Goal: Task Accomplishment & Management: Manage account settings

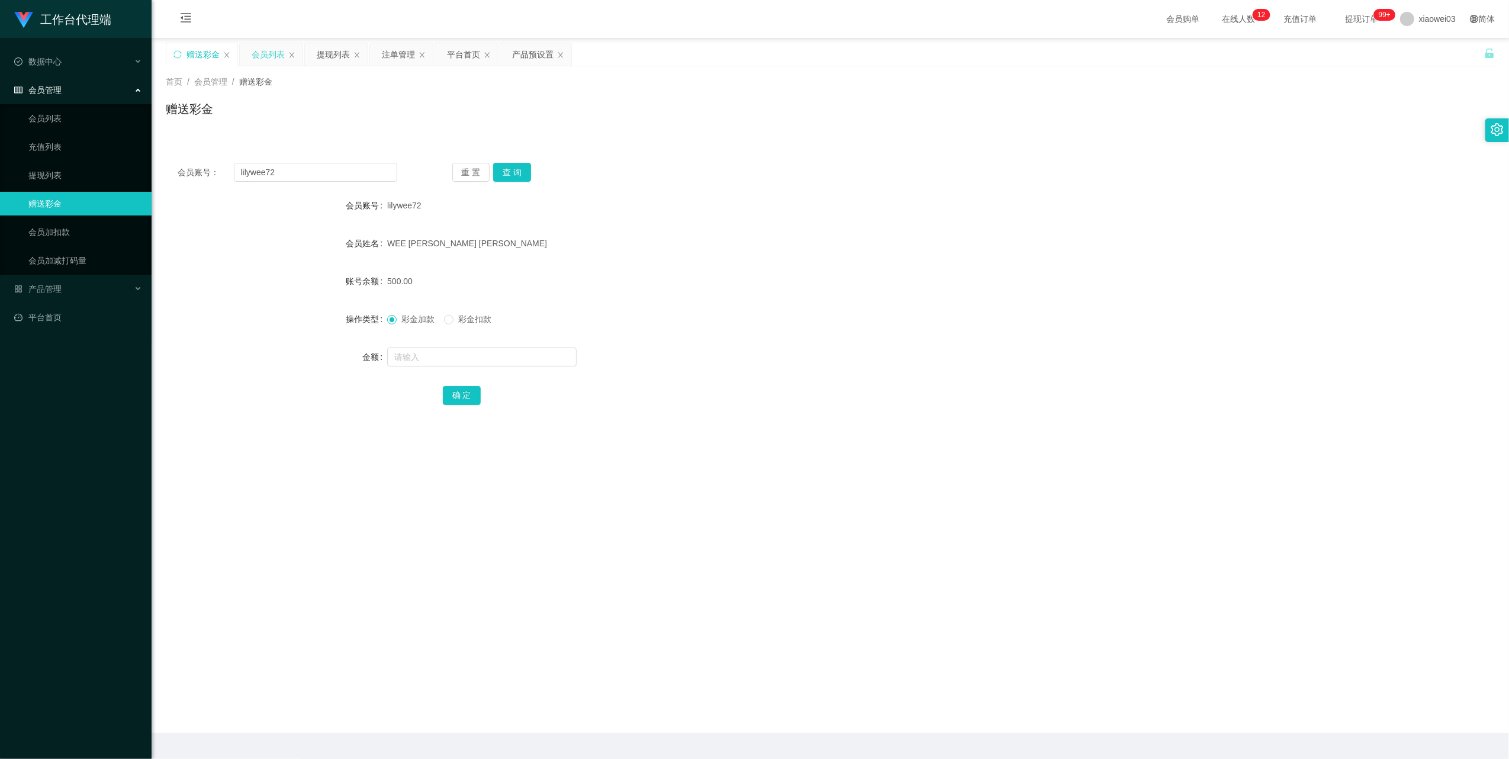
click at [268, 55] on div "会员列表" at bounding box center [268, 54] width 33 height 22
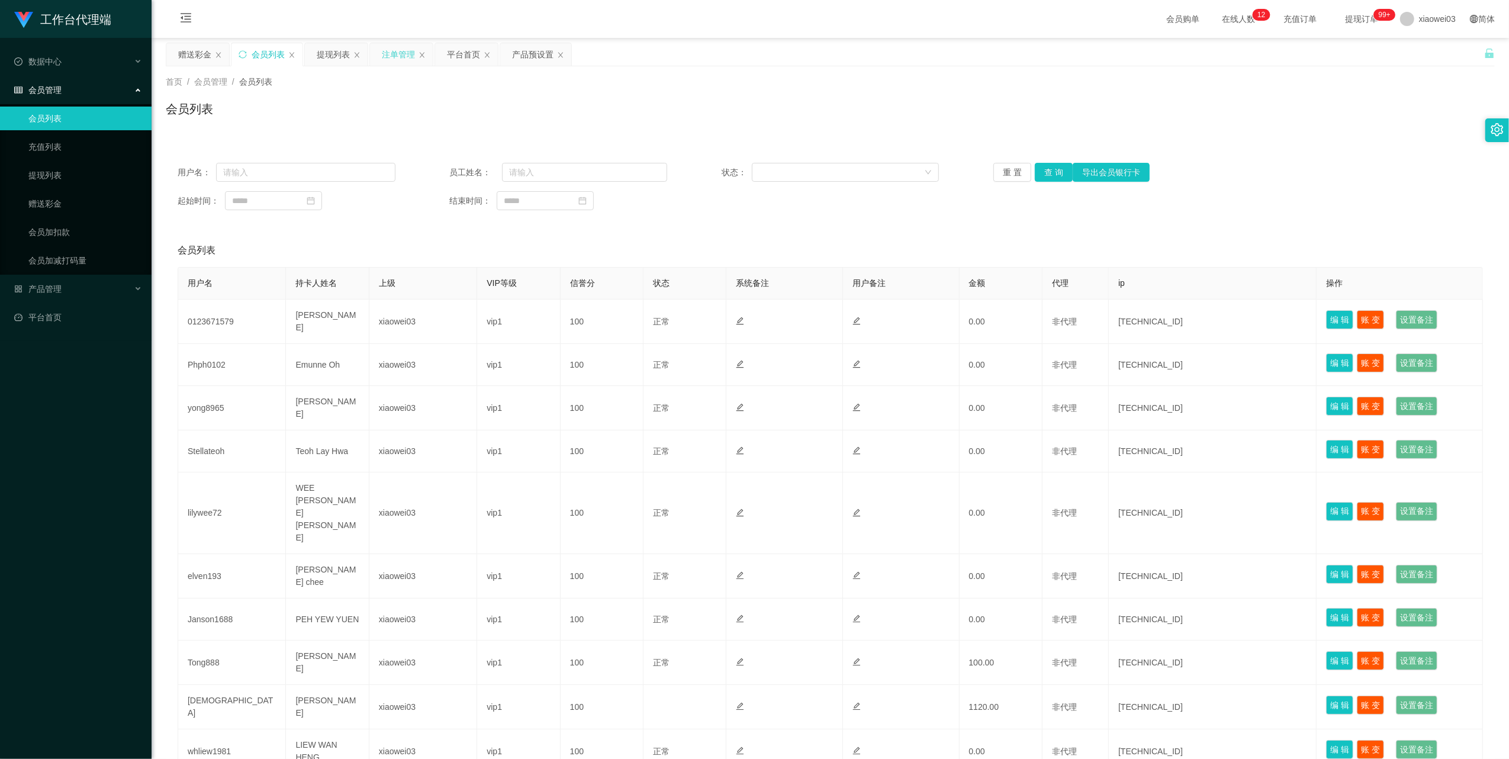
click at [384, 60] on div "注单管理" at bounding box center [398, 54] width 33 height 22
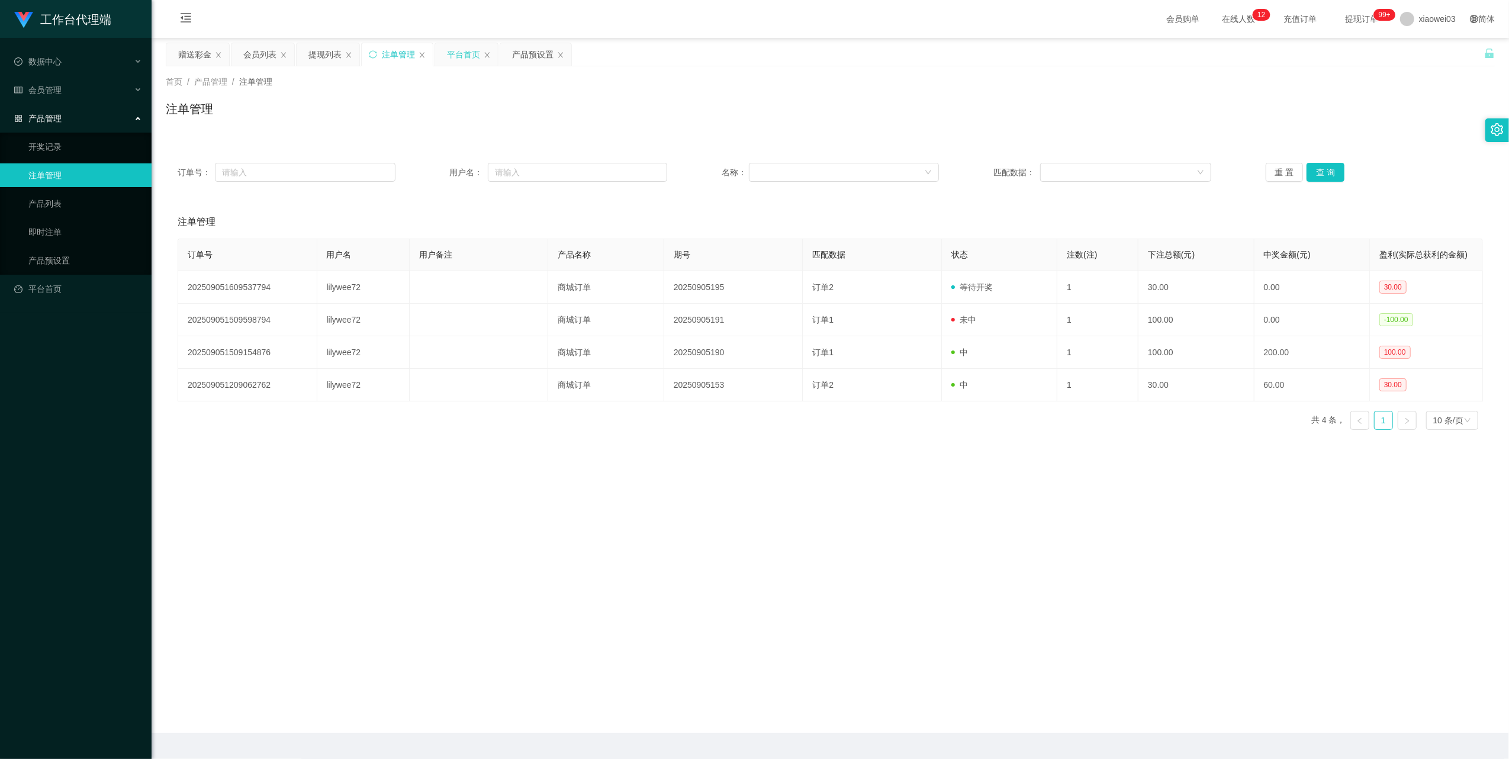
click at [451, 51] on div "平台首页" at bounding box center [463, 54] width 33 height 22
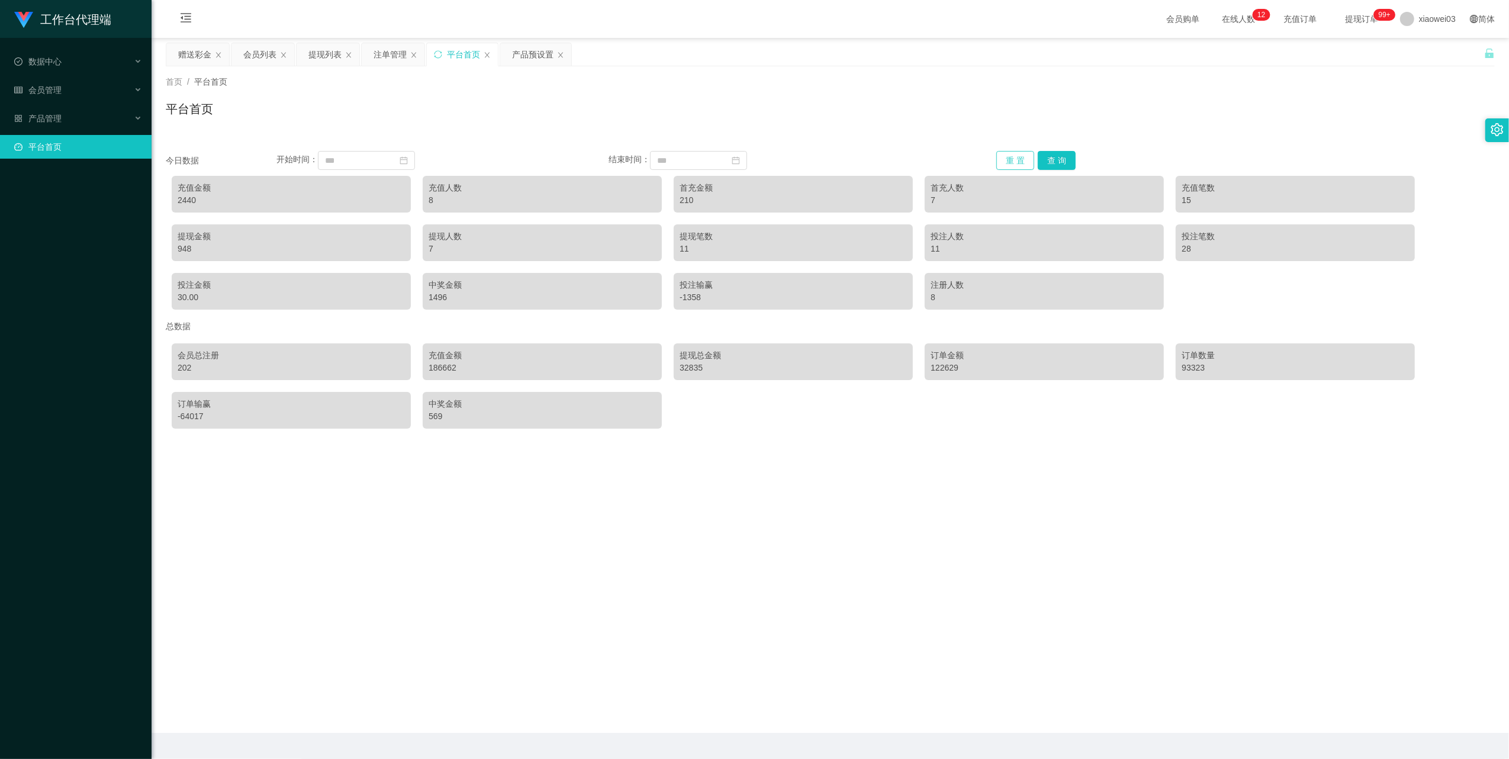
click at [1012, 162] on button "重 置" at bounding box center [1015, 160] width 38 height 19
click at [255, 57] on div "会员列表" at bounding box center [259, 54] width 33 height 22
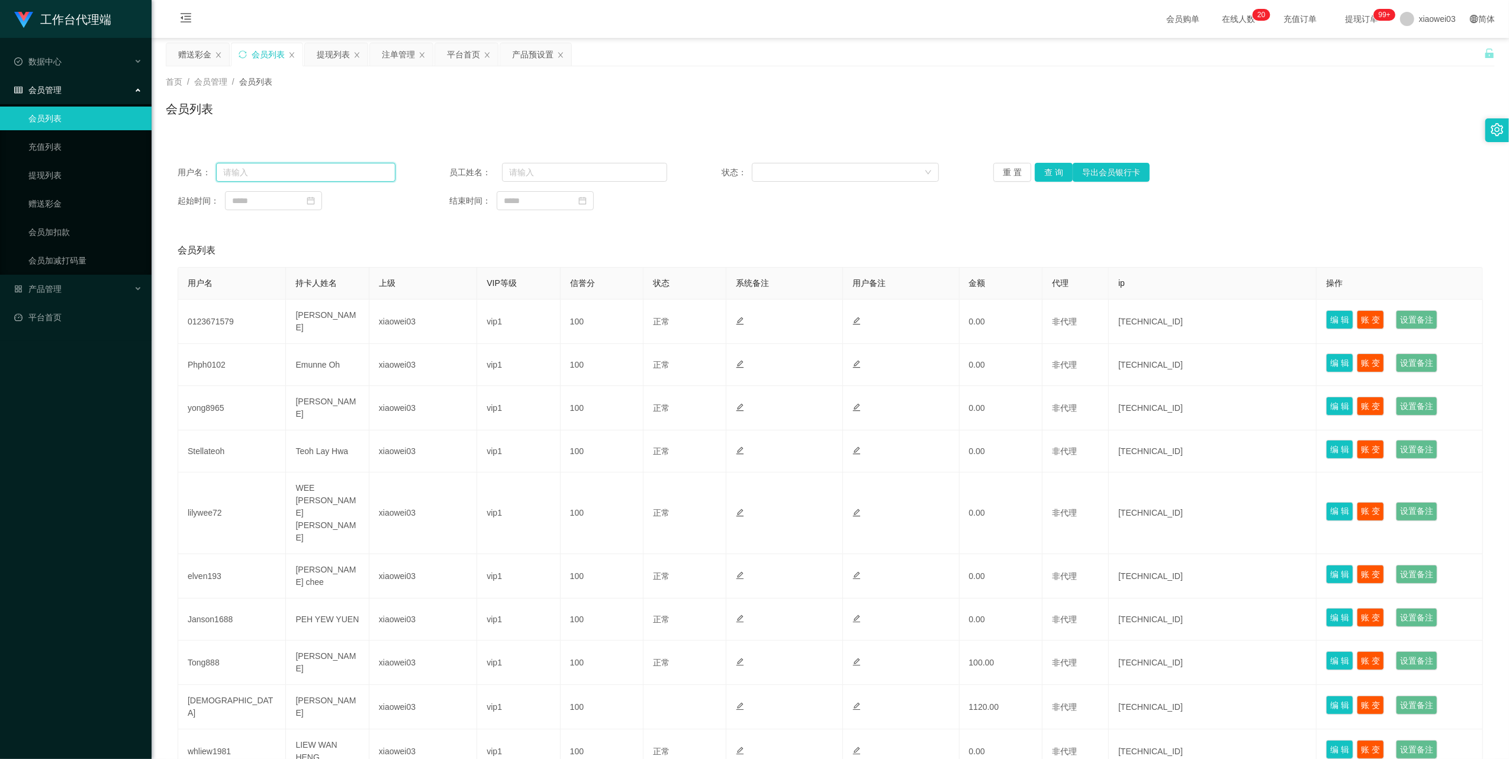
click at [351, 168] on input "text" at bounding box center [305, 172] width 179 height 19
paste input "shawndefille89"
click at [1054, 178] on button "查 询" at bounding box center [1054, 172] width 38 height 19
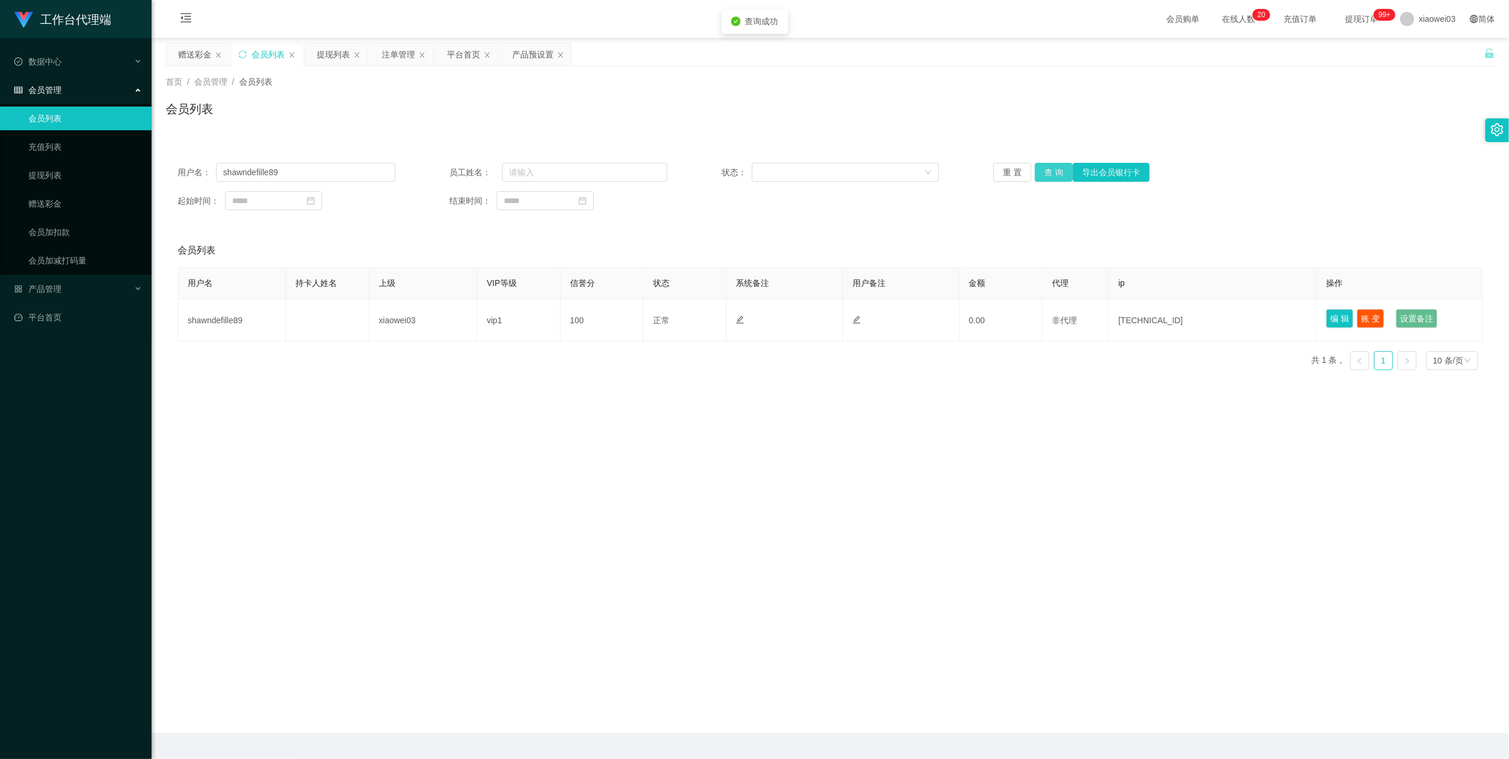
click at [1048, 171] on button "查 询" at bounding box center [1054, 172] width 38 height 19
click at [317, 174] on input "shawndefille89" at bounding box center [305, 172] width 179 height 19
drag, startPoint x: 317, startPoint y: 174, endPoint x: 328, endPoint y: 180, distance: 12.2
click at [320, 176] on input "shawndefille89" at bounding box center [305, 172] width 179 height 19
paste input "017695682"
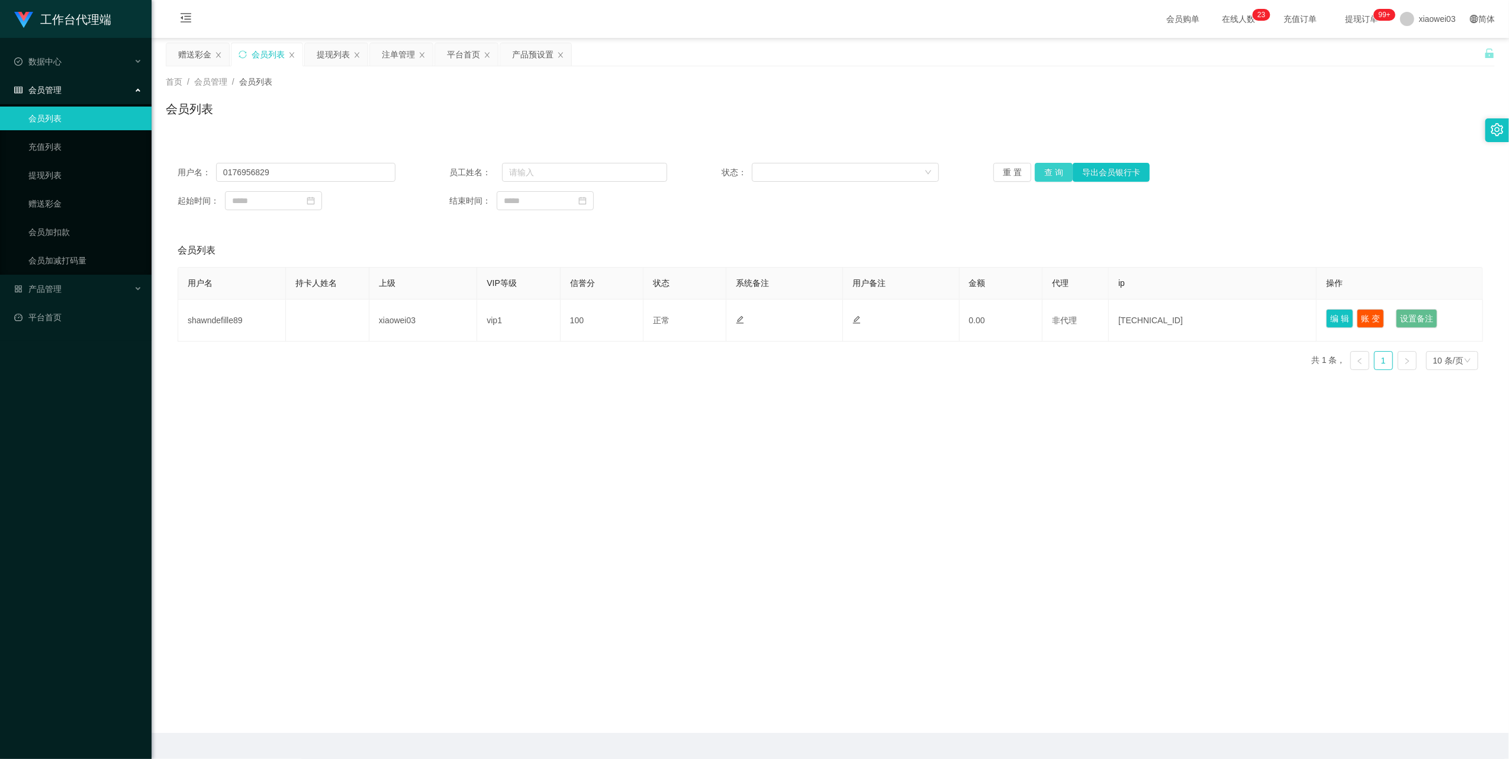
click at [1050, 167] on button "查 询" at bounding box center [1054, 172] width 38 height 19
click at [335, 171] on input "0176956829" at bounding box center [305, 172] width 179 height 19
drag, startPoint x: 335, startPoint y: 171, endPoint x: 566, endPoint y: 216, distance: 235.7
click at [335, 172] on input "0176956829" at bounding box center [305, 172] width 179 height 19
paste input "shawndefille8"
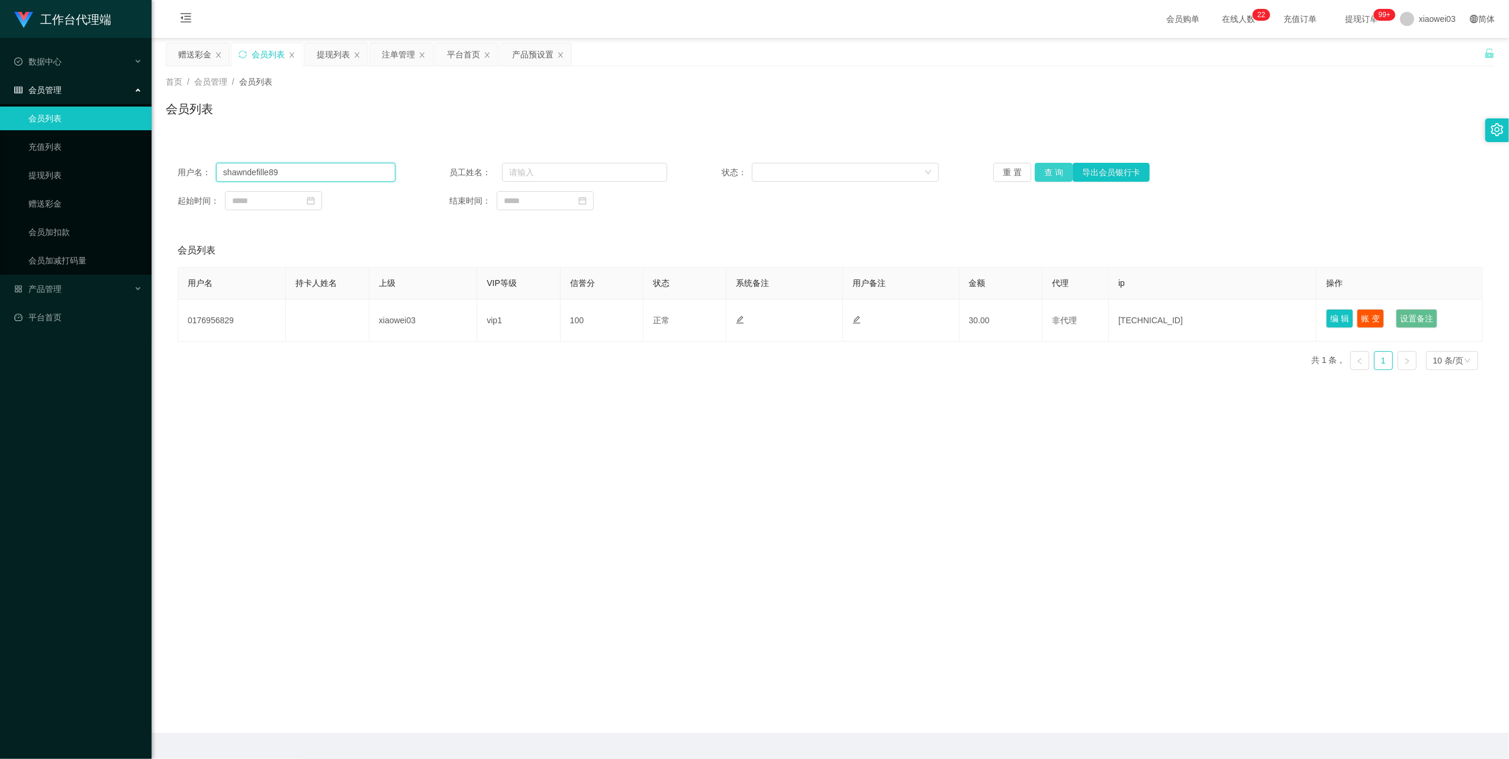
type input "shawndefille89"
click at [1062, 166] on button "查 询" at bounding box center [1054, 172] width 38 height 19
drag, startPoint x: 515, startPoint y: 57, endPoint x: 507, endPoint y: 114, distance: 57.4
click at [515, 57] on div "产品预设置" at bounding box center [532, 54] width 41 height 22
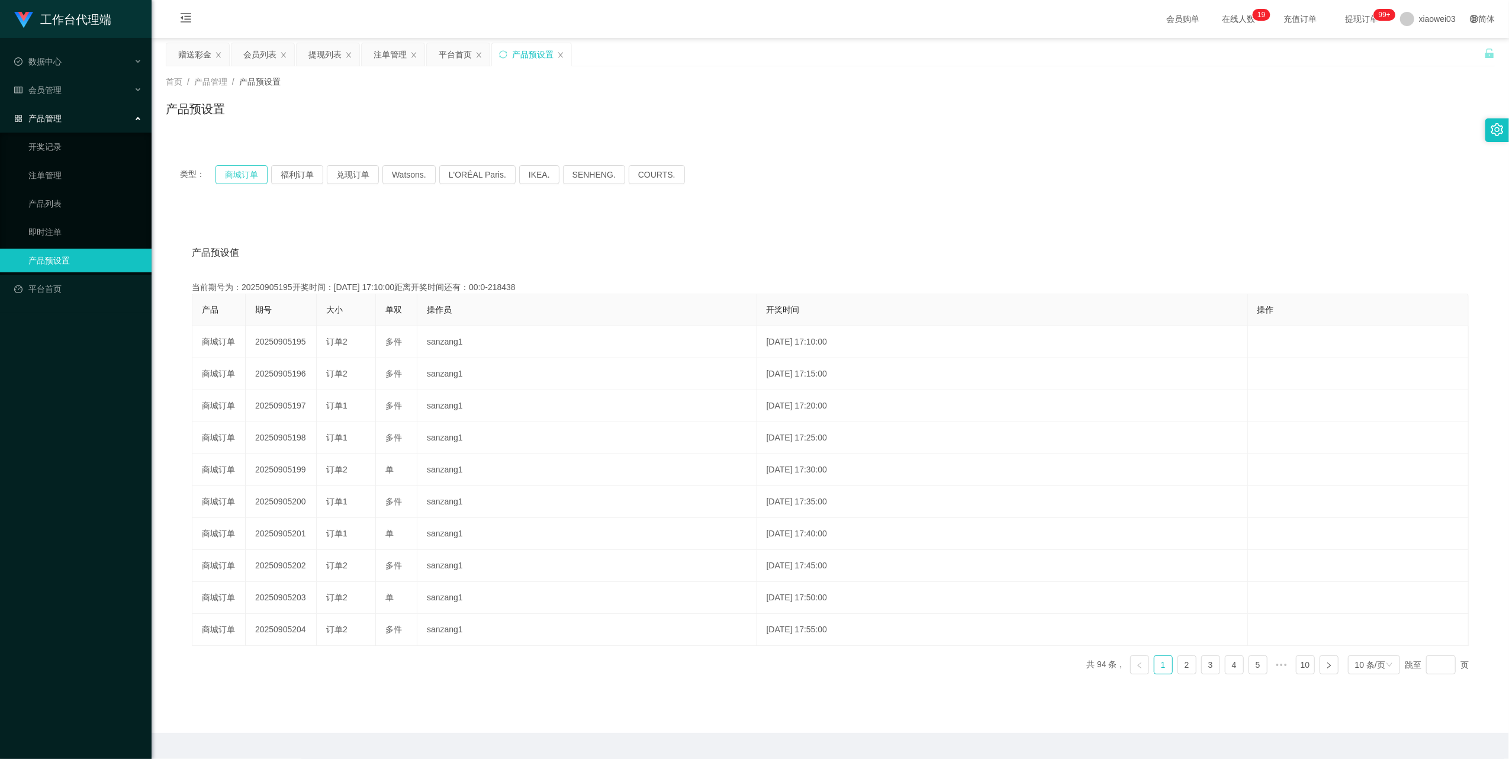
click at [230, 173] on button "商城订单" at bounding box center [242, 174] width 52 height 19
click at [249, 171] on button "商城订单" at bounding box center [242, 174] width 52 height 19
click at [254, 173] on button "商城订单" at bounding box center [242, 174] width 52 height 19
click at [233, 176] on button "商城订单" at bounding box center [242, 174] width 52 height 19
click at [240, 182] on button "商城订单" at bounding box center [242, 174] width 52 height 19
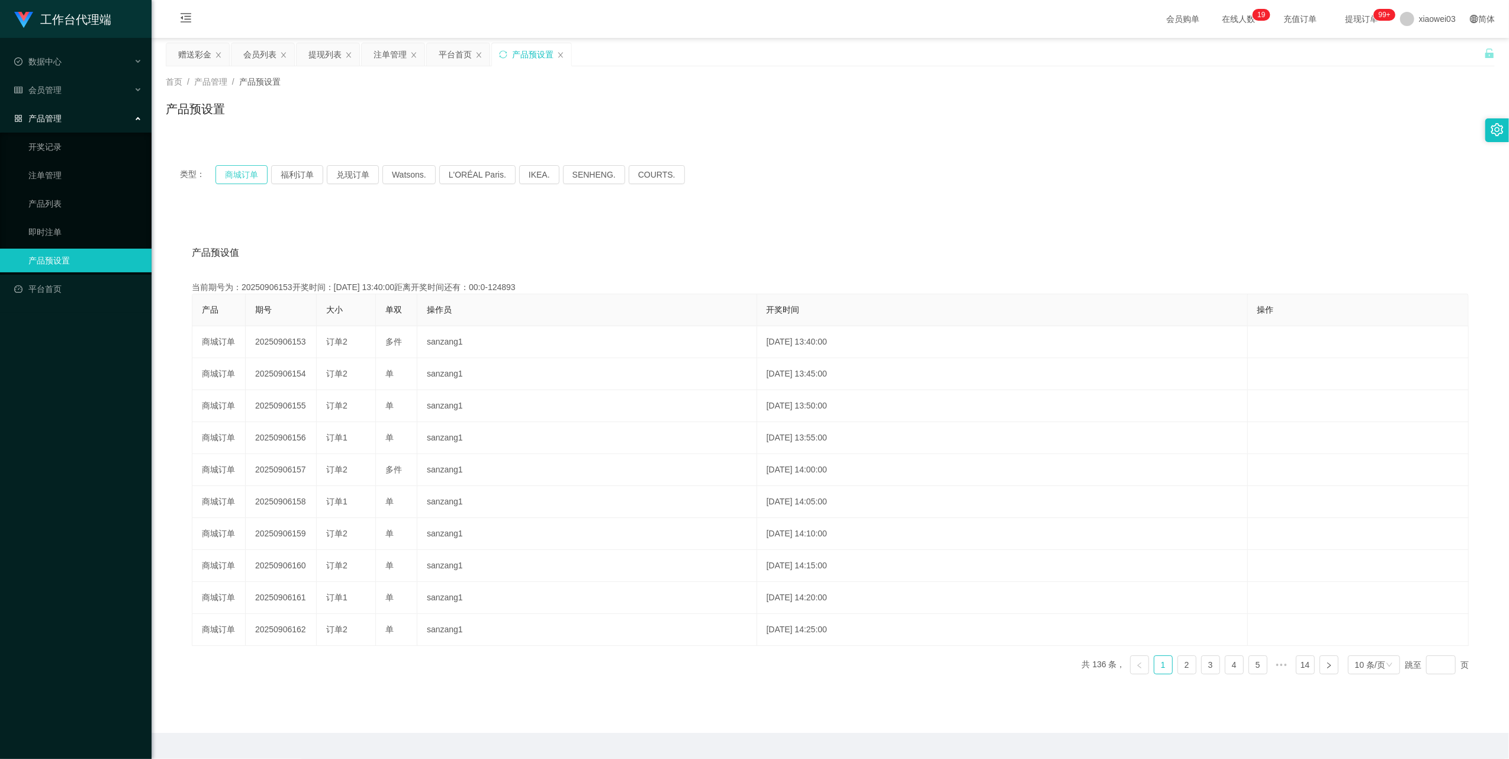
click at [244, 180] on button "商城订单" at bounding box center [242, 174] width 52 height 19
click at [462, 57] on div "平台首页" at bounding box center [455, 54] width 33 height 22
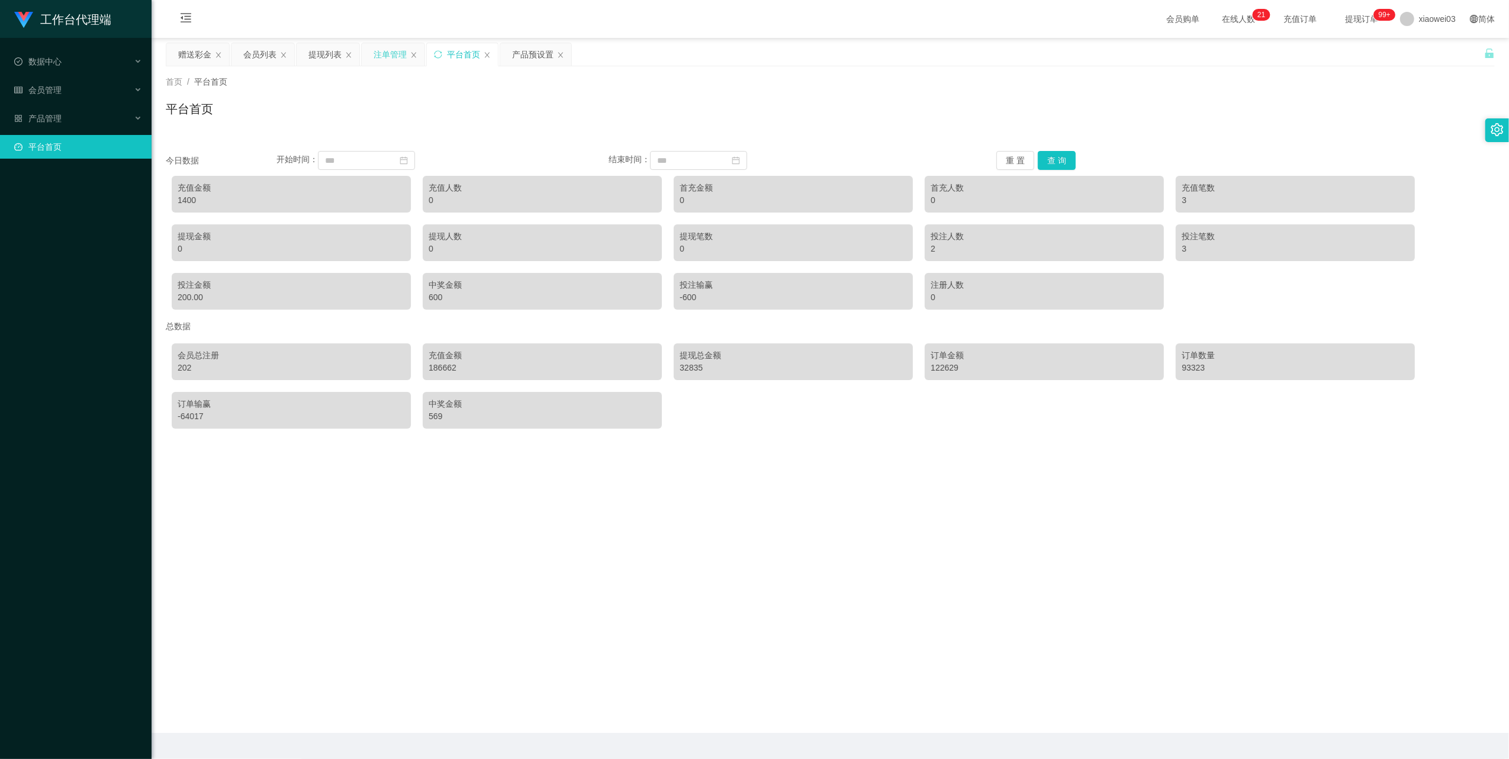
click at [403, 52] on div "注单管理" at bounding box center [390, 54] width 33 height 22
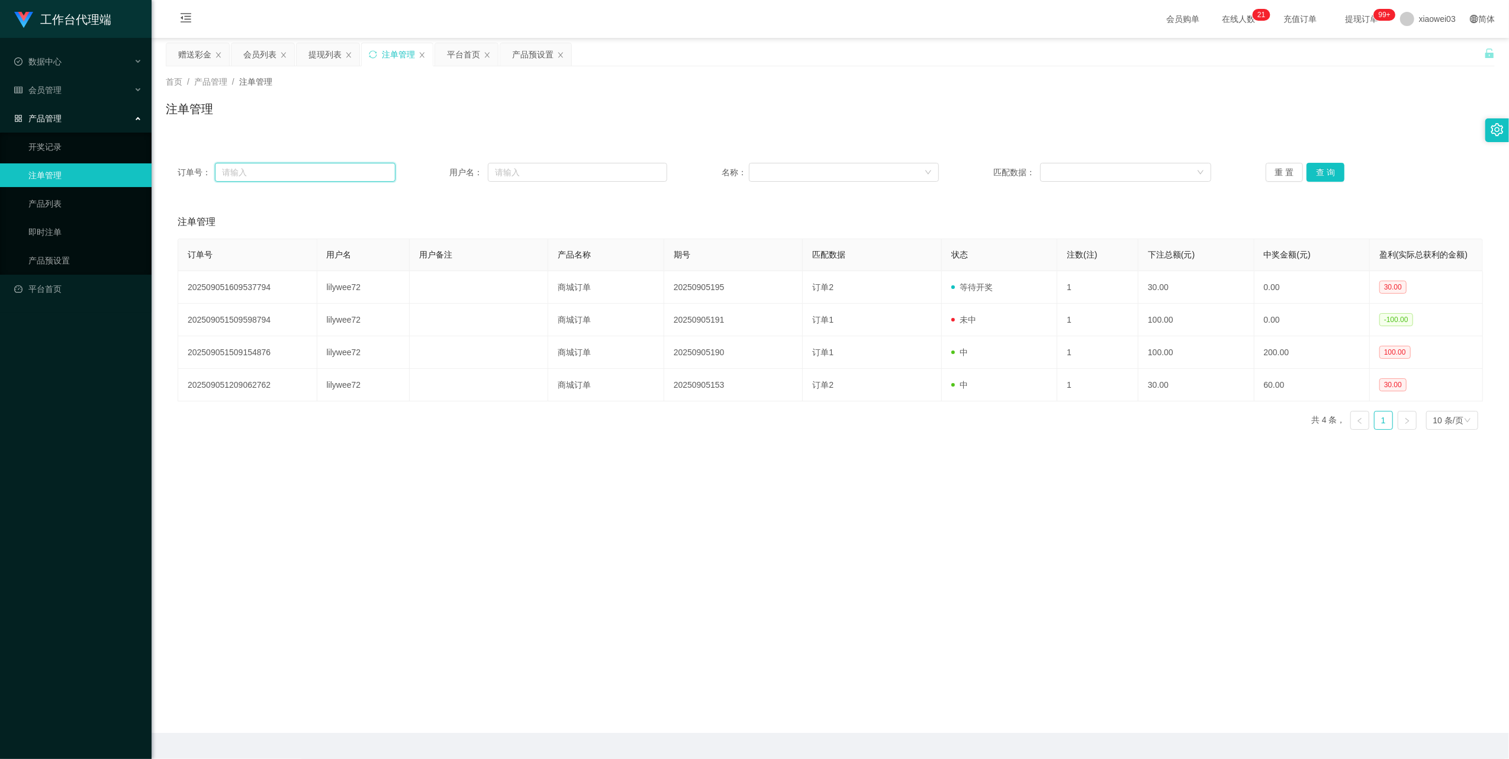
click at [341, 173] on input "text" at bounding box center [305, 172] width 181 height 19
click at [505, 167] on input "text" at bounding box center [577, 172] width 179 height 19
paste input "0176956829"
click at [1320, 166] on button "查 询" at bounding box center [1326, 172] width 38 height 19
click at [1320, 166] on div "重 置 查 询" at bounding box center [1375, 172] width 218 height 19
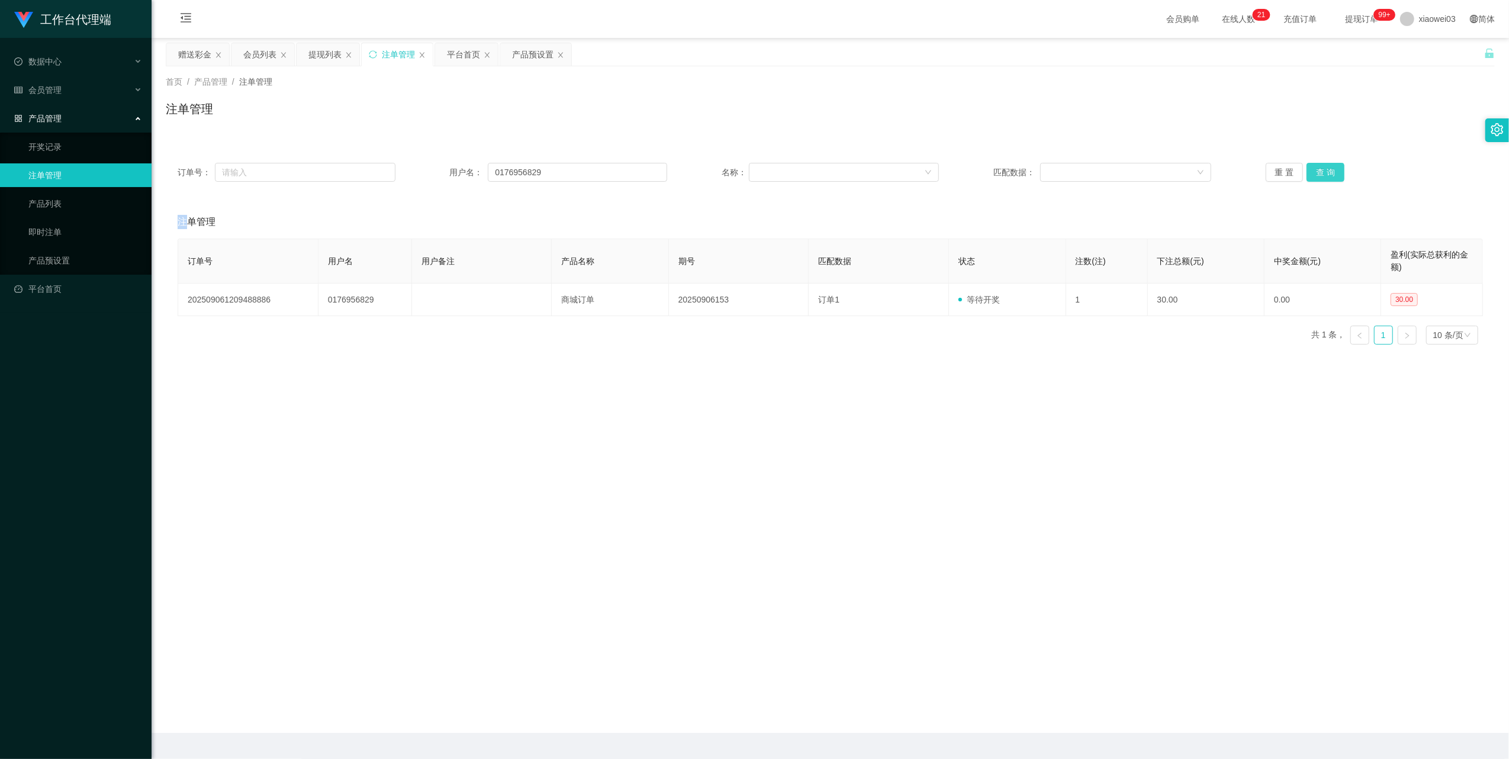
click at [1320, 166] on button "查 询" at bounding box center [1326, 172] width 38 height 19
click at [1320, 166] on div "重 置 查 询" at bounding box center [1375, 172] width 218 height 19
click at [1320, 166] on button "查 询" at bounding box center [1326, 172] width 38 height 19
click at [552, 169] on input "0176956829" at bounding box center [577, 172] width 179 height 19
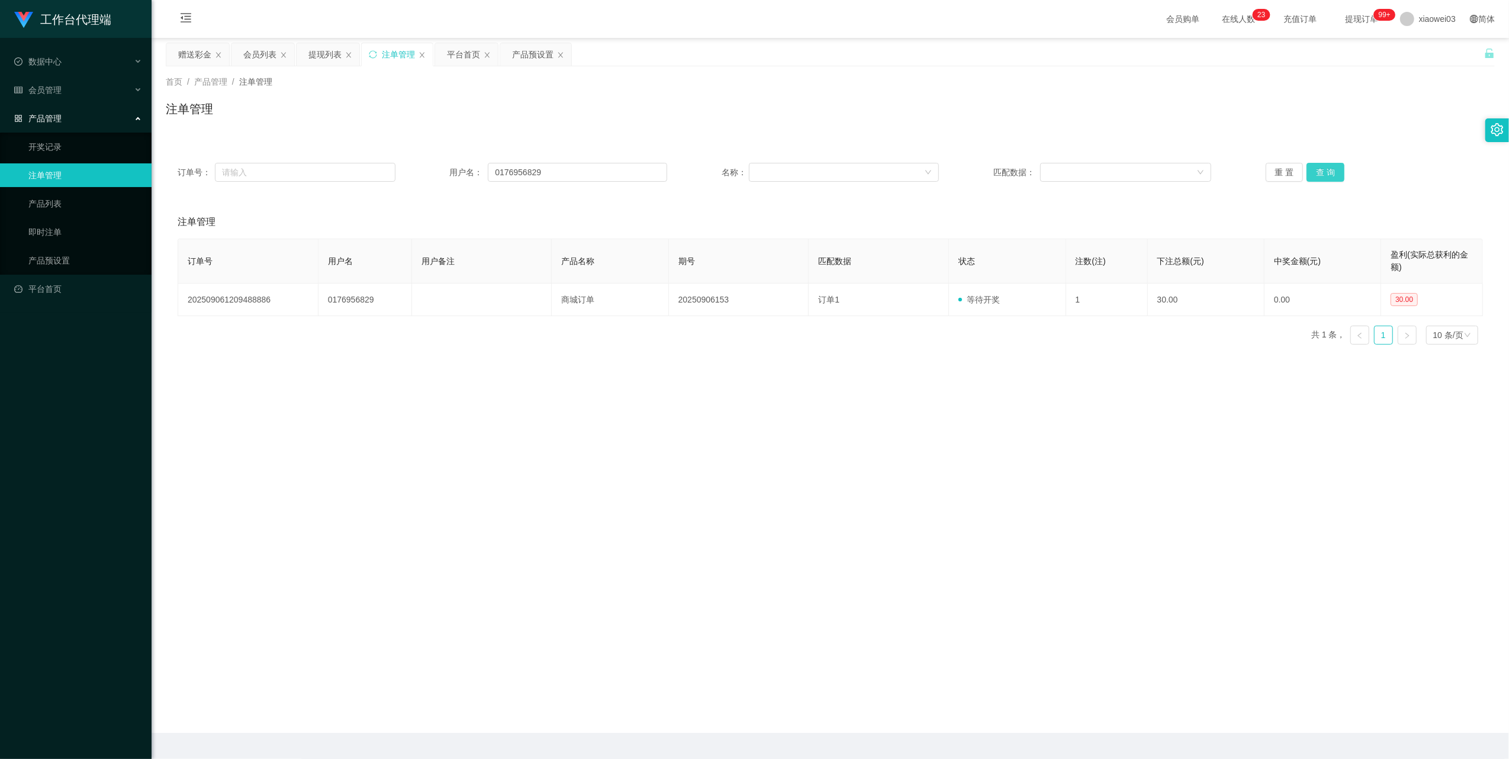
click at [1313, 171] on button "查 询" at bounding box center [1326, 172] width 38 height 19
click at [1313, 171] on div "重 置 查 询" at bounding box center [1375, 172] width 218 height 19
click at [1313, 171] on button "查 询" at bounding box center [1326, 172] width 38 height 19
click at [1313, 171] on div "重 置 查 询" at bounding box center [1375, 172] width 218 height 19
click at [578, 175] on input "0176956829" at bounding box center [577, 172] width 179 height 19
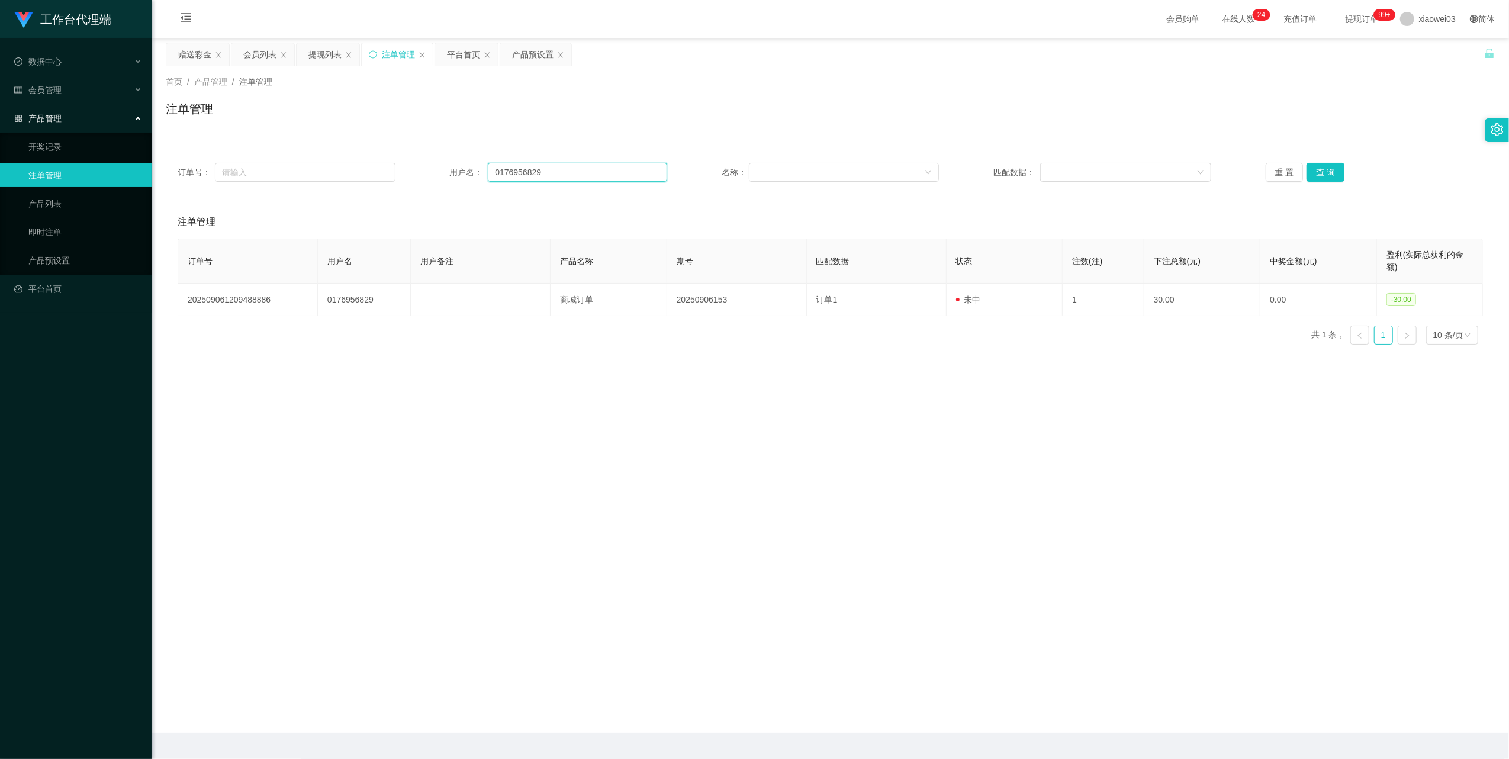
drag, startPoint x: 578, startPoint y: 175, endPoint x: 618, endPoint y: 186, distance: 41.1
click at [578, 175] on input "0176956829" at bounding box center [577, 172] width 179 height 19
paste input "shawndefille8"
click at [1314, 169] on button "查 询" at bounding box center [1326, 172] width 38 height 19
click at [586, 171] on input "shawndefille89" at bounding box center [577, 172] width 179 height 19
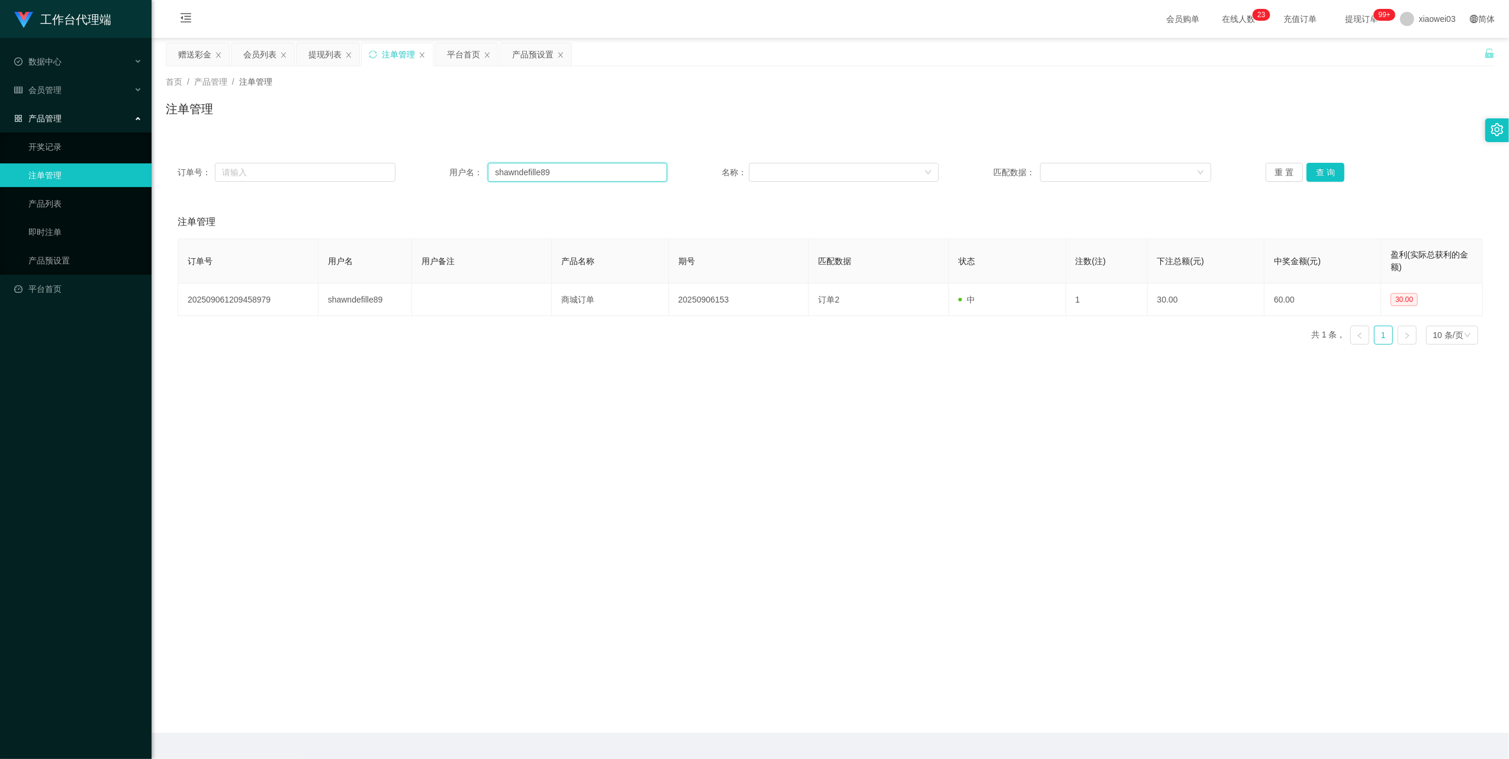
click at [586, 171] on input "shawndefille89" at bounding box center [577, 172] width 179 height 19
paste input "0176998068"
type input "0176998068"
click at [1310, 169] on button "查 询" at bounding box center [1326, 172] width 38 height 19
click at [330, 54] on div "提现列表" at bounding box center [324, 54] width 33 height 22
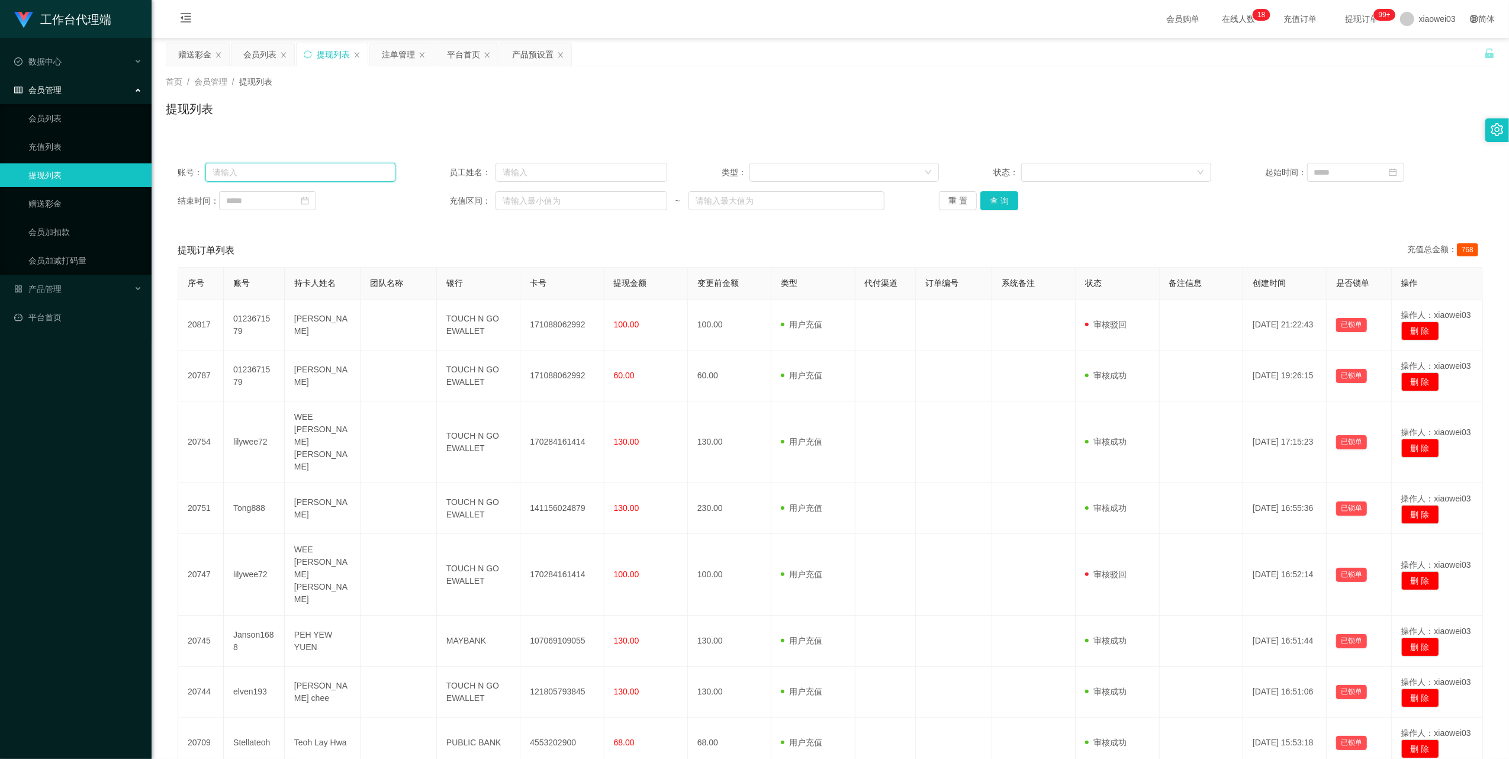
click at [372, 168] on input "text" at bounding box center [300, 172] width 190 height 19
paste input "shawndefille89"
click at [984, 210] on button "查 询" at bounding box center [999, 200] width 38 height 19
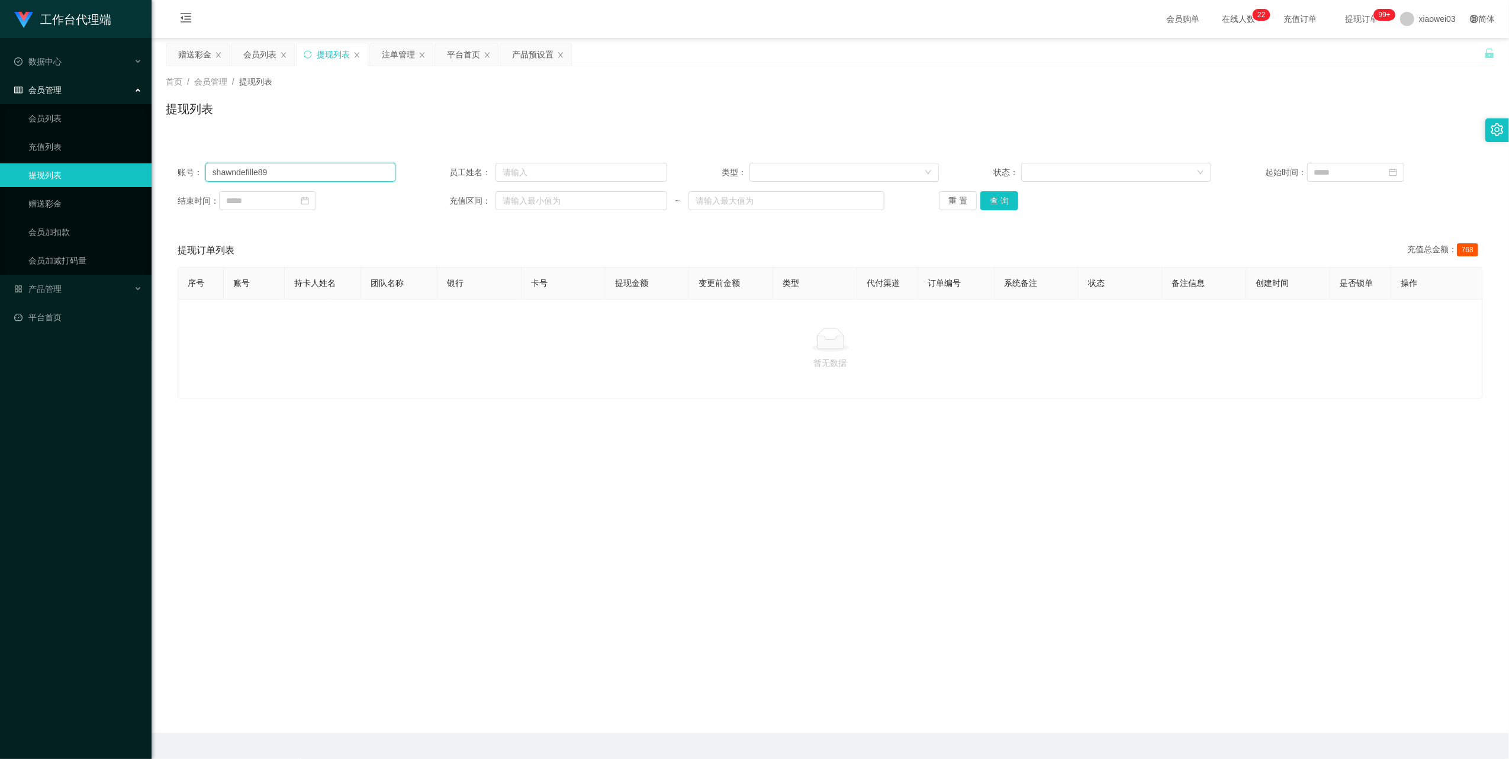
click at [367, 163] on input "shawndefille89" at bounding box center [300, 172] width 190 height 19
paste input "0176998068"
click at [986, 204] on button "查 询" at bounding box center [999, 200] width 38 height 19
click at [346, 172] on input "0176998068" at bounding box center [300, 172] width 190 height 19
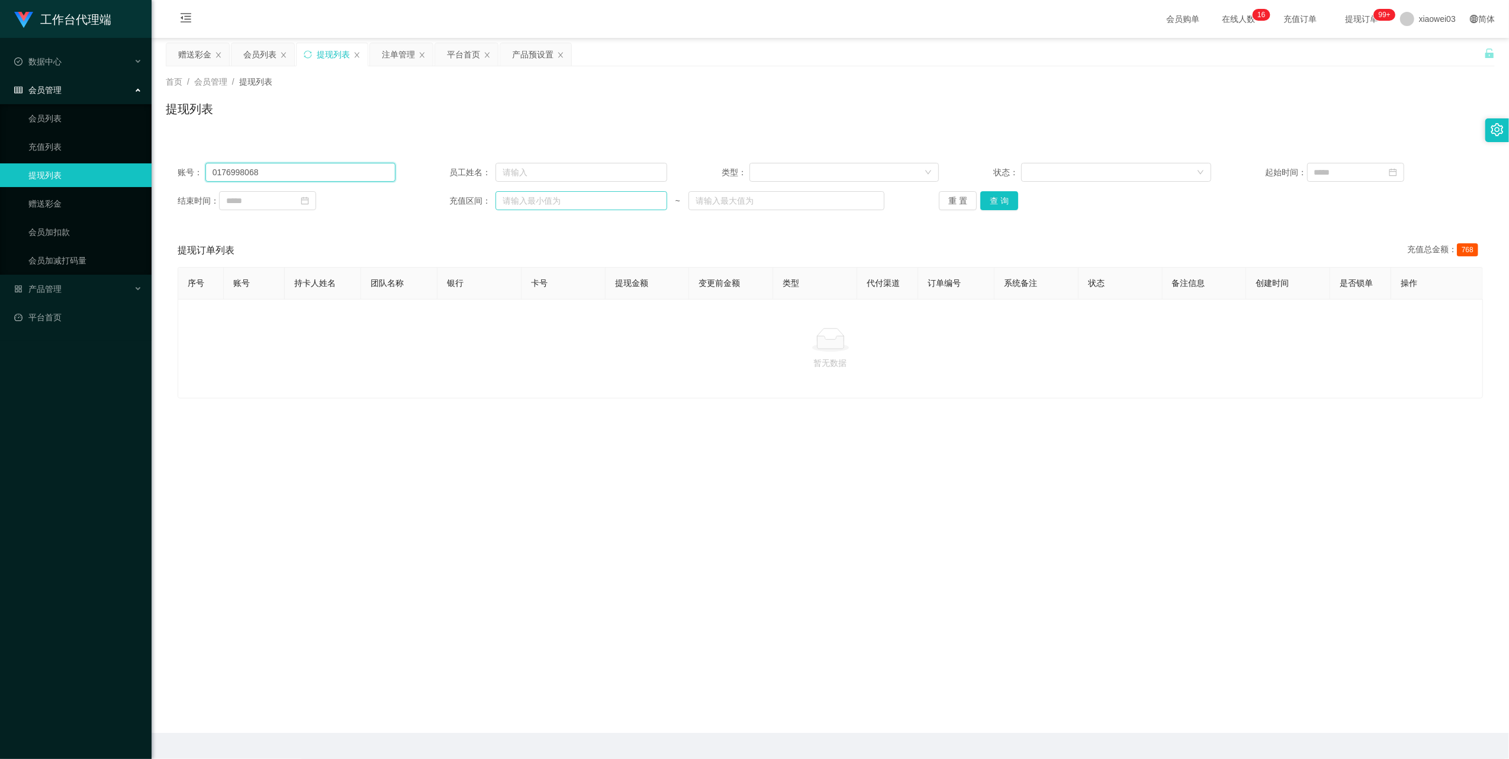
drag, startPoint x: 346, startPoint y: 172, endPoint x: 619, endPoint y: 206, distance: 275.1
click at [345, 171] on input "0176998068" at bounding box center [300, 172] width 190 height 19
click at [1002, 197] on button "查 询" at bounding box center [999, 200] width 38 height 19
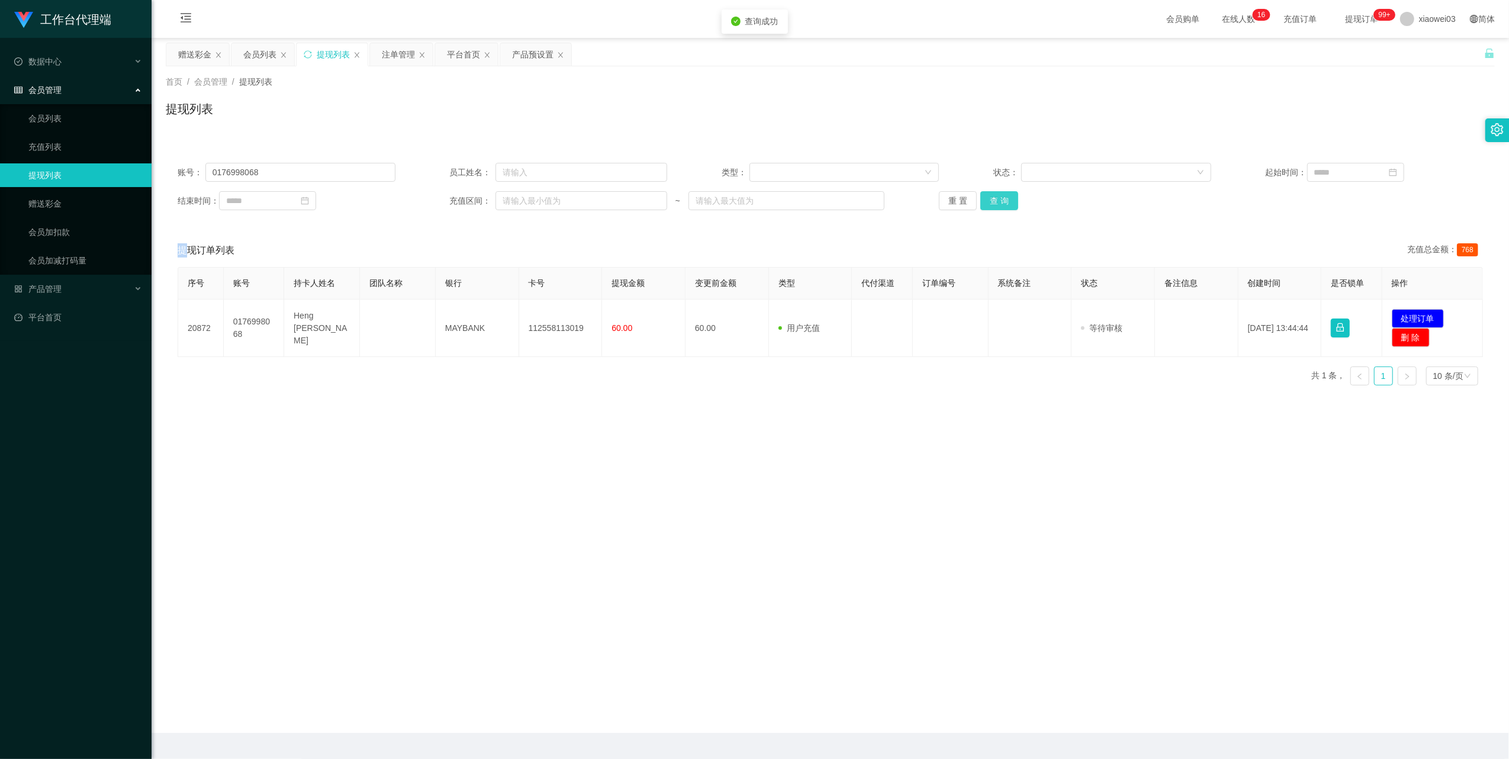
click at [1002, 197] on div "重 置 查 询" at bounding box center [1048, 200] width 218 height 19
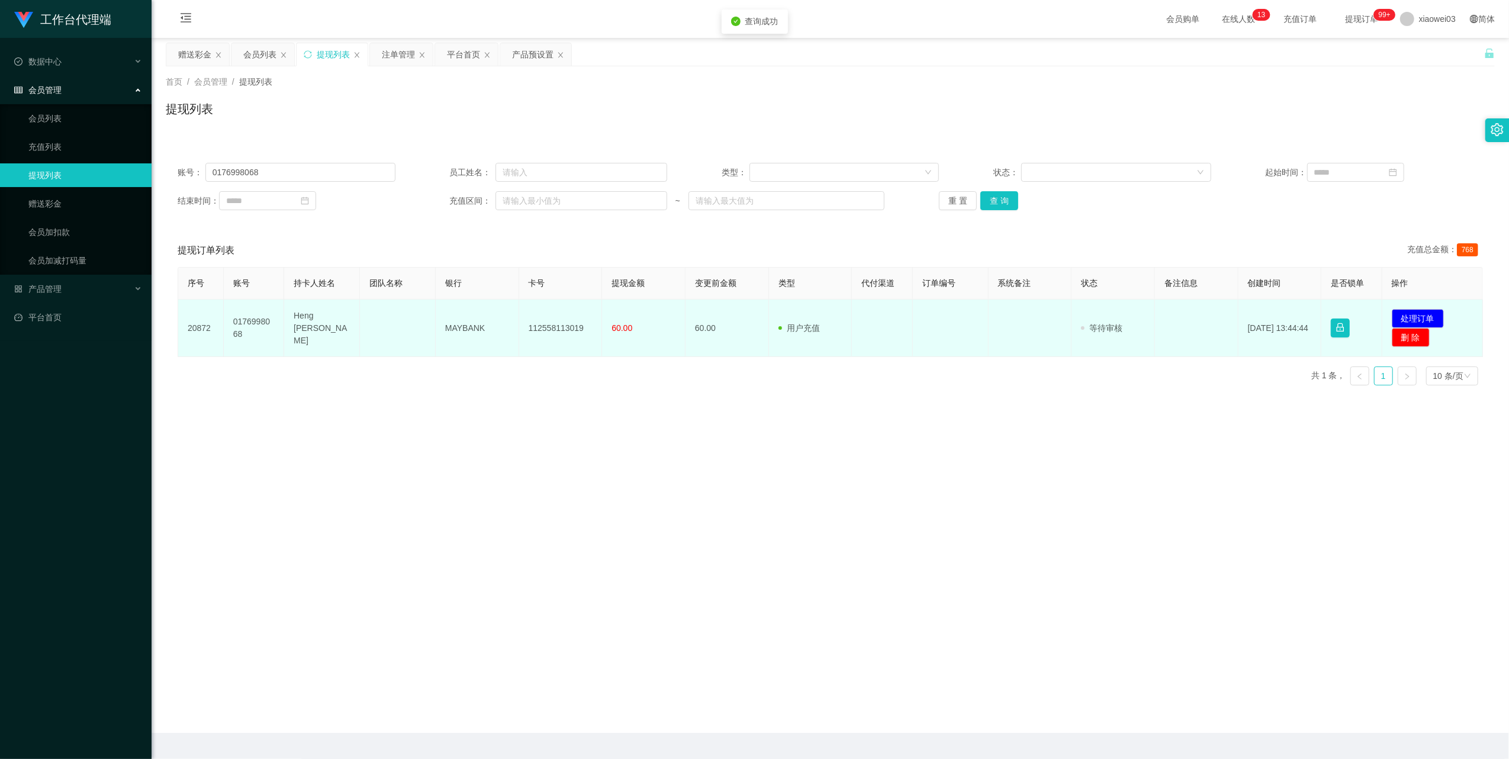
click at [568, 327] on td "112558113019" at bounding box center [560, 328] width 83 height 57
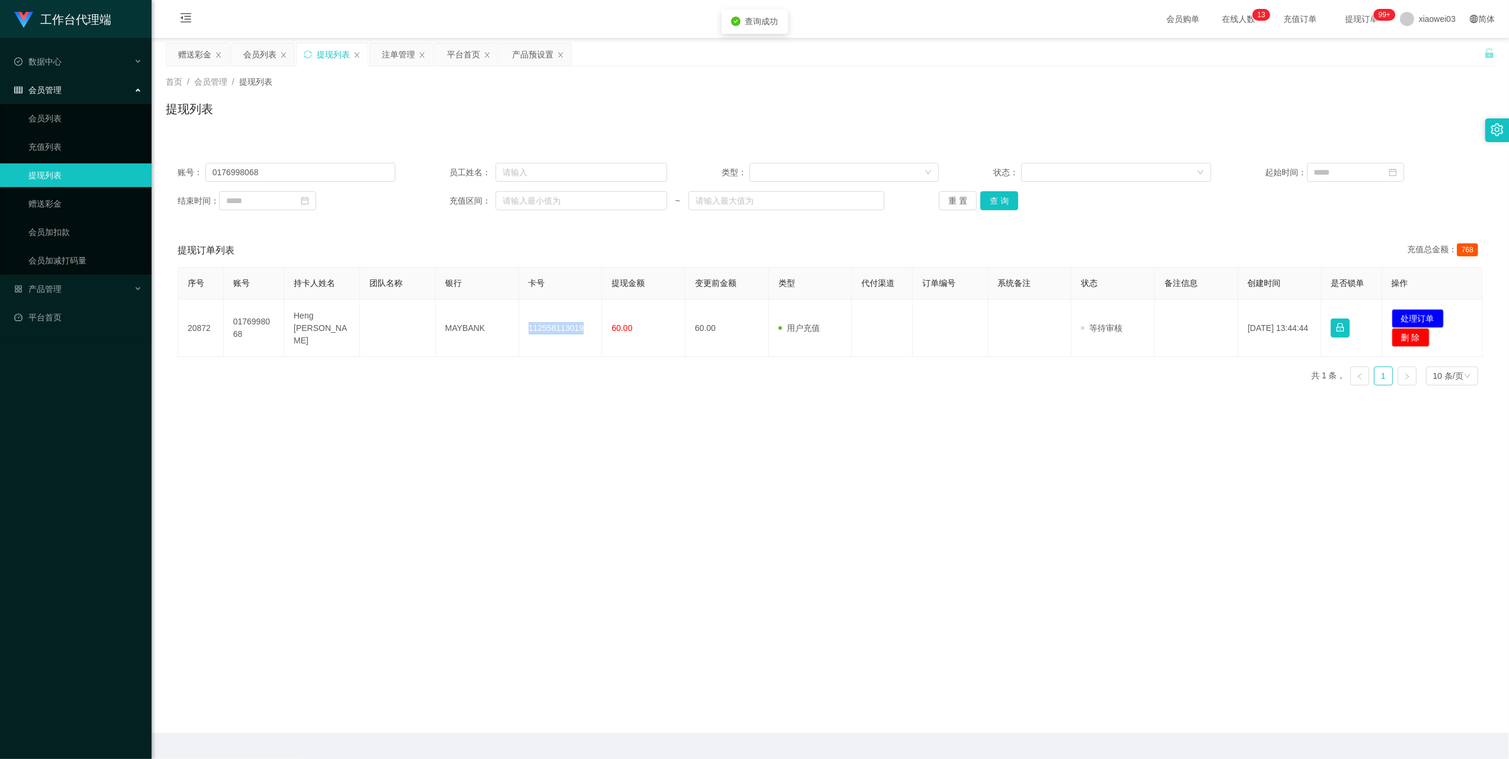
copy td "112558113019"
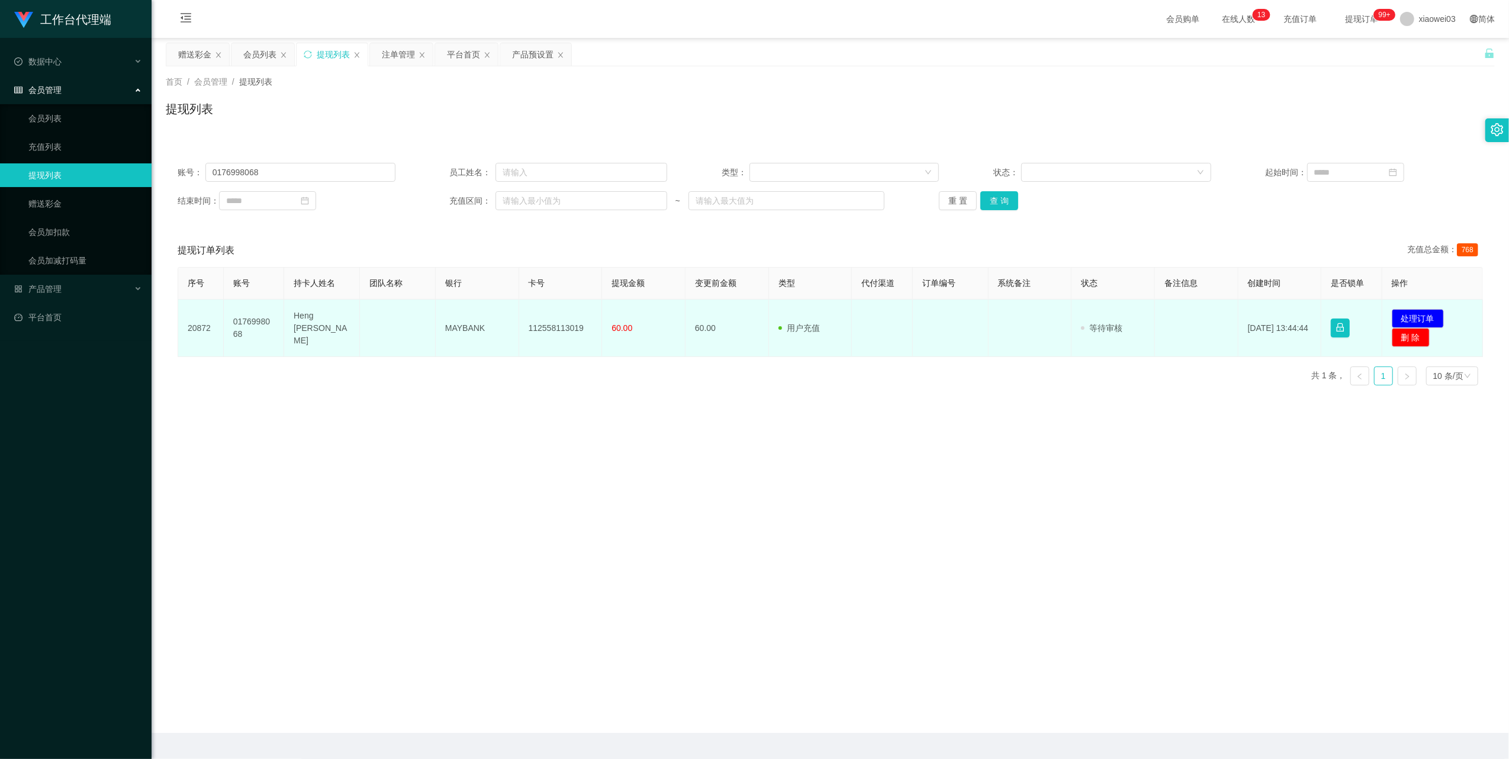
click at [465, 328] on td "MAYBANK" at bounding box center [477, 328] width 83 height 57
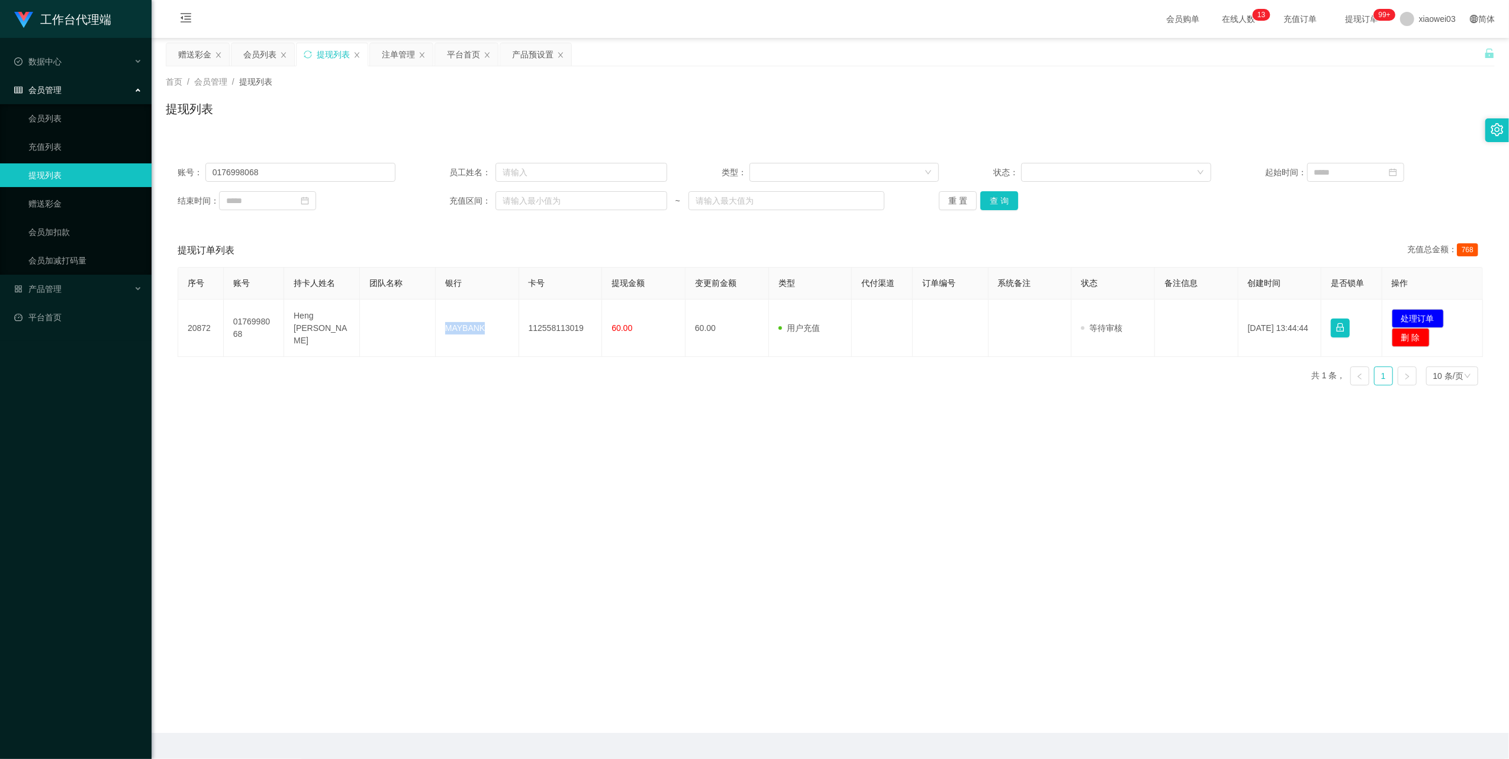
copy td "MAYBANK"
click at [1391, 474] on main "关闭左侧 关闭右侧 关闭其它 刷新页面 赠送彩金 会员列表 提现列表 注单管理 平台首页 产品预设置 首页 / 会员管理 / 提现列表 / 提现列表 账号： …" at bounding box center [831, 385] width 1358 height 695
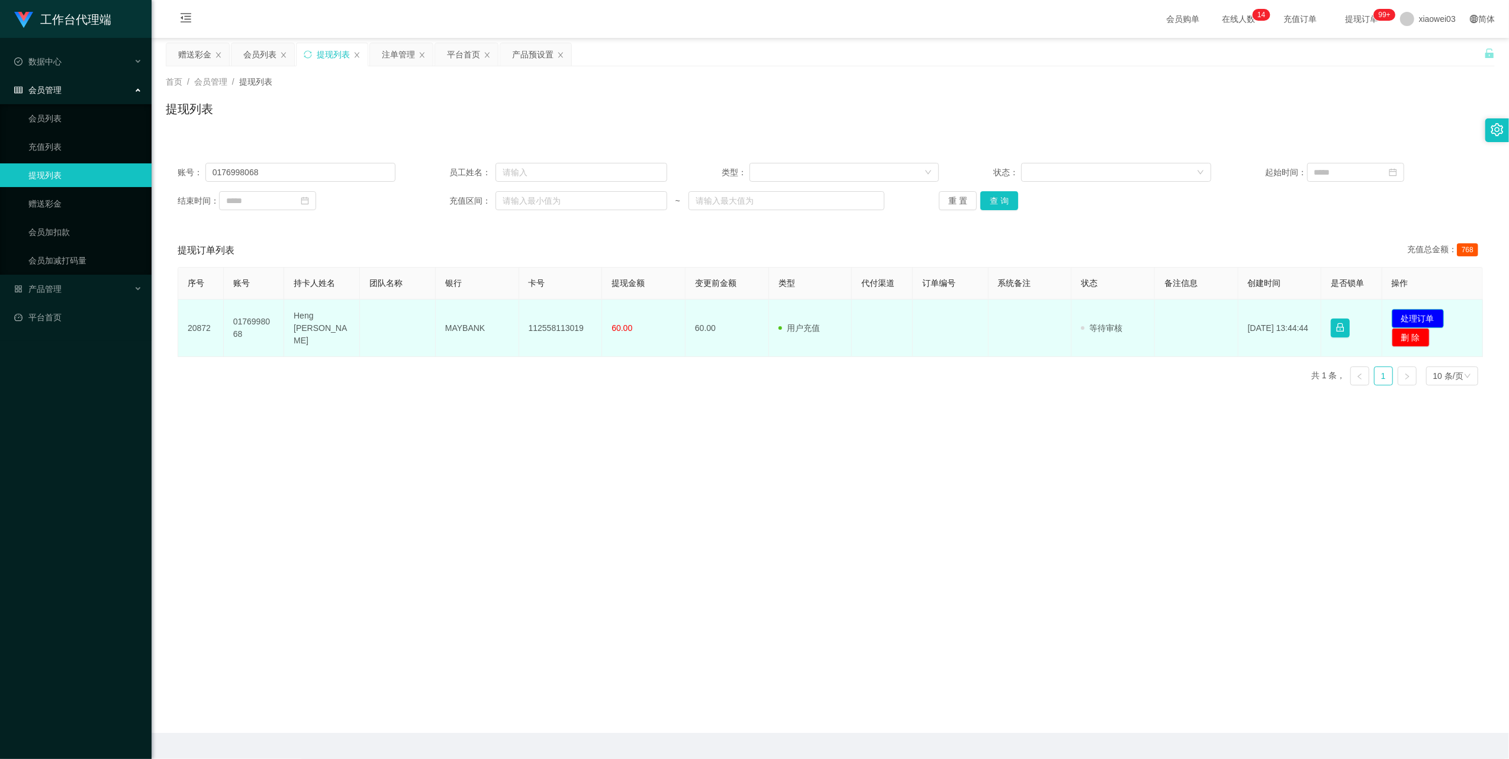
click at [1413, 316] on button "处理订单" at bounding box center [1418, 318] width 52 height 19
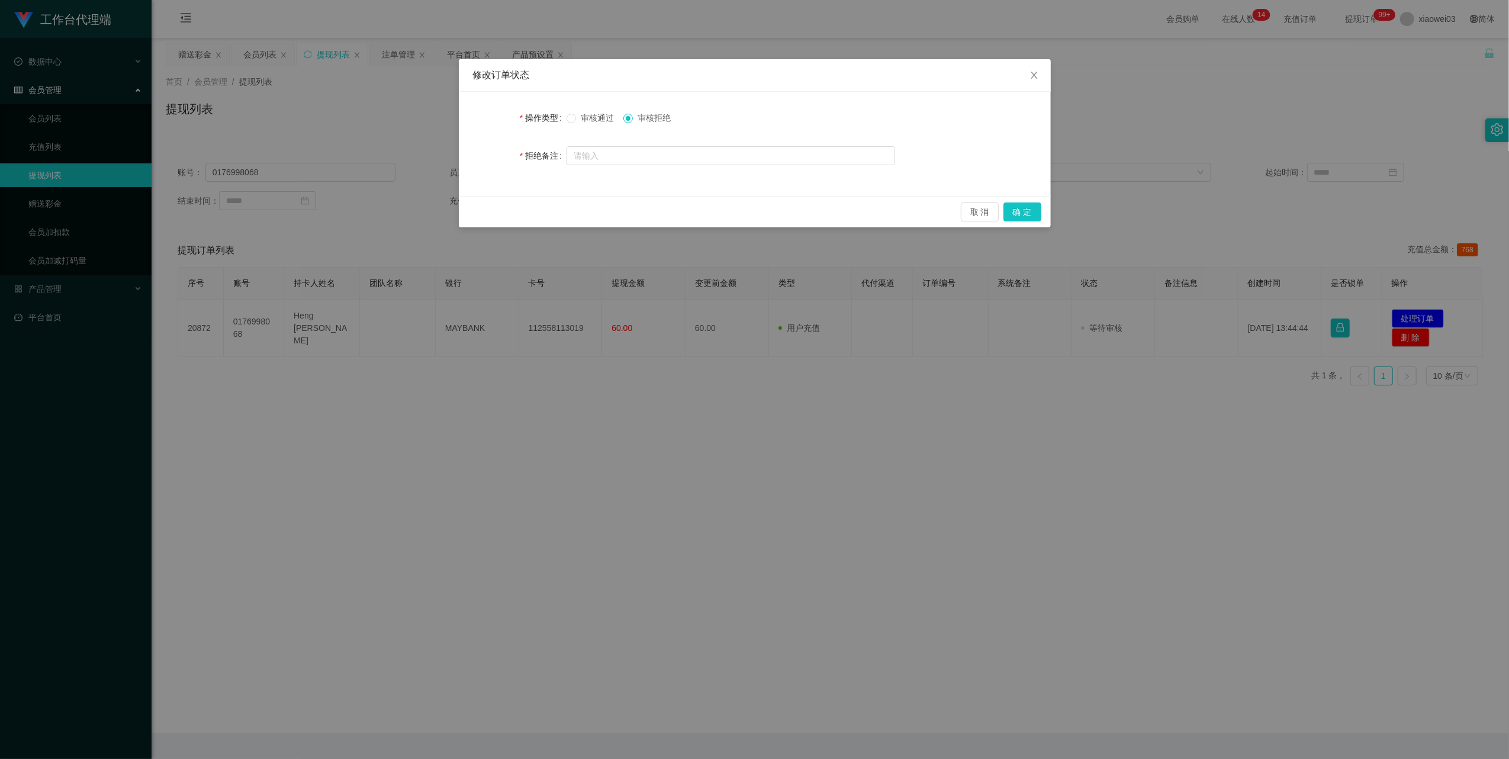
click at [585, 115] on span "审核通过" at bounding box center [597, 117] width 43 height 9
click at [1025, 209] on button "确 定" at bounding box center [1023, 211] width 38 height 19
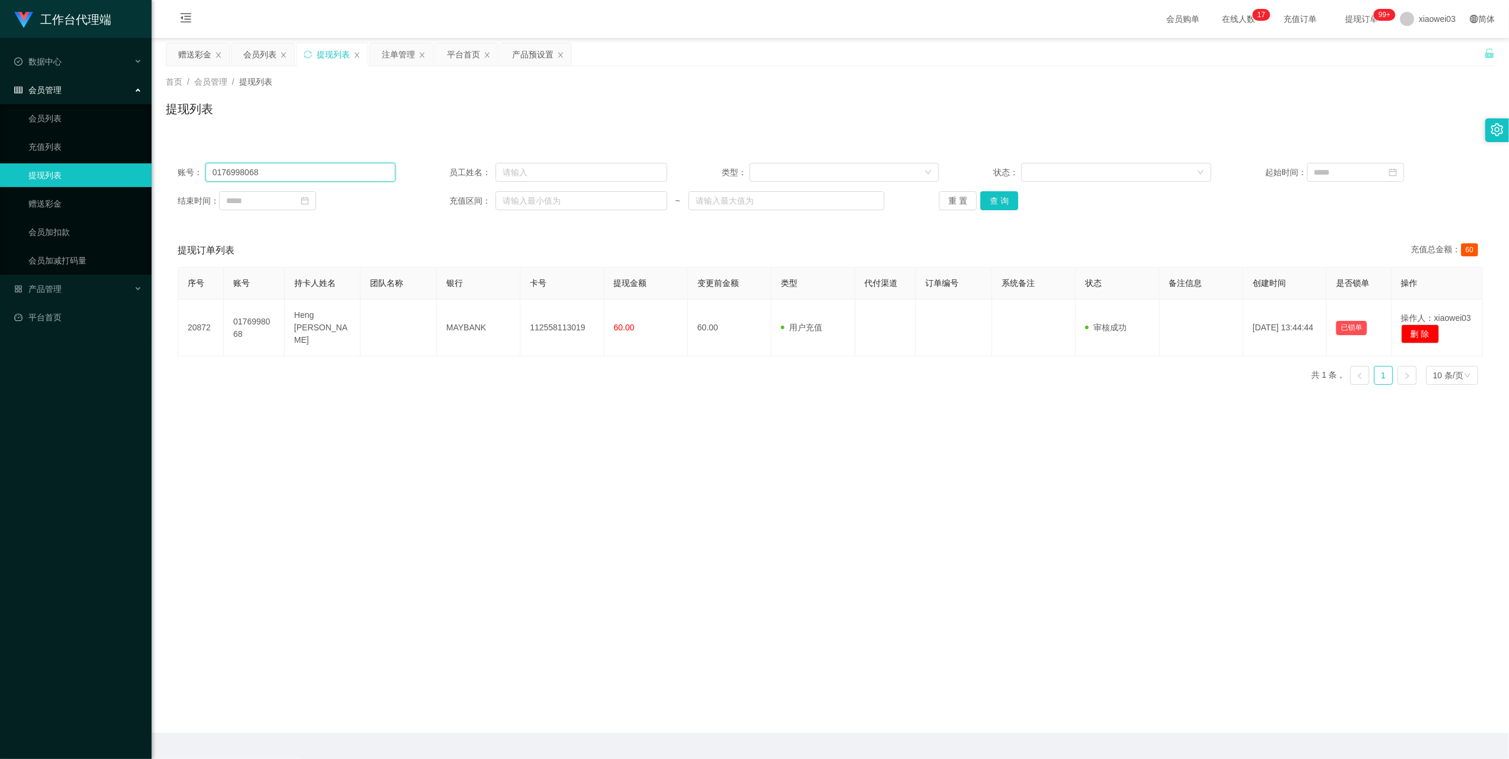
click at [323, 167] on input "0176998068" at bounding box center [300, 172] width 190 height 19
drag, startPoint x: 323, startPoint y: 167, endPoint x: 429, endPoint y: 229, distance: 123.1
click at [323, 167] on input "0176998068" at bounding box center [300, 172] width 190 height 19
paste input "shawndefille89"
click at [1002, 199] on button "查 询" at bounding box center [999, 200] width 38 height 19
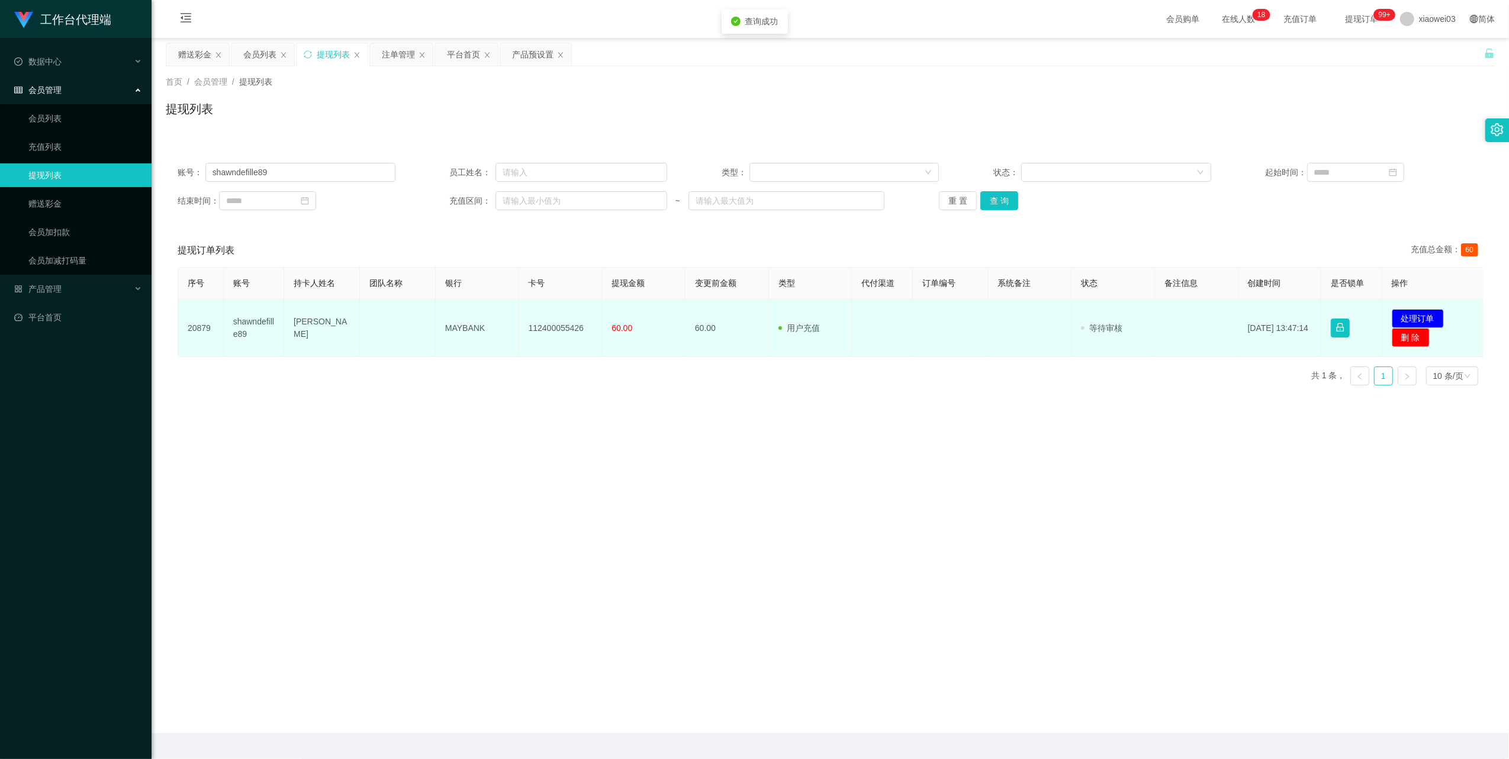
click at [555, 326] on td "112400055426" at bounding box center [560, 328] width 83 height 57
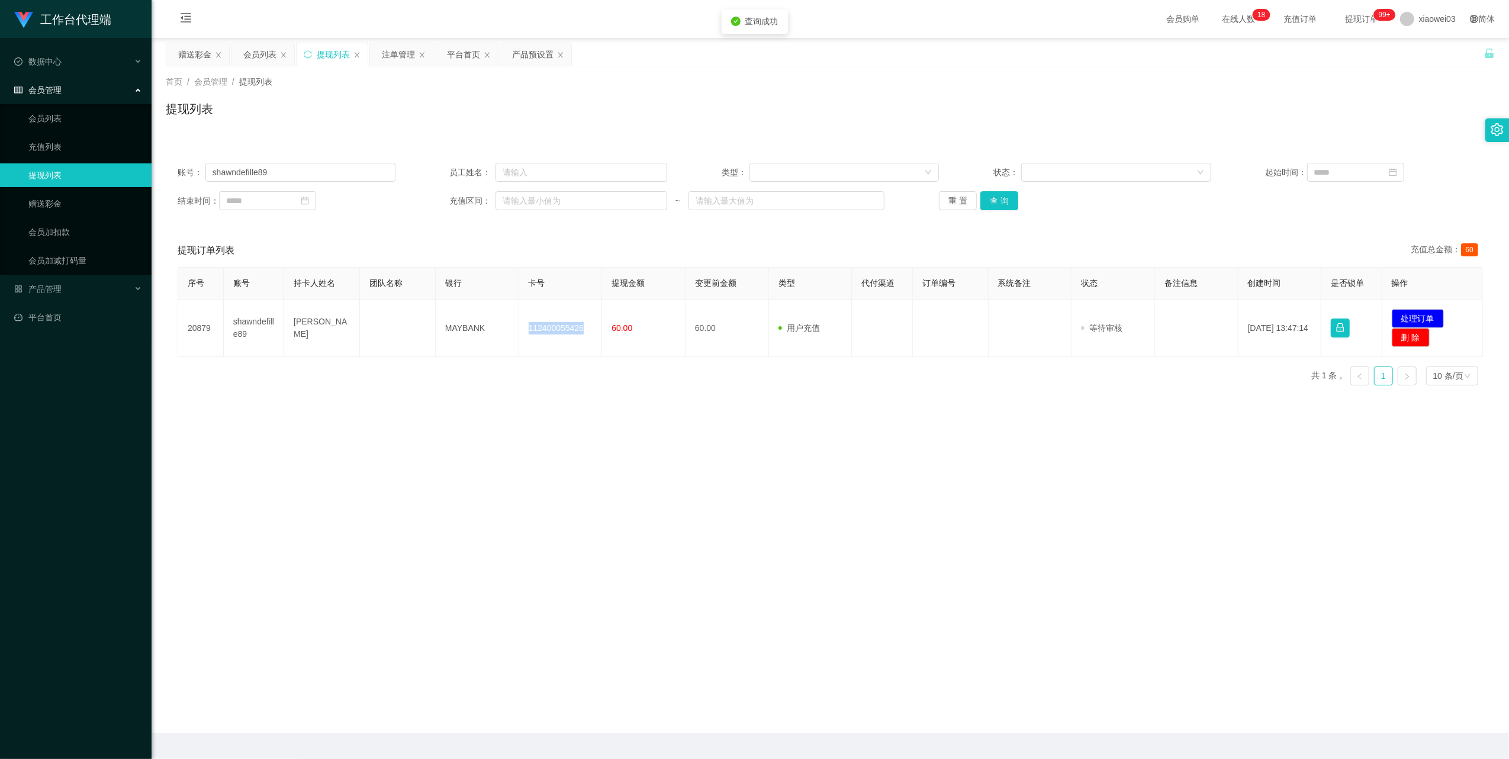
copy td "112400055426"
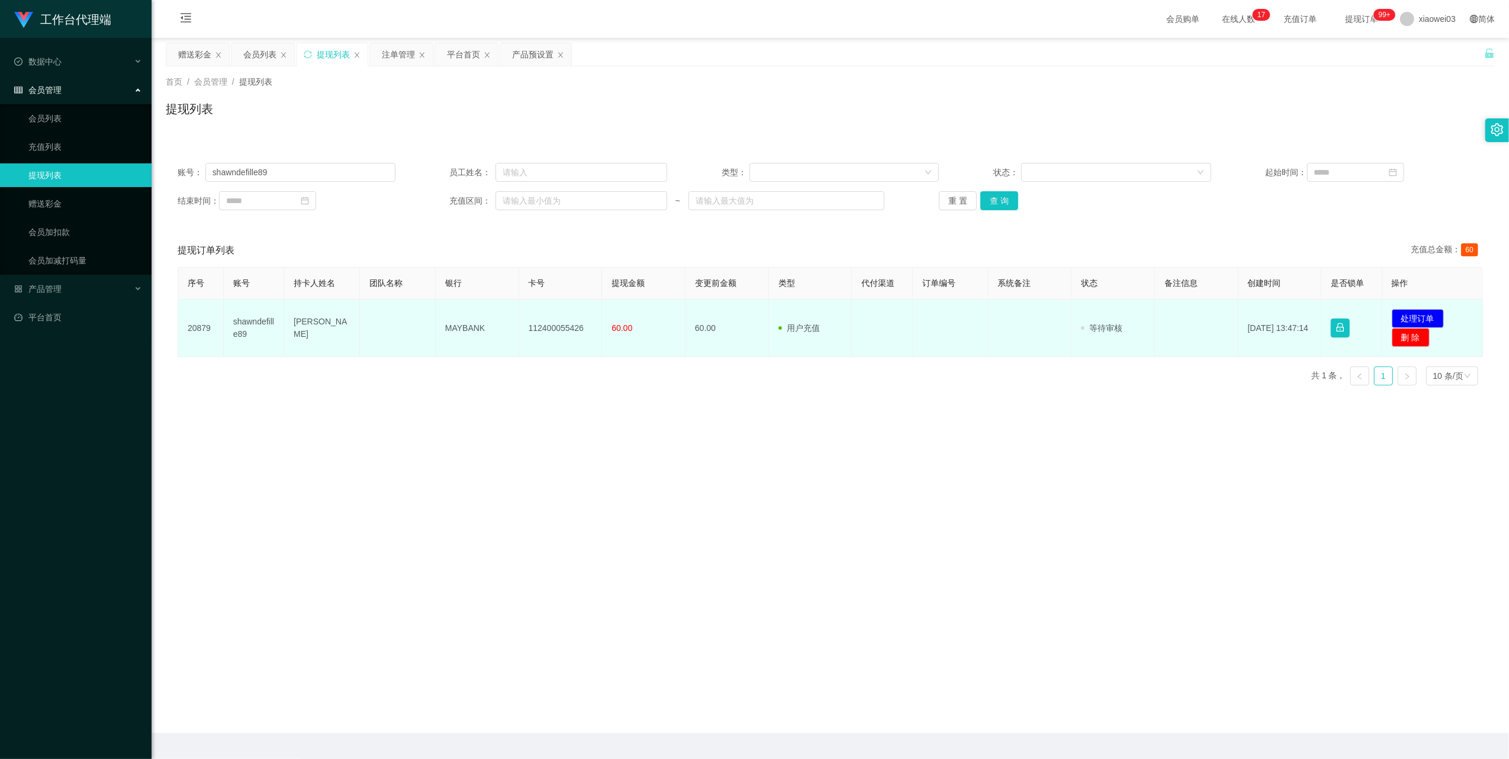
click at [471, 325] on td "MAYBANK" at bounding box center [477, 328] width 83 height 57
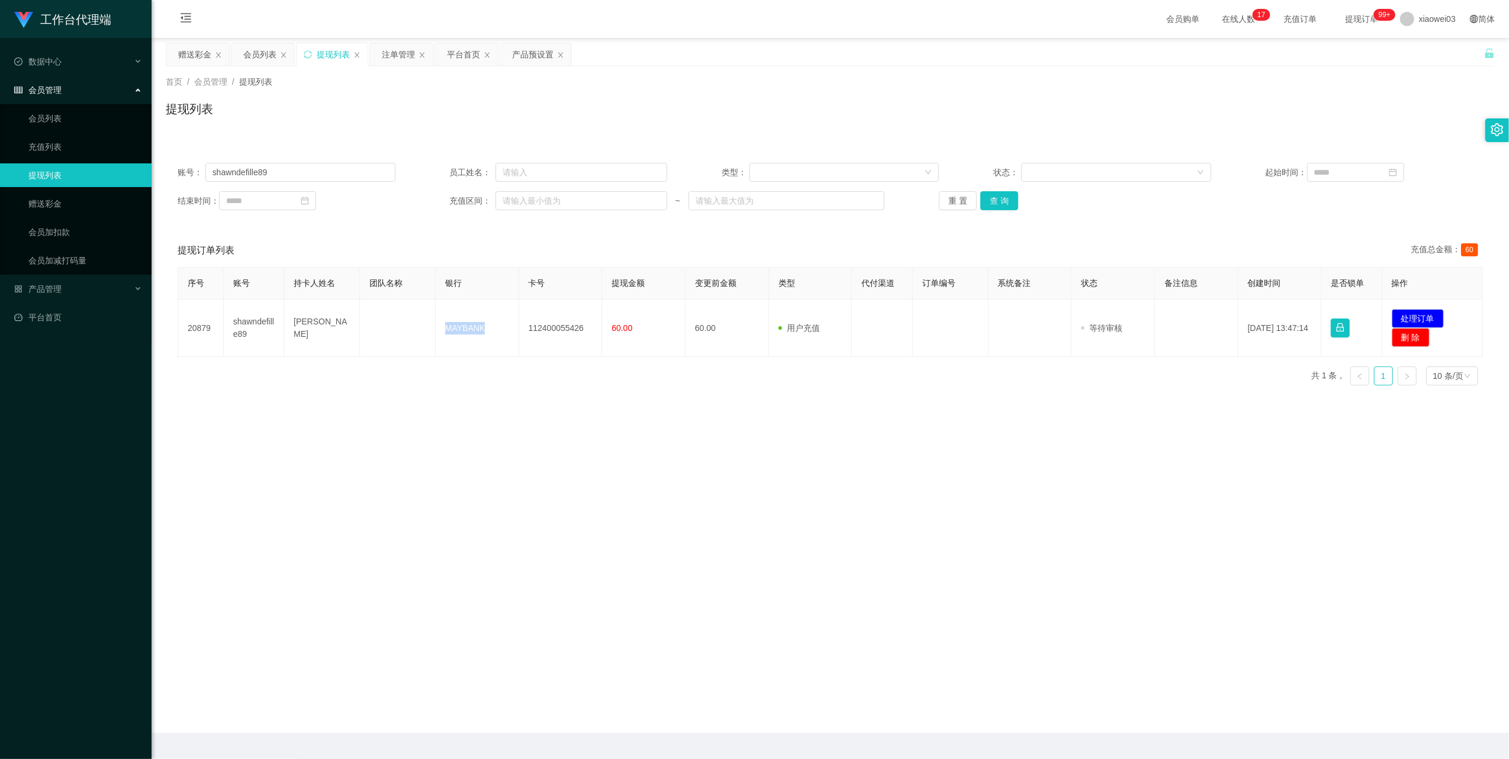
copy td "MAYBANK"
click at [1450, 462] on main "关闭左侧 关闭右侧 关闭其它 刷新页面 赠送彩金 会员列表 提现列表 注单管理 平台首页 产品预设置 首页 / 会员管理 / 提现列表 / 提现列表 账号： …" at bounding box center [831, 385] width 1358 height 695
click at [1416, 311] on button "处理订单" at bounding box center [1418, 318] width 52 height 19
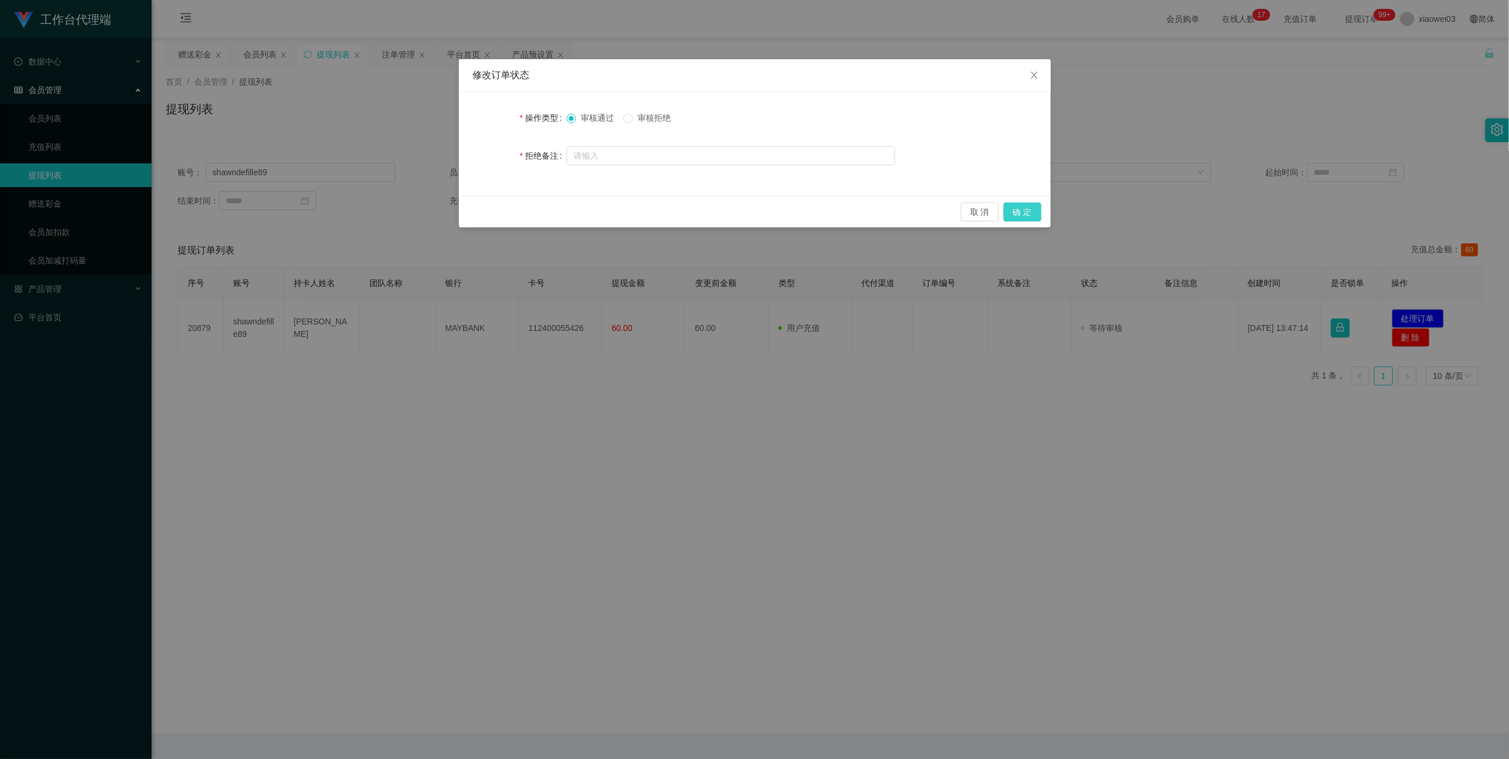
click at [1020, 211] on button "确 定" at bounding box center [1023, 211] width 38 height 19
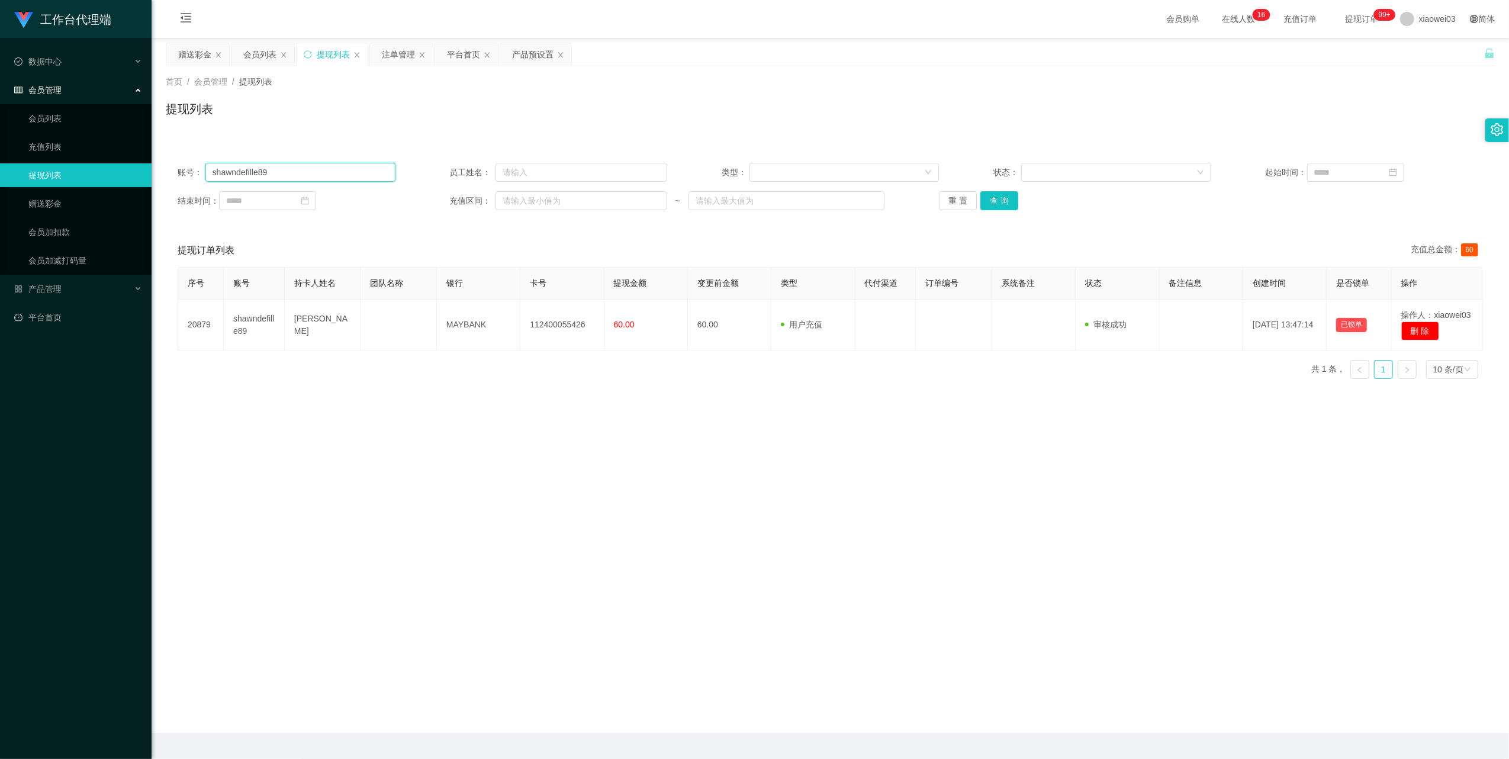
click at [339, 175] on input "shawndefille89" at bounding box center [300, 172] width 190 height 19
paste input "virtue"
type input "virtue"
click at [1008, 208] on button "查 询" at bounding box center [999, 200] width 38 height 19
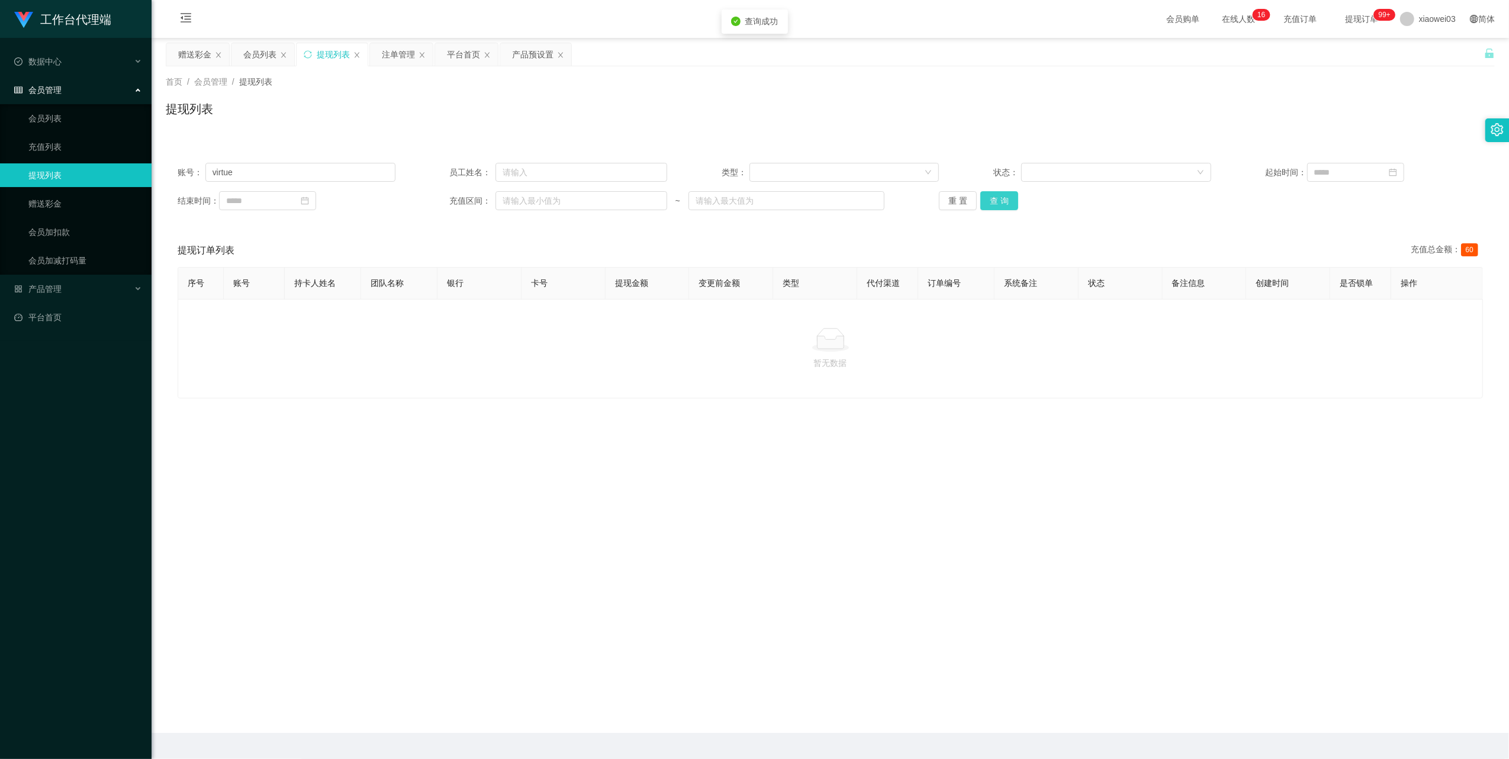
click at [1004, 207] on button "查 询" at bounding box center [999, 200] width 38 height 19
click at [320, 181] on input "virtue" at bounding box center [300, 172] width 190 height 19
click at [998, 205] on button "查 询" at bounding box center [999, 200] width 38 height 19
click at [242, 60] on div "会员列表" at bounding box center [262, 54] width 63 height 22
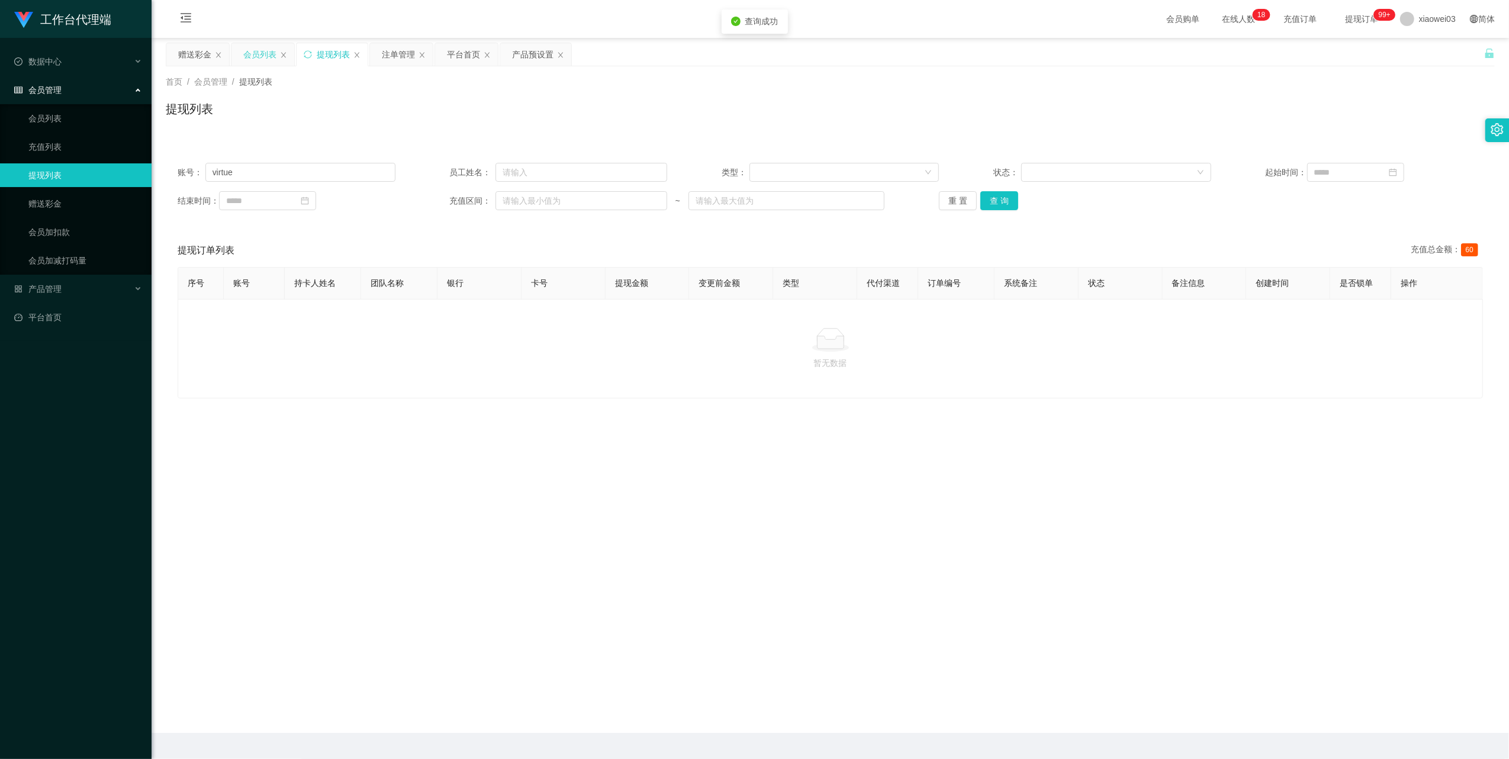
click at [252, 46] on div "会员列表" at bounding box center [259, 54] width 33 height 22
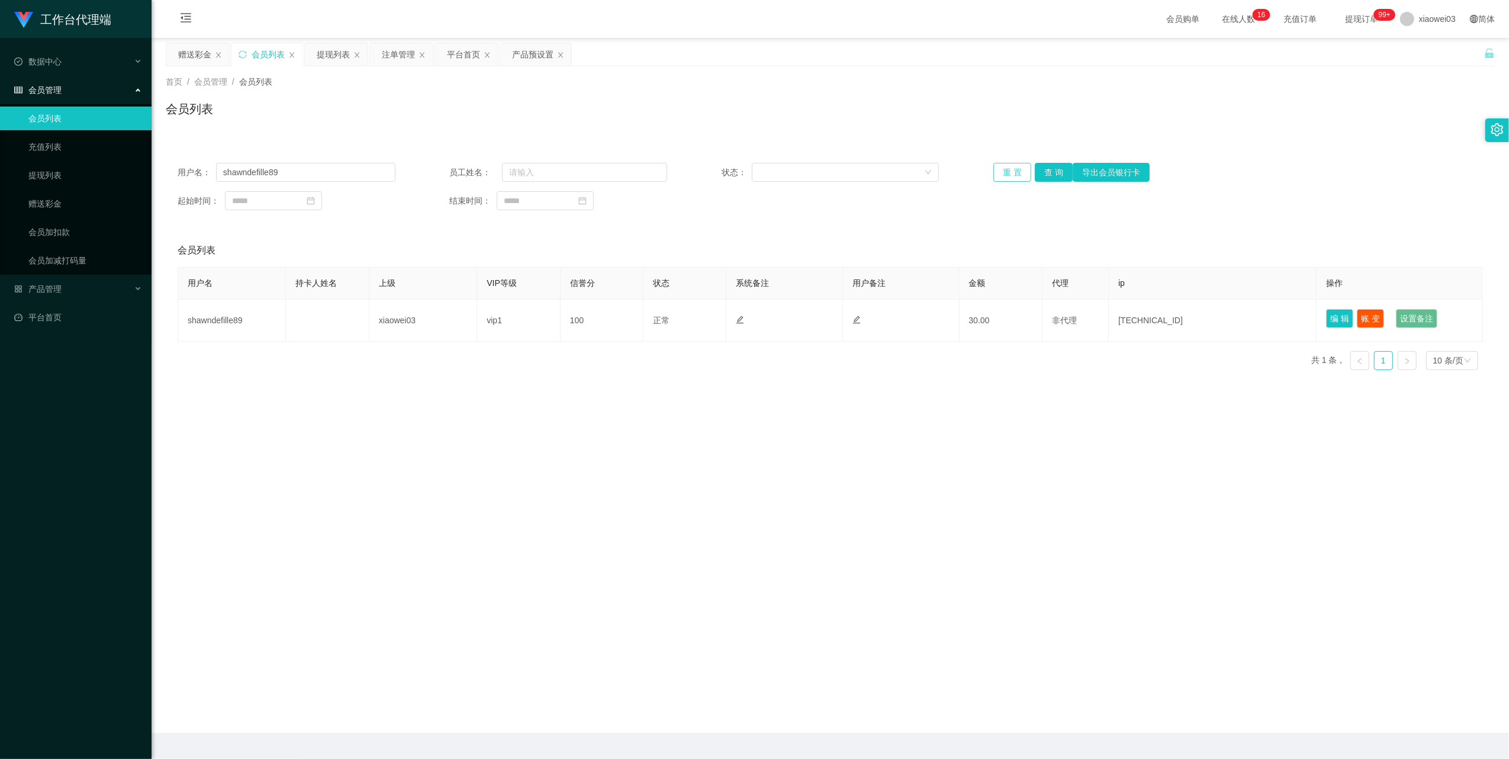
click at [995, 173] on button "重 置" at bounding box center [1012, 172] width 38 height 19
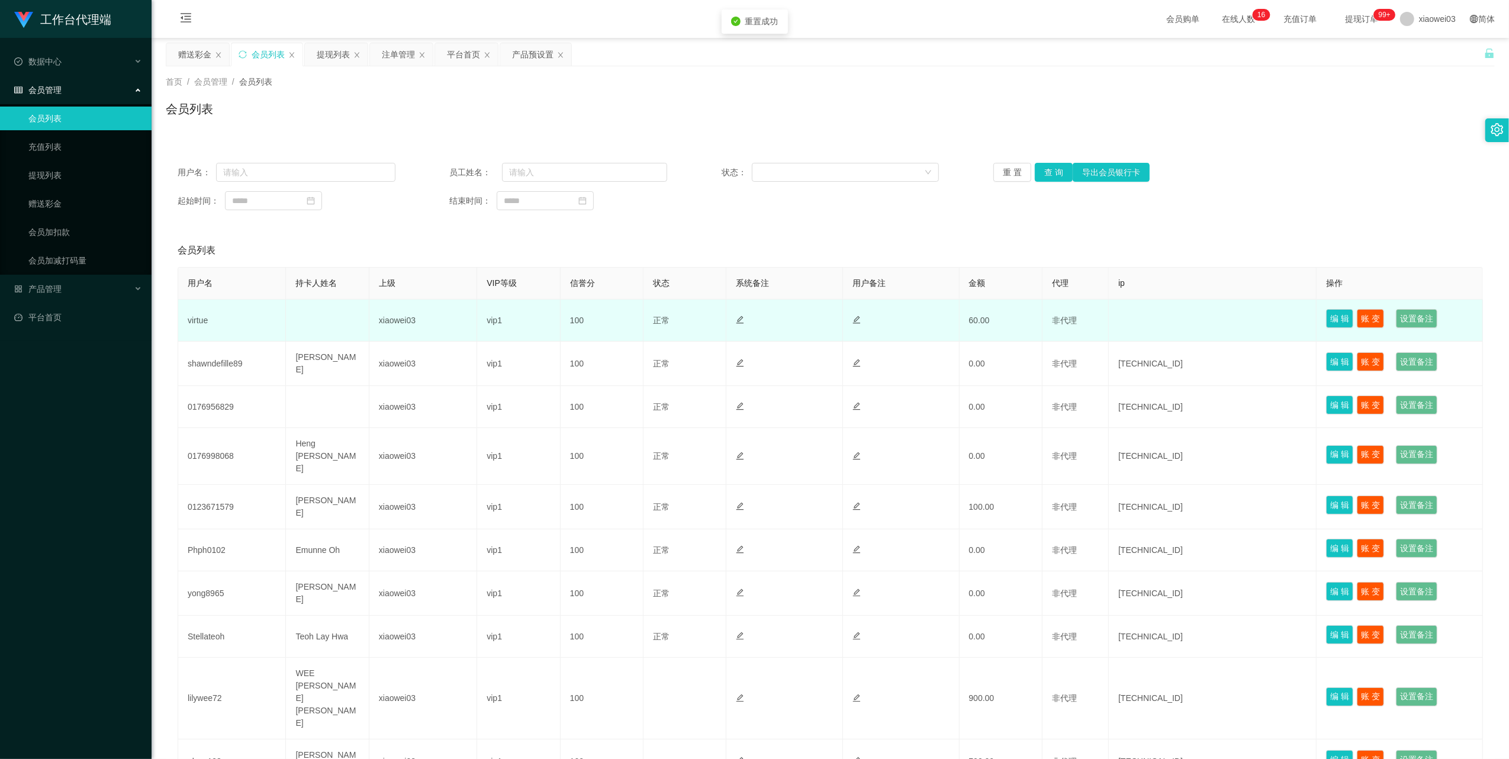
click at [205, 319] on td "virtue" at bounding box center [232, 321] width 108 height 42
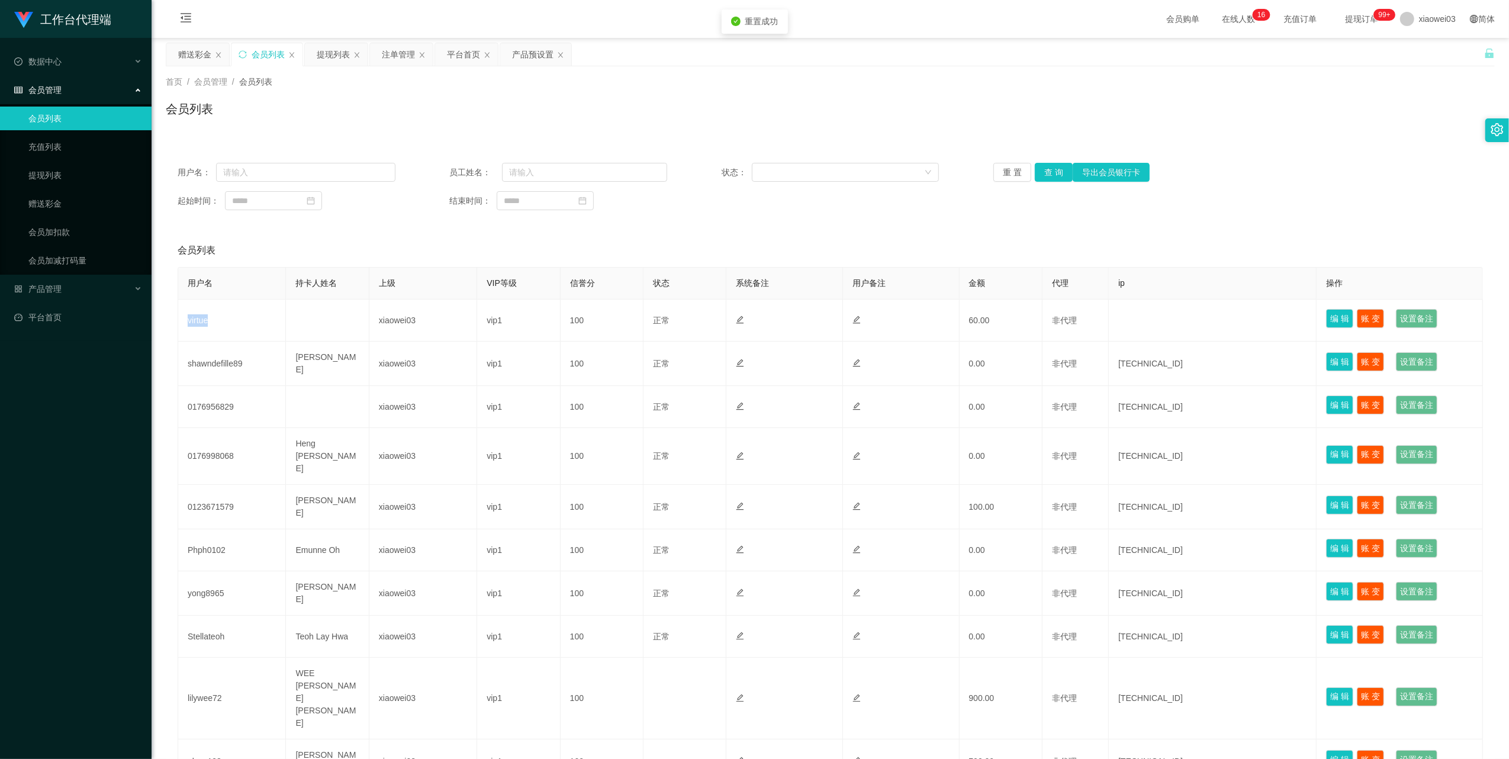
copy td "virtue"
click at [330, 60] on div "提现列表" at bounding box center [333, 54] width 33 height 22
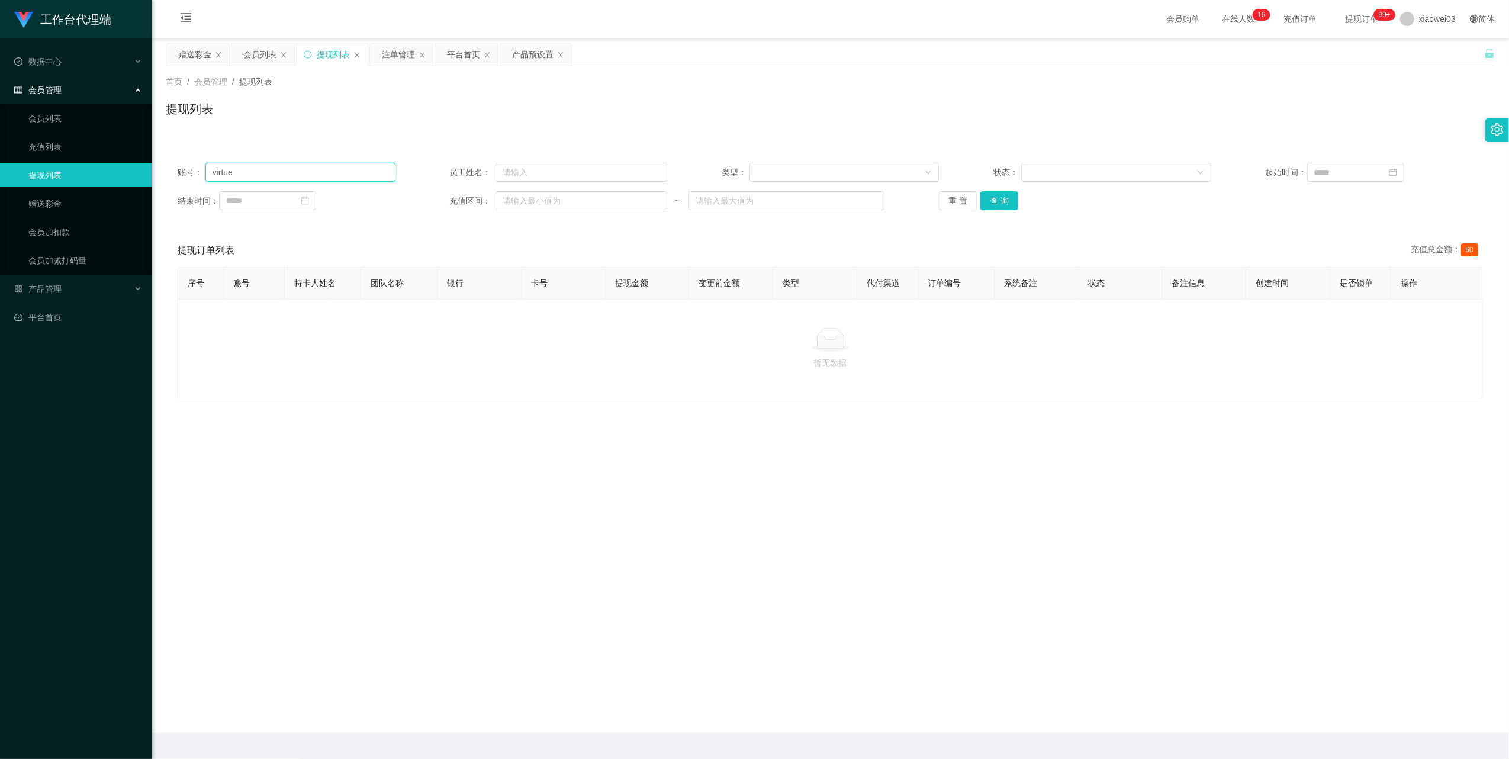
click at [324, 174] on input "virtue" at bounding box center [300, 172] width 190 height 19
drag, startPoint x: 324, startPoint y: 174, endPoint x: 407, endPoint y: 197, distance: 85.9
click at [324, 175] on input "virtue" at bounding box center [300, 172] width 190 height 19
paste input "text"
click at [1000, 198] on button "查 询" at bounding box center [999, 200] width 38 height 19
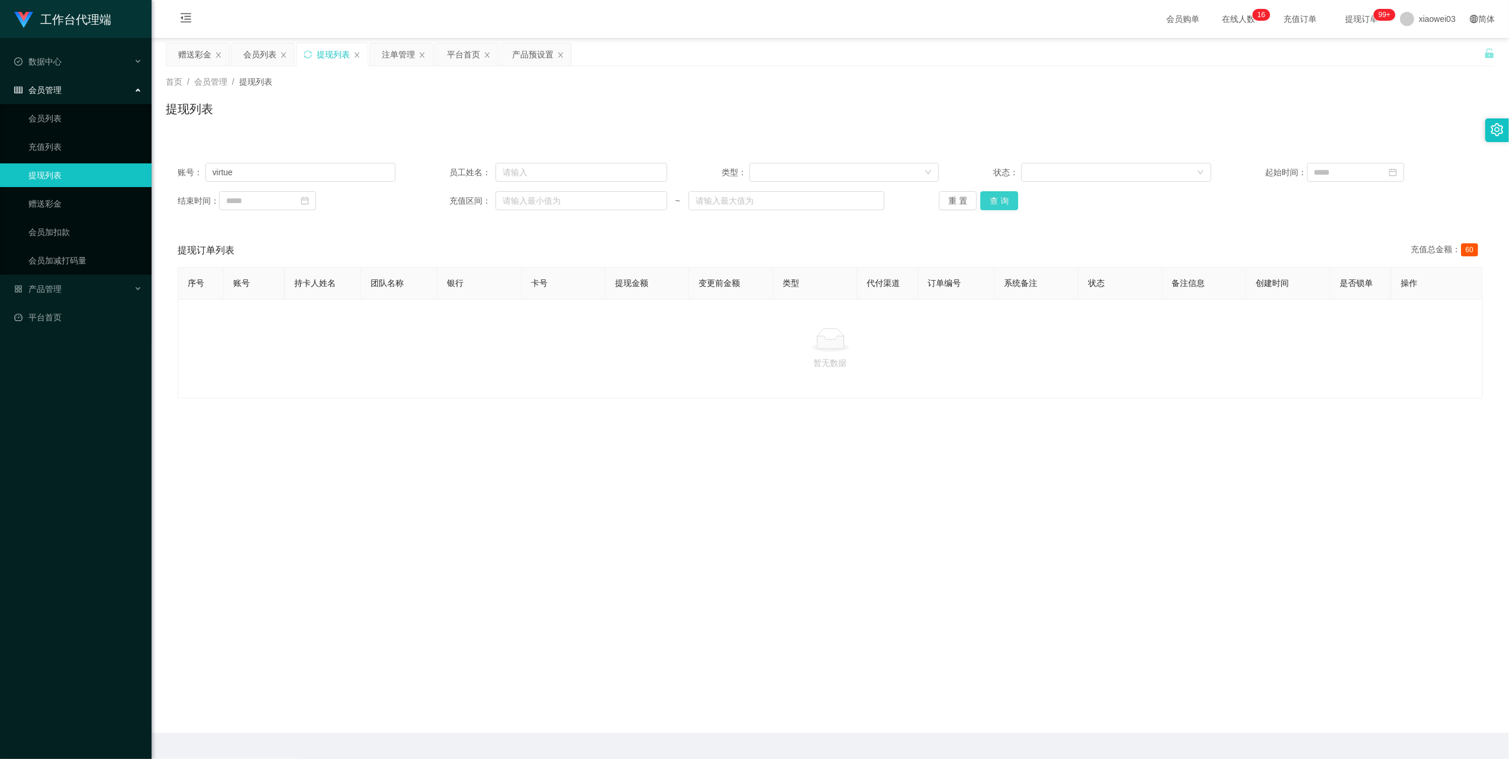
type input "virtue"
click at [255, 53] on div "会员列表" at bounding box center [259, 54] width 33 height 22
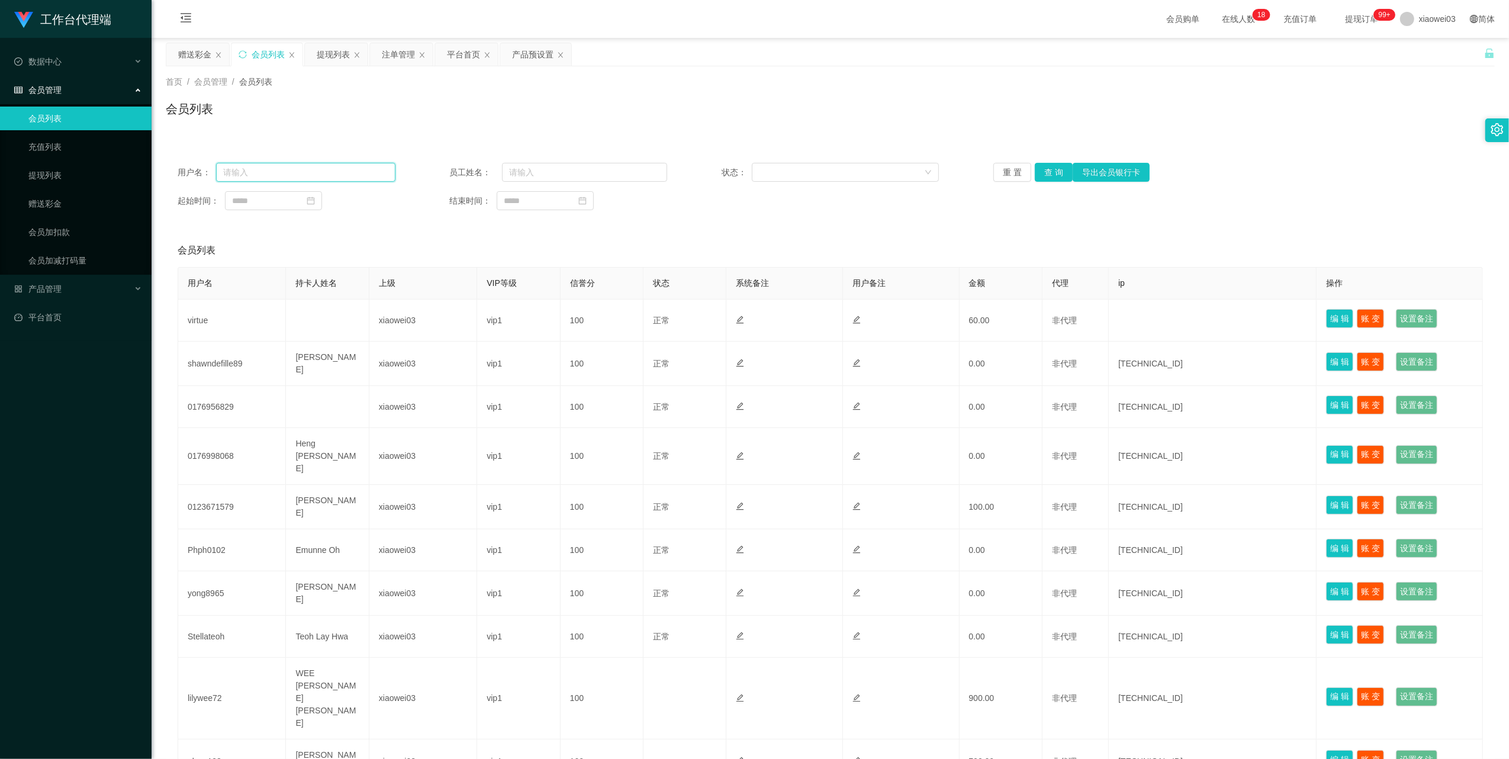
click at [326, 178] on input "text" at bounding box center [305, 172] width 179 height 19
paste input "virtue"
type input "virtue"
click at [1054, 166] on button "查 询" at bounding box center [1054, 172] width 38 height 19
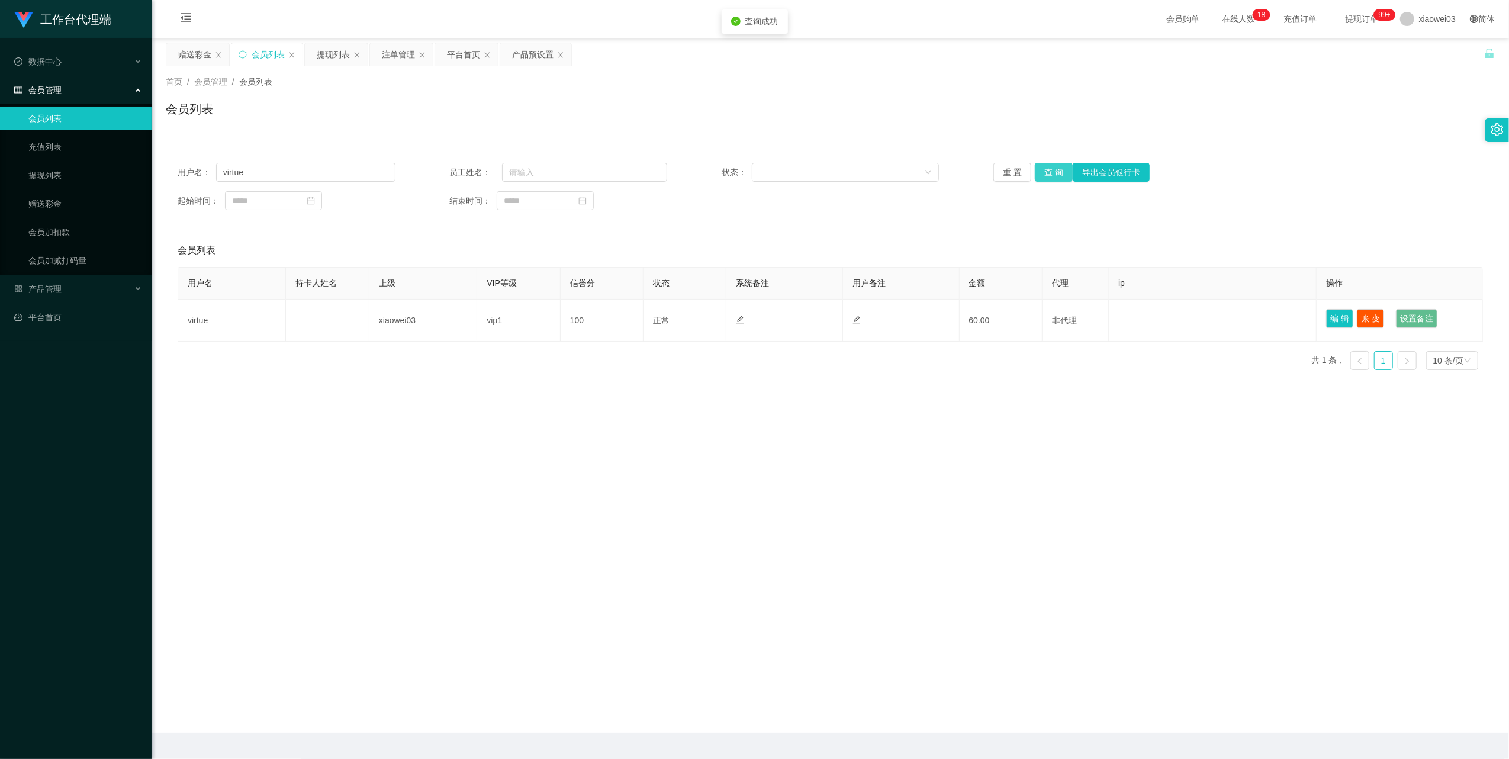
click at [1041, 172] on button "查 询" at bounding box center [1054, 172] width 38 height 19
click at [200, 60] on div "赠送彩金" at bounding box center [194, 54] width 33 height 22
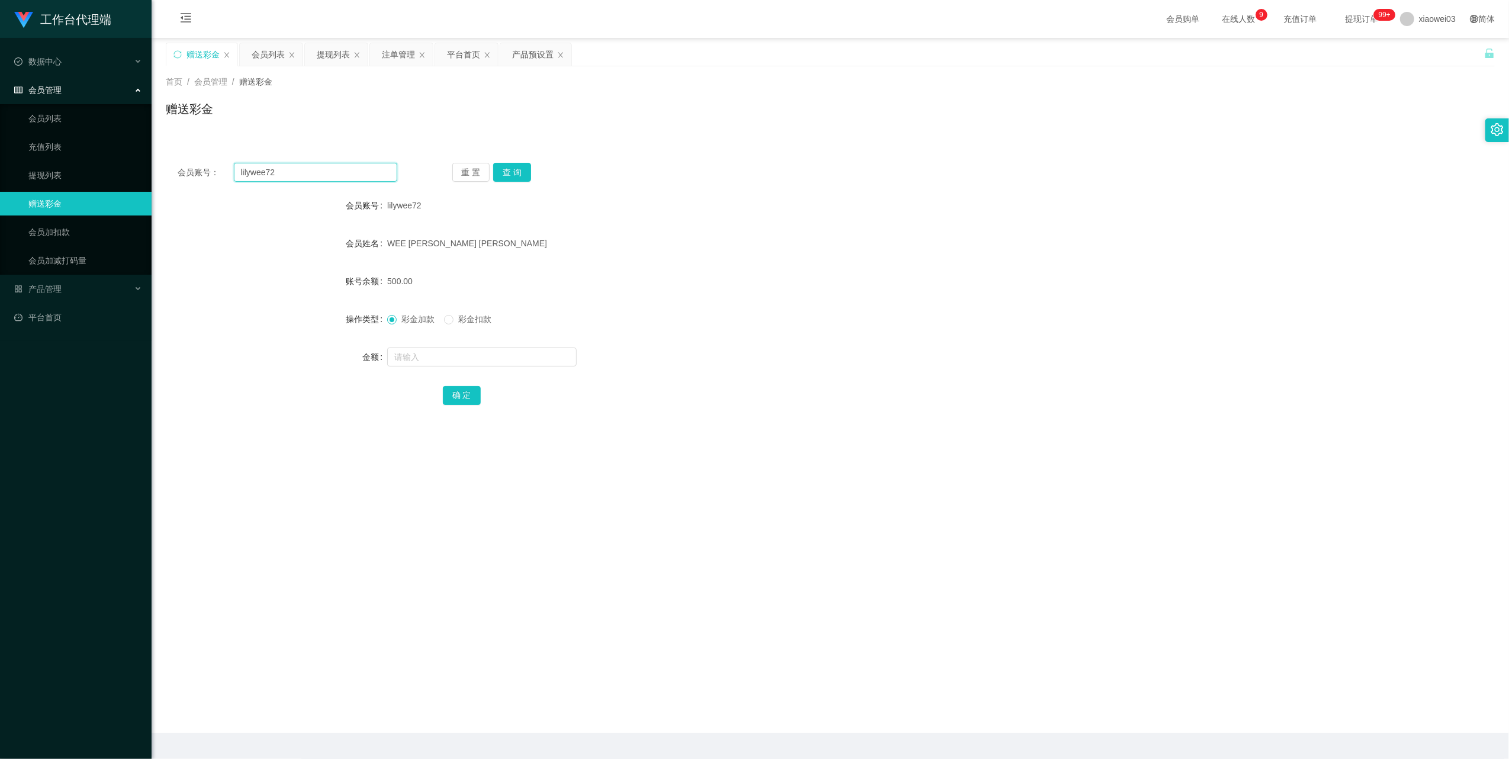
click at [292, 171] on input "lilywee72" at bounding box center [315, 172] width 163 height 19
drag, startPoint x: 292, startPoint y: 171, endPoint x: 467, endPoint y: 226, distance: 183.1
click at [292, 172] on input "lilywee72" at bounding box center [315, 172] width 163 height 19
paste input "0176956829"
type input "0176956829"
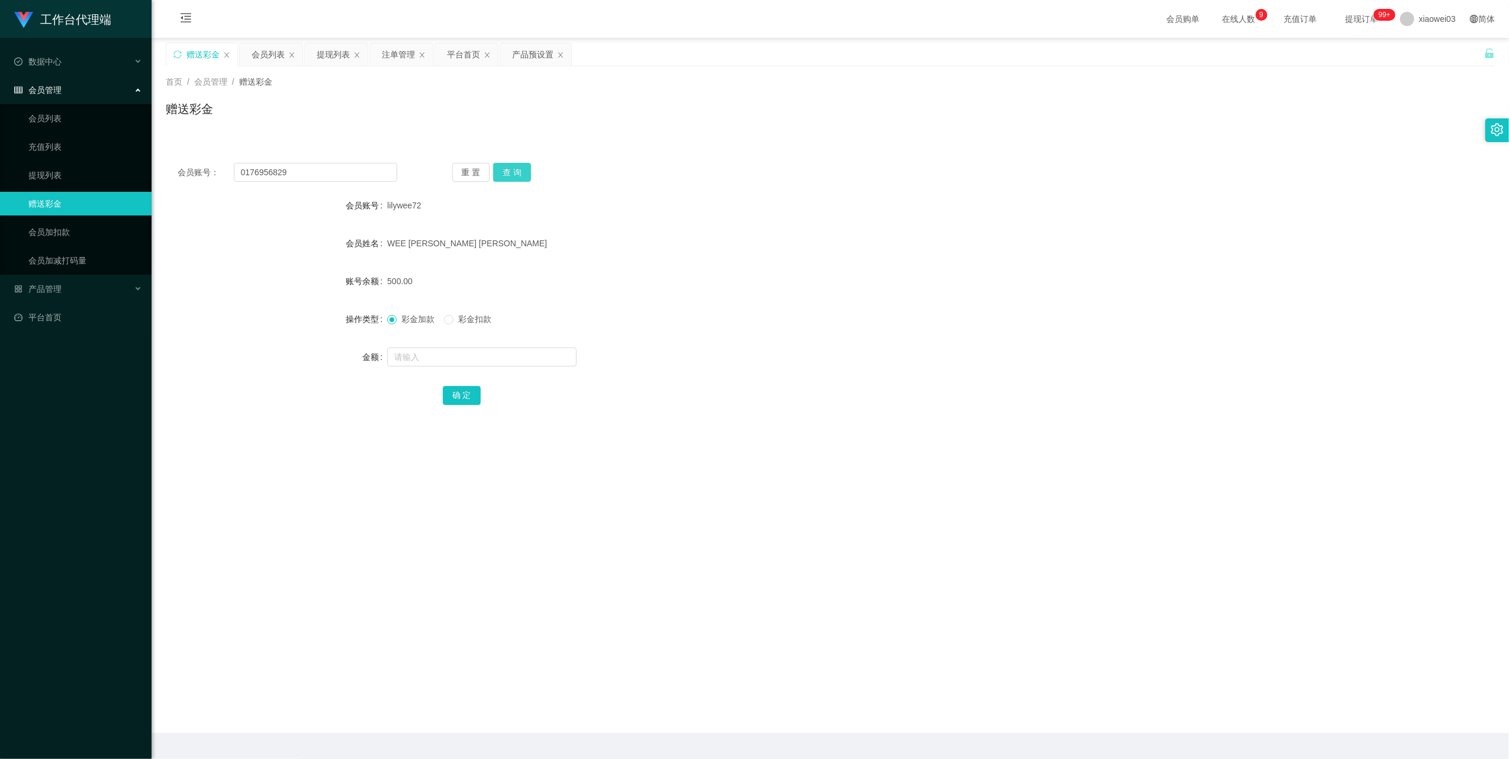
click at [505, 175] on button "查 询" at bounding box center [512, 172] width 38 height 19
click at [505, 175] on button "查 询" at bounding box center [518, 172] width 51 height 19
click at [455, 352] on input "text" at bounding box center [481, 357] width 189 height 19
type input "30"
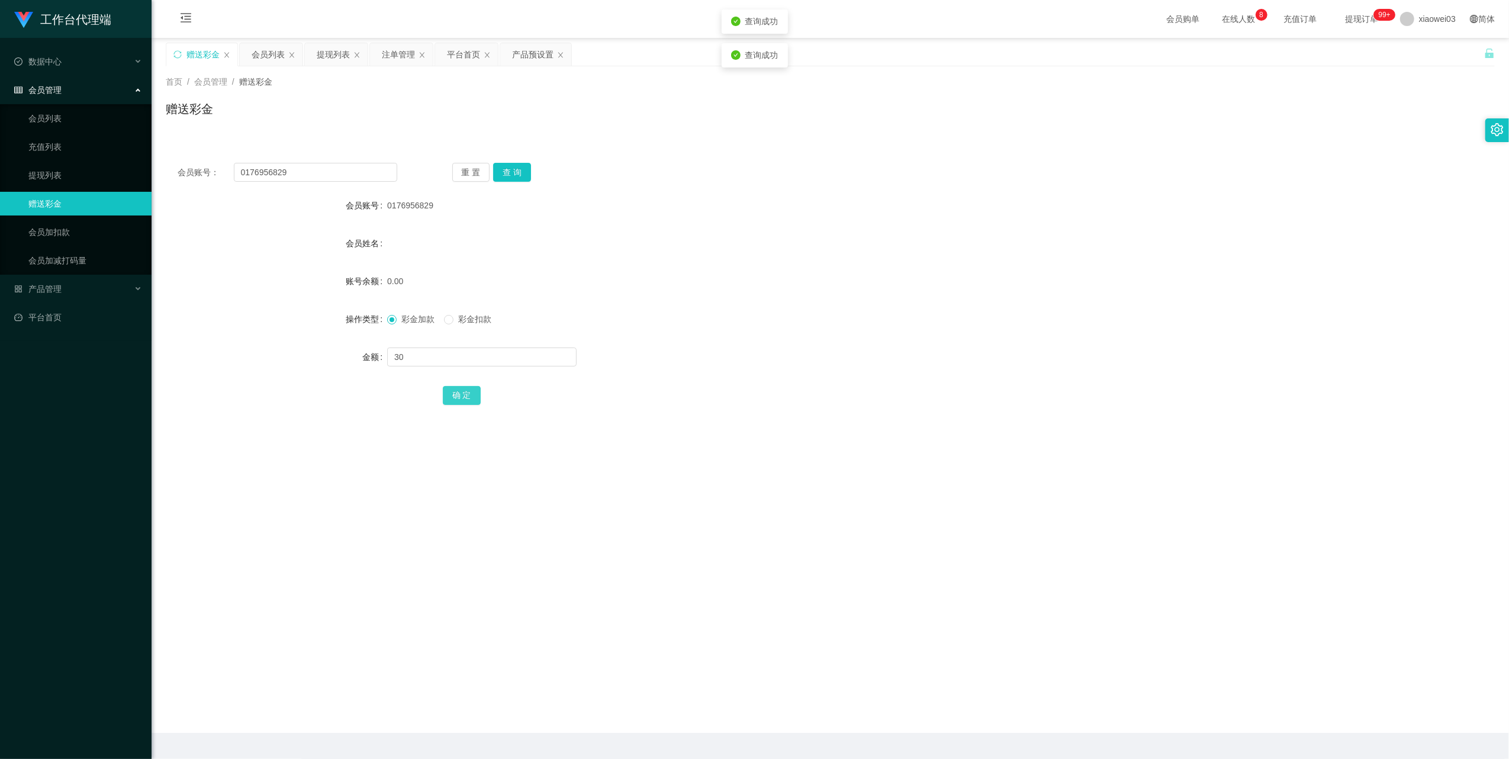
drag, startPoint x: 469, startPoint y: 391, endPoint x: 479, endPoint y: 393, distance: 10.2
click at [469, 391] on button "确 定" at bounding box center [462, 395] width 38 height 19
click at [343, 173] on input "0176956829" at bounding box center [315, 172] width 163 height 19
drag, startPoint x: 343, startPoint y: 173, endPoint x: 375, endPoint y: 185, distance: 33.3
click at [342, 173] on input "0176956829" at bounding box center [315, 172] width 163 height 19
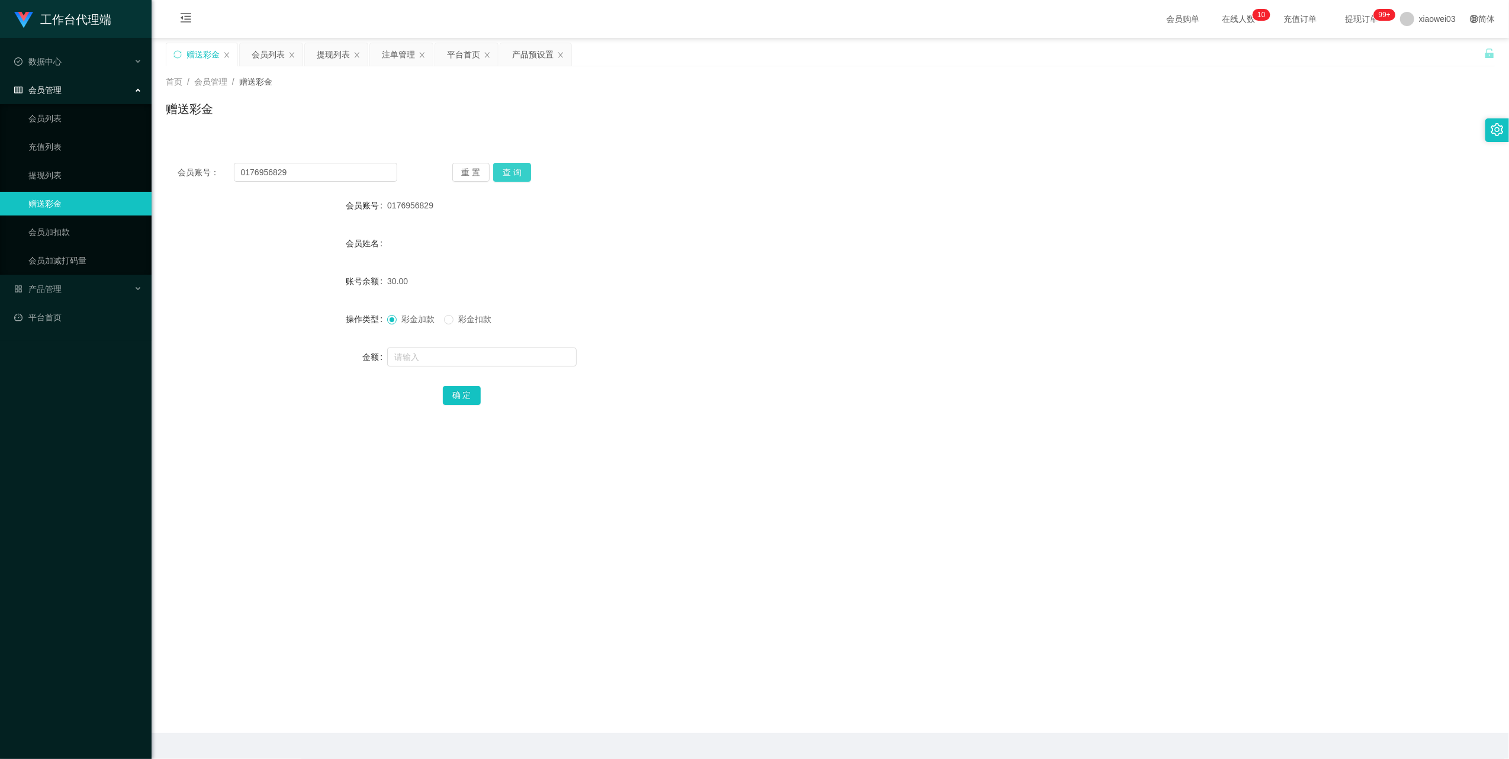
click at [517, 179] on button "查 询" at bounding box center [512, 172] width 38 height 19
drag, startPoint x: 517, startPoint y: 179, endPoint x: 699, endPoint y: 198, distance: 182.7
click at [517, 179] on button "查 询" at bounding box center [518, 172] width 51 height 19
drag, startPoint x: 387, startPoint y: 60, endPoint x: 484, endPoint y: 121, distance: 113.8
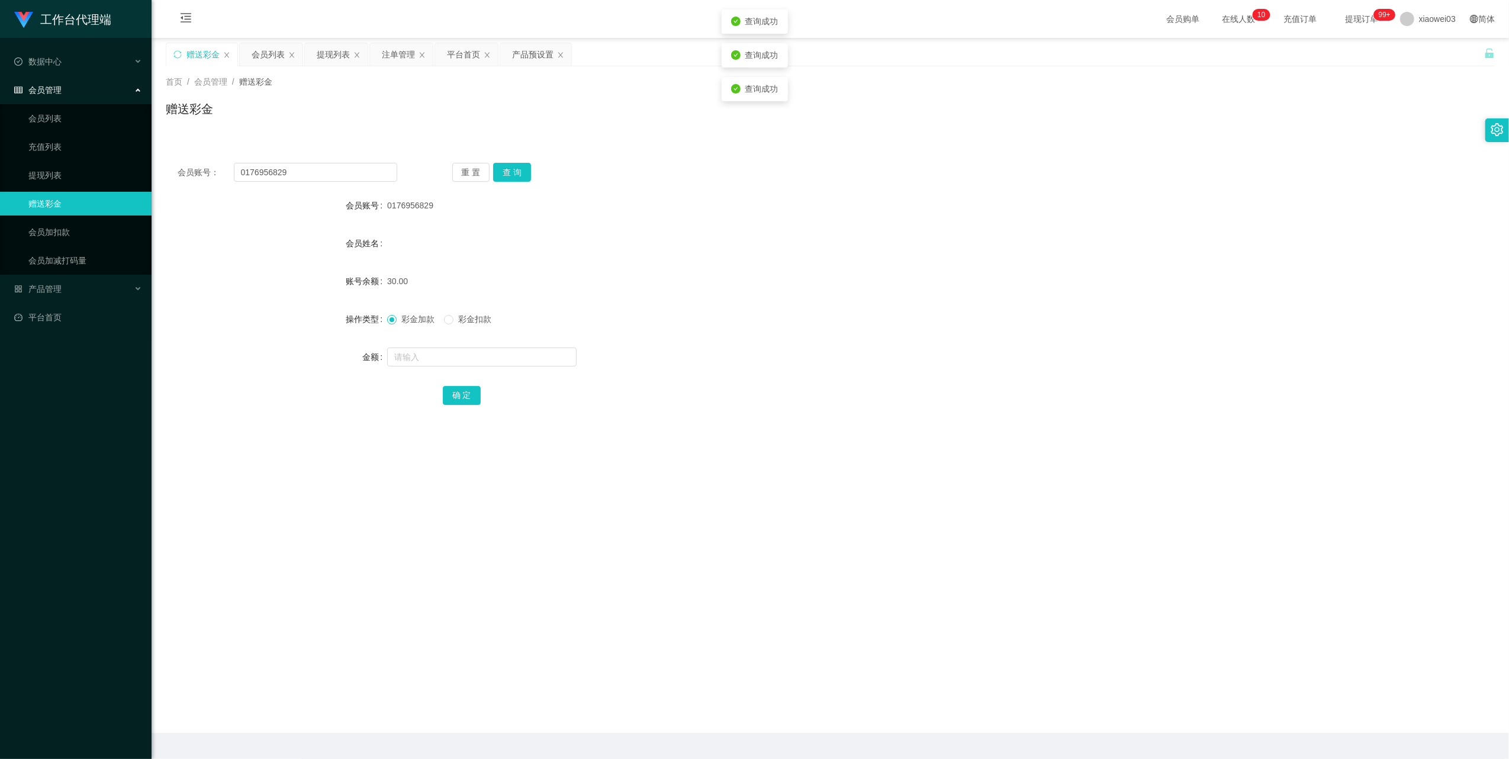
click at [387, 60] on div "注单管理" at bounding box center [398, 54] width 33 height 22
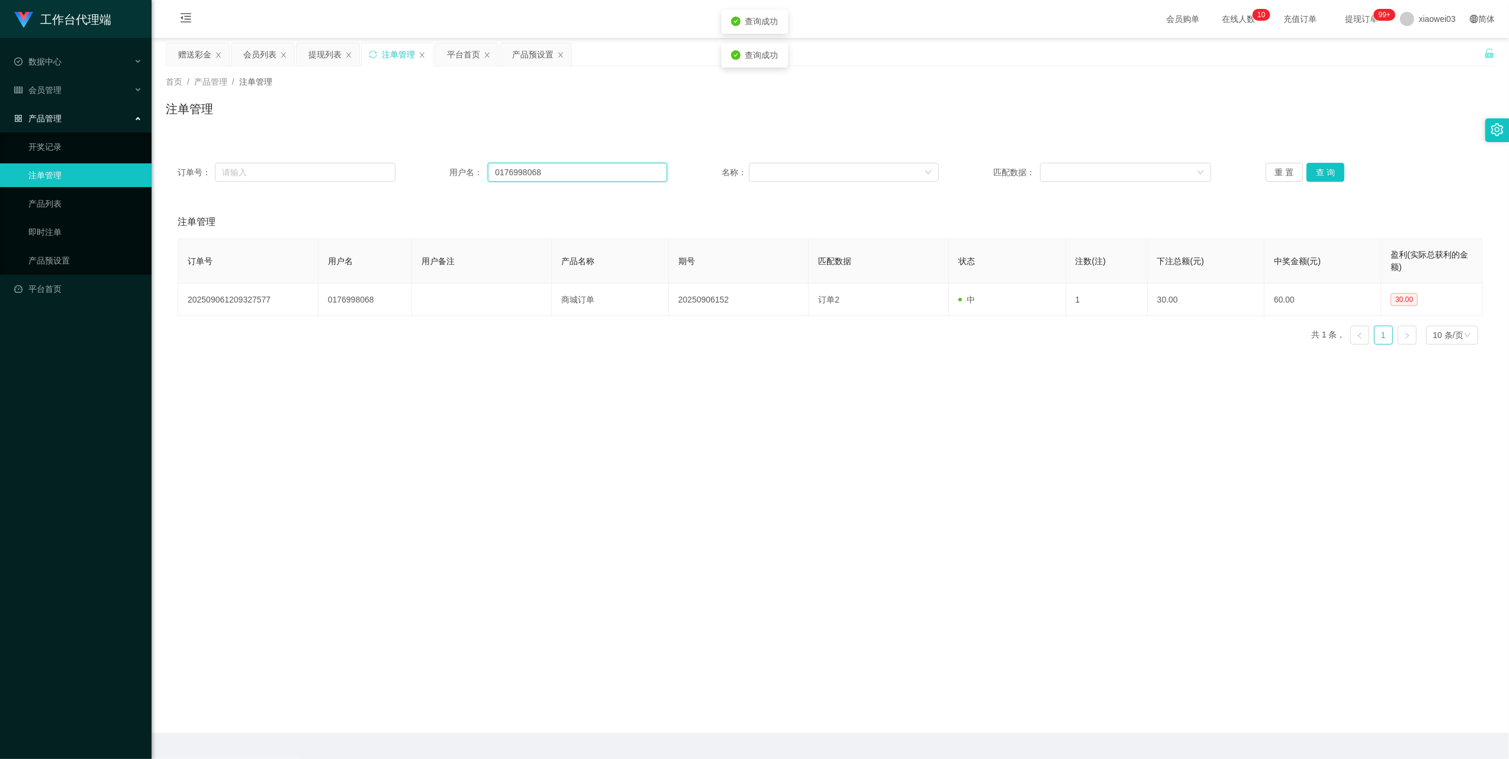
click at [555, 180] on input "0176998068" at bounding box center [577, 172] width 179 height 19
drag, startPoint x: 555, startPoint y: 180, endPoint x: 739, endPoint y: 200, distance: 185.2
click at [555, 180] on input "0176998068" at bounding box center [577, 172] width 179 height 19
paste input "56829"
type input "0176956829"
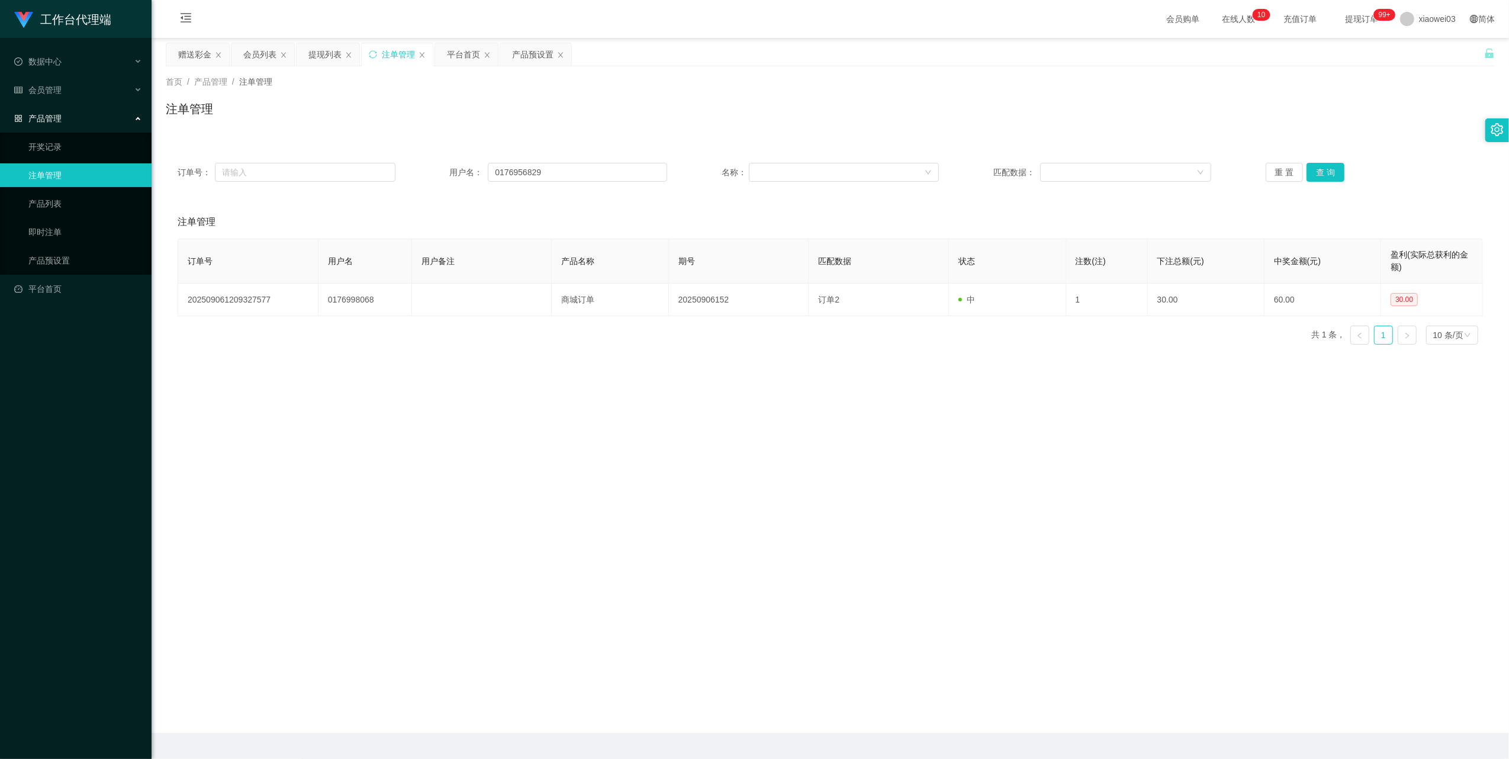
click at [1324, 185] on div "订单号： 用户名： 0176956829 名称： 匹配数据： 重 置 查 询" at bounding box center [830, 172] width 1329 height 43
click at [1324, 178] on button "查 询" at bounding box center [1326, 172] width 38 height 19
click at [1324, 178] on button "查 询" at bounding box center [1332, 172] width 51 height 19
click at [1324, 178] on div "重 置 查 询" at bounding box center [1375, 172] width 218 height 19
click at [1324, 178] on button "查 询" at bounding box center [1326, 172] width 38 height 19
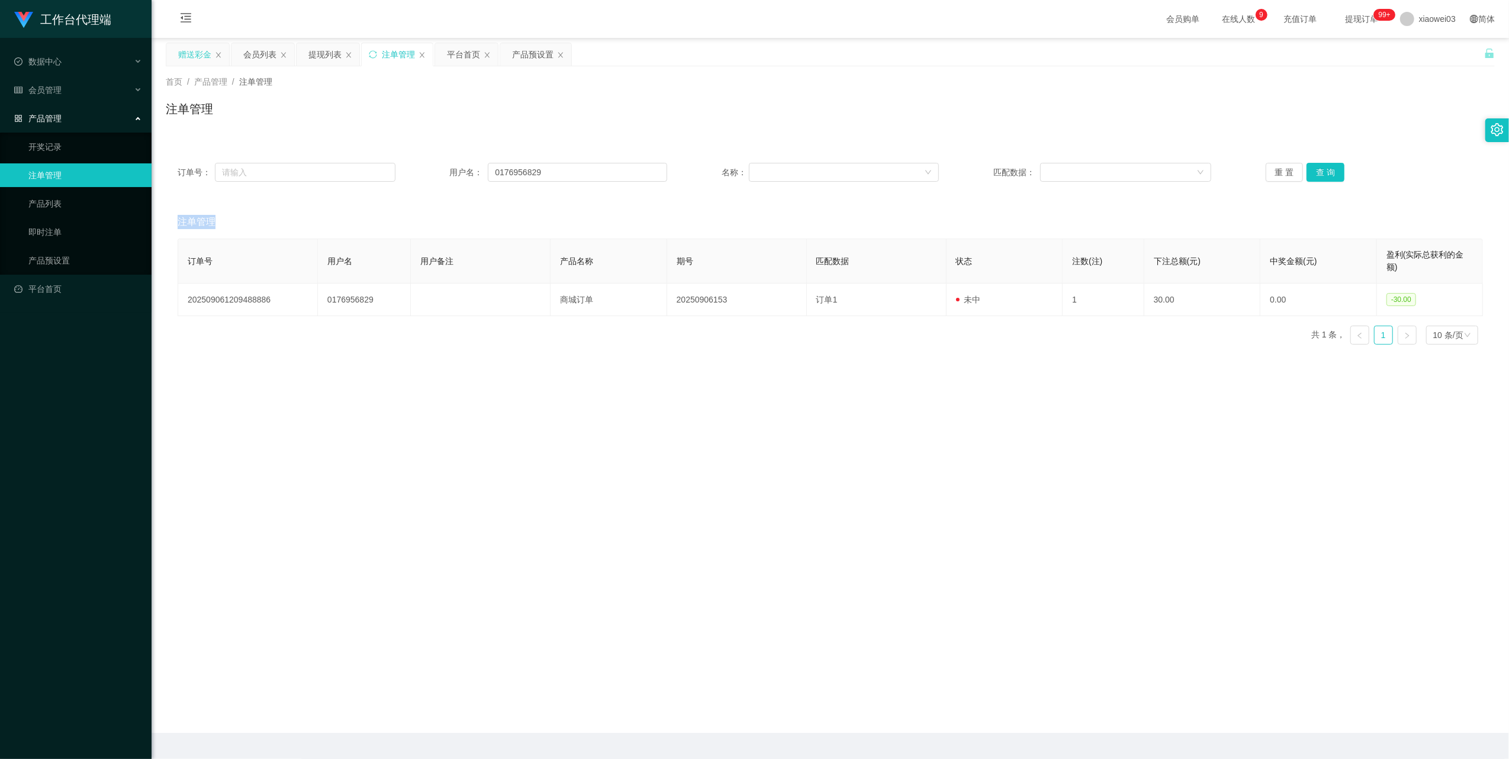
click at [189, 56] on div "赠送彩金" at bounding box center [194, 54] width 33 height 22
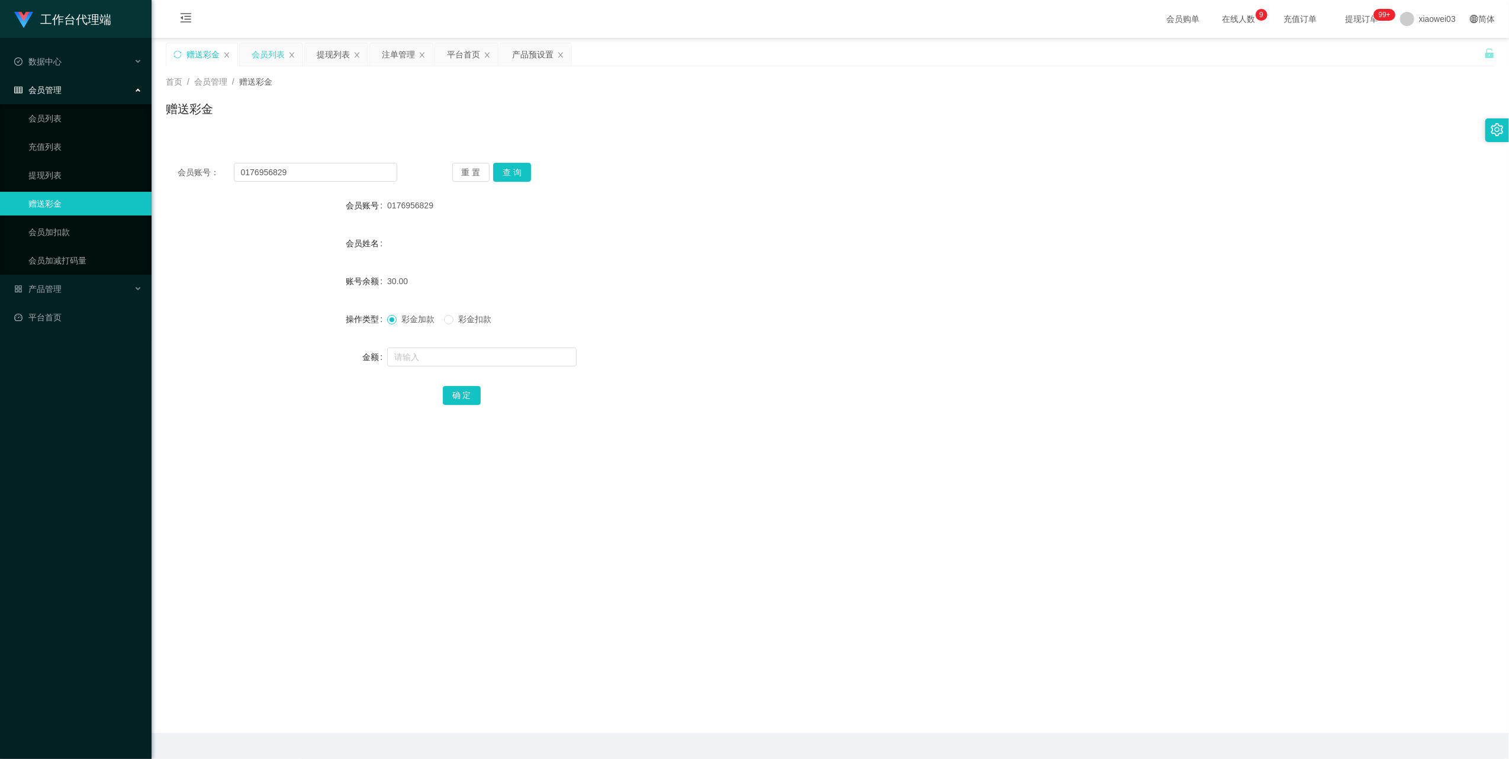
click at [263, 54] on div "会员列表" at bounding box center [268, 54] width 33 height 22
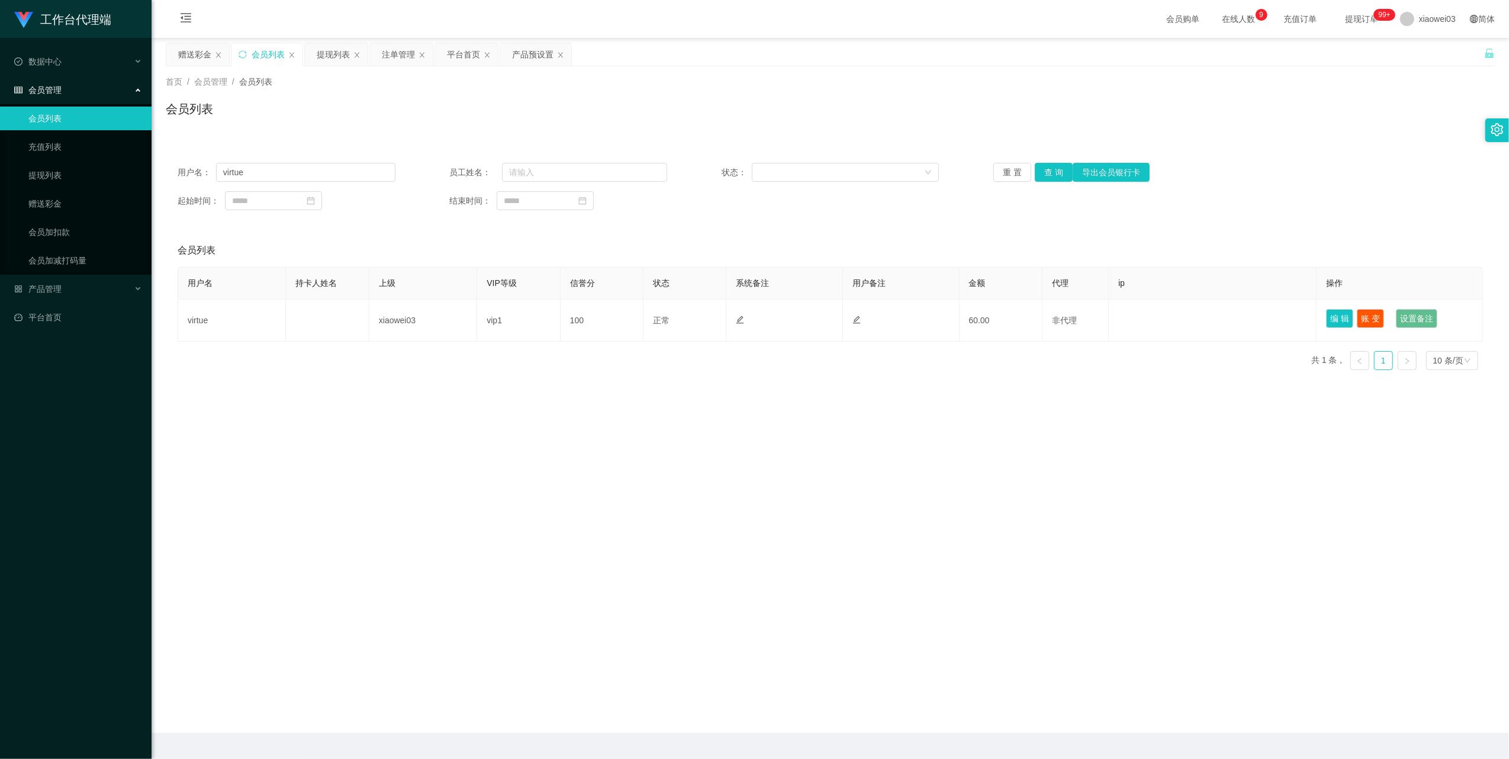
click at [322, 55] on div "提现列表" at bounding box center [333, 54] width 33 height 22
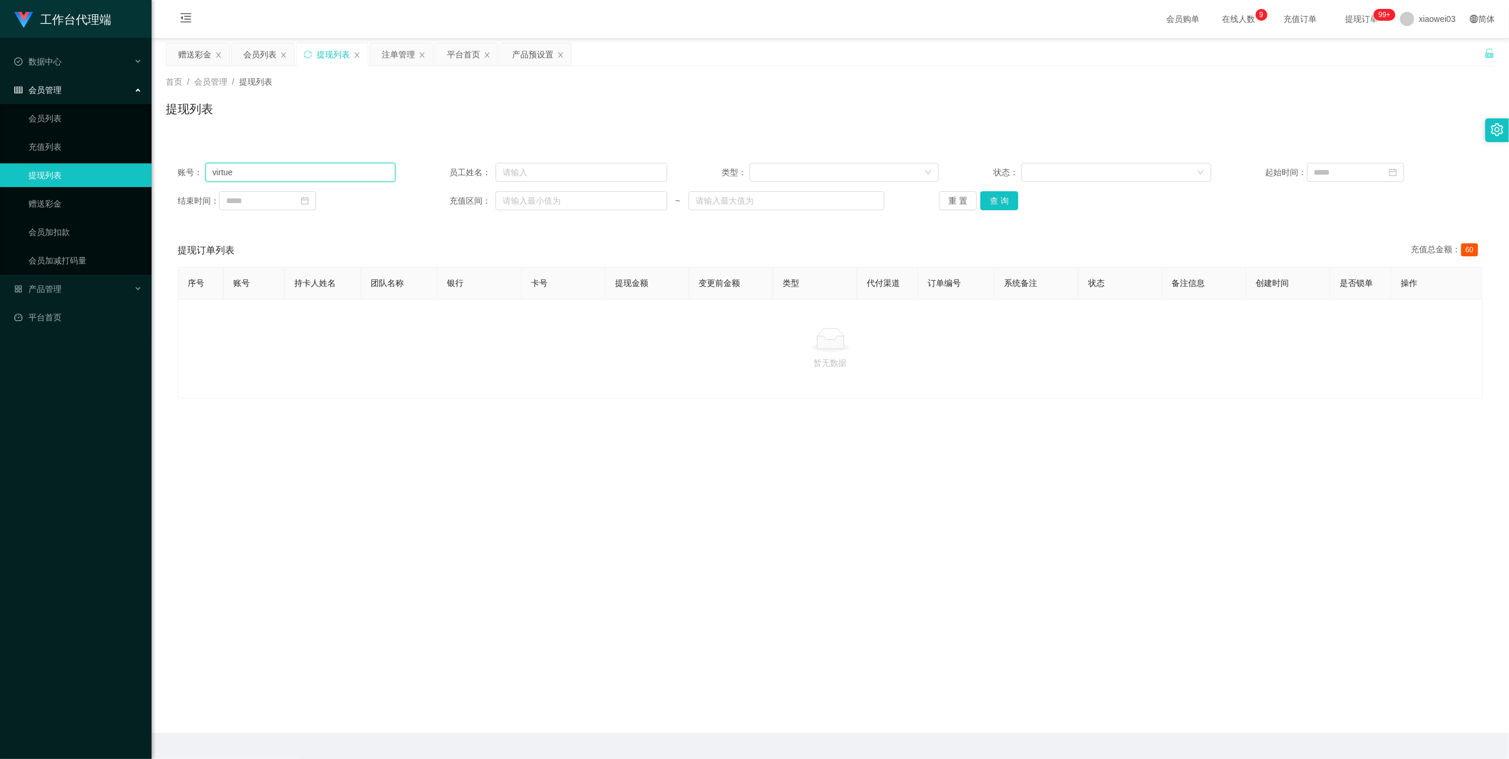
click at [337, 173] on input "virtue" at bounding box center [300, 172] width 190 height 19
drag, startPoint x: 337, startPoint y: 173, endPoint x: 381, endPoint y: 189, distance: 47.4
click at [339, 174] on input "virtue" at bounding box center [300, 172] width 190 height 19
paste input "0176956829"
type input "0176956829"
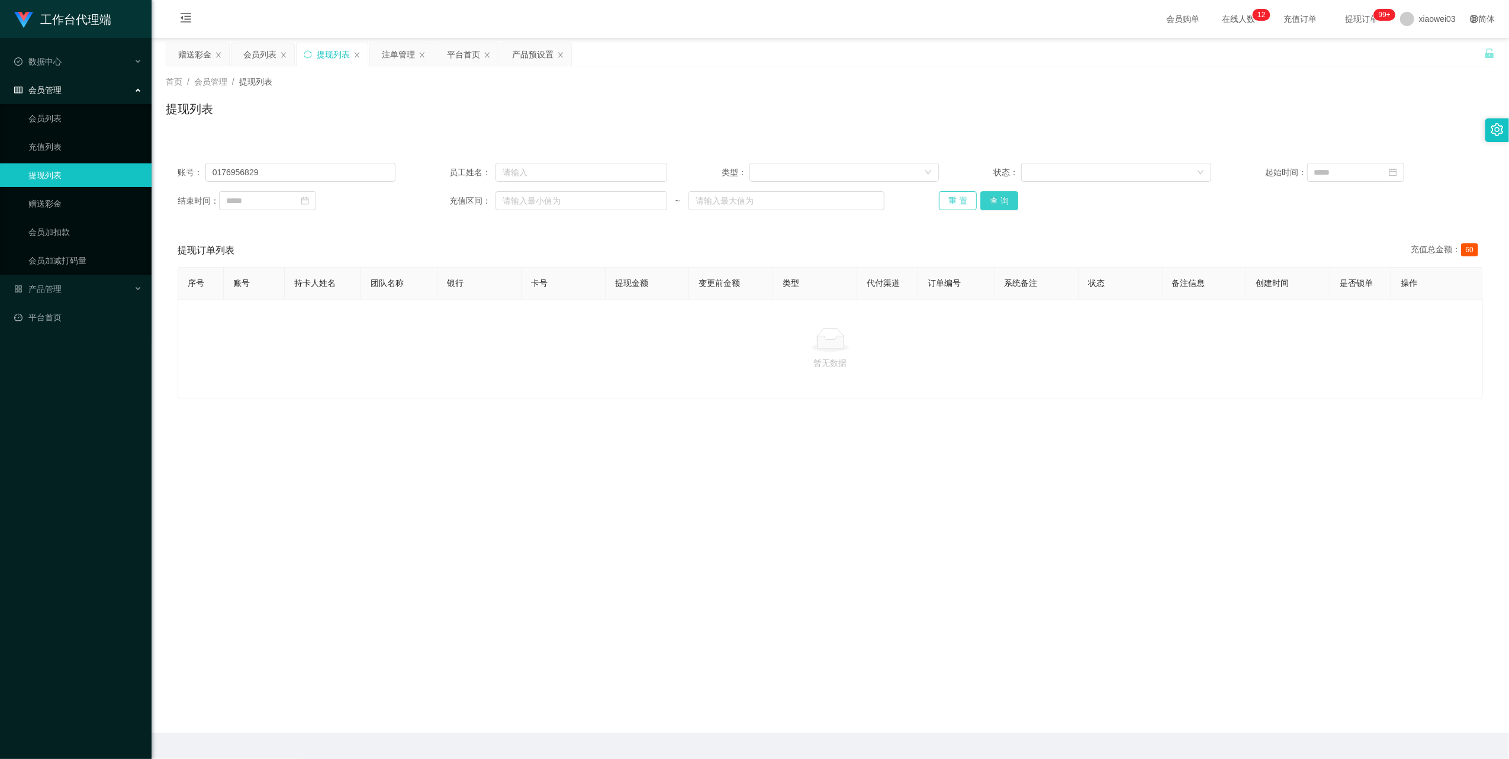
drag, startPoint x: 998, startPoint y: 197, endPoint x: 965, endPoint y: 199, distance: 33.2
click at [998, 197] on button "查 询" at bounding box center [999, 200] width 38 height 19
click at [524, 51] on div "产品预设置" at bounding box center [532, 54] width 41 height 22
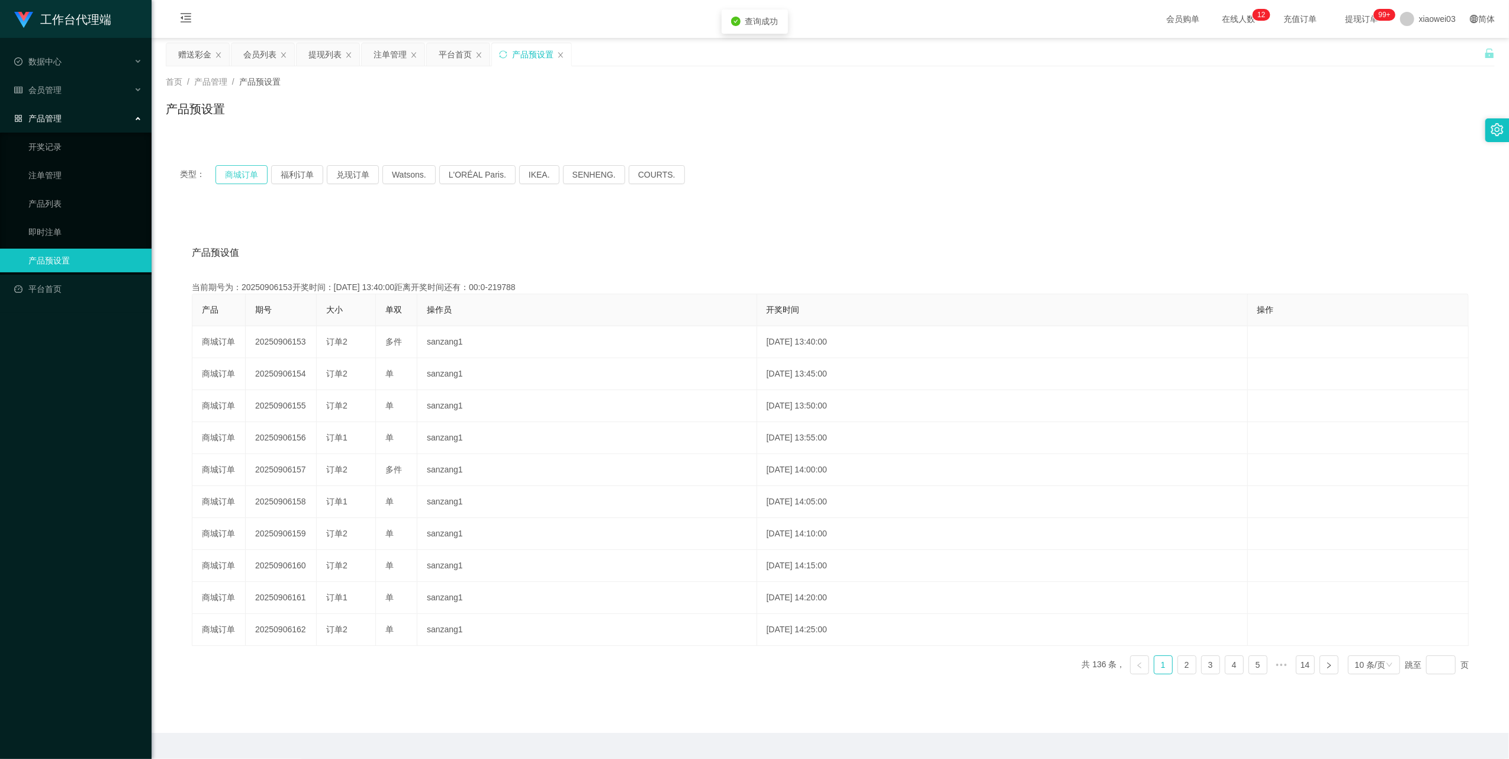
click at [244, 173] on button "商城订单" at bounding box center [242, 174] width 52 height 19
click at [228, 171] on button "商城订单" at bounding box center [242, 174] width 52 height 19
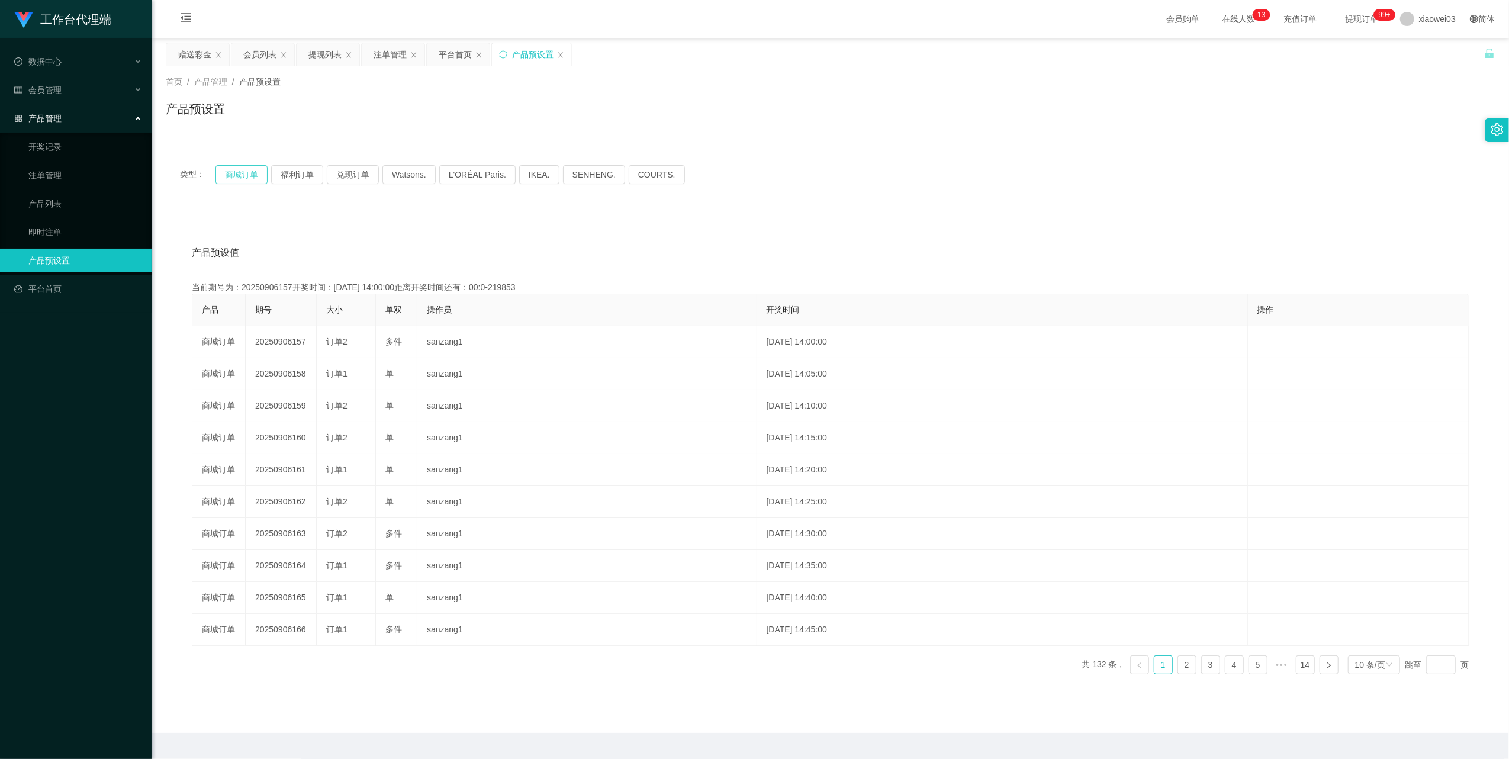
click at [242, 181] on button "商城订单" at bounding box center [242, 174] width 52 height 19
click at [246, 173] on button "商城订单" at bounding box center [242, 174] width 52 height 19
click at [238, 171] on button "商城订单" at bounding box center [242, 174] width 52 height 19
click at [259, 57] on div "会员列表" at bounding box center [259, 54] width 33 height 22
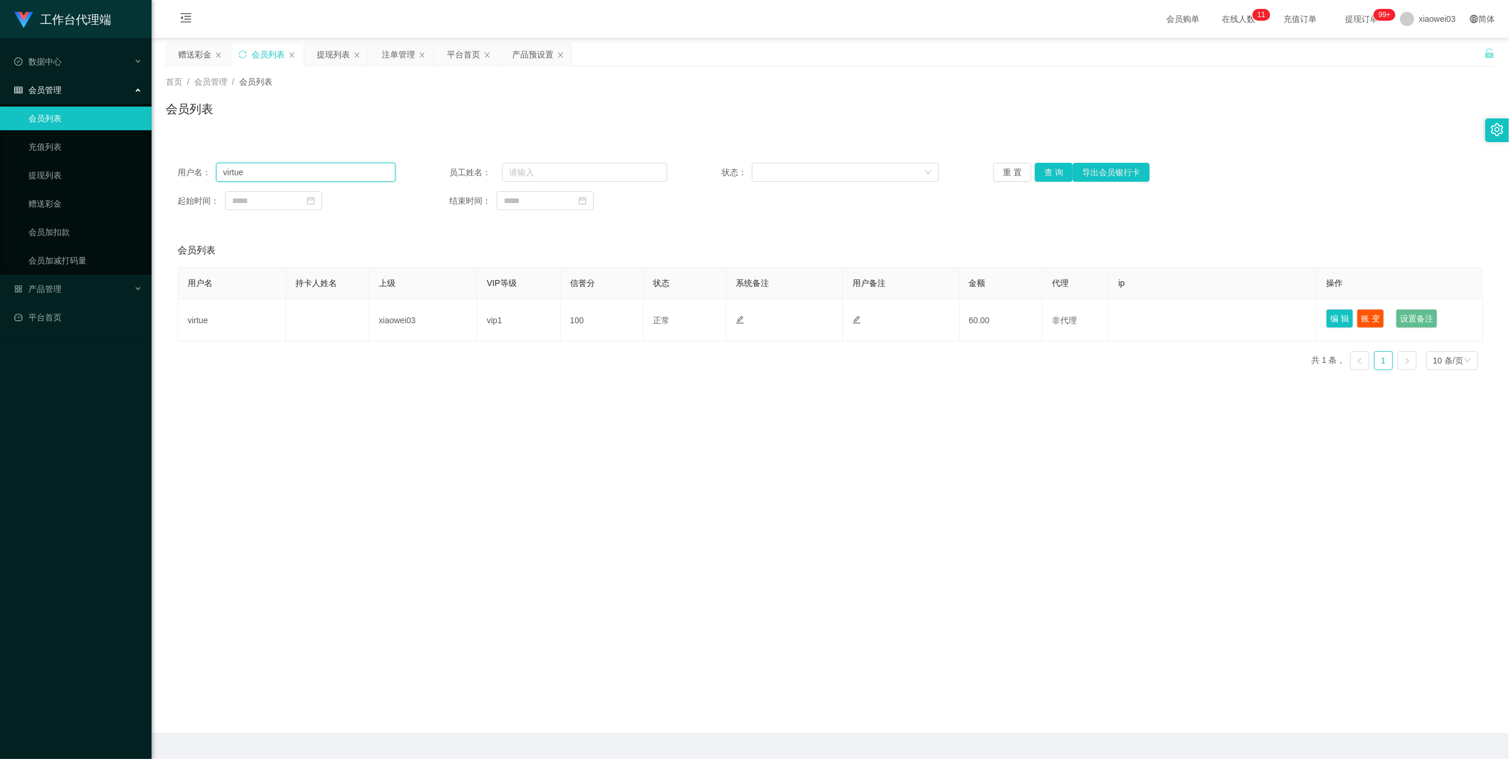
click at [309, 176] on input "virtue" at bounding box center [305, 172] width 179 height 19
paste input "0176956829"
type input "0176956829"
click at [1048, 168] on button "查 询" at bounding box center [1054, 172] width 38 height 19
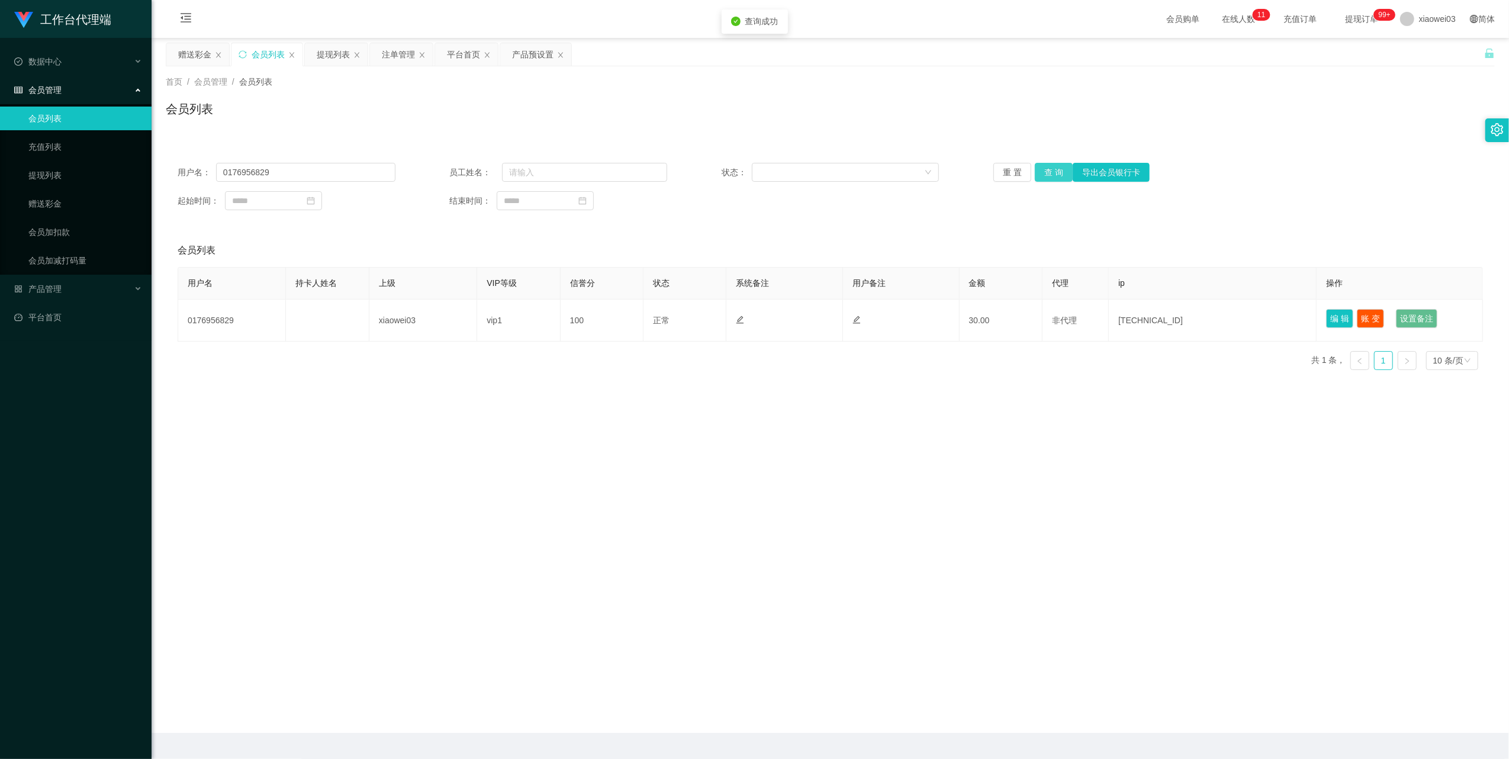
click at [1048, 168] on button "查 询" at bounding box center [1054, 172] width 38 height 19
click at [1048, 168] on div "重 置 查 询 导出会员银行卡" at bounding box center [1102, 172] width 218 height 19
click at [1048, 168] on button "查 询" at bounding box center [1054, 172] width 38 height 19
click at [1048, 168] on div "重 置 查 询 导出会员银行卡" at bounding box center [1102, 172] width 218 height 19
click at [1048, 168] on button "查 询" at bounding box center [1054, 172] width 38 height 19
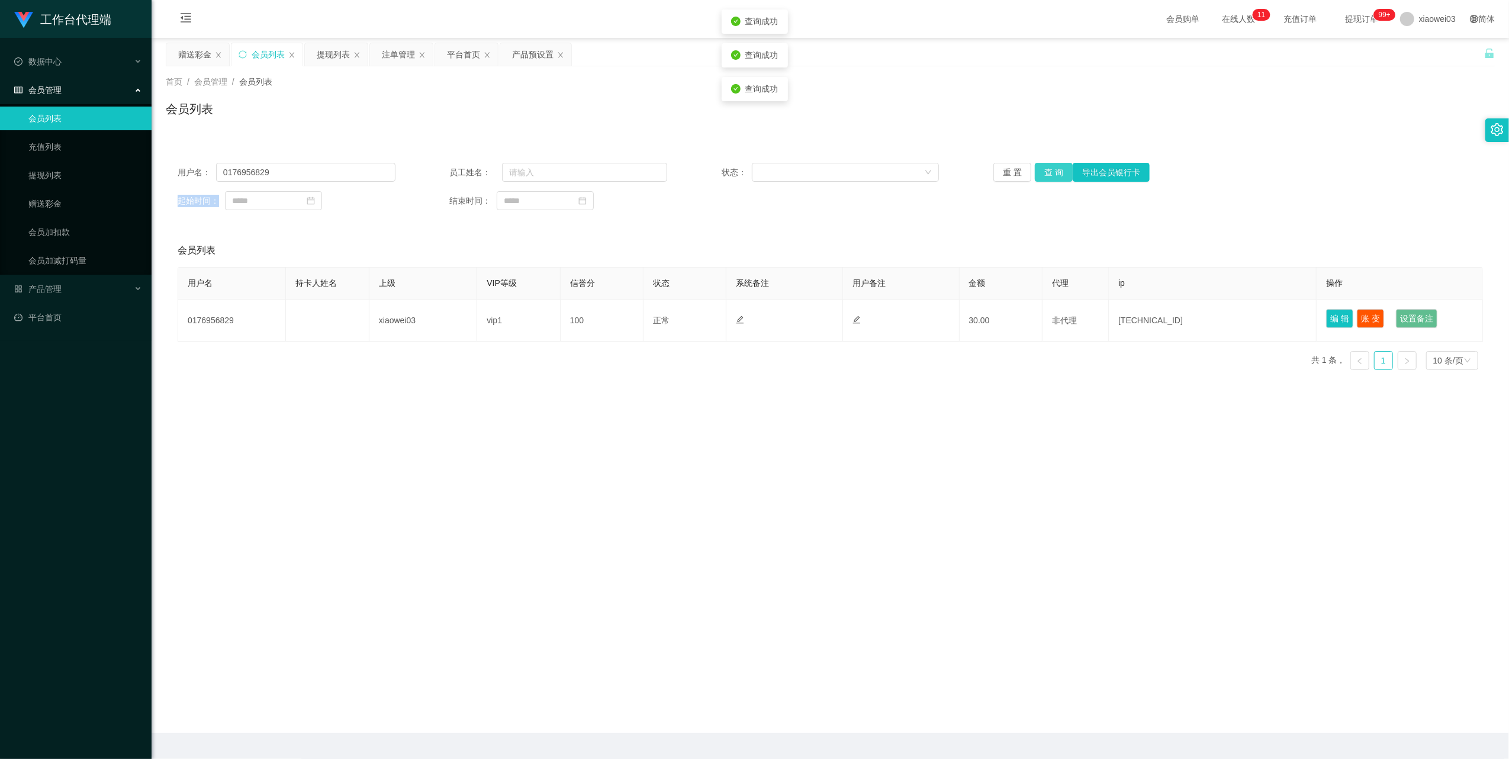
click at [1048, 168] on div "重 置 查 询 导出会员银行卡" at bounding box center [1102, 172] width 218 height 19
click at [384, 59] on div "注单管理" at bounding box center [398, 54] width 33 height 22
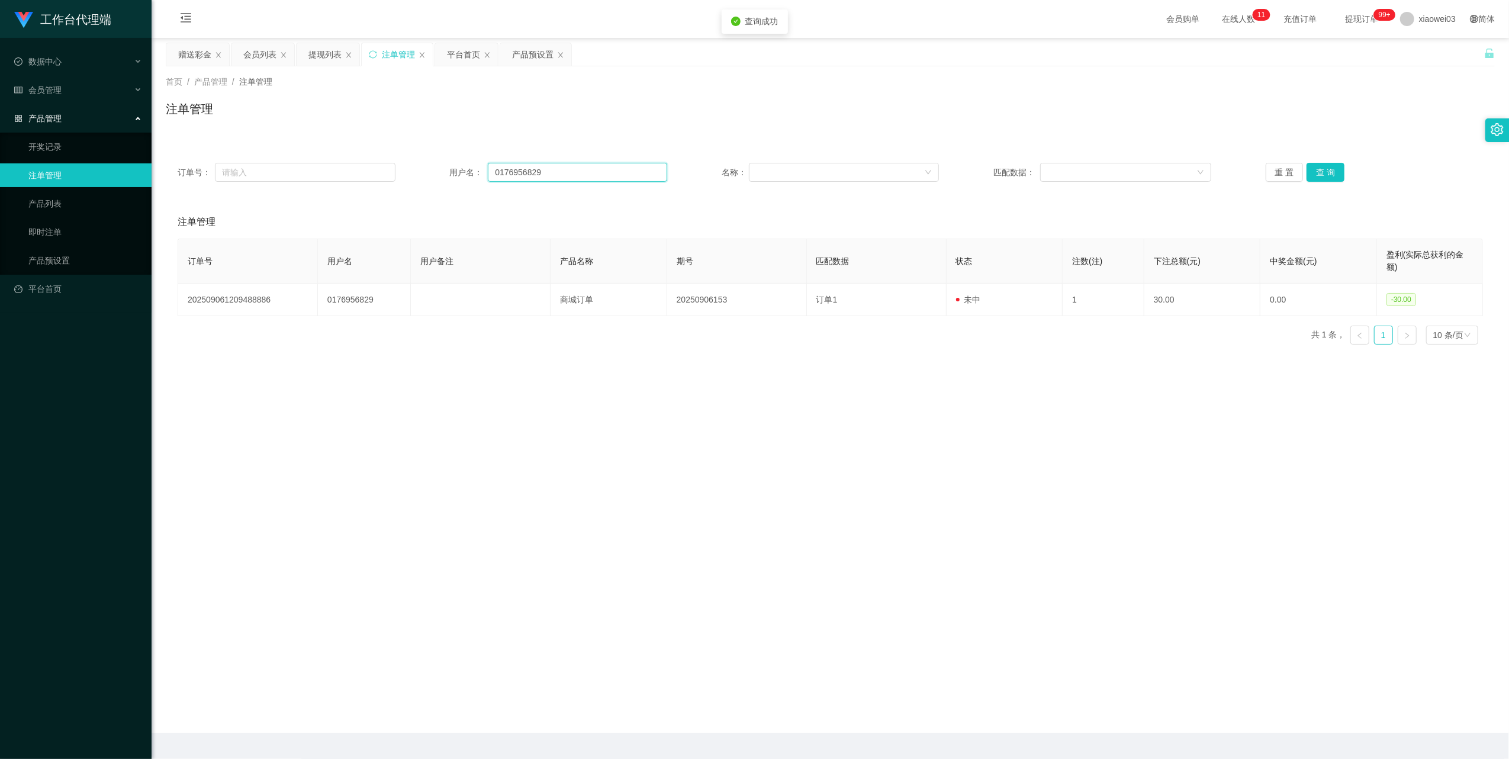
click at [552, 176] on input "0176956829" at bounding box center [577, 172] width 179 height 19
click at [1317, 171] on button "查 询" at bounding box center [1326, 172] width 38 height 19
click at [1317, 171] on button "查 询" at bounding box center [1332, 172] width 51 height 19
click at [1317, 171] on div "重 置 查 询" at bounding box center [1375, 172] width 218 height 19
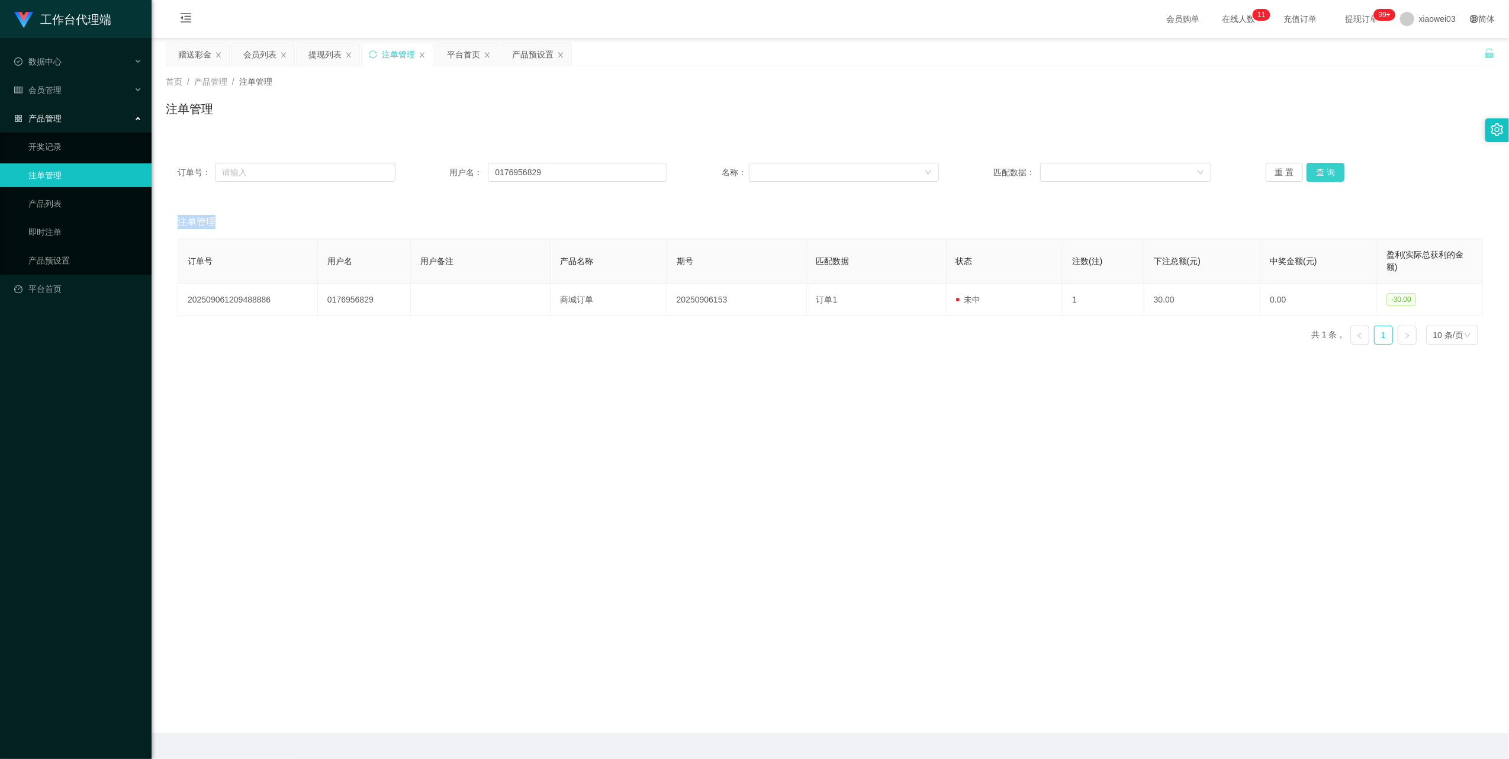
click at [1317, 171] on button "查 询" at bounding box center [1326, 172] width 38 height 19
click at [1317, 171] on div "重 置 查 询" at bounding box center [1375, 172] width 218 height 19
click at [1314, 176] on button "查 询" at bounding box center [1326, 172] width 38 height 19
drag, startPoint x: 245, startPoint y: 55, endPoint x: 330, endPoint y: 117, distance: 105.2
click at [245, 56] on div "会员列表" at bounding box center [259, 54] width 33 height 22
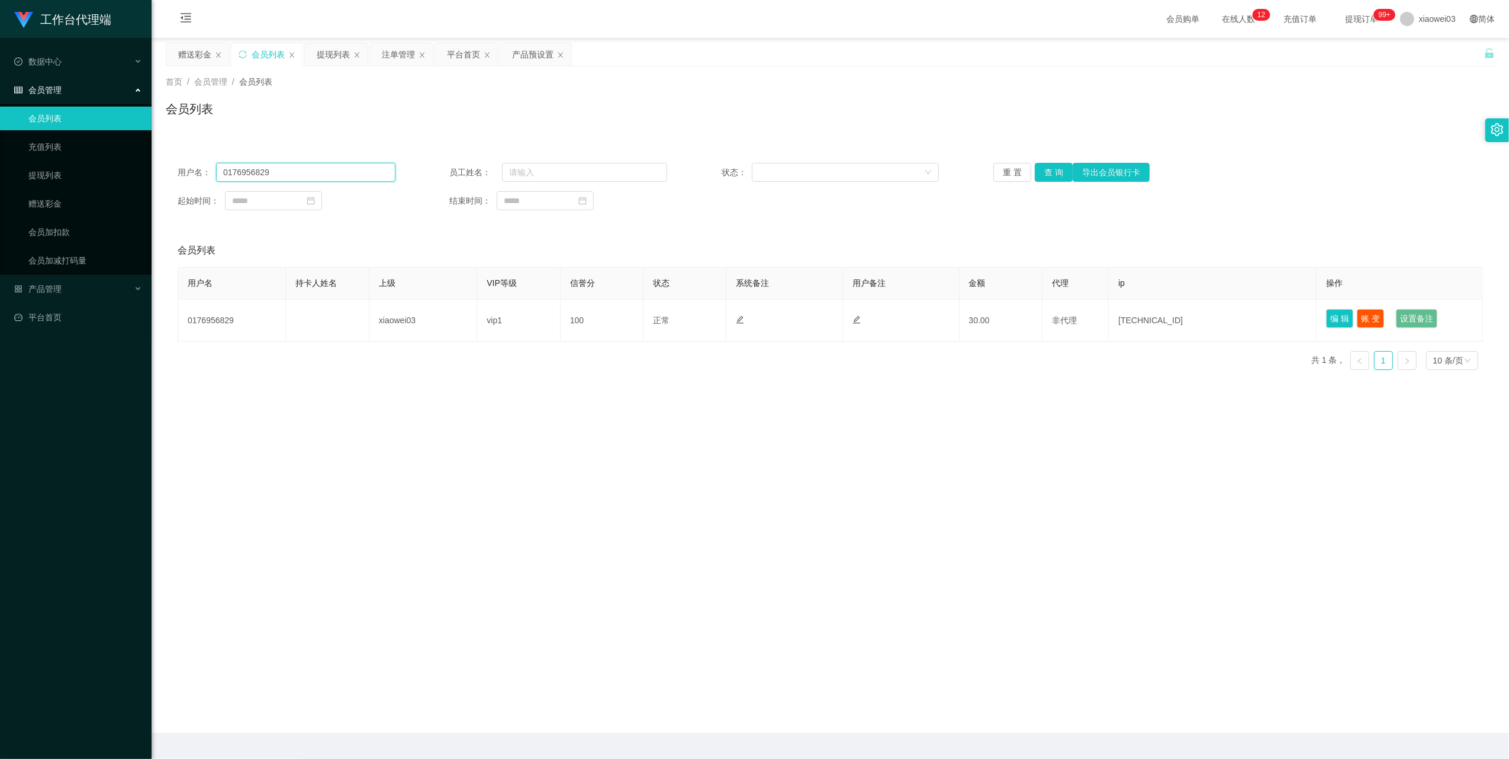
click at [337, 173] on input "0176956829" at bounding box center [305, 172] width 179 height 19
drag, startPoint x: 337, startPoint y: 173, endPoint x: 484, endPoint y: 216, distance: 152.9
click at [339, 173] on input "0176956829" at bounding box center [305, 172] width 179 height 19
paste input "virtue"
click at [1059, 168] on button "查 询" at bounding box center [1054, 172] width 38 height 19
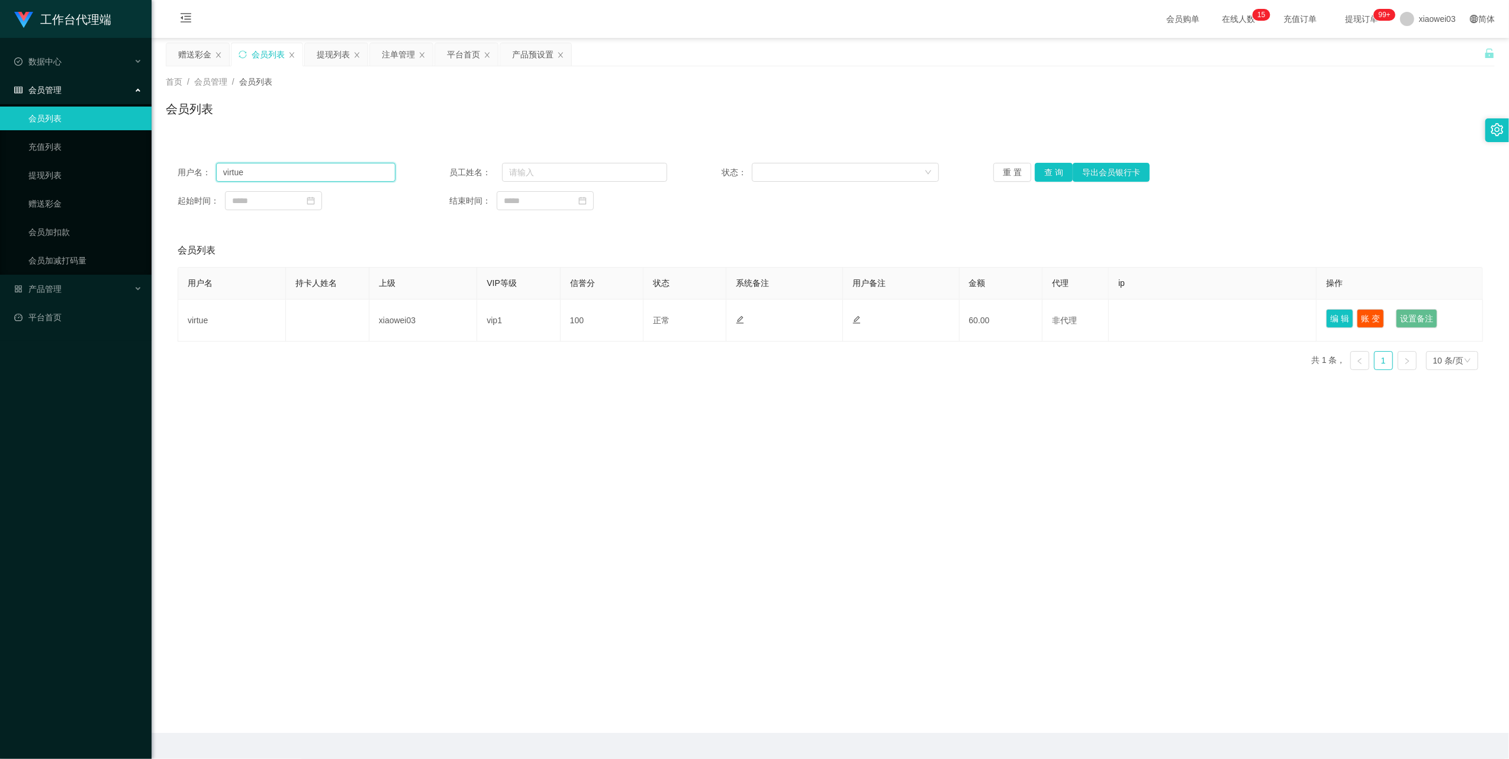
click at [356, 163] on input "virtue" at bounding box center [305, 172] width 179 height 19
drag, startPoint x: 356, startPoint y: 162, endPoint x: 593, endPoint y: 256, distance: 254.1
click at [356, 165] on input "virtue" at bounding box center [305, 172] width 179 height 19
paste input "0176956829"
type input "0176956829"
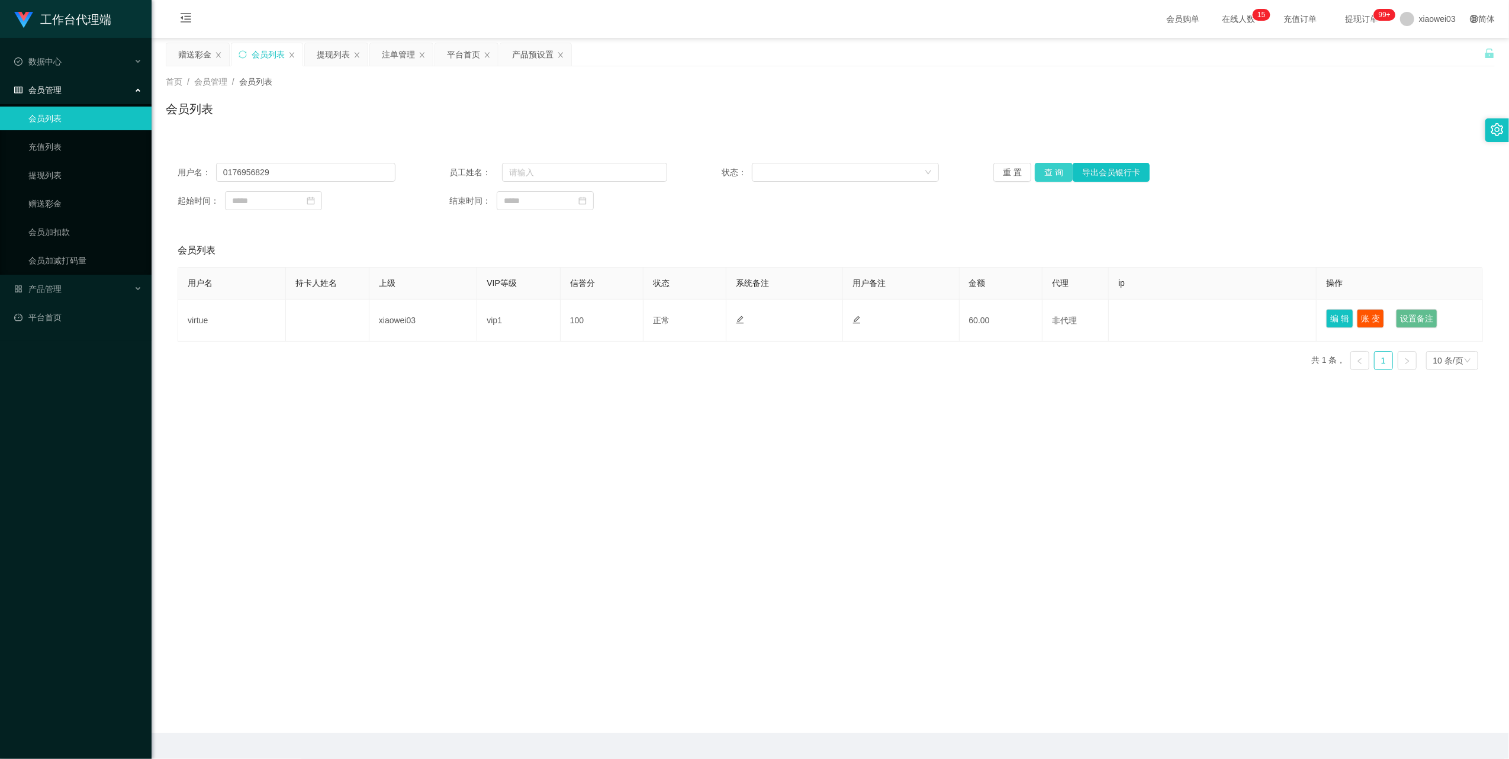
click at [1053, 166] on button "查 询" at bounding box center [1054, 172] width 38 height 19
click at [384, 53] on div "注单管理" at bounding box center [398, 54] width 33 height 22
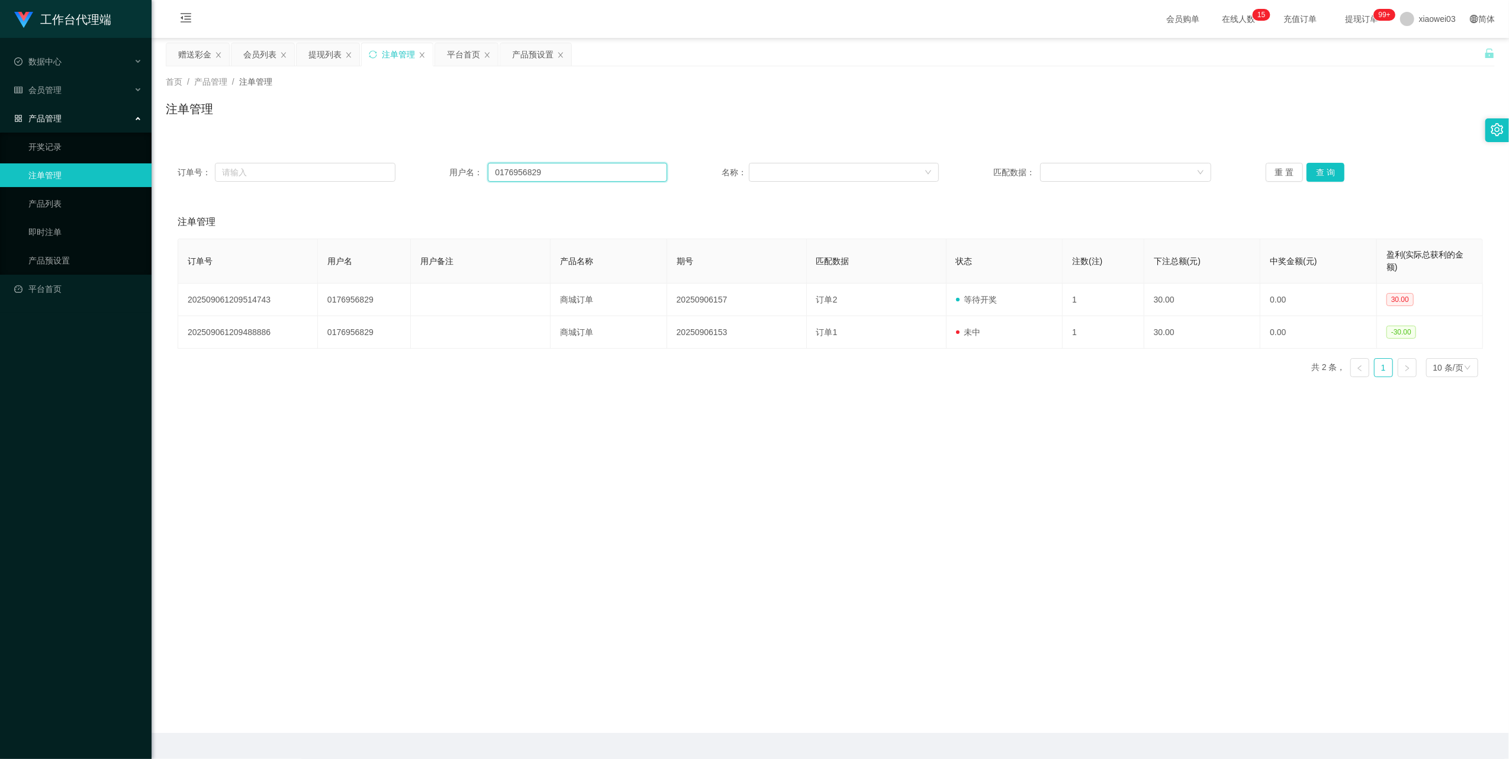
click at [583, 169] on input "0176956829" at bounding box center [577, 172] width 179 height 19
drag, startPoint x: 583, startPoint y: 169, endPoint x: 832, endPoint y: 226, distance: 256.4
click at [583, 168] on input "0176956829" at bounding box center [577, 172] width 179 height 19
click at [1321, 175] on button "查 询" at bounding box center [1326, 172] width 38 height 19
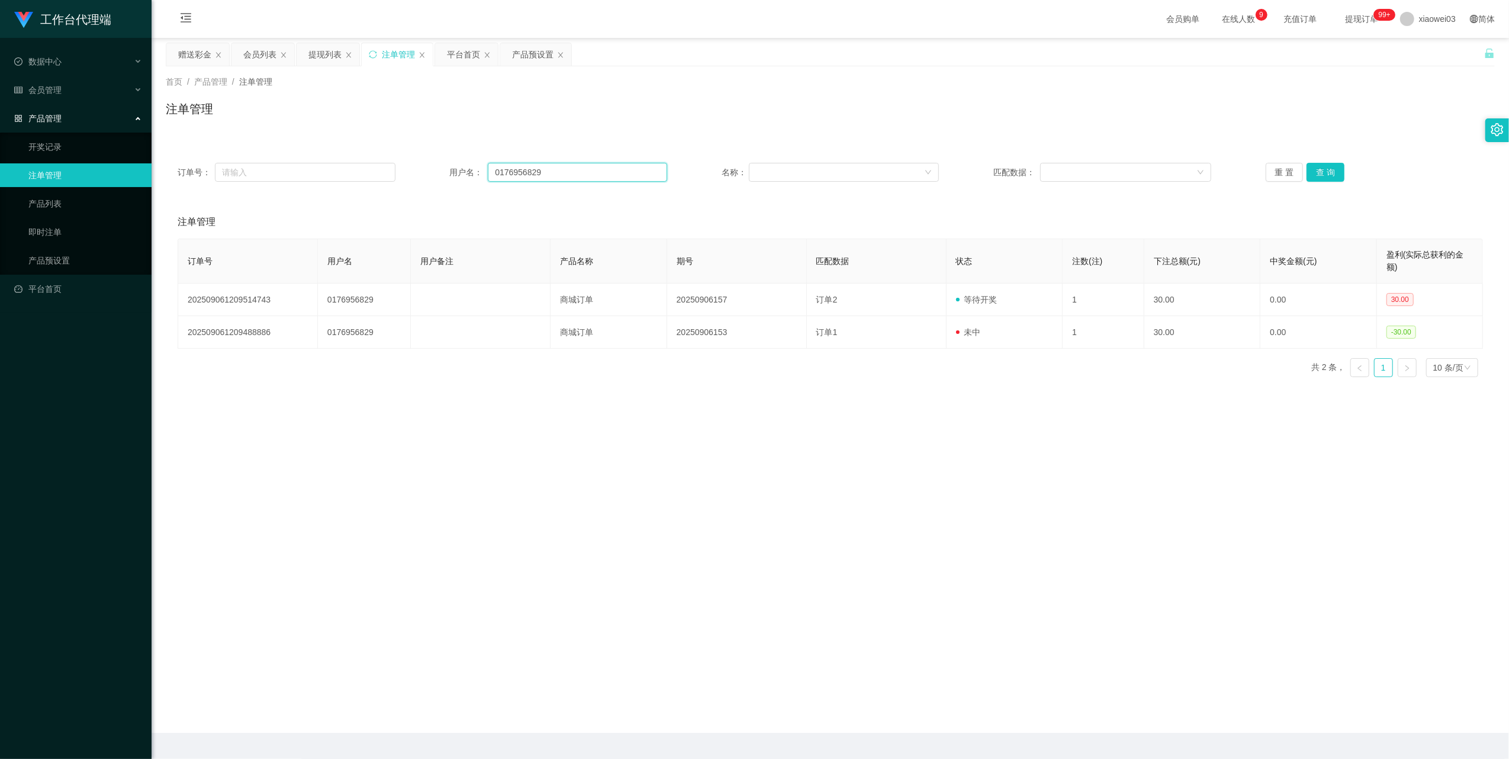
click at [598, 168] on input "0176956829" at bounding box center [577, 172] width 179 height 19
click at [1325, 174] on button "查 询" at bounding box center [1326, 172] width 38 height 19
click at [1325, 174] on div "重 置 查 询" at bounding box center [1375, 172] width 218 height 19
click at [1325, 174] on button "查 询" at bounding box center [1326, 172] width 38 height 19
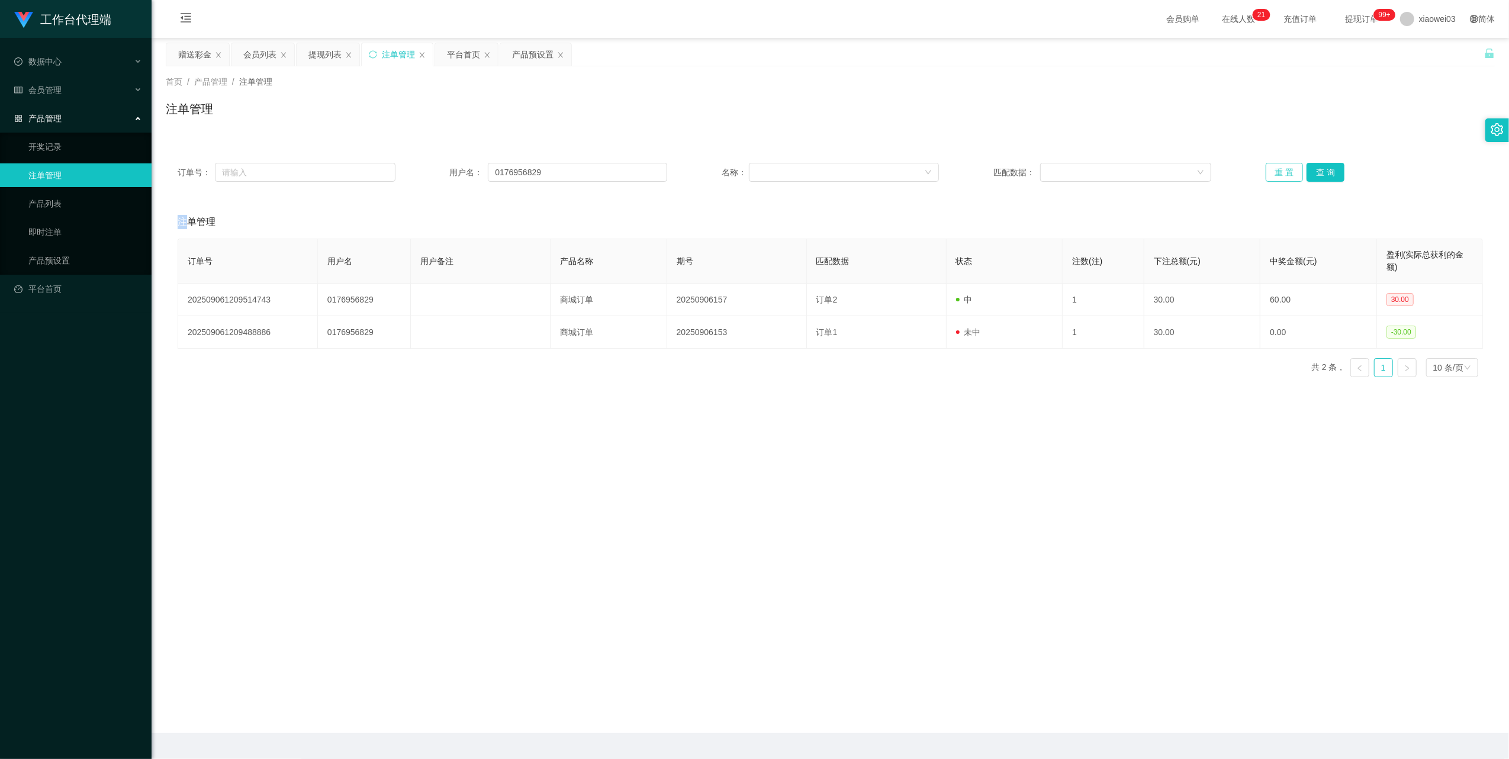
click at [1272, 169] on button "重 置" at bounding box center [1285, 172] width 38 height 19
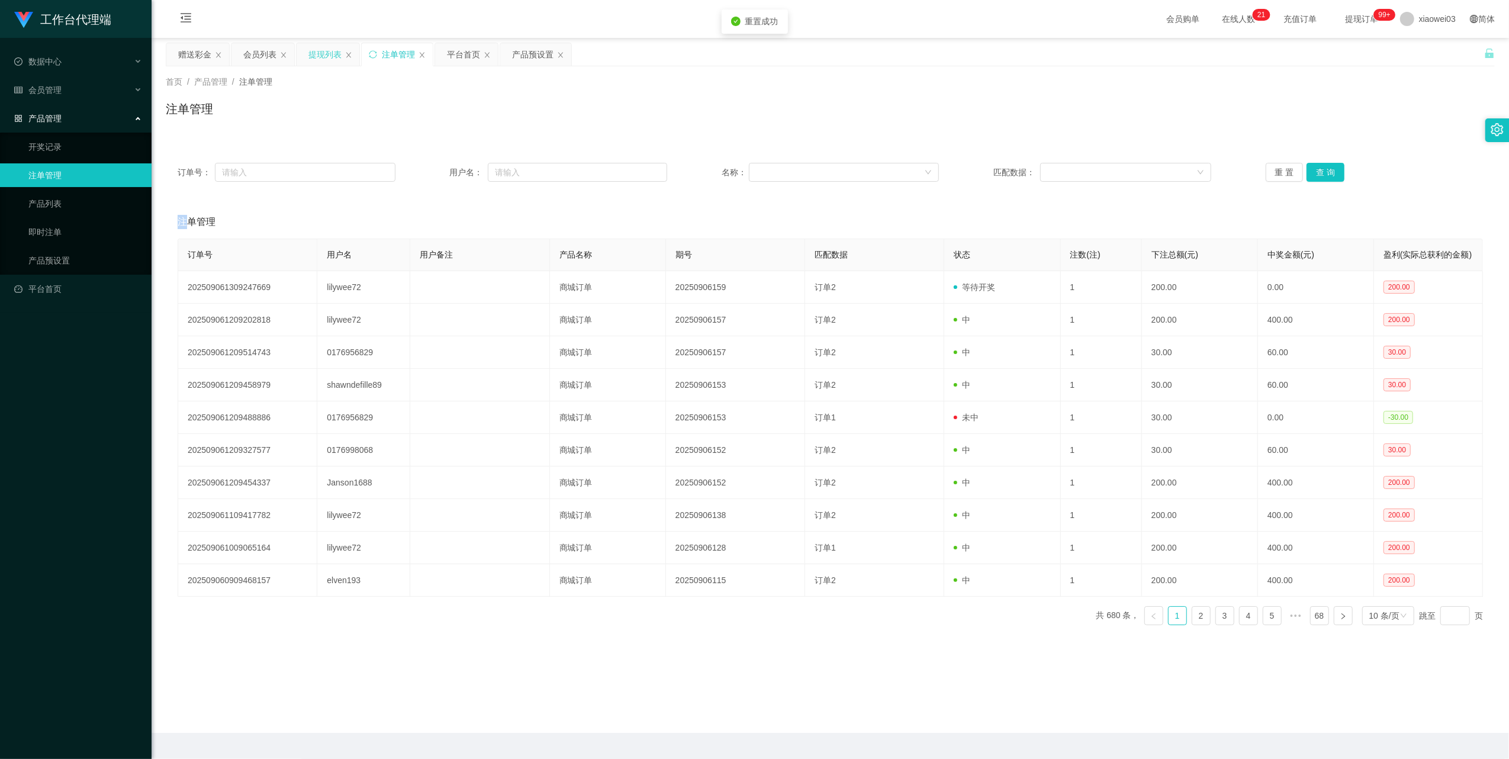
click at [320, 57] on div "提现列表" at bounding box center [324, 54] width 33 height 22
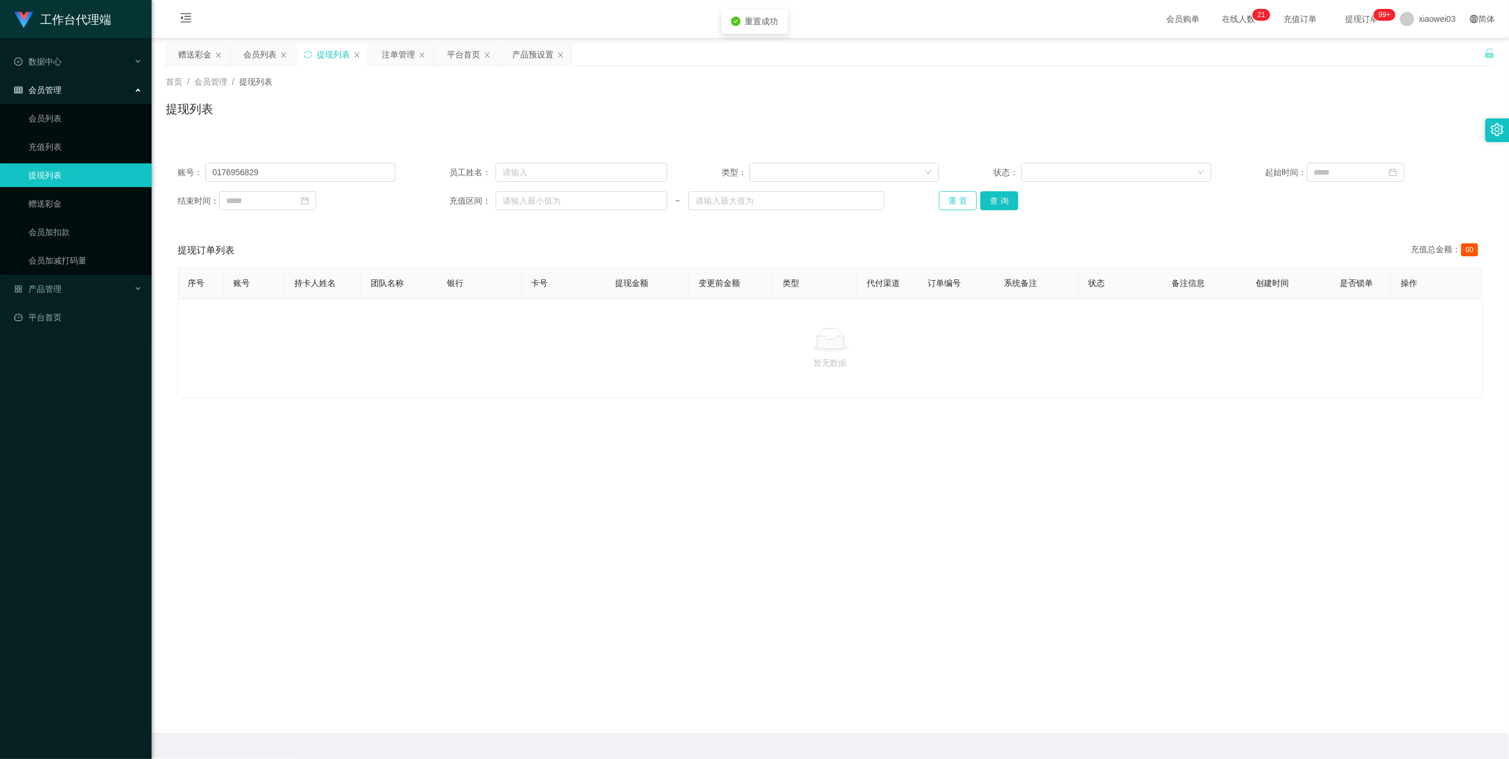
click at [959, 202] on button "重 置" at bounding box center [958, 200] width 38 height 19
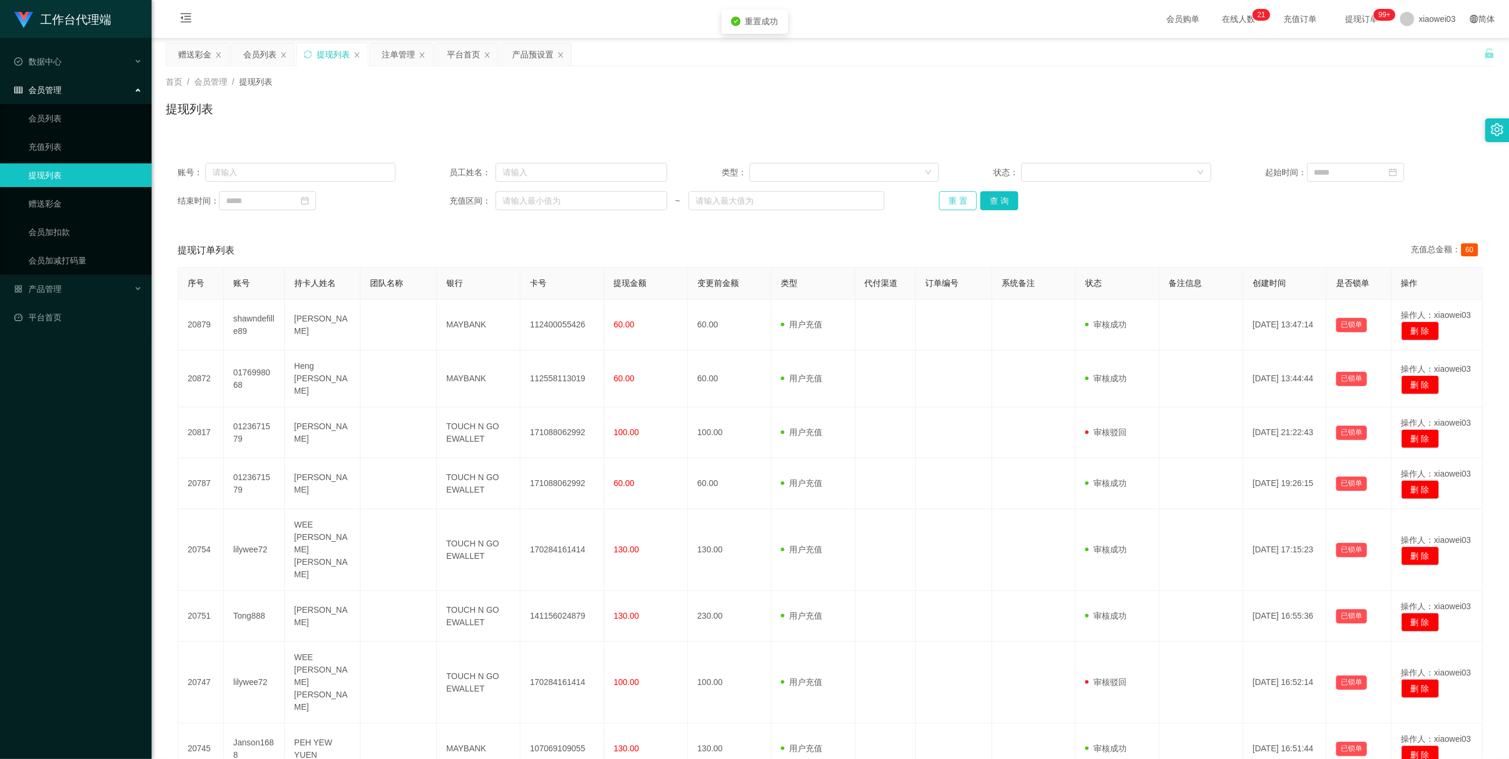
click at [939, 204] on button "重 置" at bounding box center [958, 200] width 38 height 19
click at [244, 165] on input "text" at bounding box center [300, 172] width 190 height 19
paste input "0176956829"
type input "0176956829"
click at [1011, 199] on button "查 询" at bounding box center [999, 200] width 38 height 19
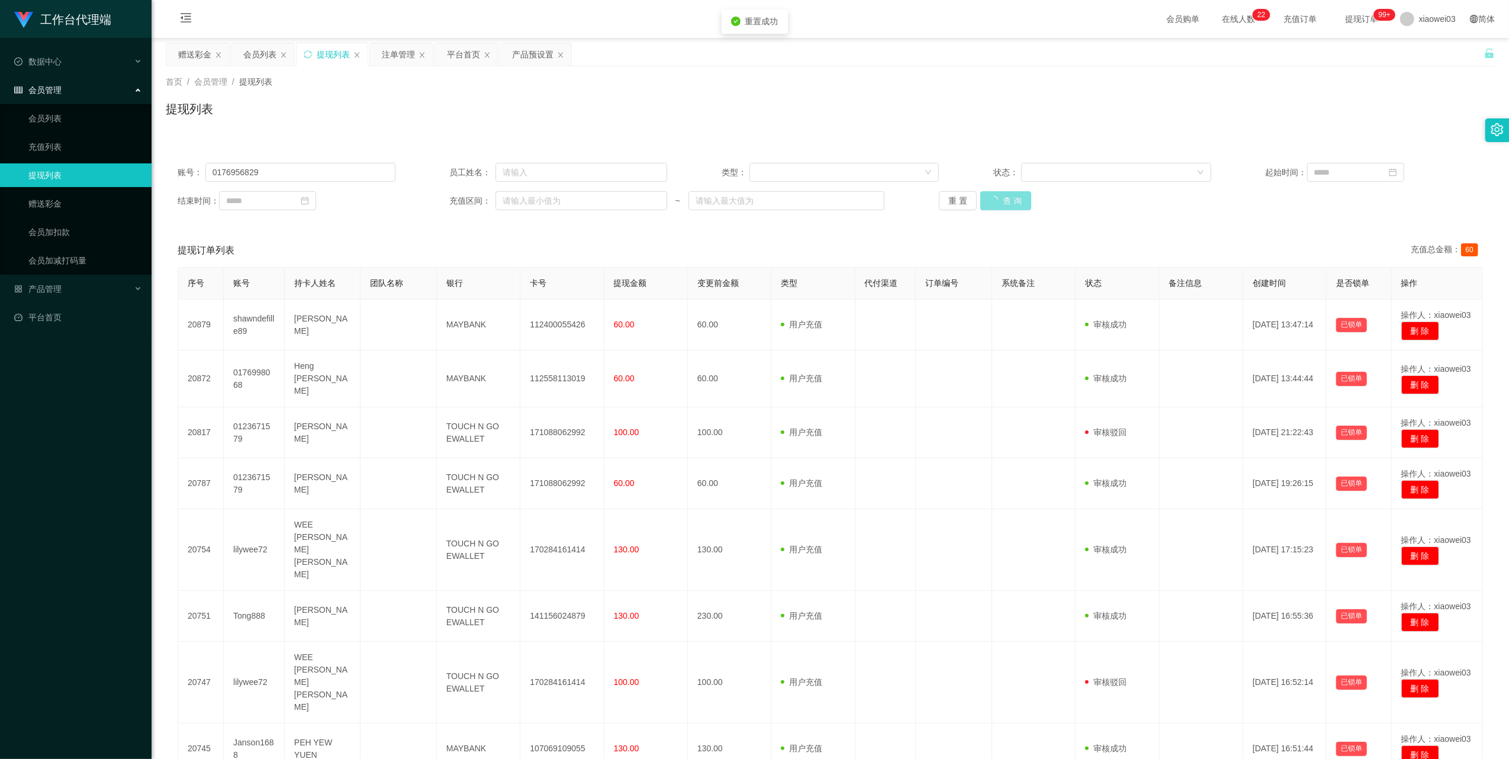
click at [1008, 198] on button "查 询" at bounding box center [1005, 200] width 51 height 19
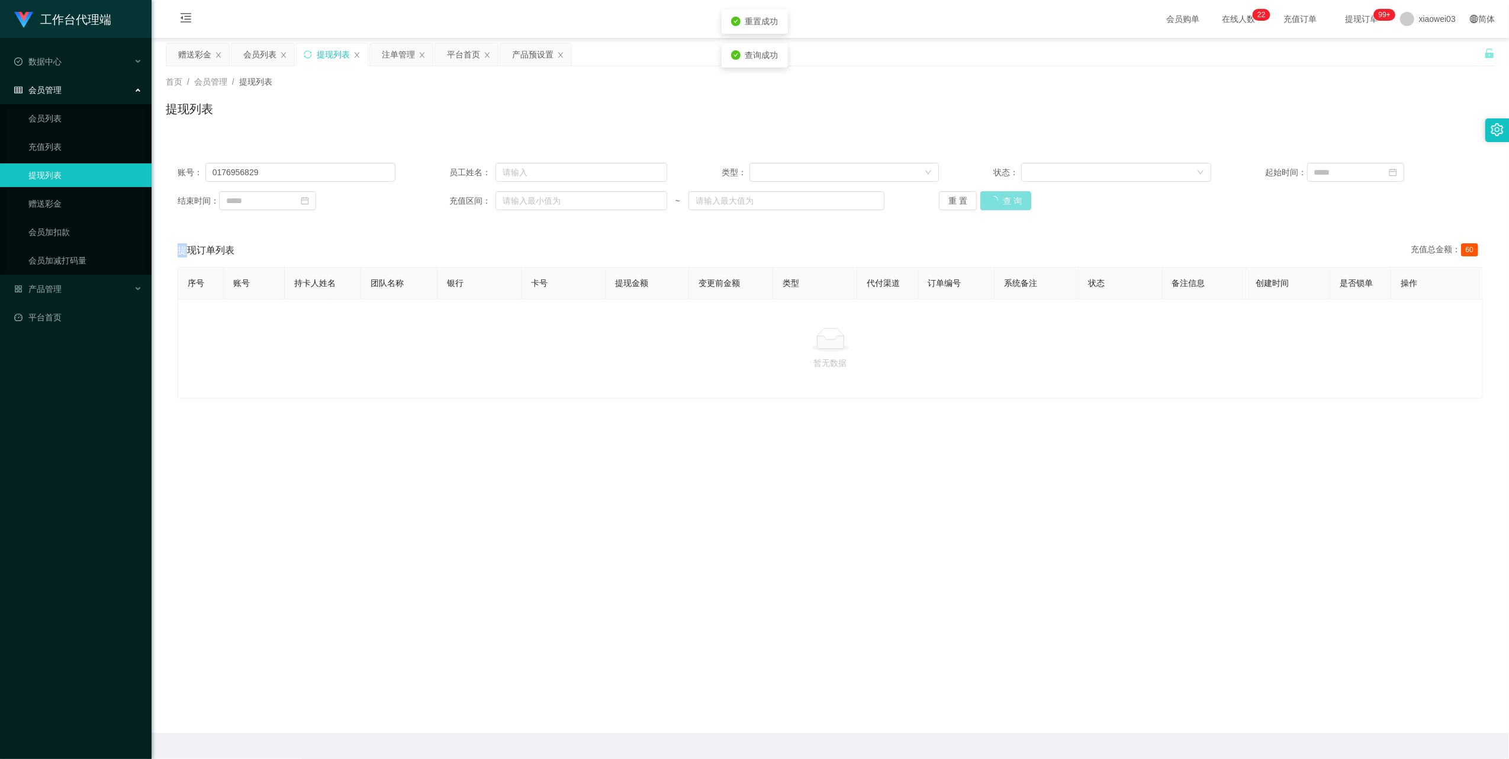
click at [1008, 198] on div "重 置 查 询" at bounding box center [1048, 200] width 218 height 19
click at [1008, 198] on button "查 询" at bounding box center [999, 200] width 38 height 19
click at [1008, 198] on div "重 置 查 询" at bounding box center [1048, 200] width 218 height 19
click at [1008, 198] on button "查 询" at bounding box center [999, 200] width 38 height 19
click at [1008, 198] on div "重 置 查 询" at bounding box center [1048, 200] width 218 height 19
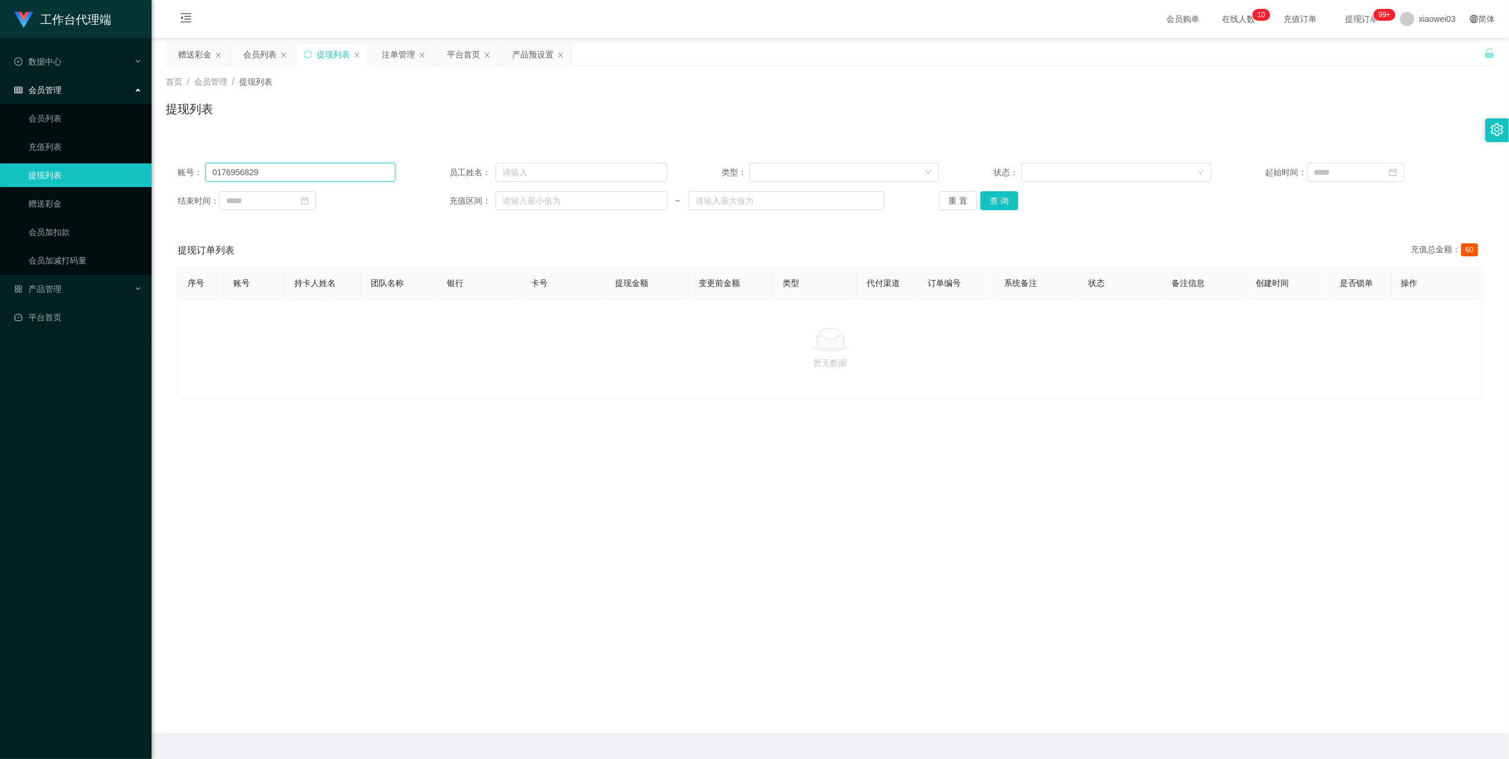
click at [375, 174] on input "0176956829" at bounding box center [300, 172] width 190 height 19
click at [374, 173] on input "0176956829" at bounding box center [300, 172] width 190 height 19
click at [1002, 200] on button "查 询" at bounding box center [999, 200] width 38 height 19
click at [1002, 200] on div "重 置 查 询" at bounding box center [1048, 200] width 218 height 19
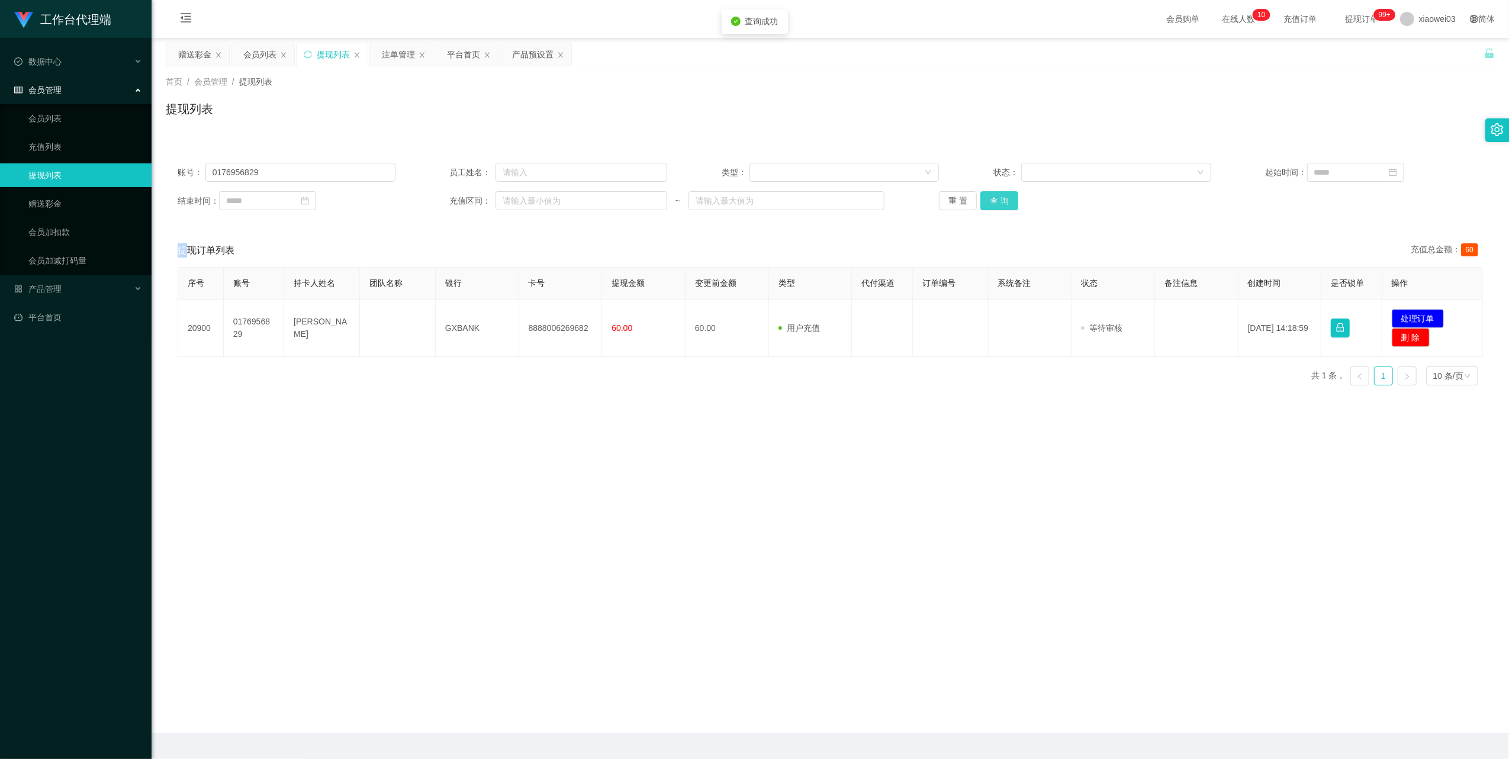
drag, startPoint x: 1002, startPoint y: 200, endPoint x: 924, endPoint y: 255, distance: 96.1
click at [1002, 200] on button "查 询" at bounding box center [999, 200] width 38 height 19
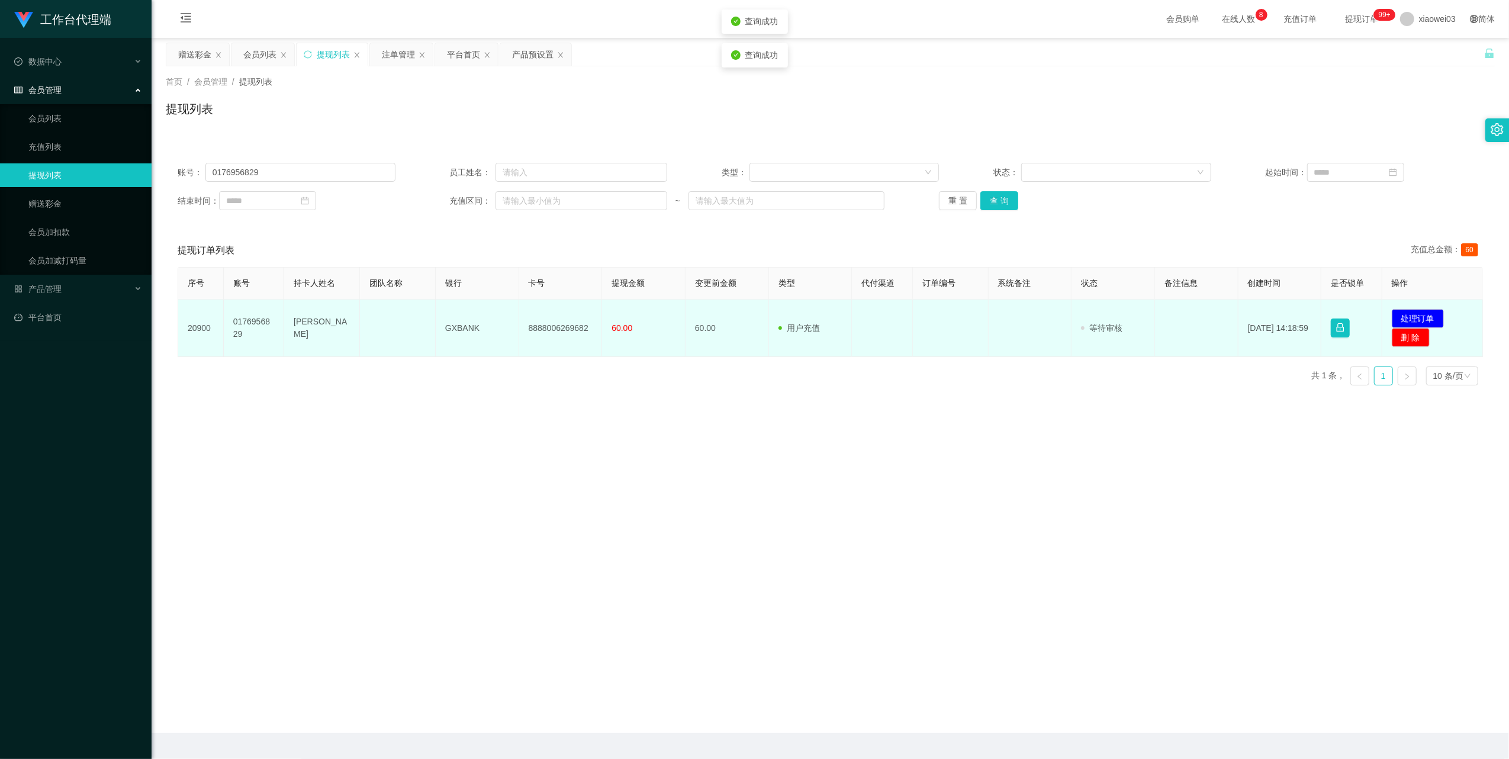
click at [572, 326] on td "8888006269682" at bounding box center [560, 328] width 83 height 57
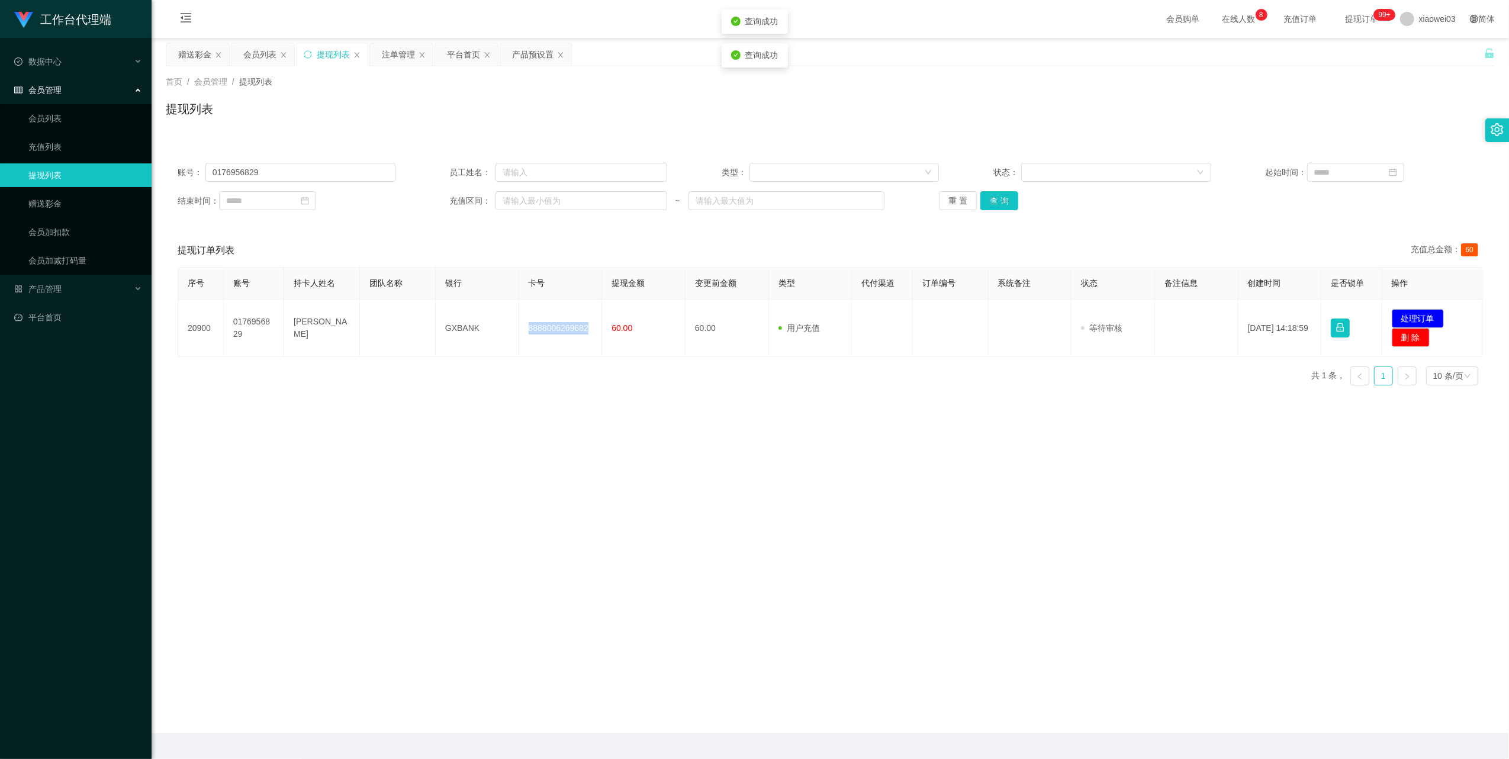
drag, startPoint x: 572, startPoint y: 326, endPoint x: 681, endPoint y: 453, distance: 167.5
click at [571, 326] on td "8888006269682" at bounding box center [560, 328] width 83 height 57
copy td "8888006269682"
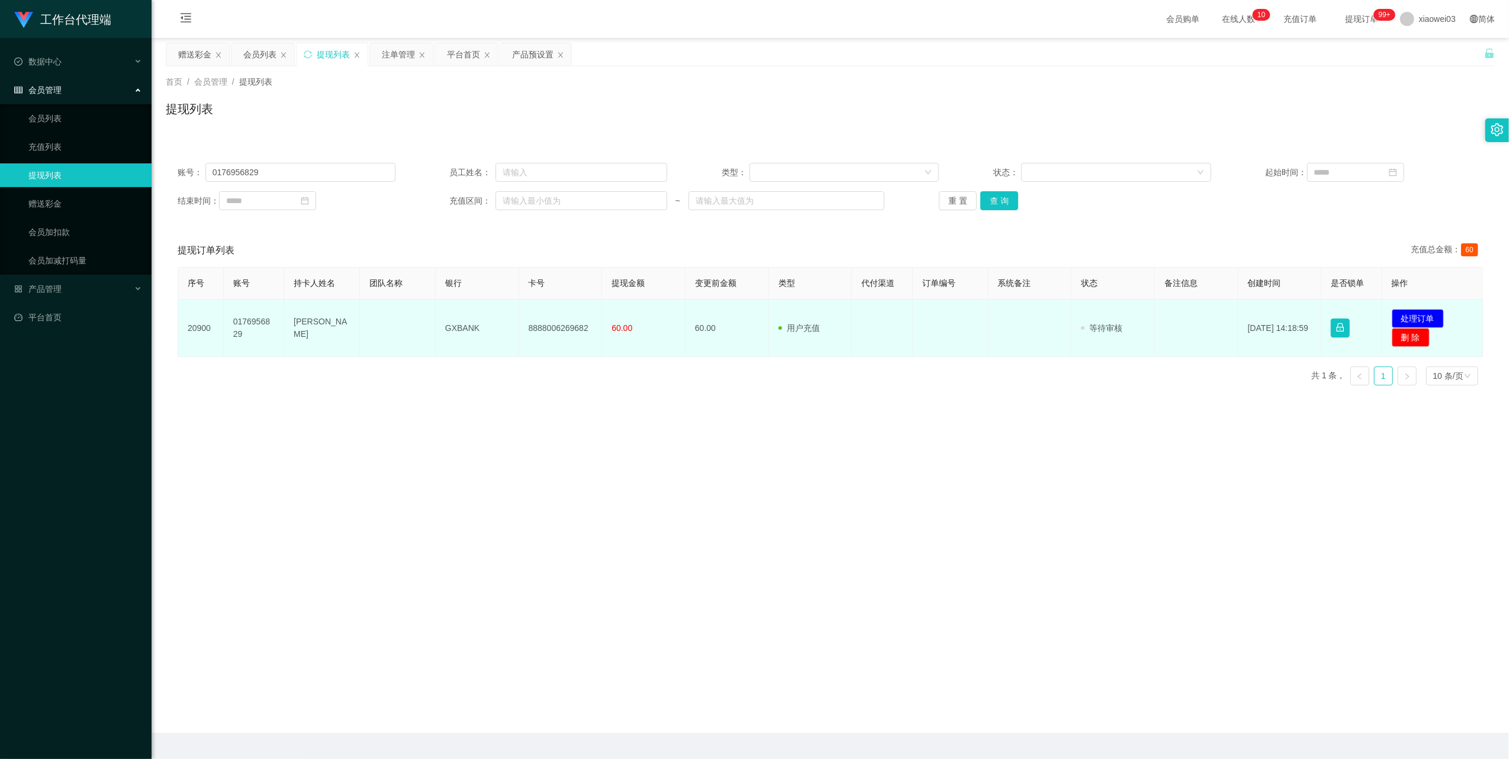
click at [458, 327] on td "GXBANK" at bounding box center [477, 328] width 83 height 57
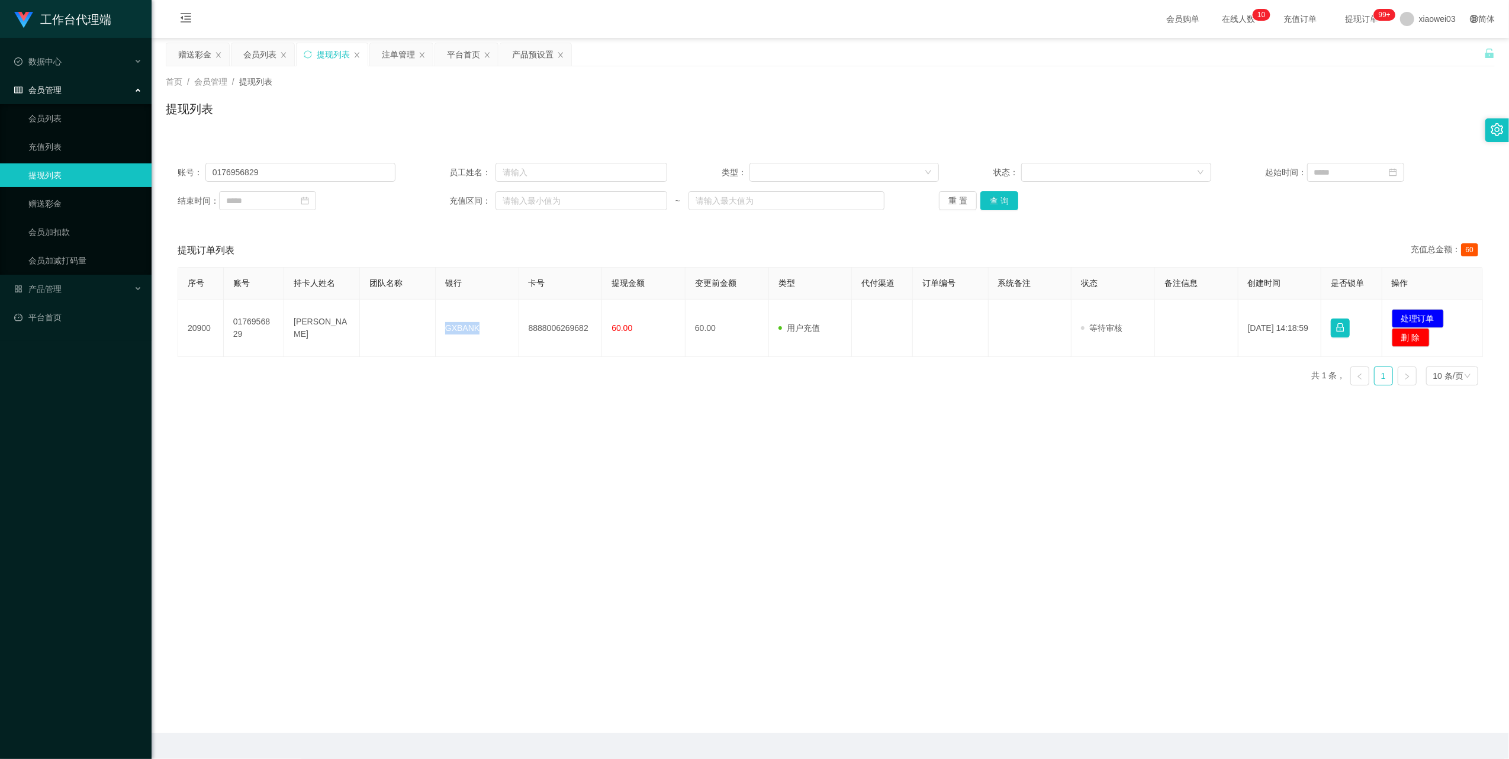
copy td "GXBANK"
drag, startPoint x: 1420, startPoint y: 317, endPoint x: 1398, endPoint y: 308, distance: 23.6
click at [1420, 317] on button "处理订单" at bounding box center [1418, 318] width 52 height 19
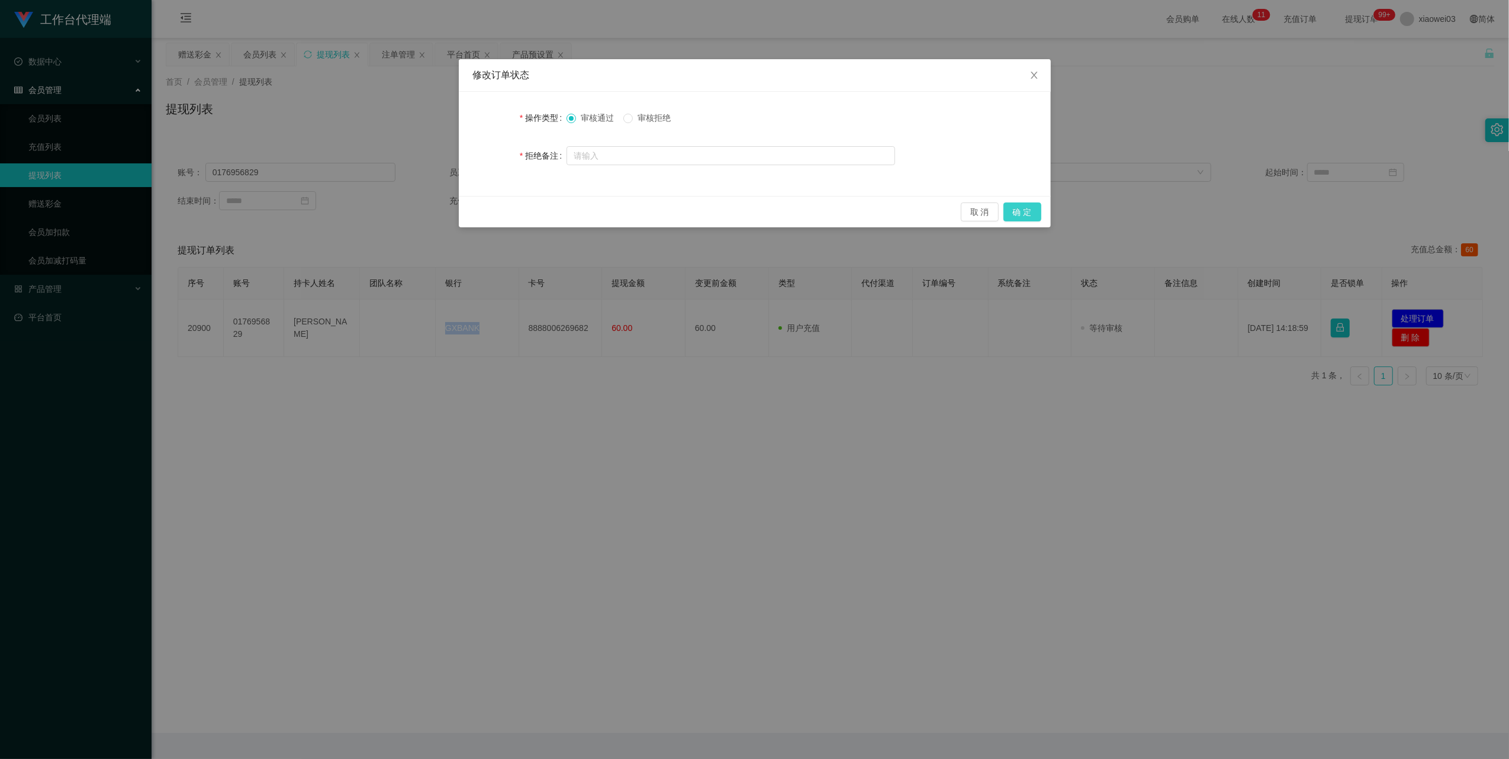
click at [1020, 206] on button "确 定" at bounding box center [1023, 211] width 38 height 19
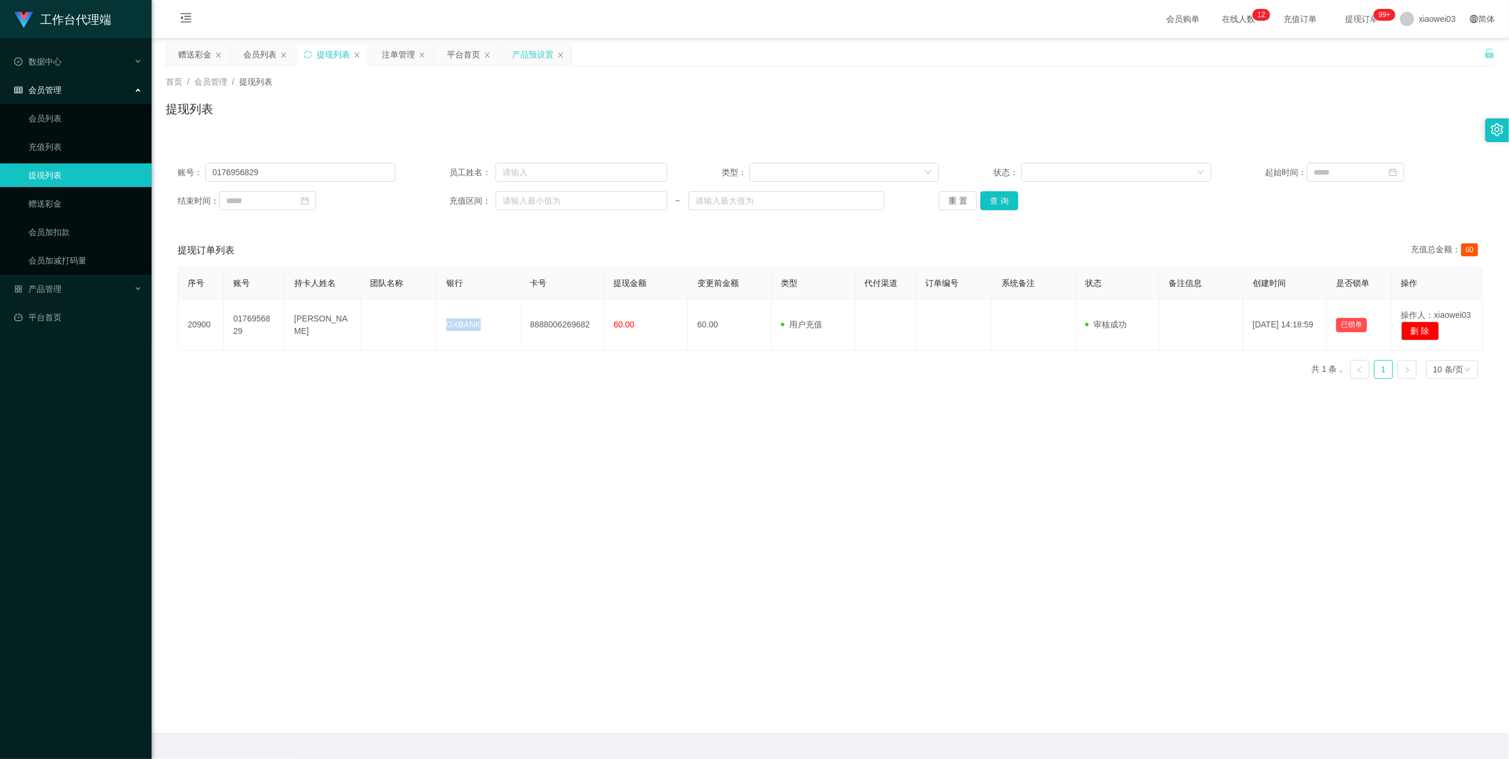
drag, startPoint x: 536, startPoint y: 56, endPoint x: 287, endPoint y: 229, distance: 303.3
click at [536, 56] on div "产品预设置" at bounding box center [532, 54] width 41 height 22
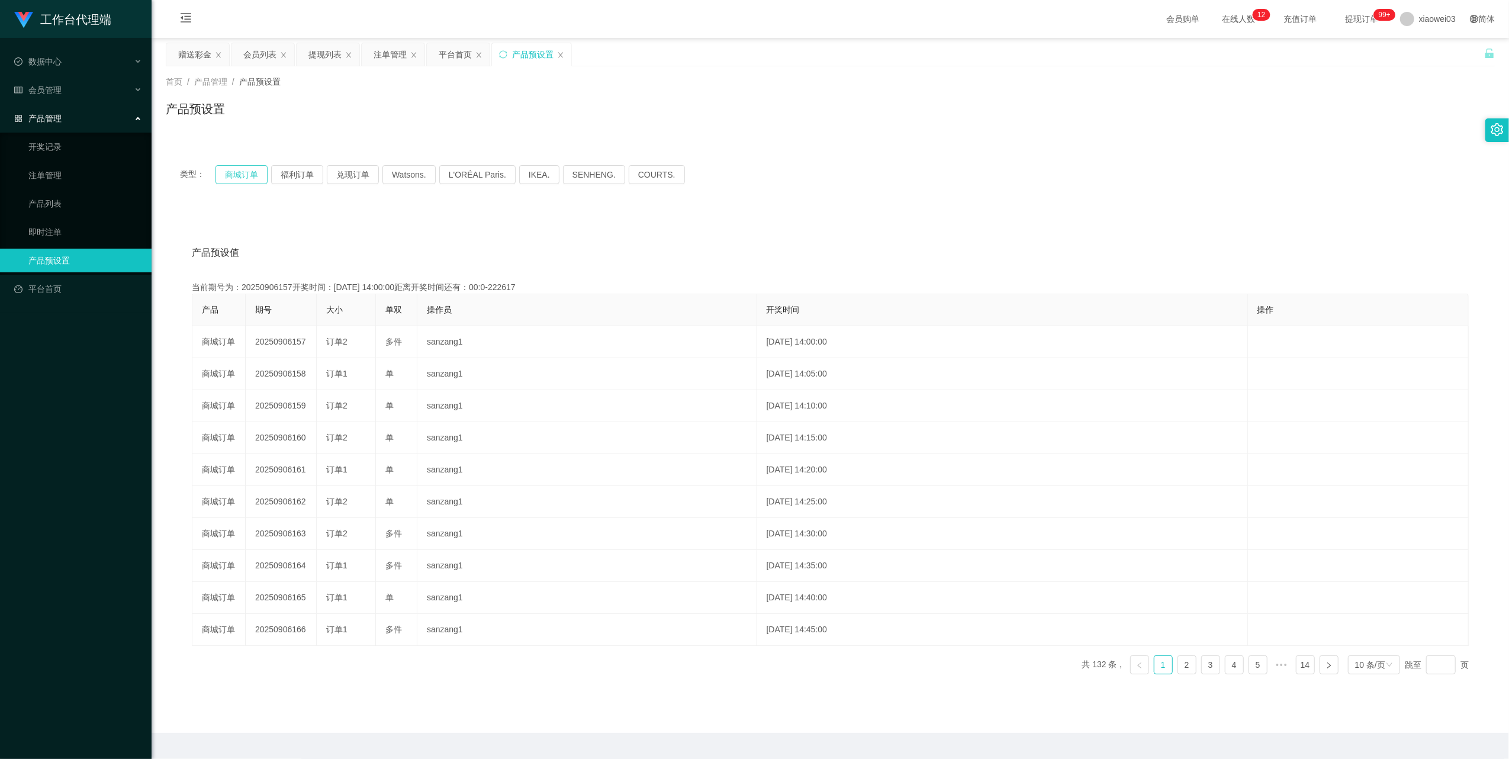
click at [254, 171] on button "商城订单" at bounding box center [242, 174] width 52 height 19
click at [249, 173] on button "商城订单" at bounding box center [242, 174] width 52 height 19
click at [230, 176] on button "商城订单" at bounding box center [242, 174] width 52 height 19
click at [235, 175] on button "商城订单" at bounding box center [242, 174] width 52 height 19
drag, startPoint x: 236, startPoint y: 172, endPoint x: 256, endPoint y: 169, distance: 20.3
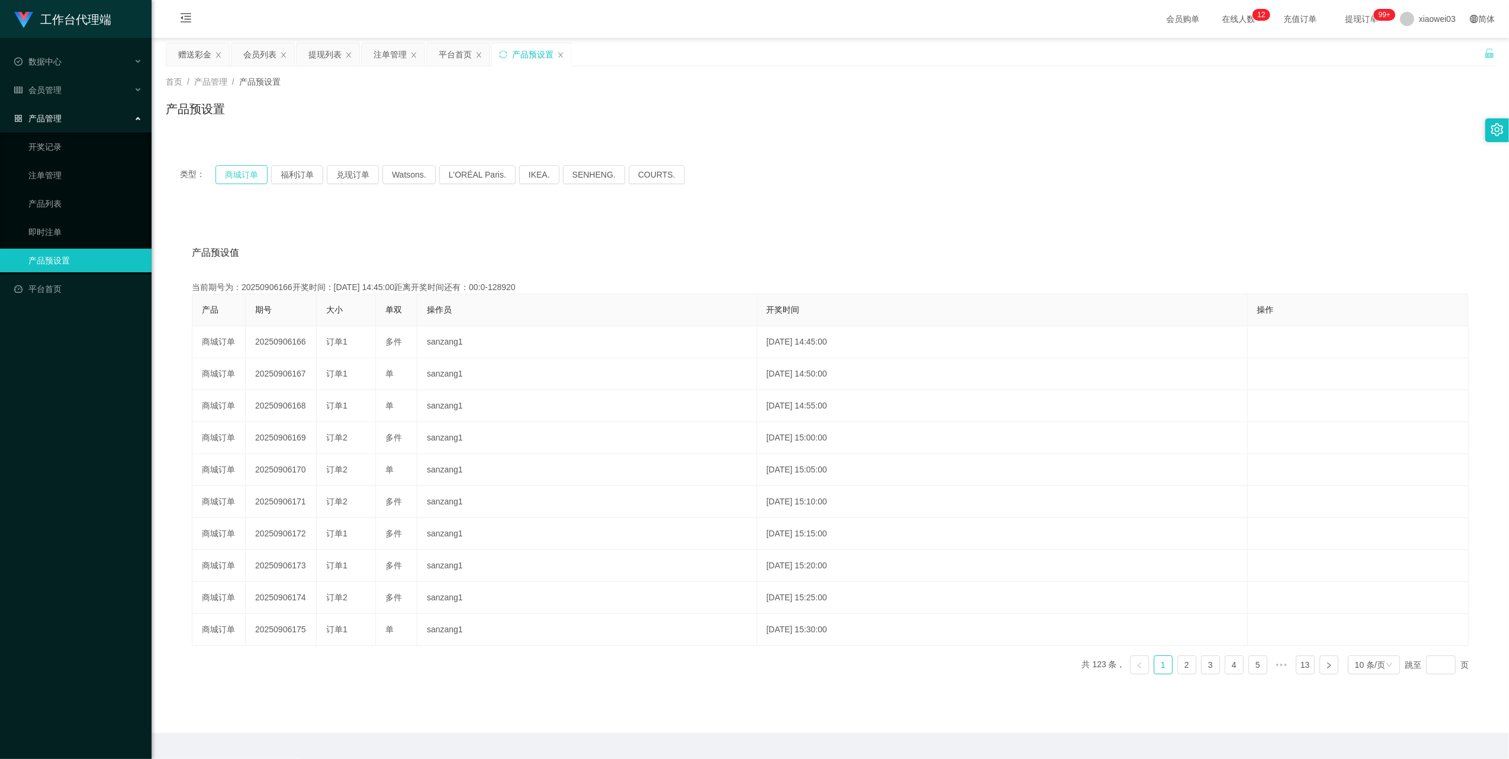
click at [236, 173] on button "商城订单" at bounding box center [242, 174] width 52 height 19
click at [238, 175] on button "商城订单" at bounding box center [242, 174] width 52 height 19
click at [239, 181] on button "商城订单" at bounding box center [242, 174] width 52 height 19
click at [373, 57] on div "注单管理" at bounding box center [393, 54] width 63 height 22
click at [373, 53] on div "注单管理" at bounding box center [393, 54] width 63 height 22
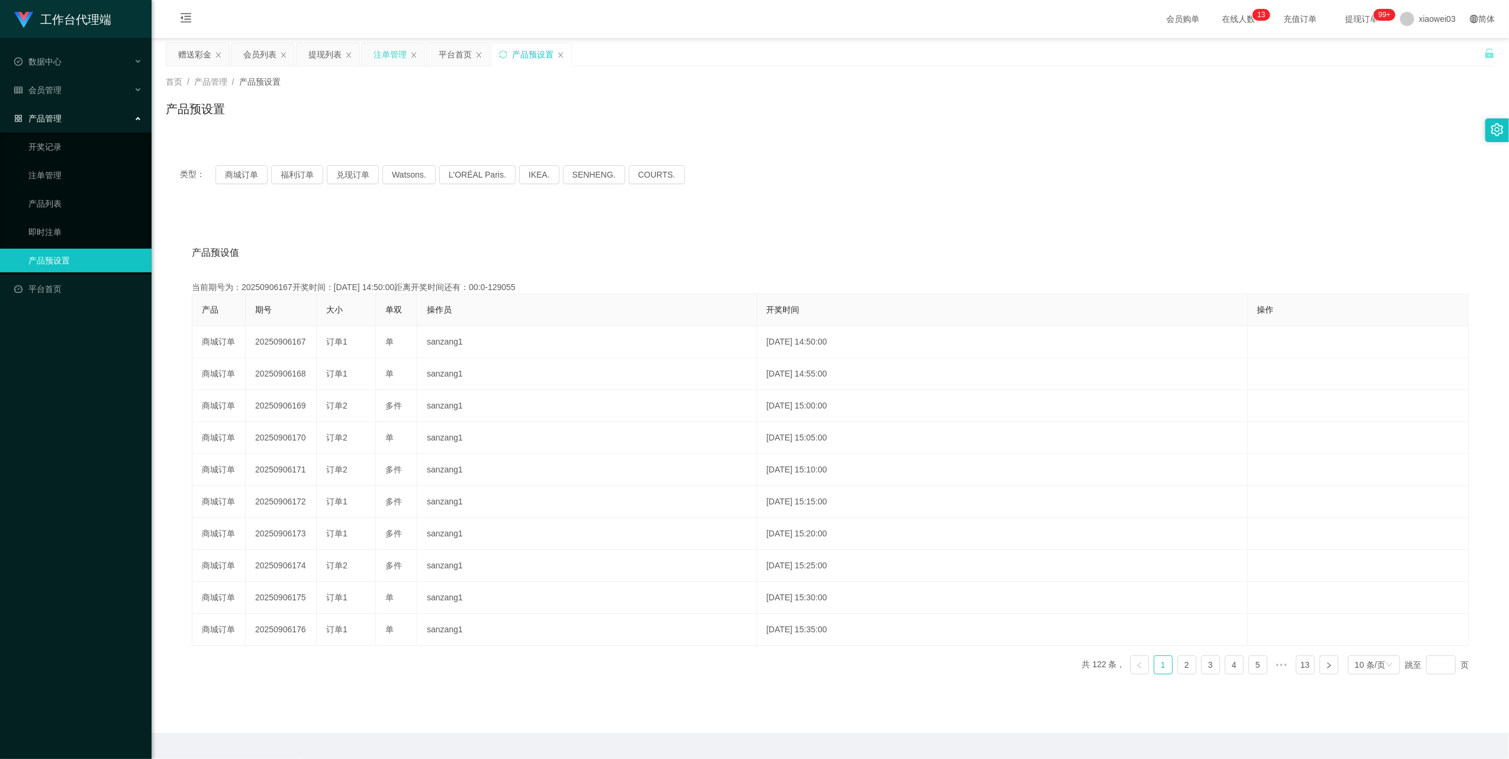
click at [395, 53] on div "注单管理" at bounding box center [390, 54] width 33 height 22
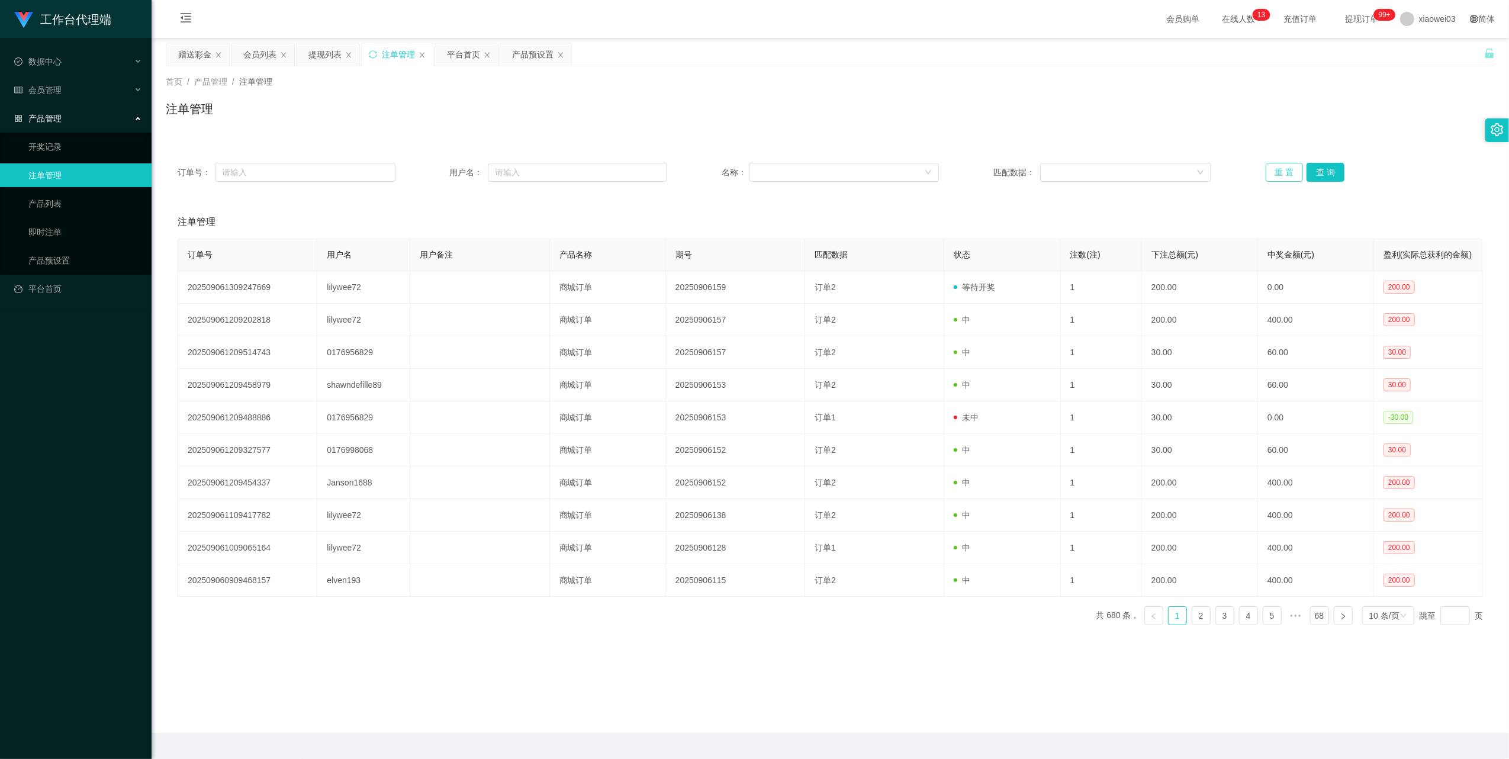
click at [1273, 176] on button "重 置" at bounding box center [1285, 172] width 38 height 19
click at [527, 60] on div "产品预设置" at bounding box center [532, 54] width 41 height 22
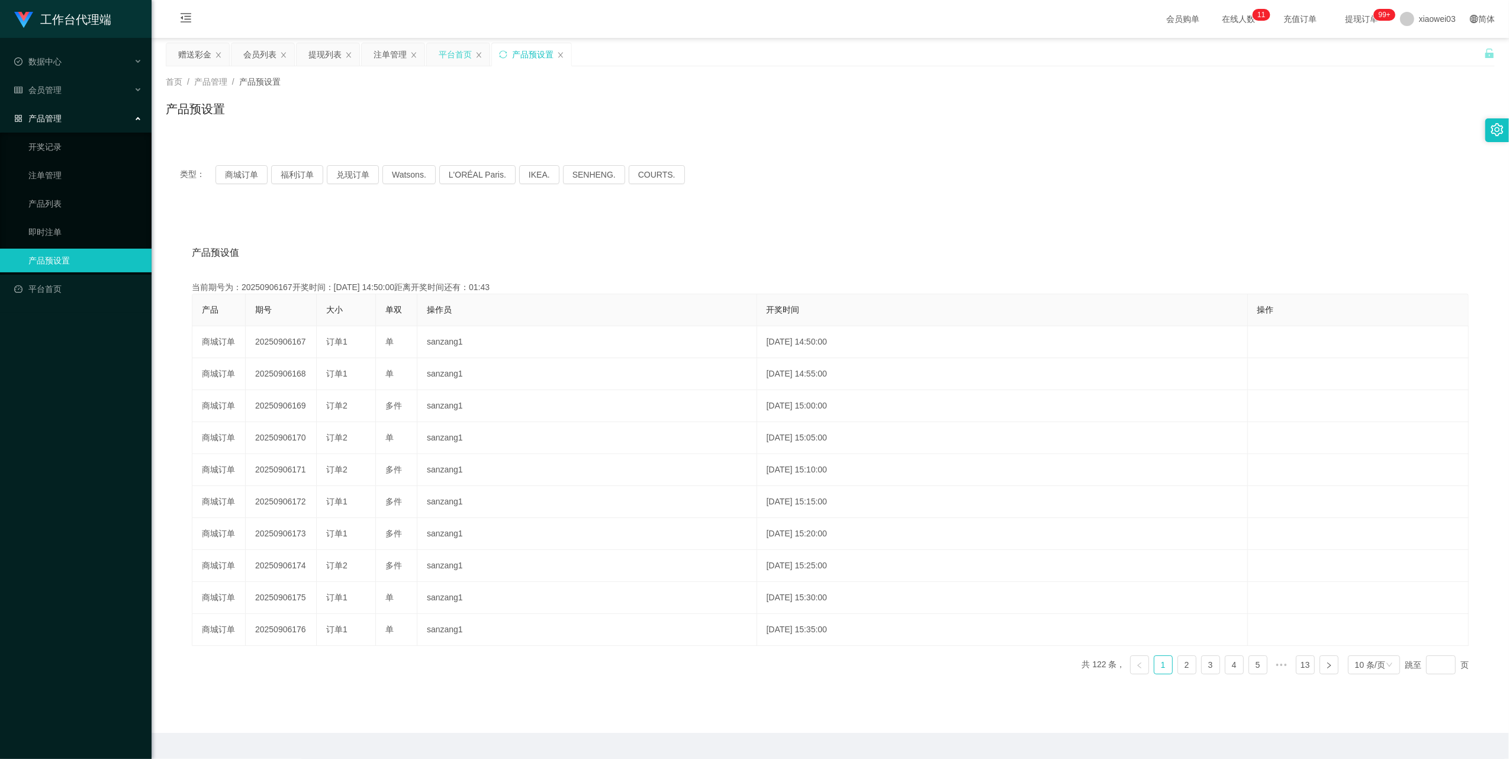
click at [450, 49] on div "平台首页" at bounding box center [455, 54] width 33 height 22
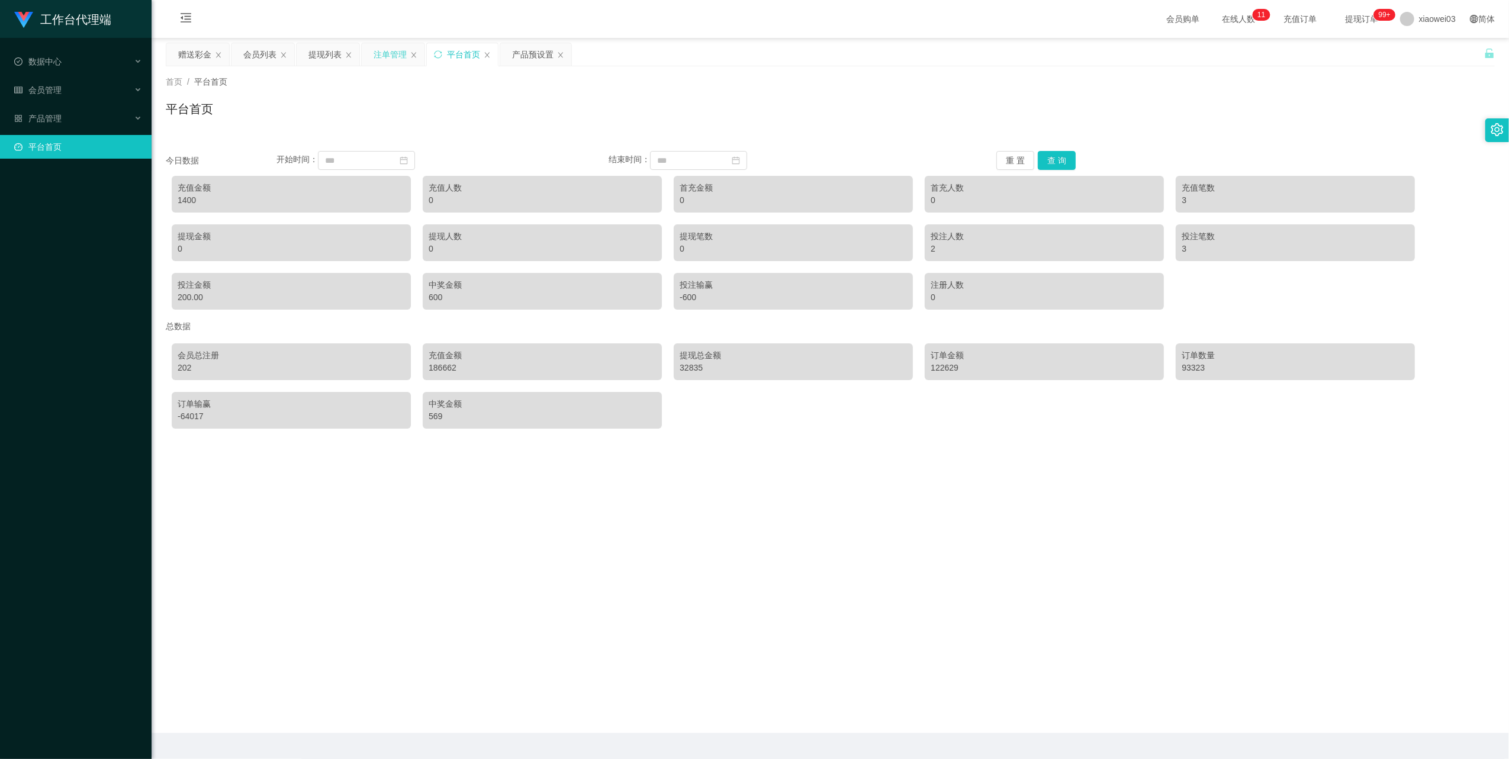
click at [367, 52] on div "注单管理" at bounding box center [393, 54] width 63 height 22
click at [378, 52] on div "注单管理" at bounding box center [390, 54] width 33 height 22
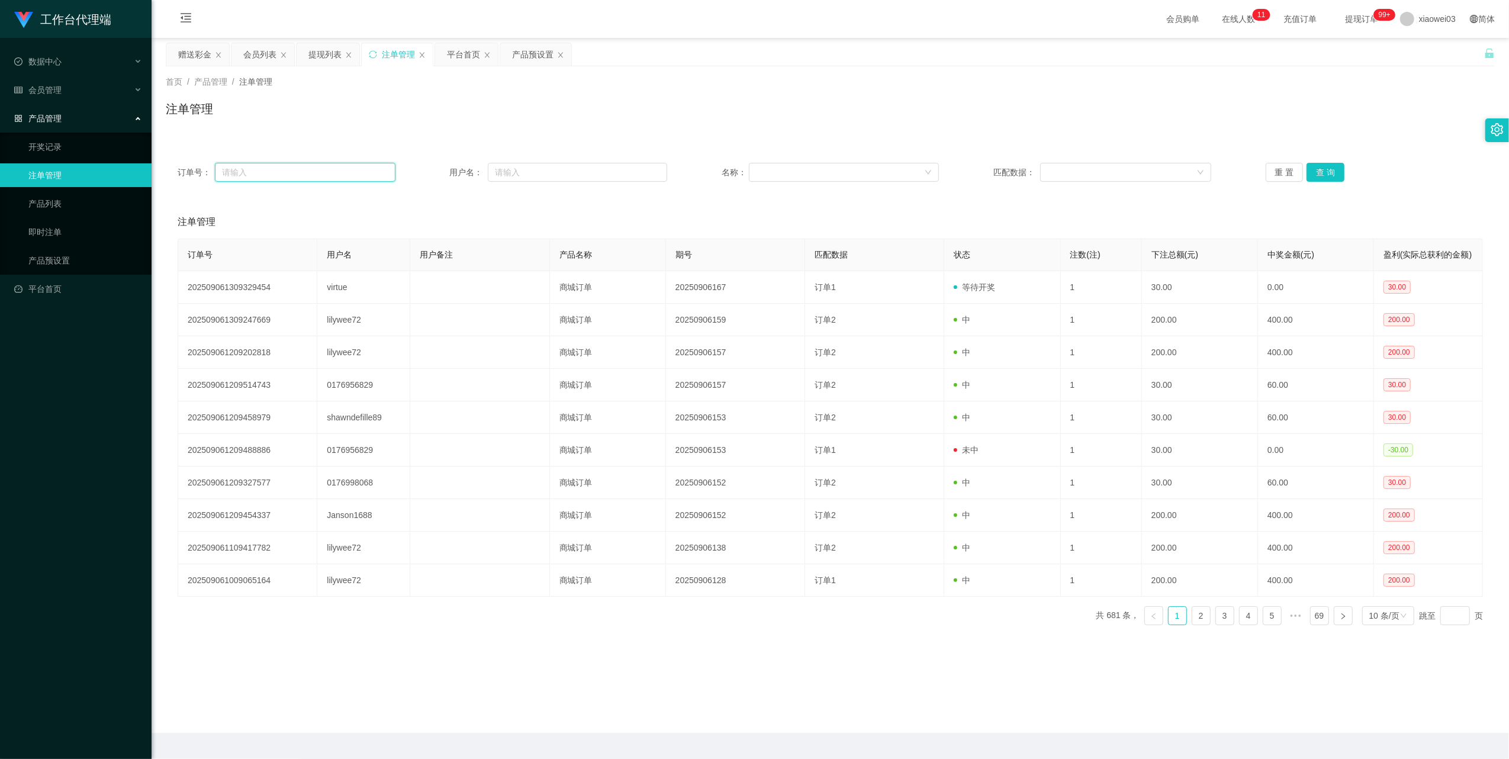
click at [360, 178] on input "text" at bounding box center [305, 172] width 181 height 19
paste input "virtue"
type input "virtue"
click at [587, 178] on input "text" at bounding box center [577, 172] width 179 height 19
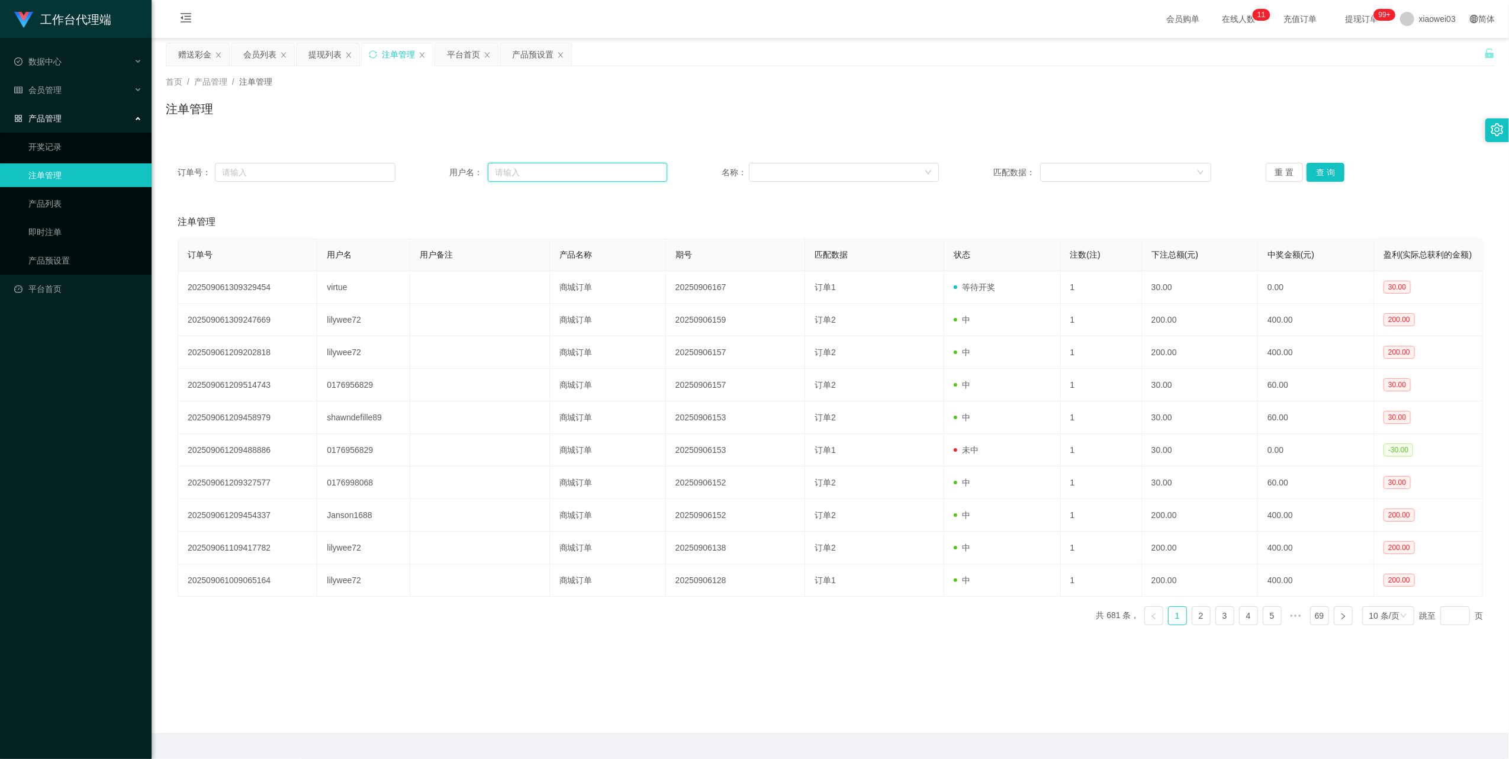
paste input "virtue"
type input "virtue"
click at [1324, 181] on button "查 询" at bounding box center [1326, 172] width 38 height 19
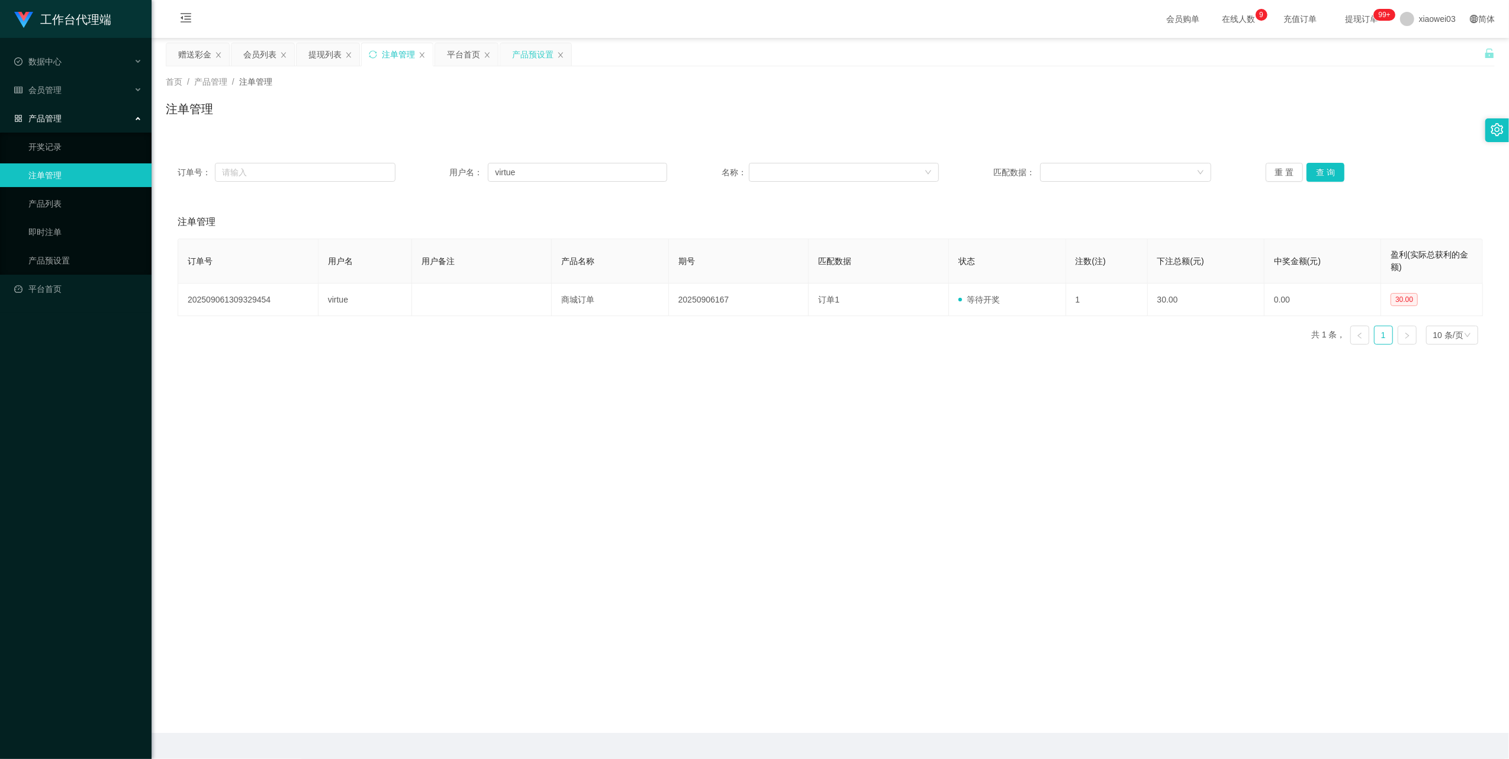
drag, startPoint x: 520, startPoint y: 53, endPoint x: 497, endPoint y: 88, distance: 42.0
click at [520, 52] on div "产品预设置" at bounding box center [532, 54] width 41 height 22
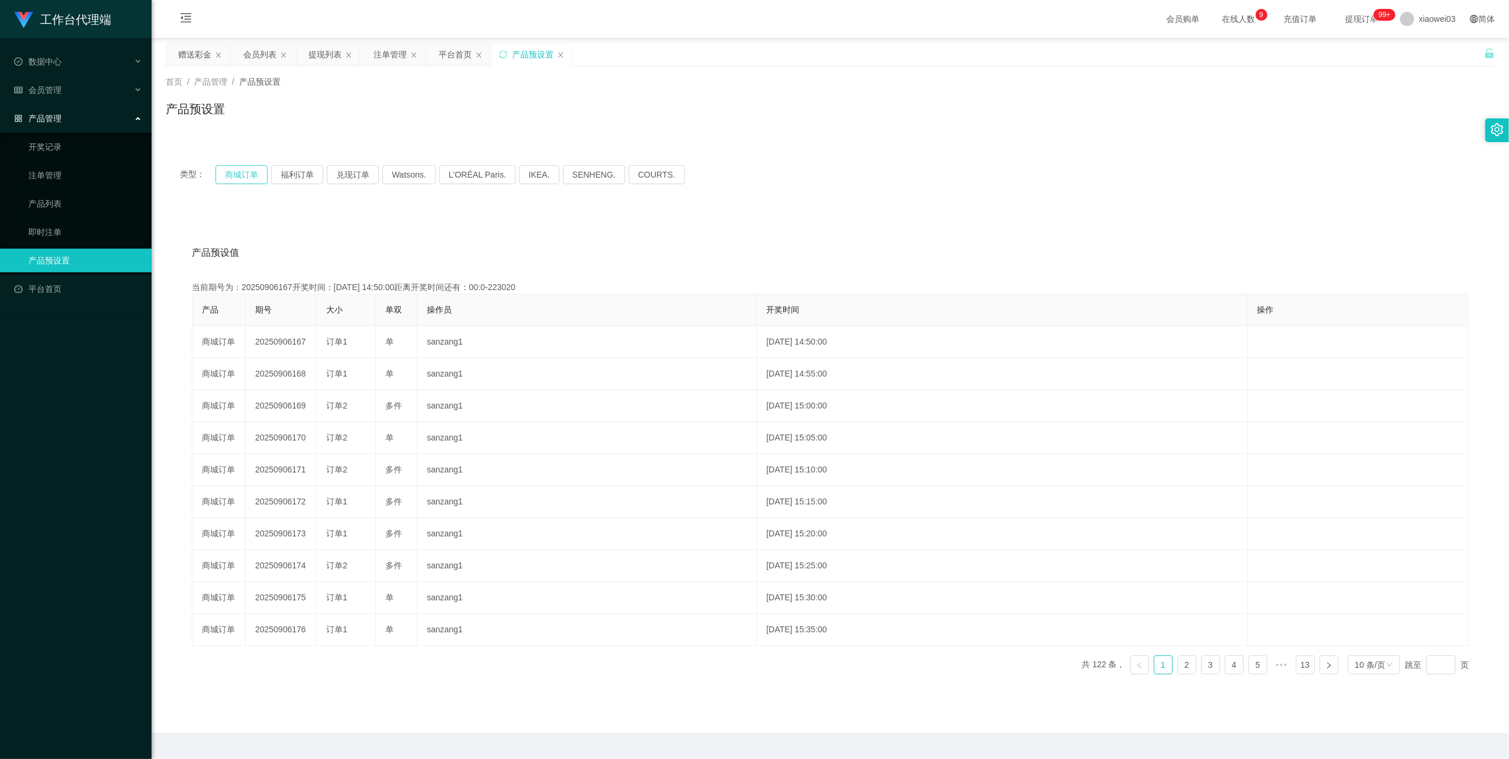
drag, startPoint x: 238, startPoint y: 176, endPoint x: 301, endPoint y: 231, distance: 83.5
click at [240, 178] on button "商城订单" at bounding box center [242, 174] width 52 height 19
drag, startPoint x: 263, startPoint y: 52, endPoint x: 313, endPoint y: 74, distance: 54.9
click at [262, 52] on div "会员列表" at bounding box center [259, 54] width 33 height 22
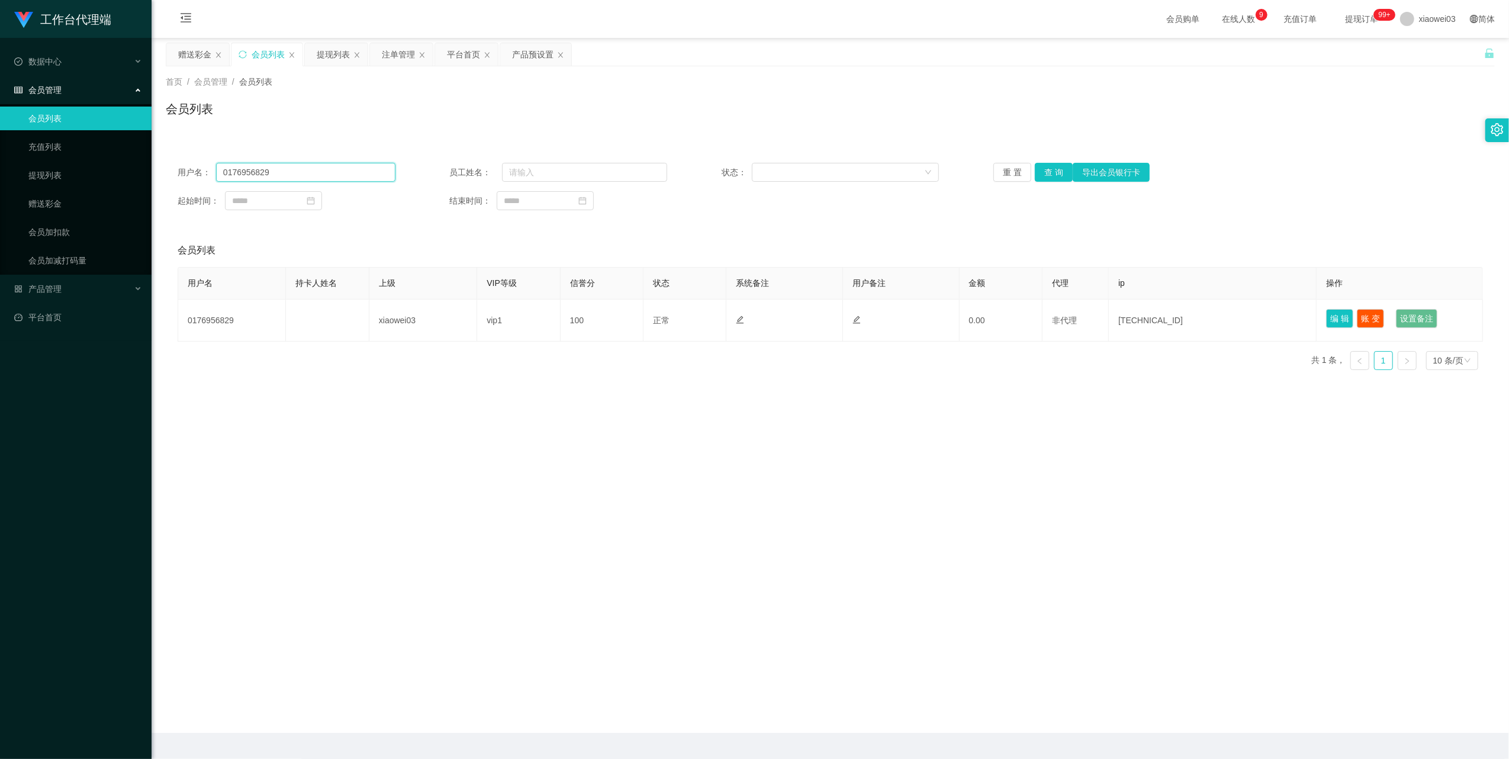
click at [325, 164] on input "0176956829" at bounding box center [305, 172] width 179 height 19
paste input "virtue"
type input "virtue"
click at [1053, 175] on button "查 询" at bounding box center [1054, 172] width 38 height 19
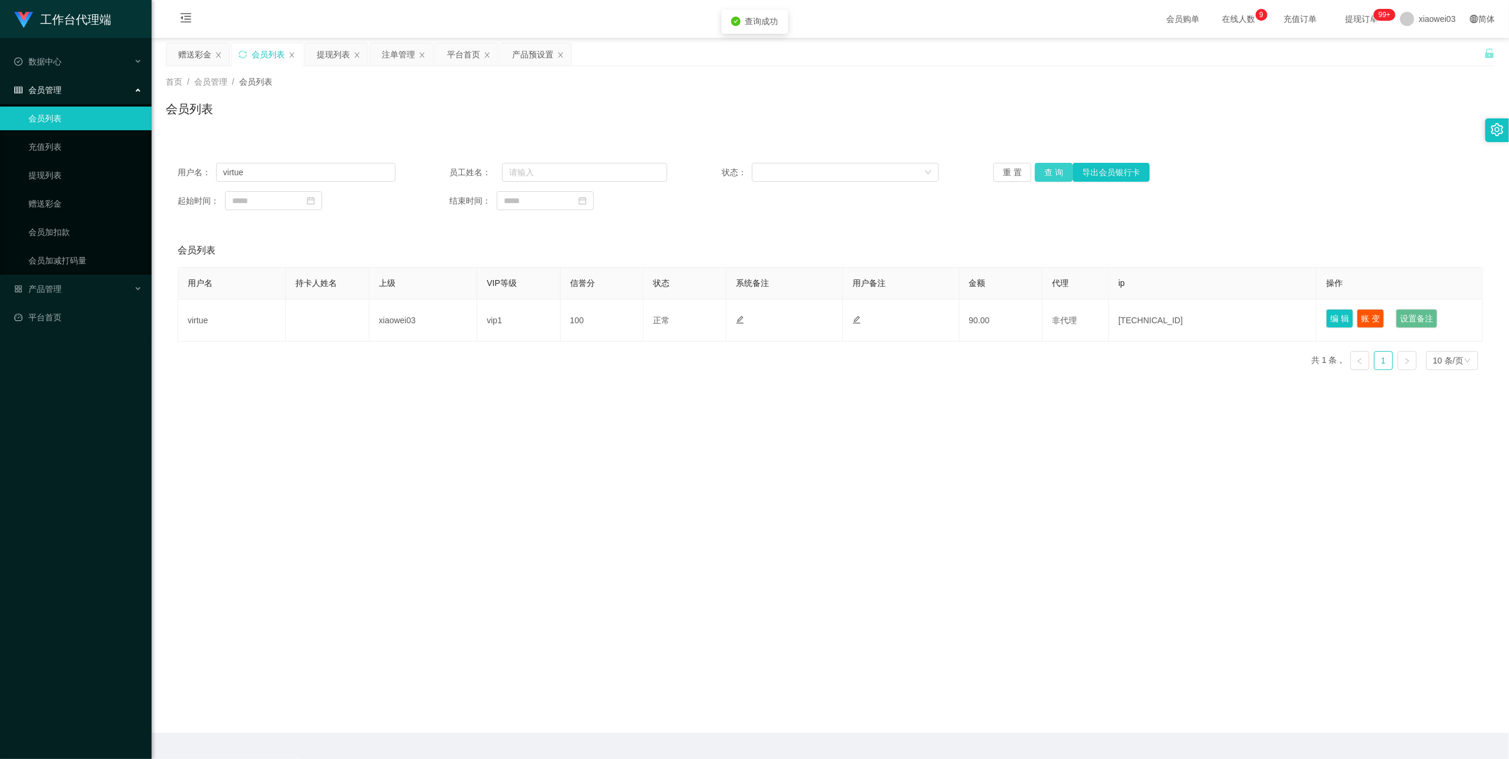
click at [1052, 175] on button "查 询" at bounding box center [1054, 172] width 38 height 19
click at [1052, 175] on div "重 置 查 询 导出会员银行卡" at bounding box center [1102, 172] width 218 height 19
click at [292, 154] on div "用户名： virtue 员工姓名： 状态： 重 置 查 询 导出会员银行卡 起始时间： 结束时间：" at bounding box center [830, 186] width 1329 height 71
click at [327, 43] on div "提现列表" at bounding box center [336, 55] width 64 height 24
click at [328, 62] on div "提现列表" at bounding box center [333, 54] width 33 height 22
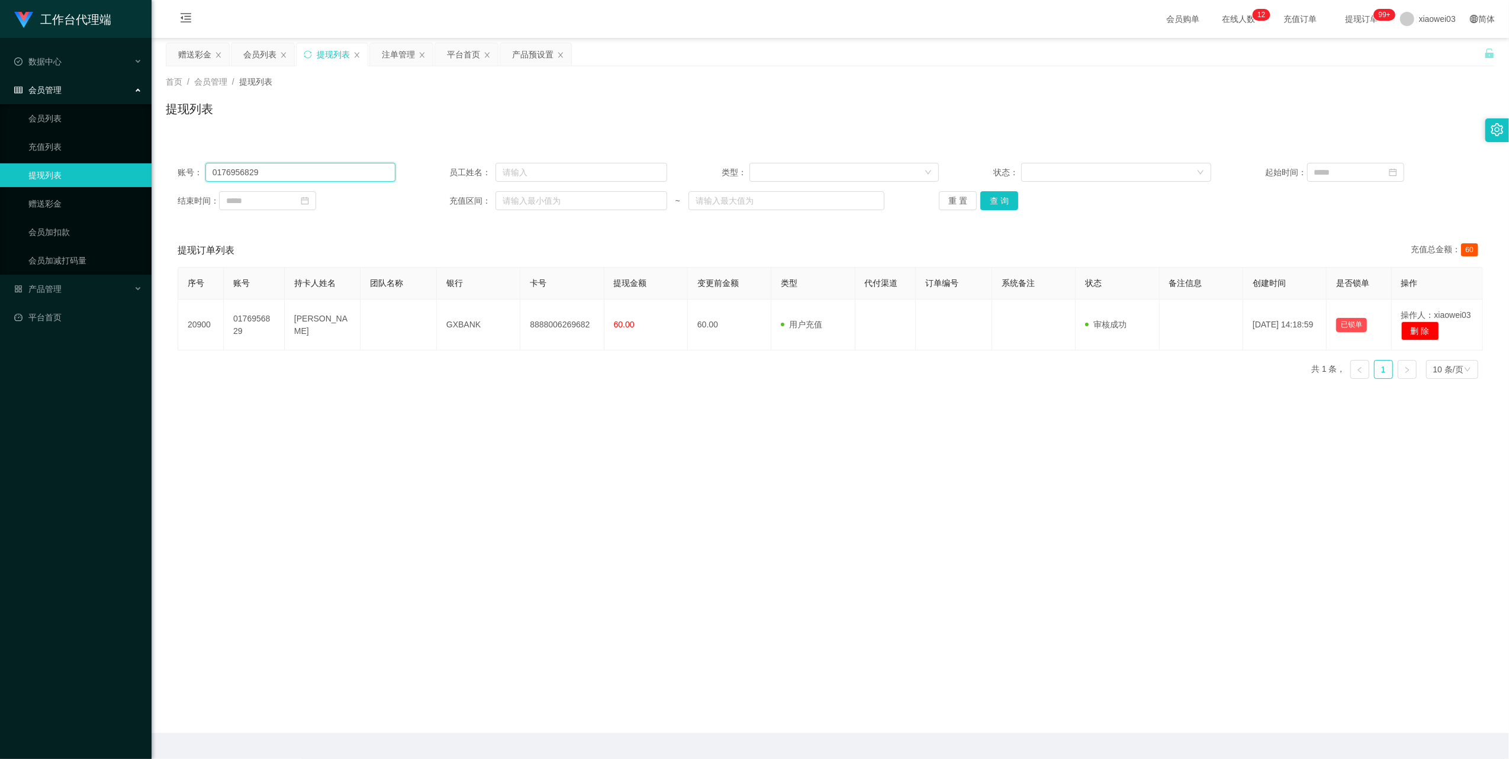
click at [373, 165] on input "0176956829" at bounding box center [300, 172] width 190 height 19
drag, startPoint x: 373, startPoint y: 165, endPoint x: 410, endPoint y: 185, distance: 42.7
click at [373, 165] on input "0176956829" at bounding box center [300, 172] width 190 height 19
paste input "virtue"
click at [1007, 209] on button "查 询" at bounding box center [999, 200] width 38 height 19
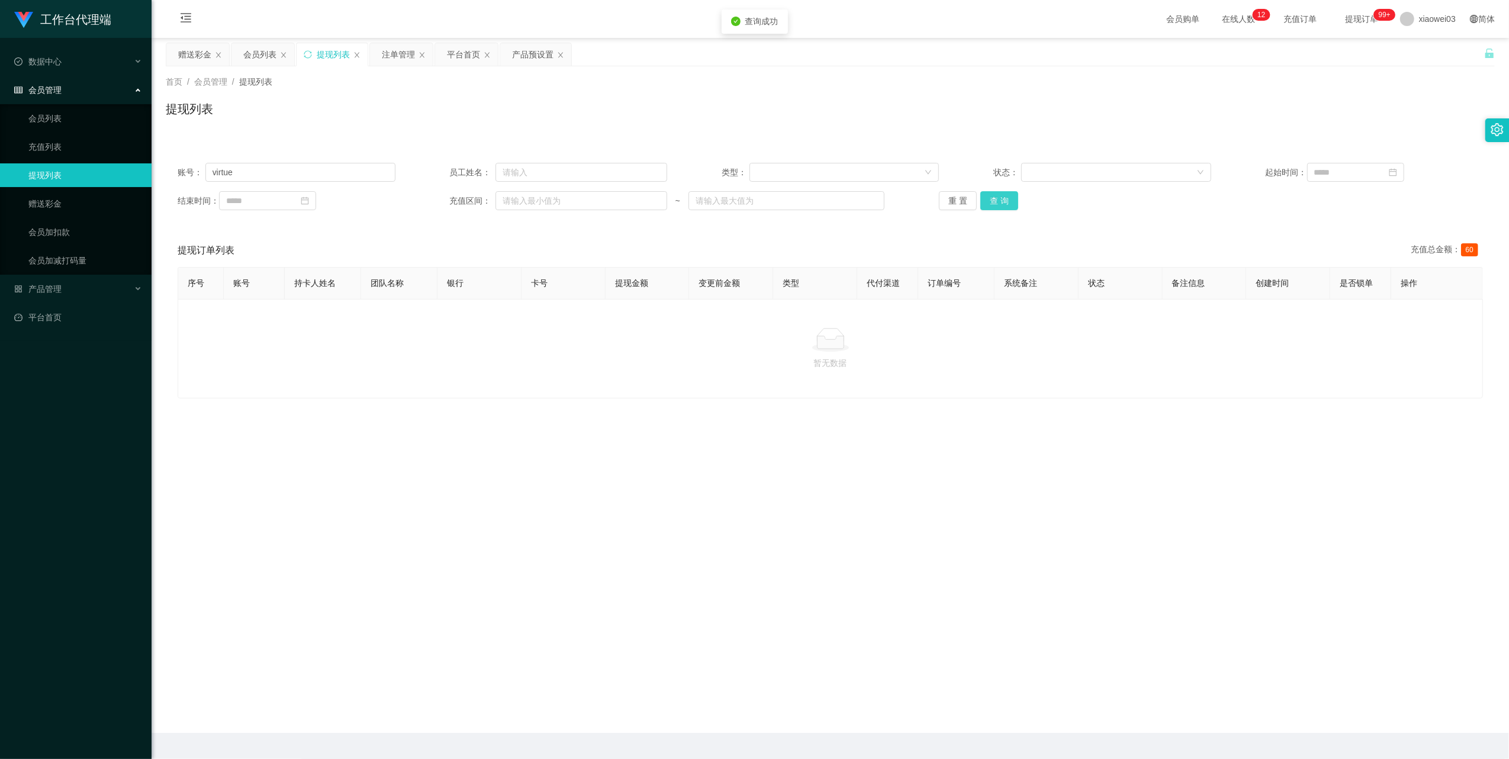
click at [1002, 205] on button "查 询" at bounding box center [999, 200] width 38 height 19
click at [1002, 205] on div "重 置 查 询" at bounding box center [1048, 200] width 218 height 19
click at [365, 166] on input "virtue" at bounding box center [300, 172] width 190 height 19
drag, startPoint x: 365, startPoint y: 166, endPoint x: 528, endPoint y: 228, distance: 174.6
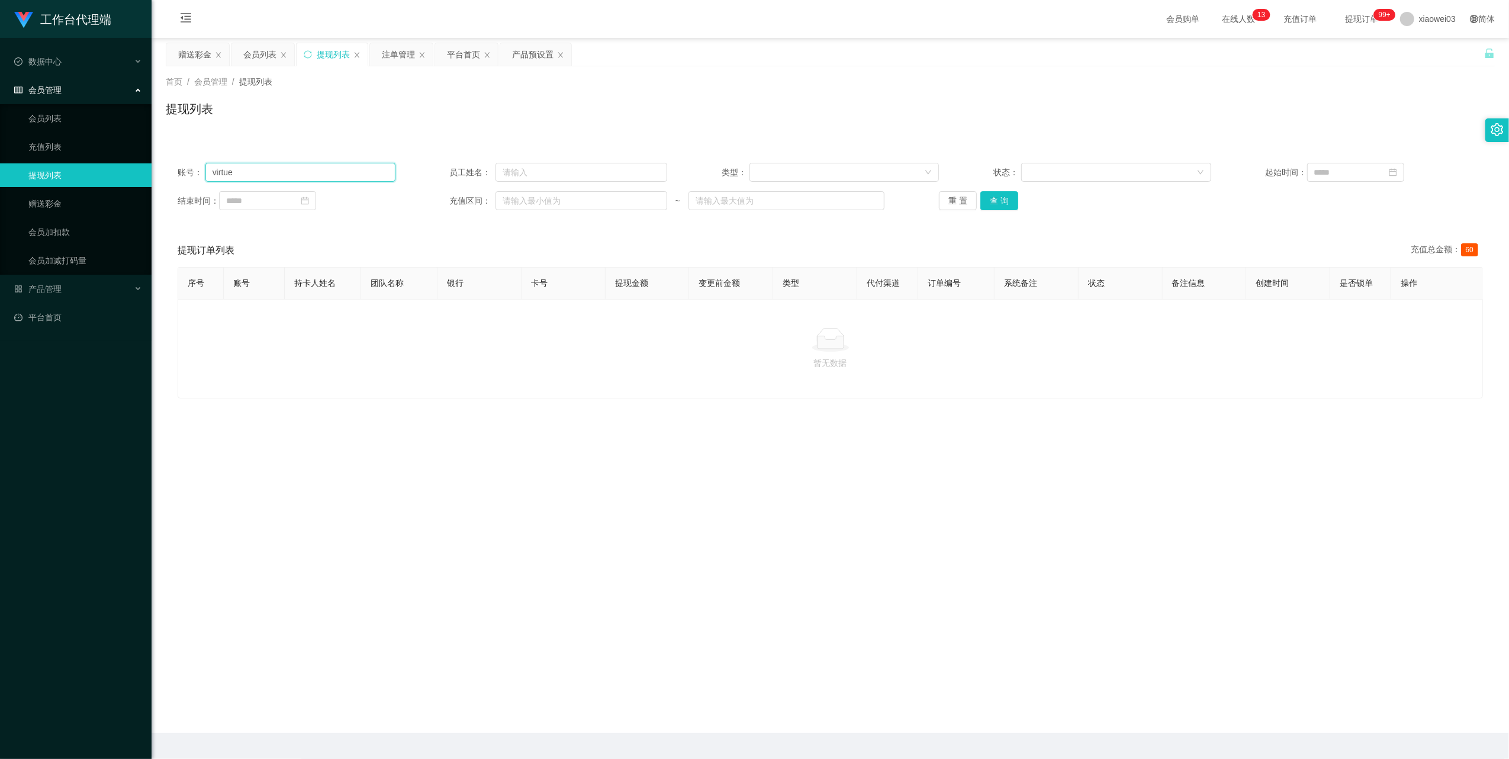
click at [365, 167] on input "virtue" at bounding box center [300, 172] width 190 height 19
click at [990, 202] on button "查 询" at bounding box center [999, 200] width 38 height 19
click at [990, 202] on div "重 置 查 询" at bounding box center [1048, 200] width 218 height 19
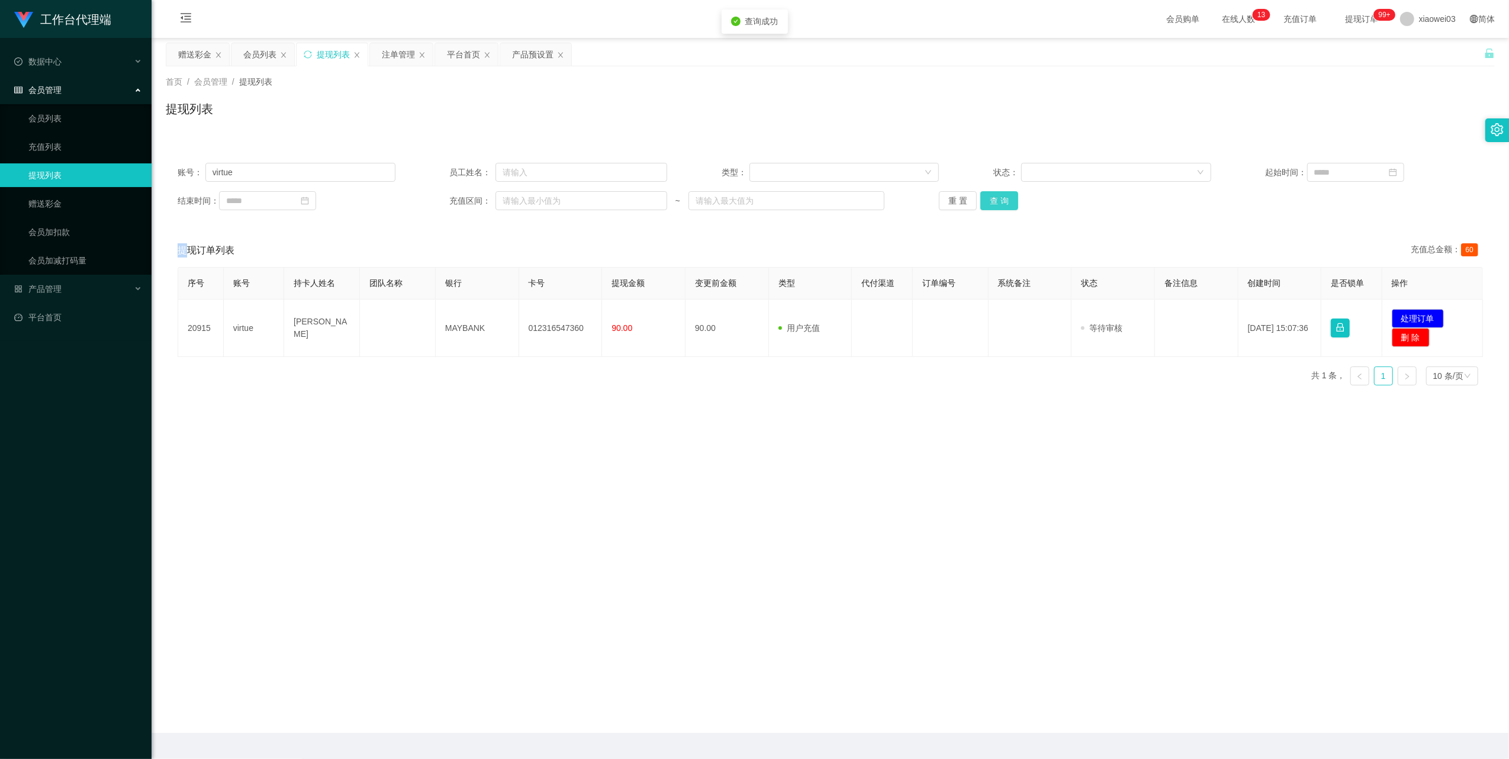
click at [990, 202] on button "查 询" at bounding box center [999, 200] width 38 height 19
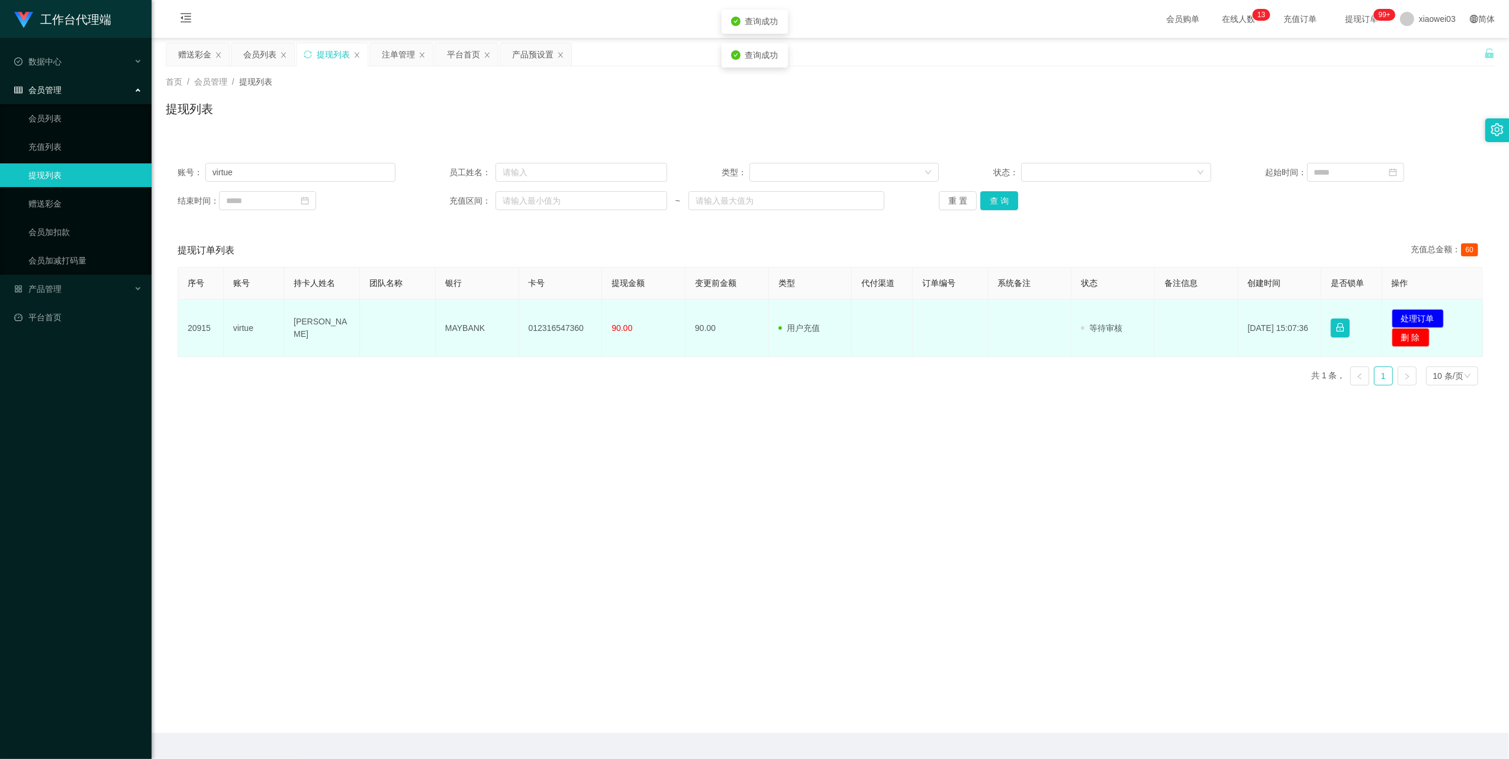
click at [546, 324] on td "012316547360" at bounding box center [560, 328] width 83 height 57
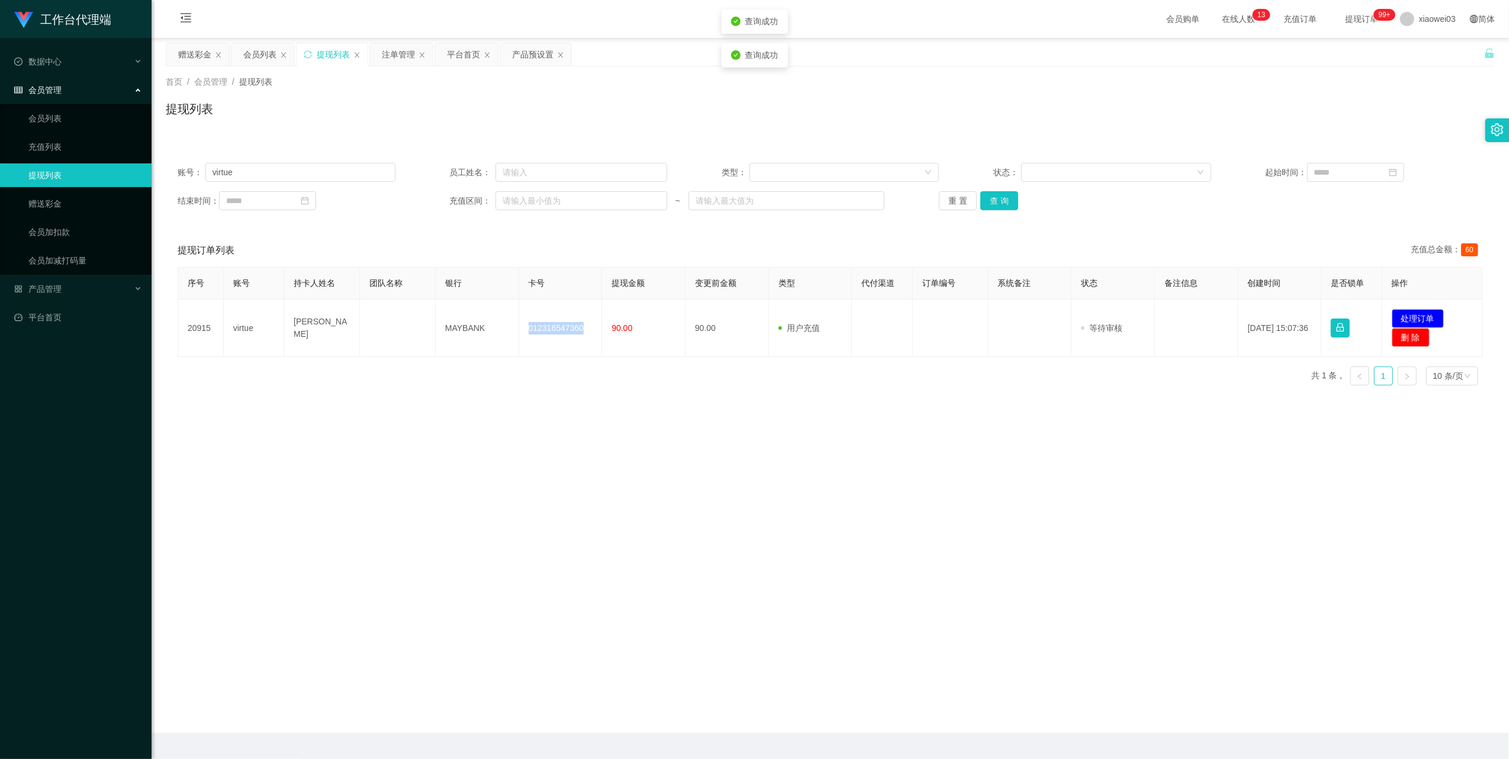
copy td "012316547360"
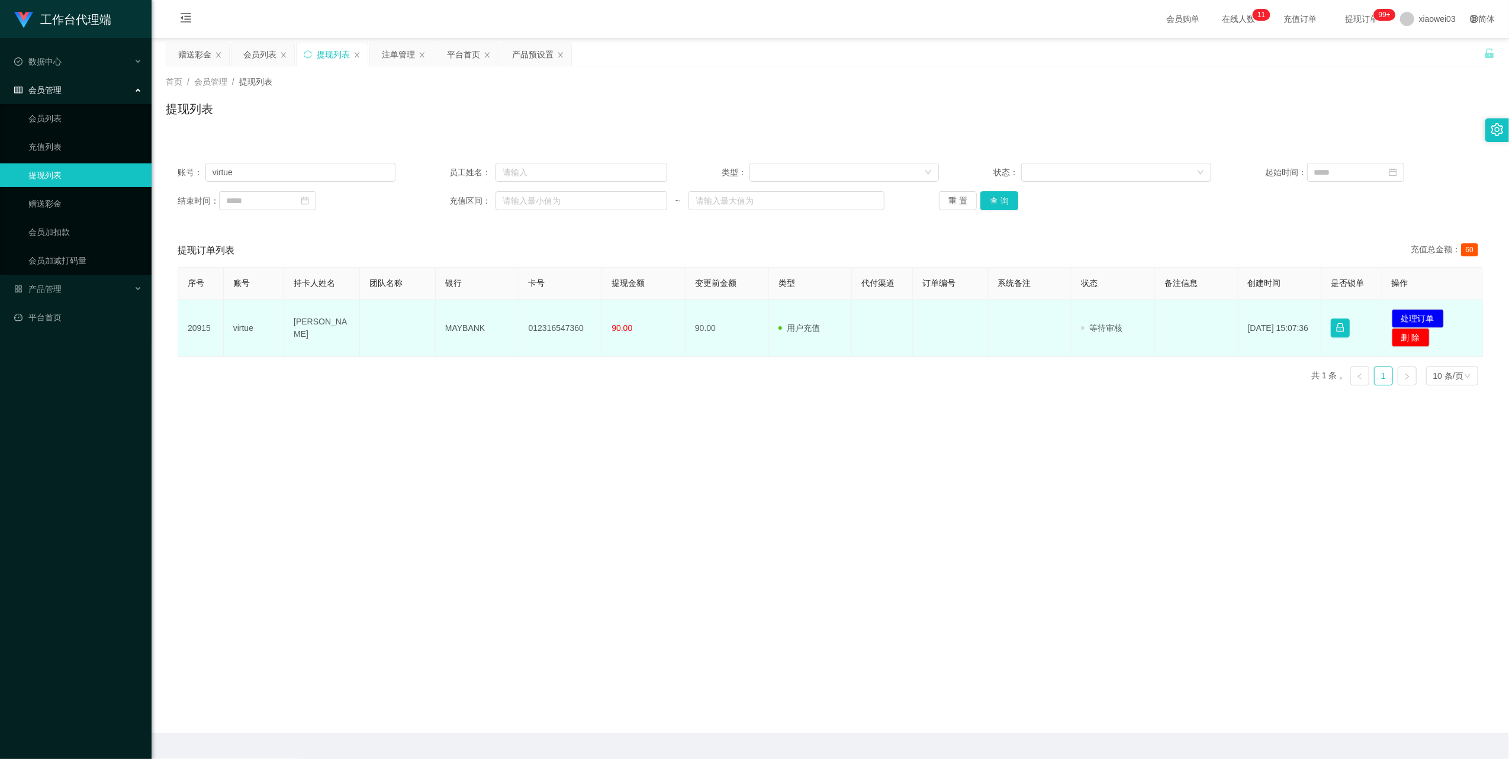
click at [476, 320] on td "MAYBANK" at bounding box center [477, 328] width 83 height 57
click at [474, 324] on td "MAYBANK" at bounding box center [477, 328] width 83 height 57
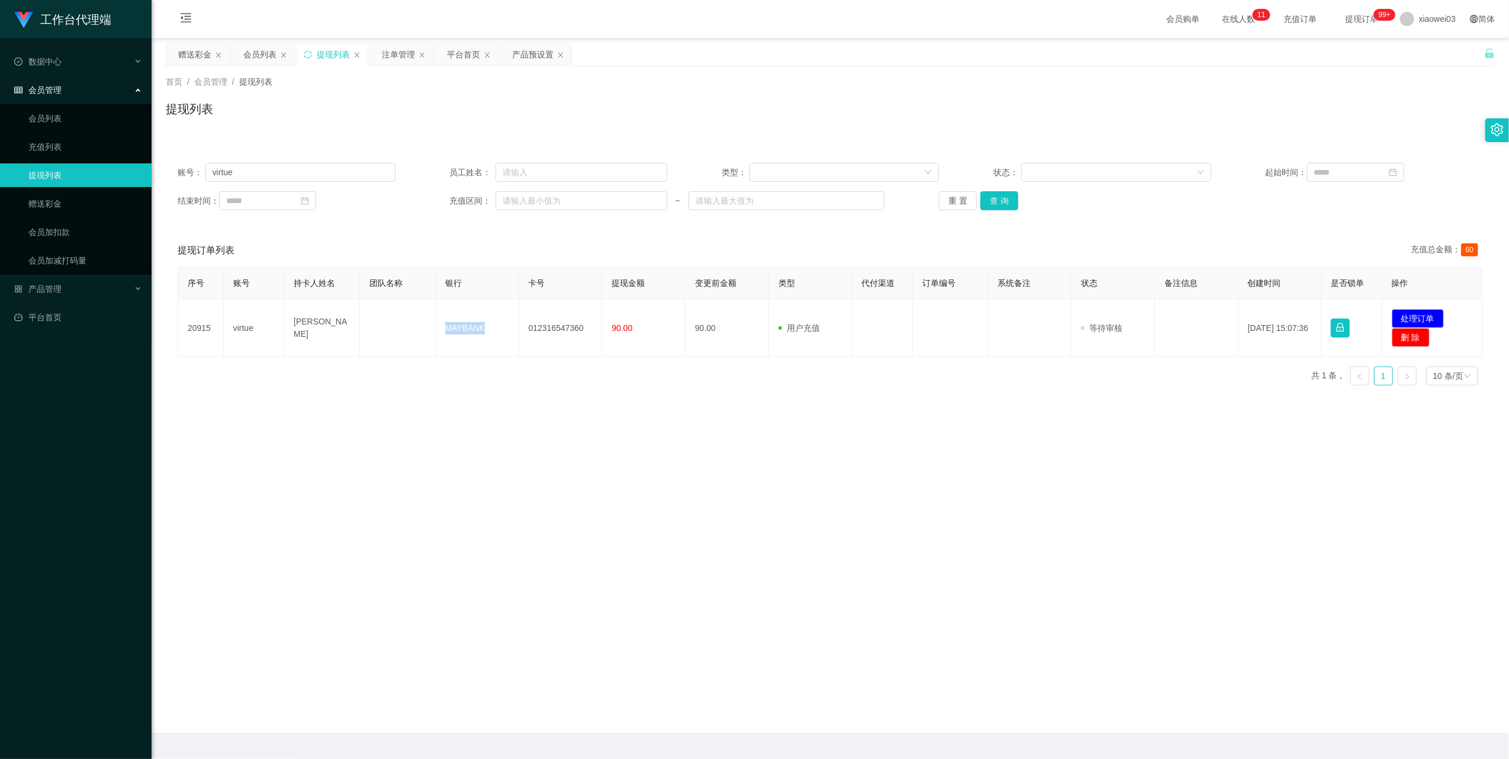
copy td "MAYBANK"
click at [1422, 314] on button "处理订单" at bounding box center [1418, 318] width 52 height 19
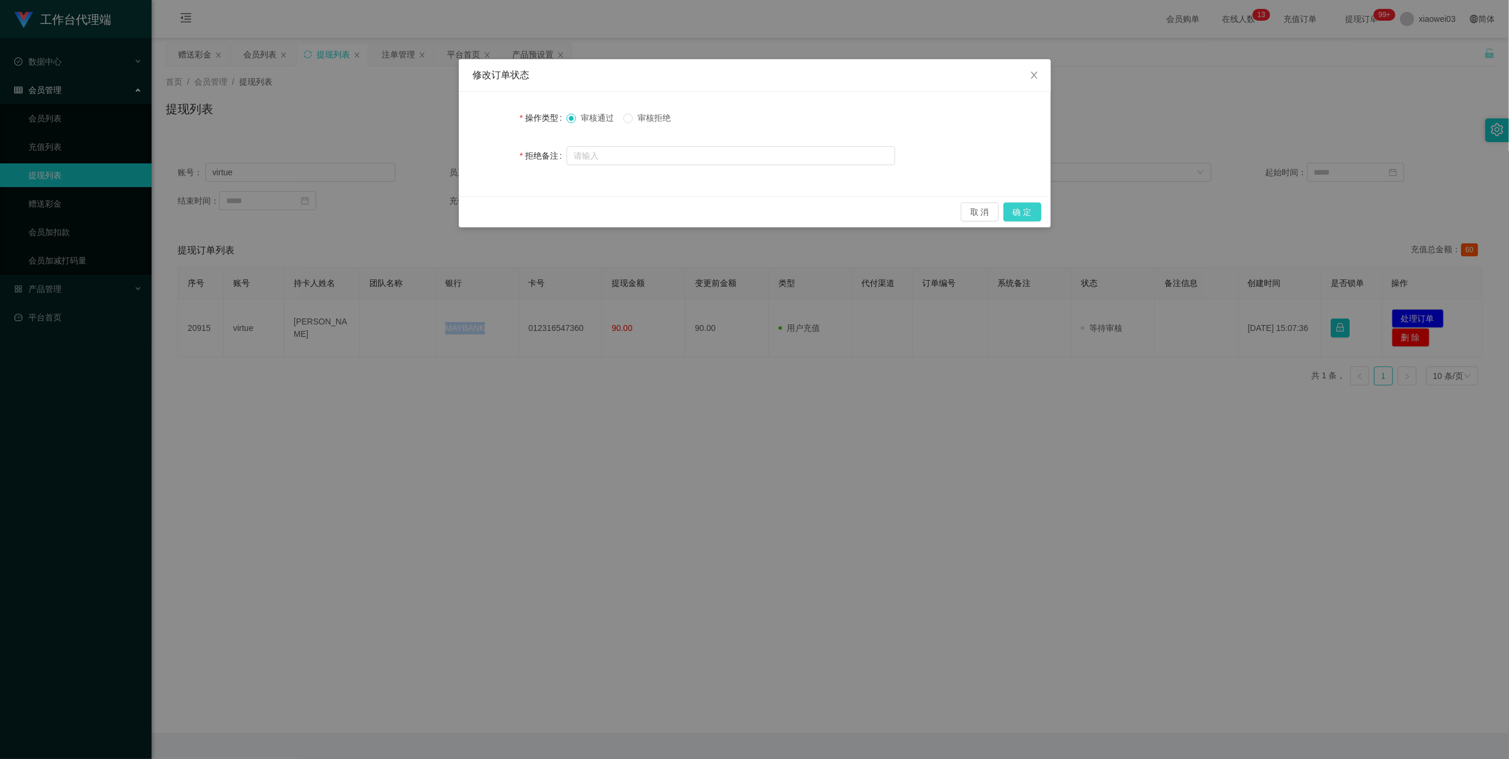
click at [1009, 213] on button "确 定" at bounding box center [1023, 211] width 38 height 19
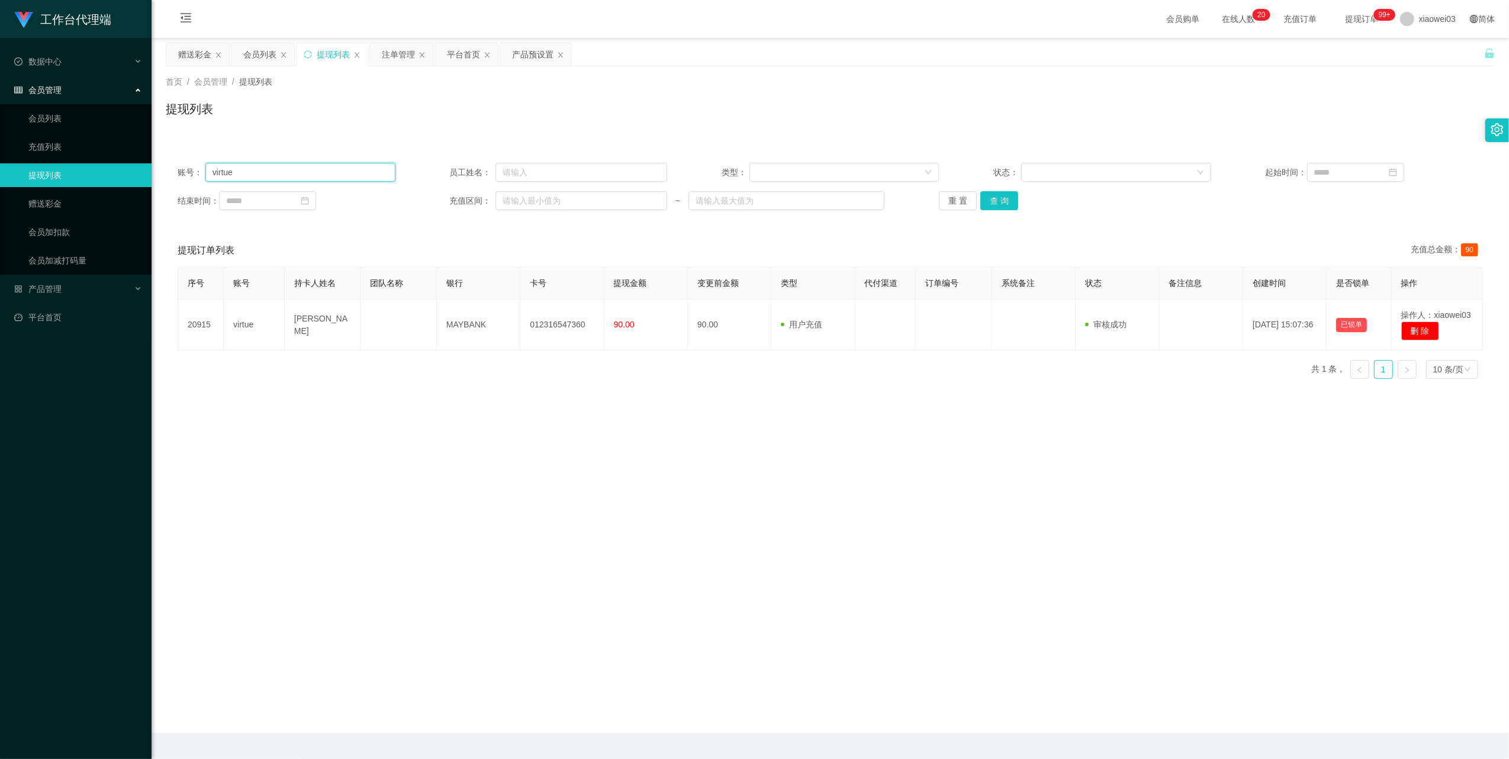
click at [310, 178] on input "virtue" at bounding box center [300, 172] width 190 height 19
paste input "fly9988"
type input "fly9988"
click at [1007, 197] on button "查 询" at bounding box center [999, 200] width 38 height 19
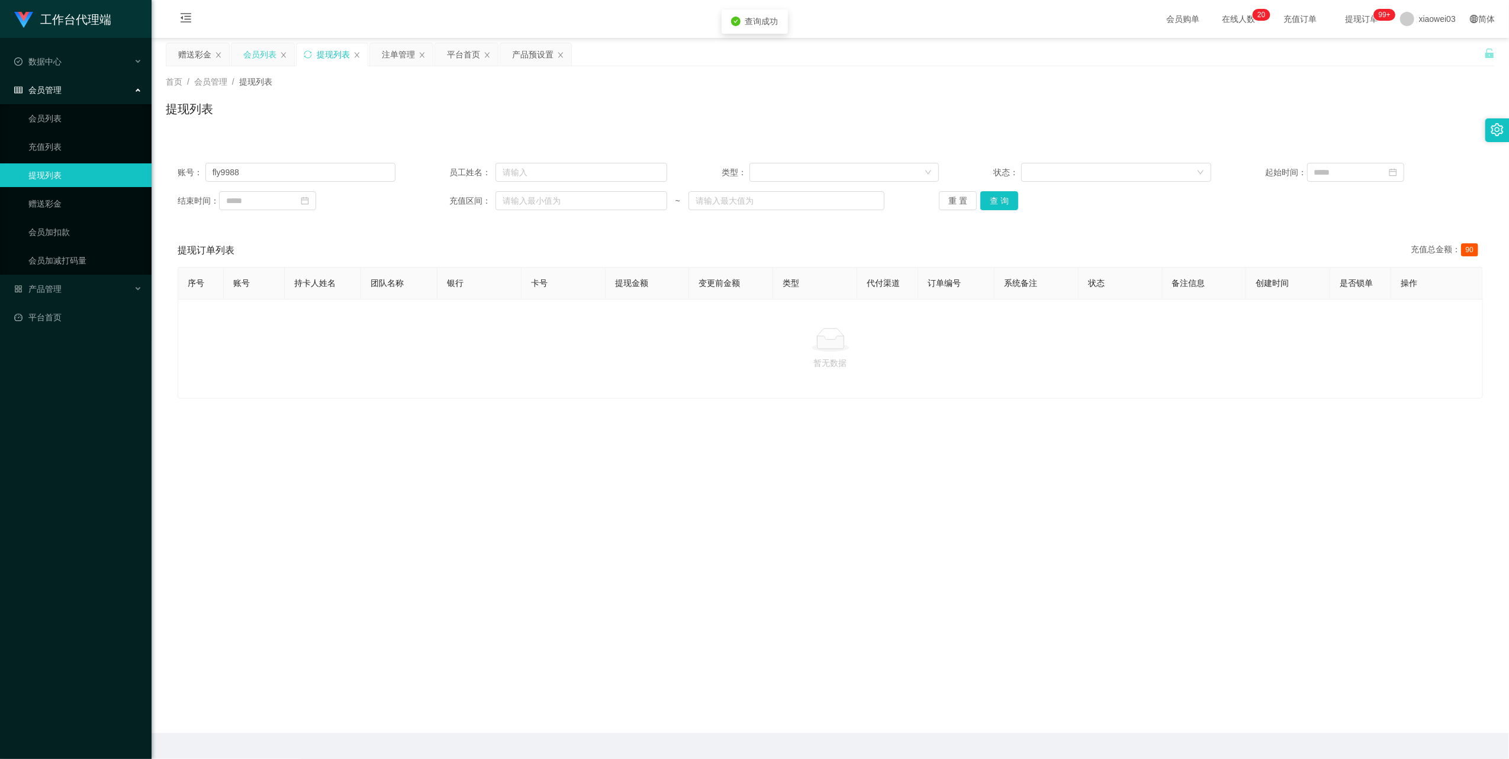
click at [264, 57] on div "会员列表" at bounding box center [259, 54] width 33 height 22
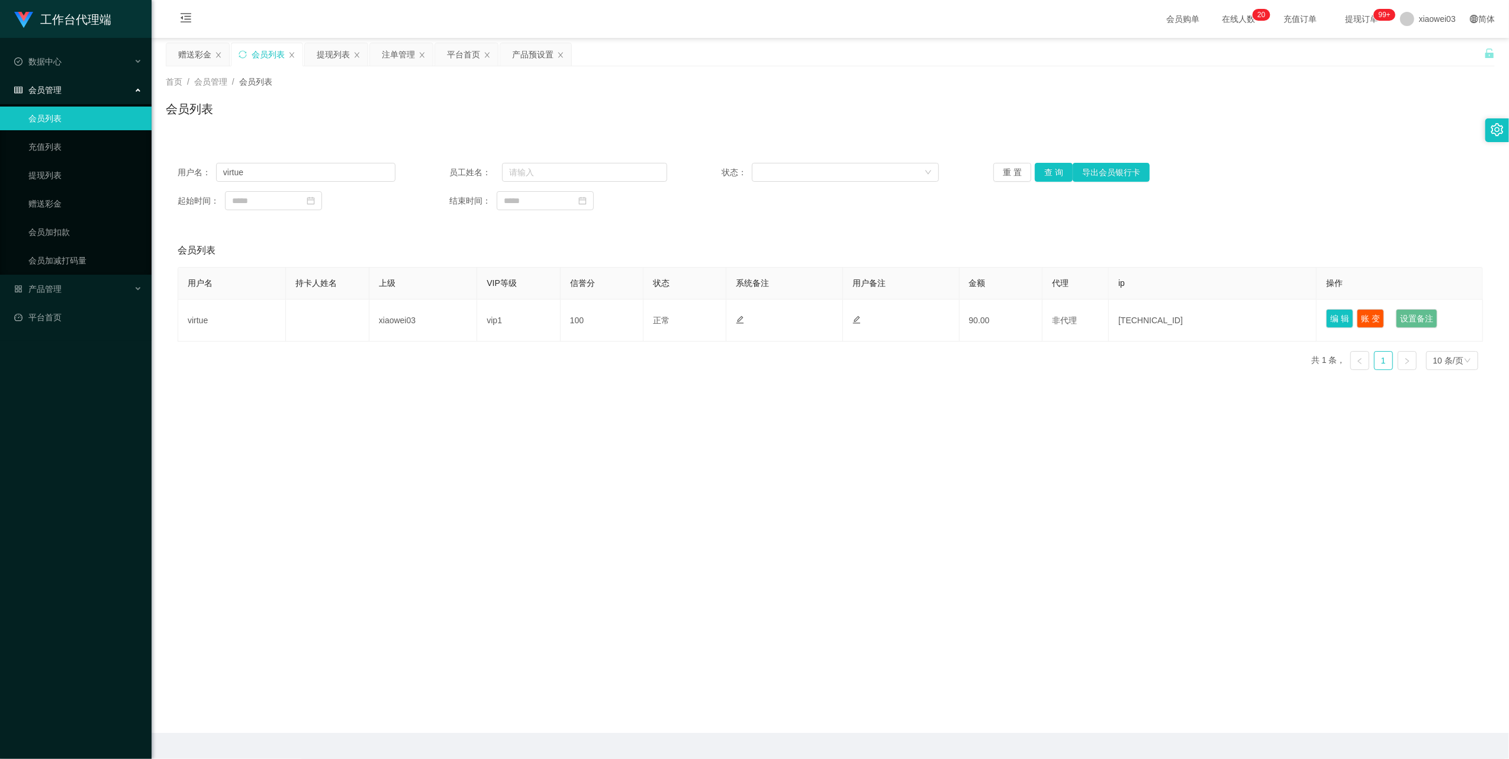
click at [334, 183] on div "用户名： virtue 员工姓名： 状态： 重 置 查 询 导出会员银行卡 起始时间： 结束时间：" at bounding box center [830, 186] width 1329 height 71
click at [328, 174] on input "virtue" at bounding box center [305, 172] width 179 height 19
paste input "fly9988"
type input "fly9988"
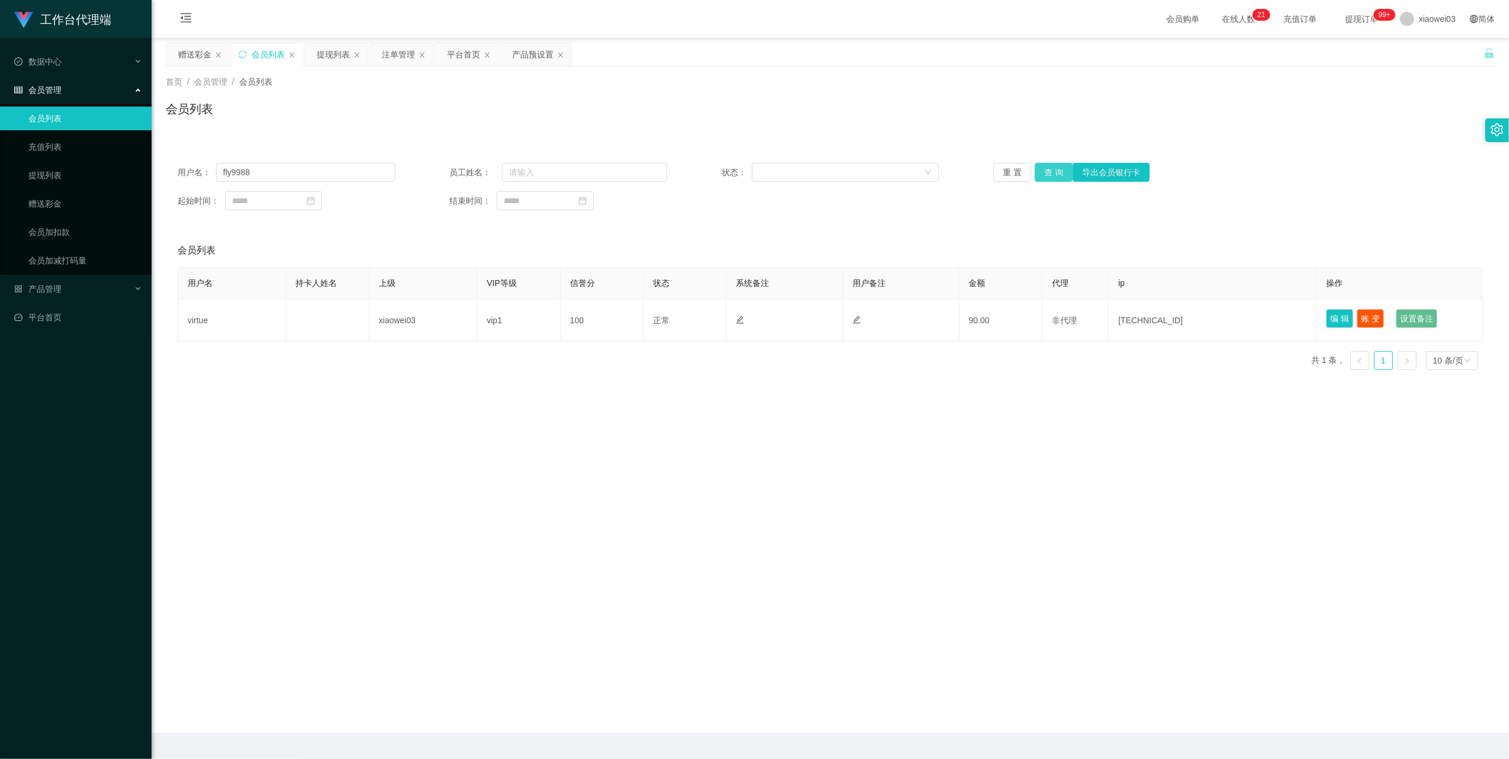
click at [1038, 180] on button "查 询" at bounding box center [1054, 172] width 38 height 19
click at [1052, 168] on button "查 询" at bounding box center [1054, 172] width 38 height 19
click at [1052, 168] on div "重 置 查 询 导出会员银行卡" at bounding box center [1102, 172] width 218 height 19
click at [1052, 168] on button "查 询" at bounding box center [1054, 172] width 38 height 19
click at [368, 163] on input "fly9988" at bounding box center [305, 172] width 179 height 19
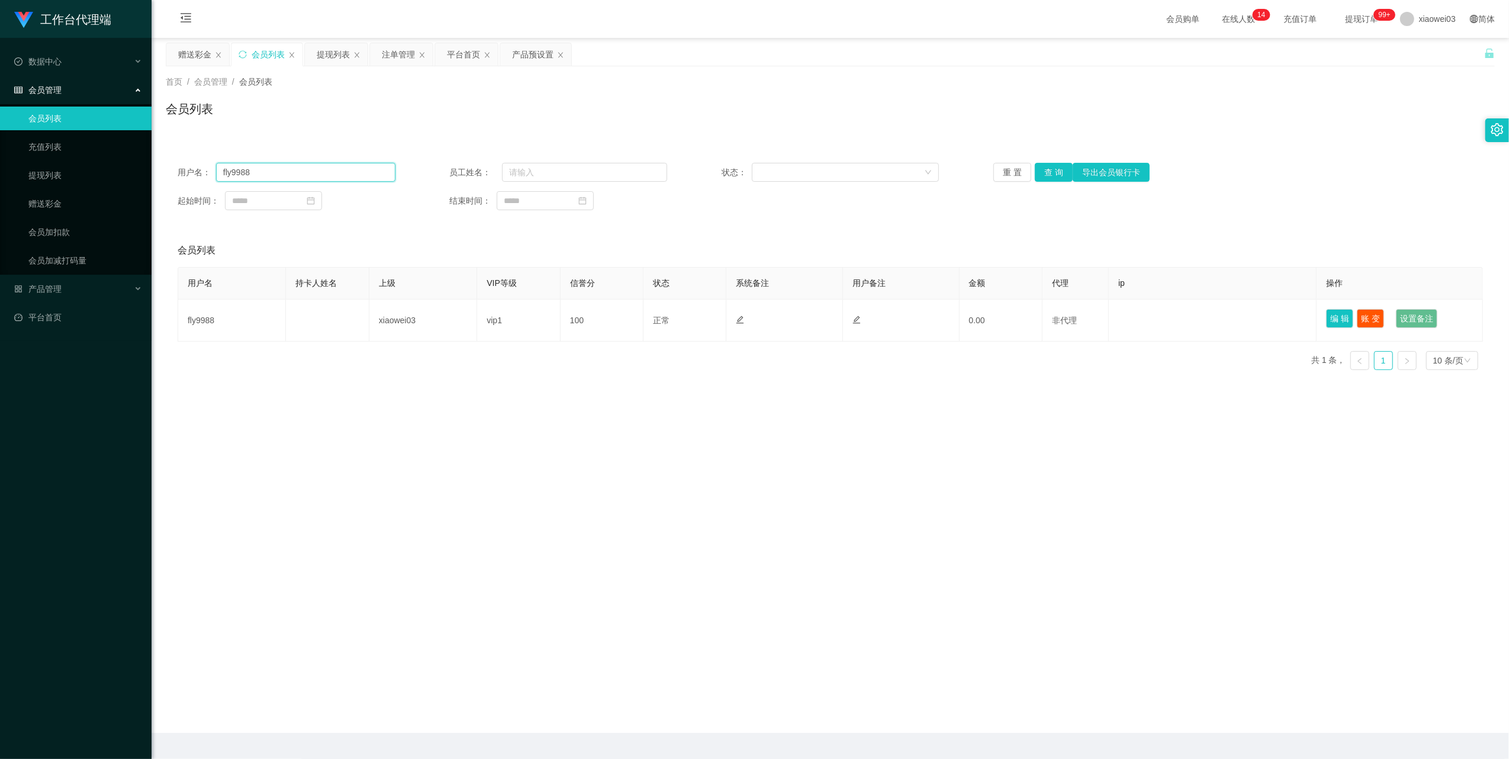
drag, startPoint x: 368, startPoint y: 163, endPoint x: 432, endPoint y: 195, distance: 71.0
click at [368, 164] on input "fly9988" at bounding box center [305, 172] width 179 height 19
click at [1050, 172] on button "查 询" at bounding box center [1054, 172] width 38 height 19
click at [526, 54] on div "产品预设置" at bounding box center [532, 54] width 41 height 22
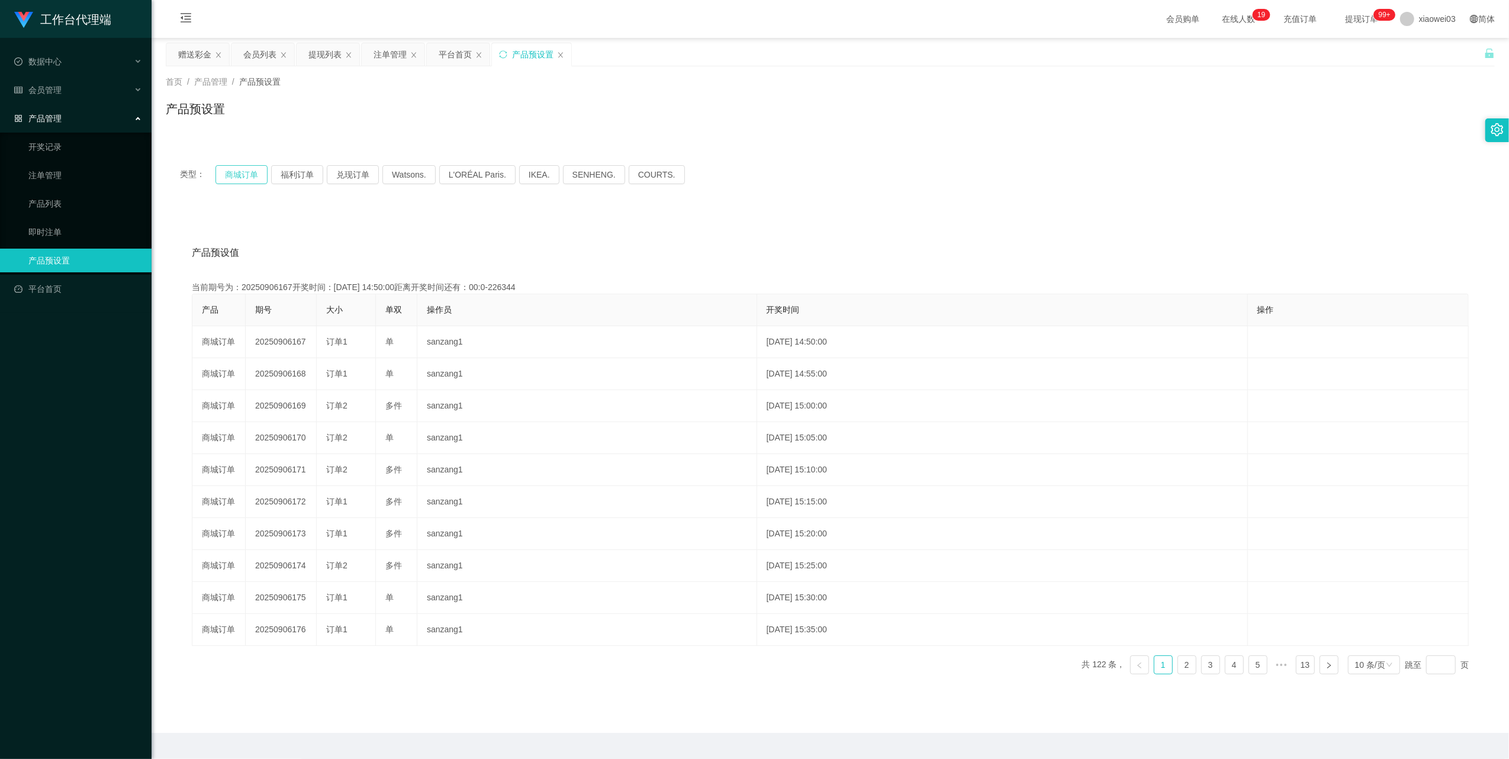
click at [252, 183] on button "商城订单" at bounding box center [242, 174] width 52 height 19
click at [247, 178] on button "商城订单" at bounding box center [242, 174] width 52 height 19
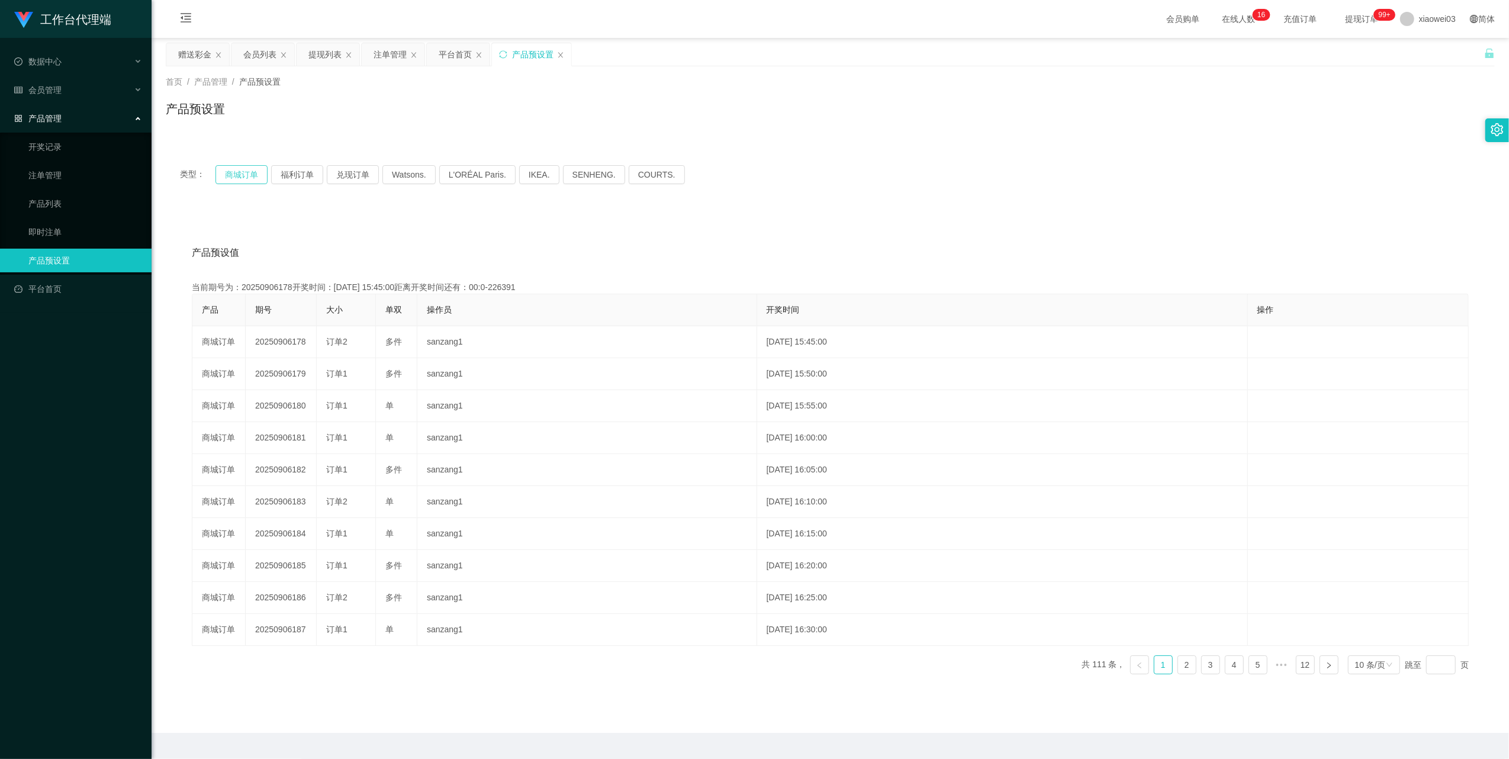
click at [247, 178] on button "商城订单" at bounding box center [242, 174] width 52 height 19
click at [245, 171] on button "商城订单" at bounding box center [242, 174] width 52 height 19
click at [239, 166] on button "商城订单" at bounding box center [242, 174] width 52 height 19
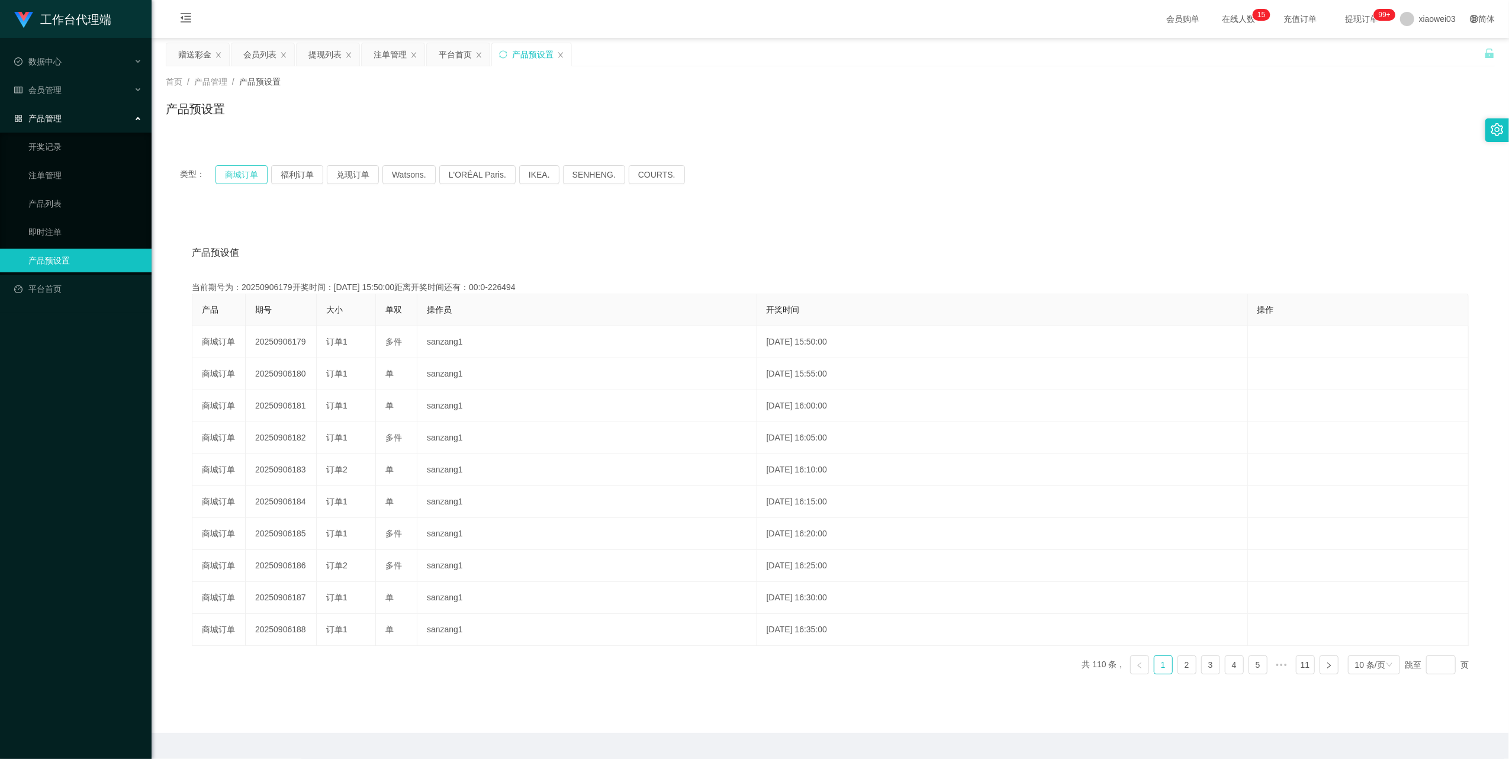
click at [239, 166] on button "商城订单" at bounding box center [242, 174] width 52 height 19
drag, startPoint x: 239, startPoint y: 166, endPoint x: 624, endPoint y: 244, distance: 392.7
click at [239, 167] on button "商城订单" at bounding box center [242, 174] width 52 height 19
click at [303, 52] on div "提现列表" at bounding box center [328, 54] width 63 height 22
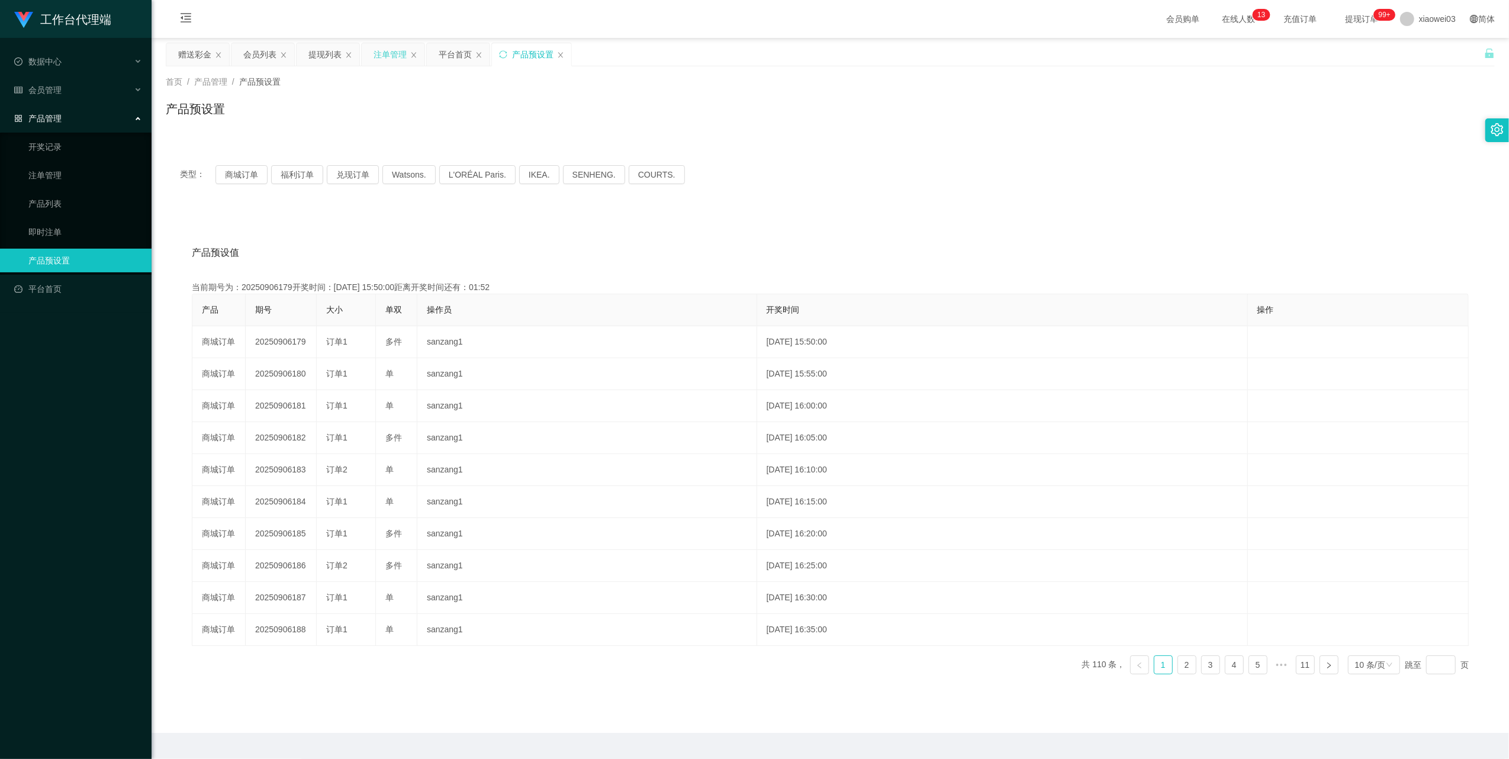
drag, startPoint x: 385, startPoint y: 55, endPoint x: 454, endPoint y: 372, distance: 324.1
click at [385, 57] on div "注单管理" at bounding box center [390, 54] width 33 height 22
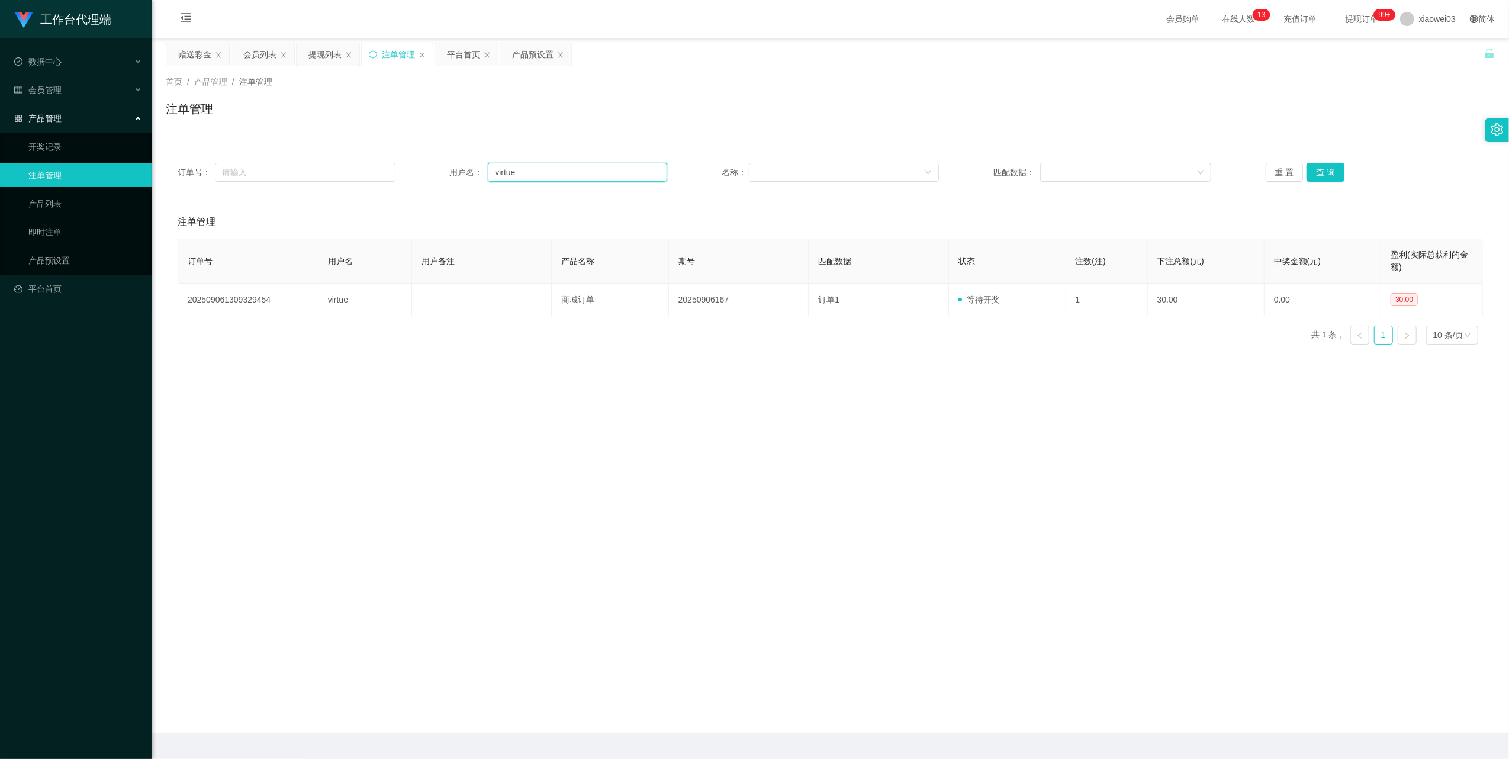
click at [552, 173] on input "virtue" at bounding box center [577, 172] width 179 height 19
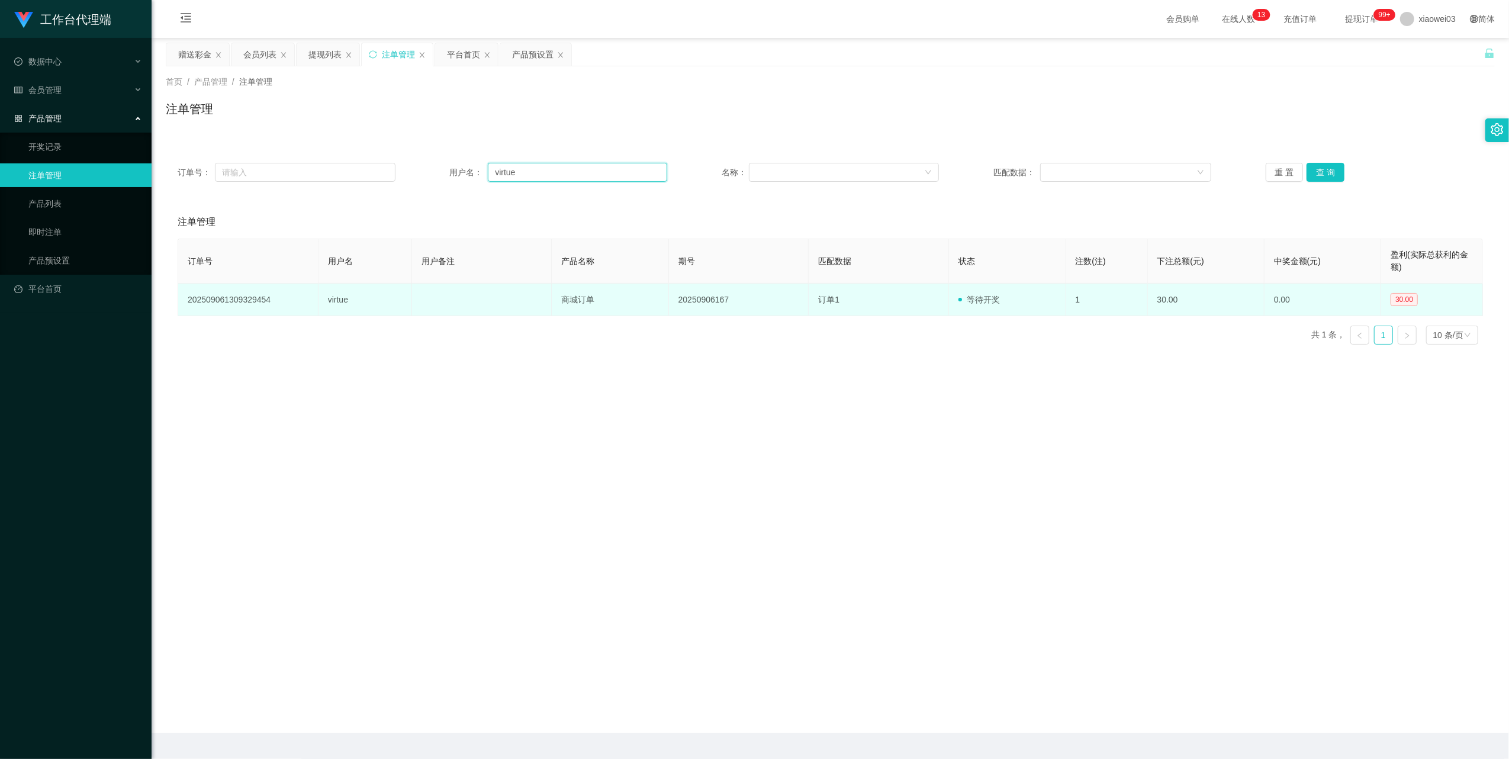
paste input "fly9988"
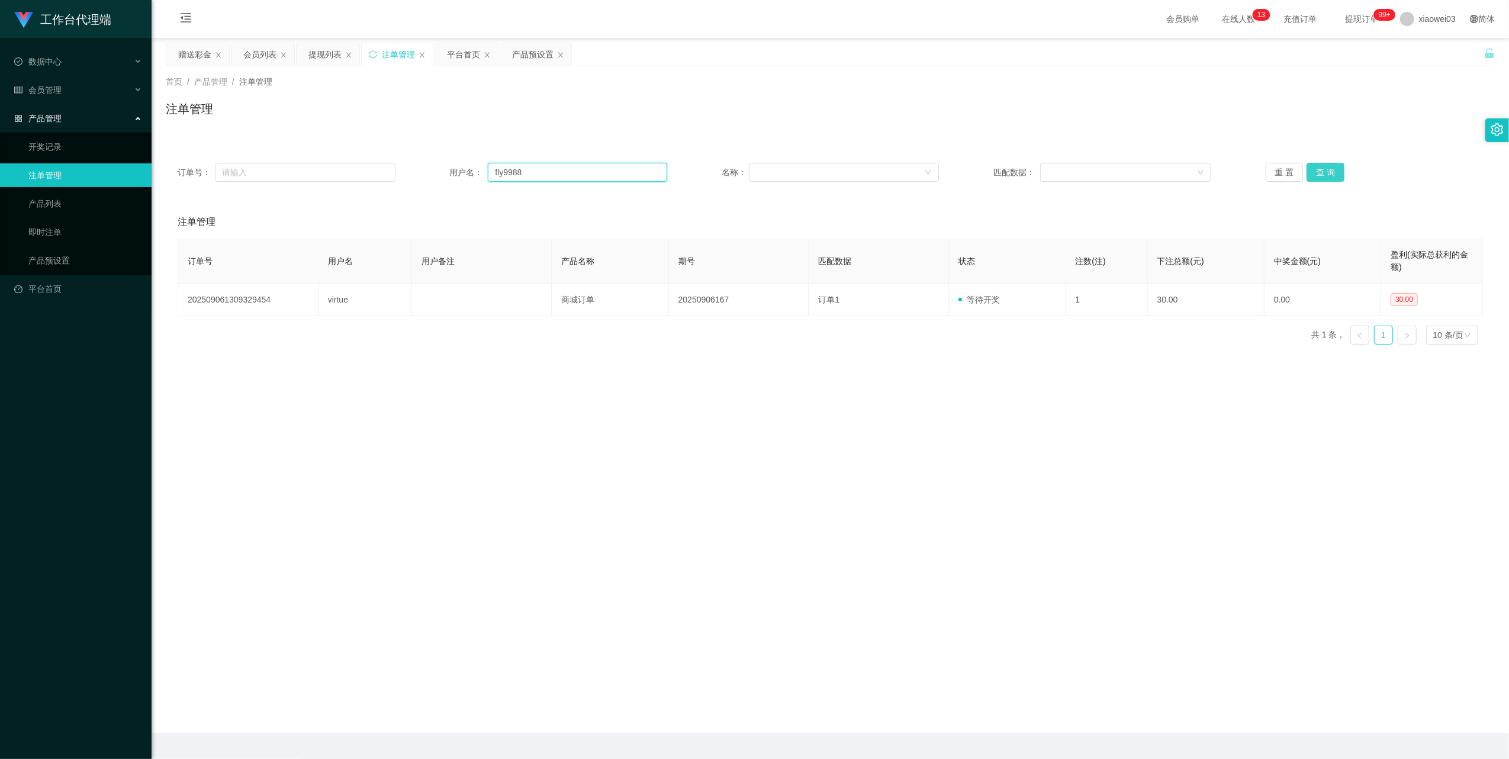
type input "fly9988"
click at [1320, 178] on button "查 询" at bounding box center [1326, 172] width 38 height 19
click at [1320, 178] on div "重 置 查 询" at bounding box center [1375, 172] width 218 height 19
click at [1320, 178] on button "查 询" at bounding box center [1326, 172] width 38 height 19
drag, startPoint x: 380, startPoint y: 53, endPoint x: 439, endPoint y: 69, distance: 60.8
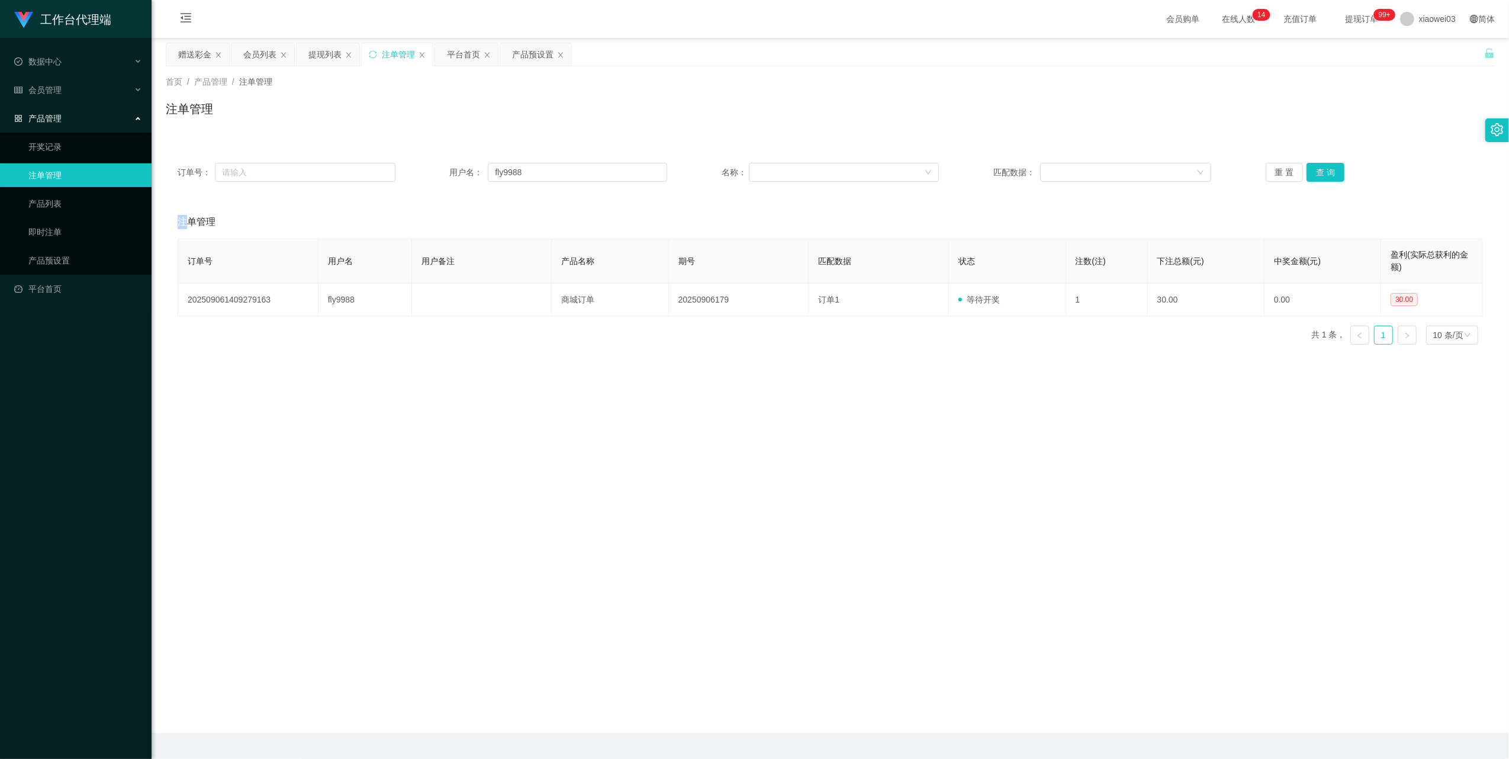
click at [380, 53] on div "注单管理" at bounding box center [397, 54] width 71 height 22
click at [526, 62] on div "产品预设置" at bounding box center [532, 54] width 41 height 22
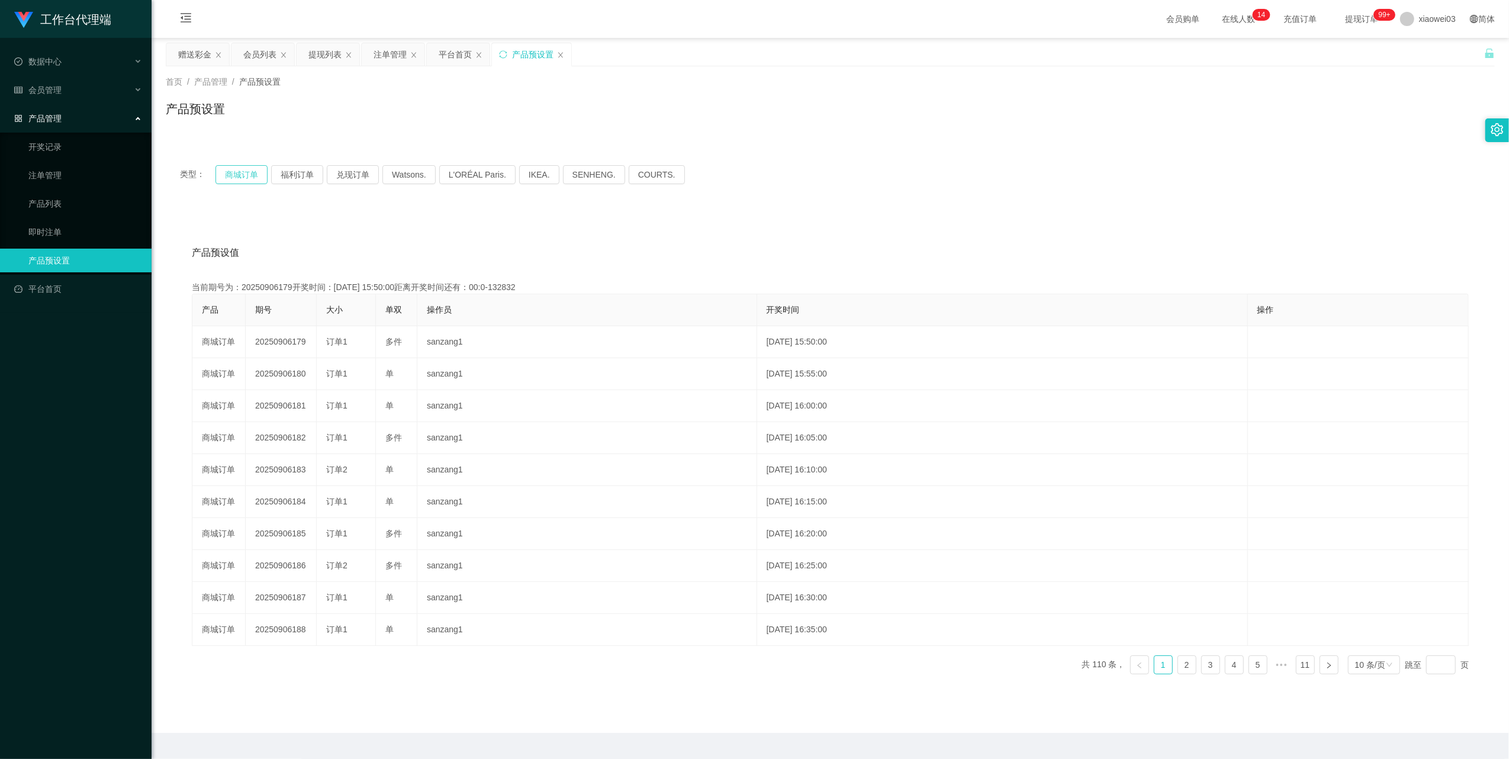
click at [245, 171] on button "商城订单" at bounding box center [242, 174] width 52 height 19
drag, startPoint x: 245, startPoint y: 171, endPoint x: 370, endPoint y: 178, distance: 125.2
click at [257, 175] on button "商城订单" at bounding box center [242, 174] width 52 height 19
click at [307, 52] on div "提现列表" at bounding box center [328, 54] width 63 height 22
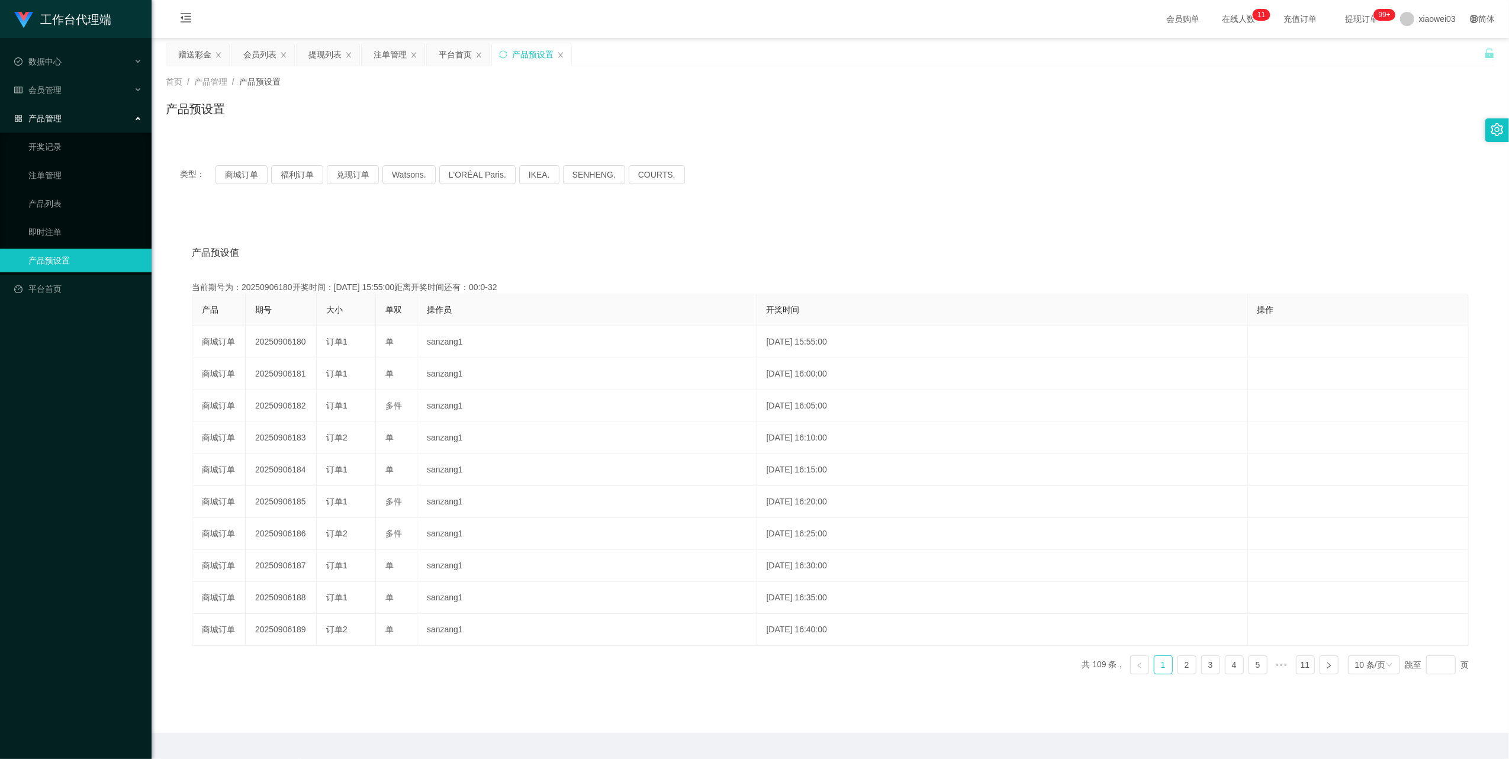
drag, startPoint x: 249, startPoint y: 57, endPoint x: 278, endPoint y: 98, distance: 50.6
click at [249, 57] on div "会员列表" at bounding box center [259, 54] width 33 height 22
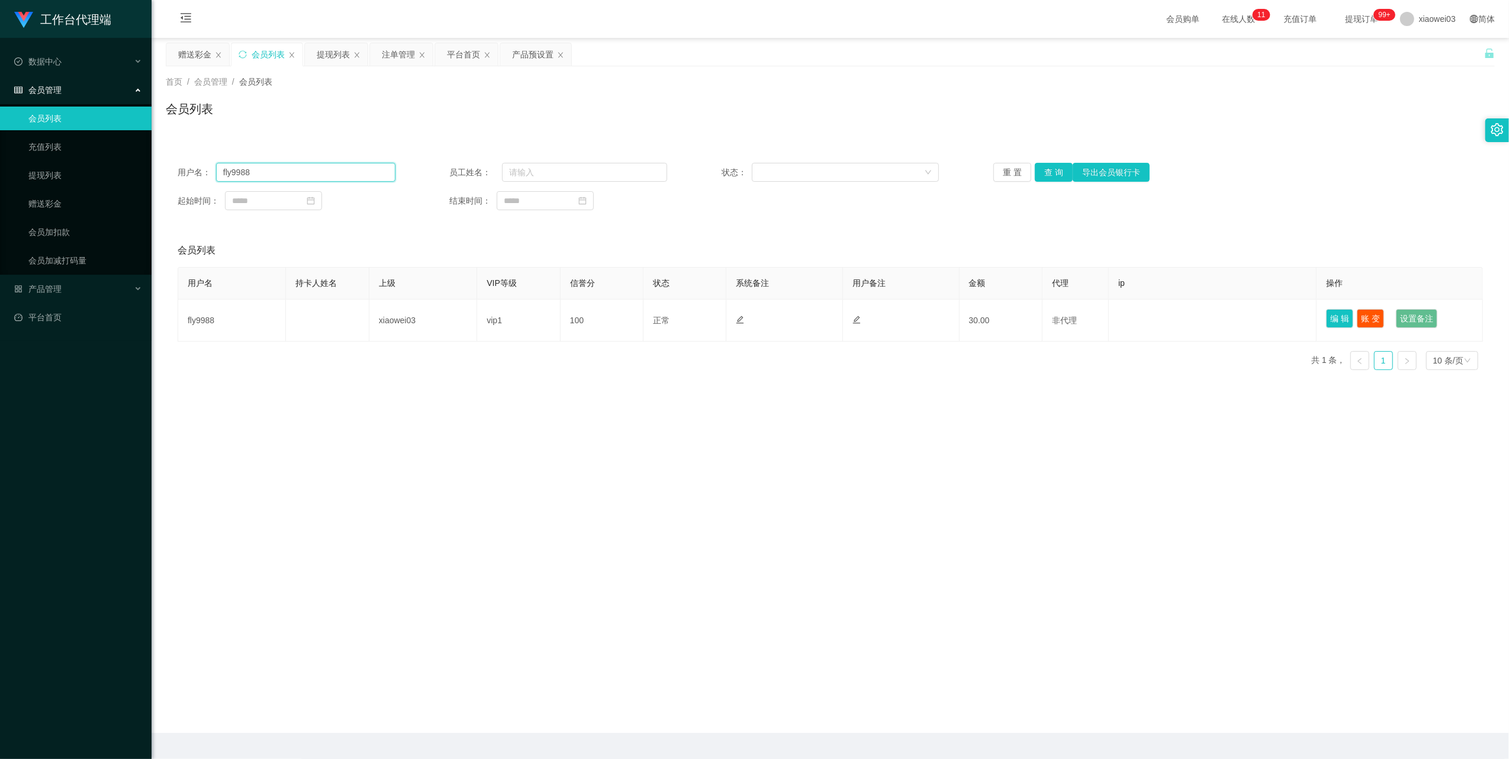
click at [310, 175] on input "fly9988" at bounding box center [305, 172] width 179 height 19
drag, startPoint x: 310, startPoint y: 175, endPoint x: 583, endPoint y: 250, distance: 282.4
click at [309, 175] on input "fly9988" at bounding box center [305, 172] width 179 height 19
click at [1052, 169] on button "查 询" at bounding box center [1054, 172] width 38 height 19
click at [1052, 169] on div "重 置 查 询 导出会员银行卡" at bounding box center [1102, 172] width 218 height 19
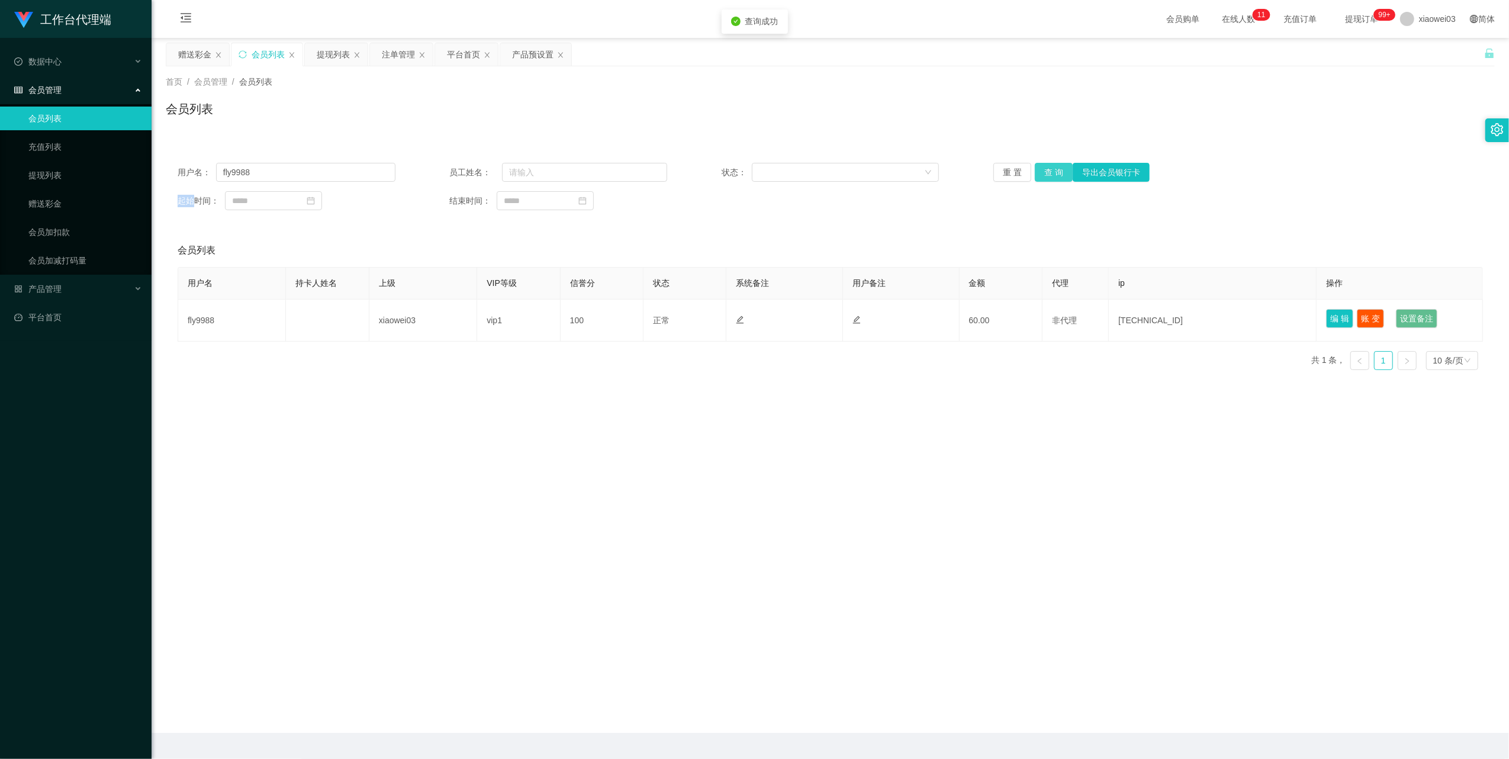
drag, startPoint x: 1052, startPoint y: 169, endPoint x: 1220, endPoint y: 166, distance: 168.8
click at [1052, 169] on button "查 询" at bounding box center [1054, 172] width 38 height 19
click at [326, 163] on input "fly9988" at bounding box center [305, 172] width 179 height 19
click at [1050, 172] on button "查 询" at bounding box center [1054, 172] width 38 height 19
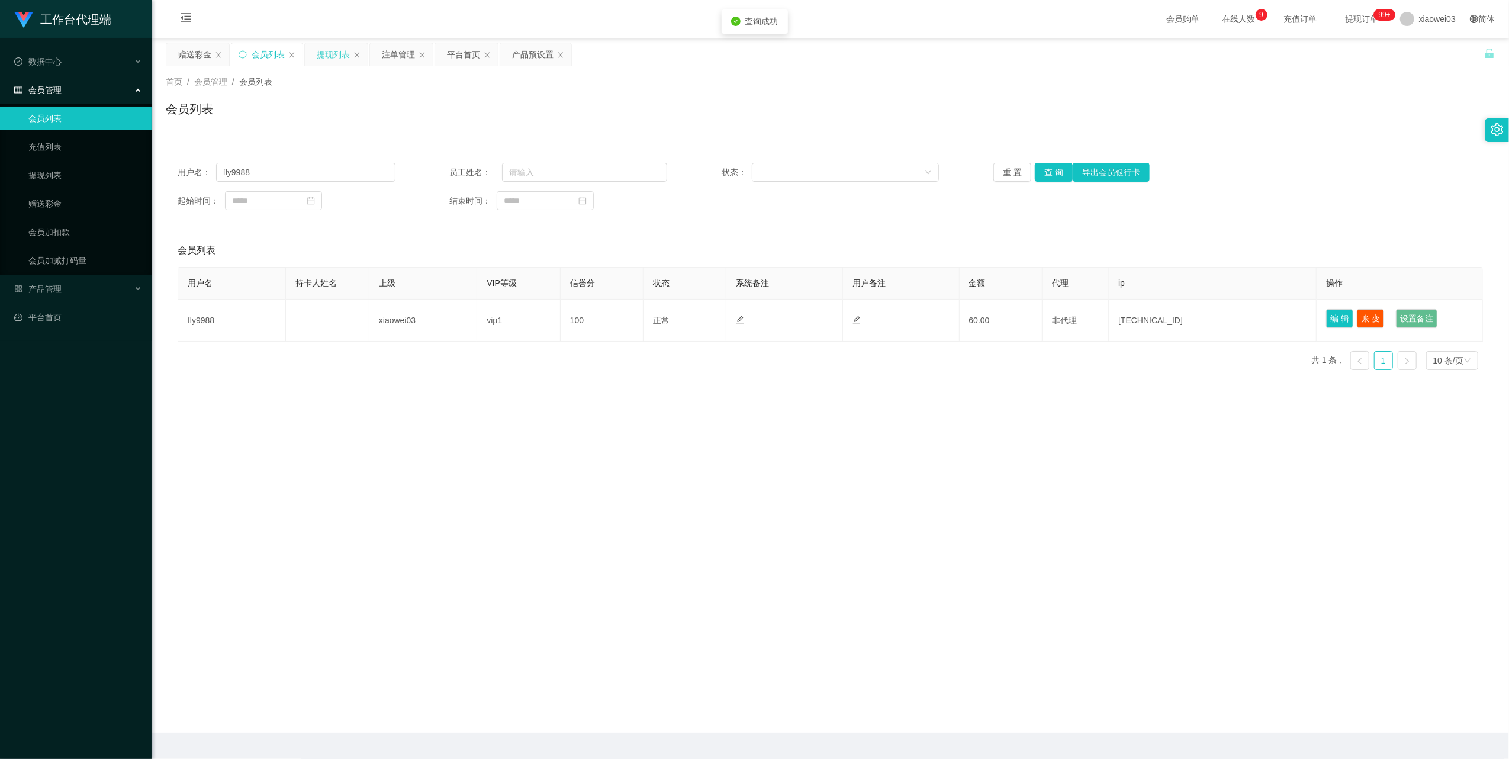
click at [346, 51] on div "提现列表" at bounding box center [333, 54] width 33 height 22
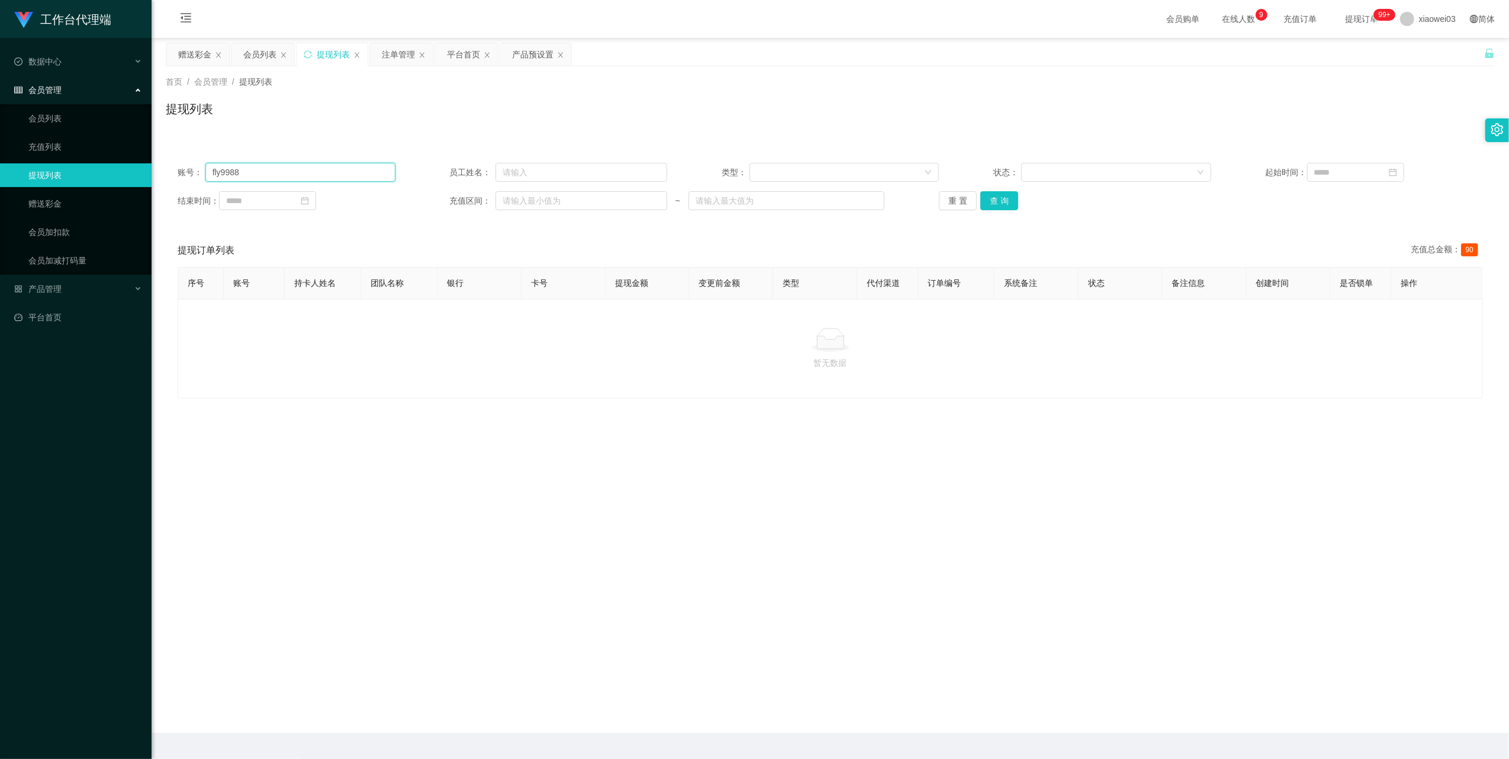
click at [310, 176] on input "fly9988" at bounding box center [300, 172] width 190 height 19
click at [996, 202] on button "查 询" at bounding box center [999, 200] width 38 height 19
click at [183, 53] on div "赠送彩金" at bounding box center [194, 54] width 33 height 22
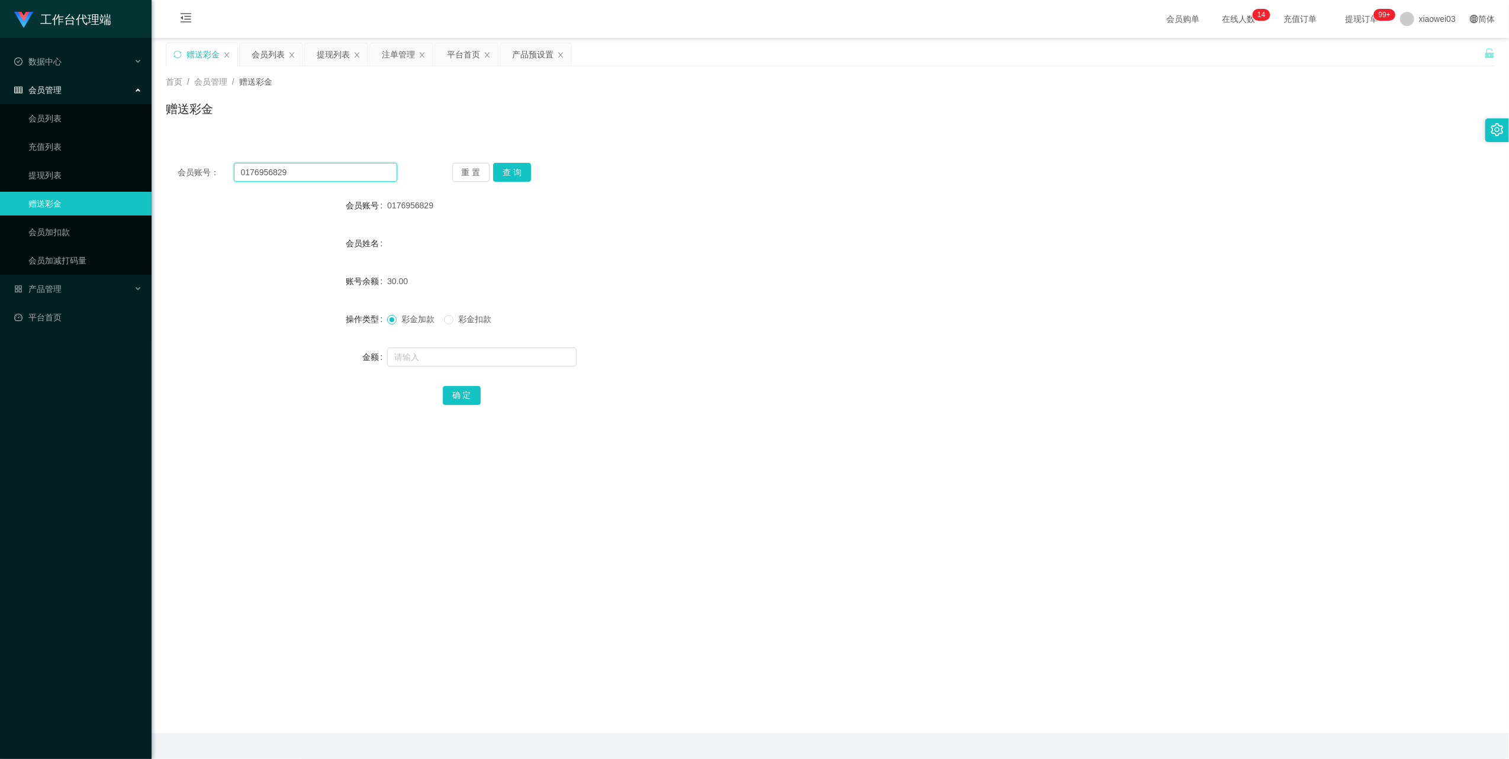
click at [311, 173] on input "0176956829" at bounding box center [315, 172] width 163 height 19
paste input "551011"
type input "551011"
click at [513, 175] on button "查 询" at bounding box center [512, 172] width 38 height 19
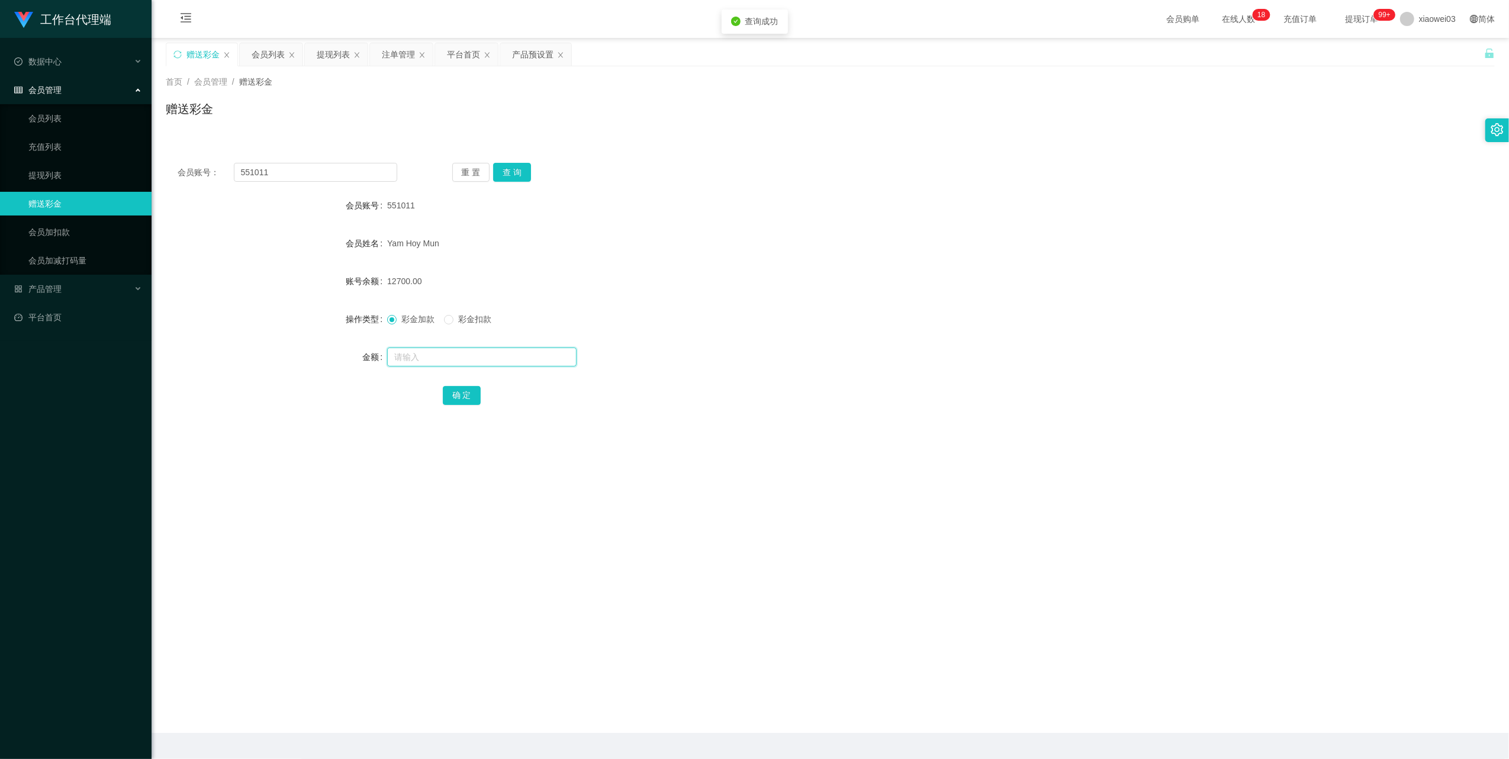
click at [446, 355] on input "text" at bounding box center [481, 357] width 189 height 19
type input "8000"
drag, startPoint x: 454, startPoint y: 392, endPoint x: 486, endPoint y: 386, distance: 33.1
click at [454, 392] on button "确 定" at bounding box center [462, 395] width 38 height 19
click at [461, 53] on div "平台首页" at bounding box center [463, 54] width 33 height 22
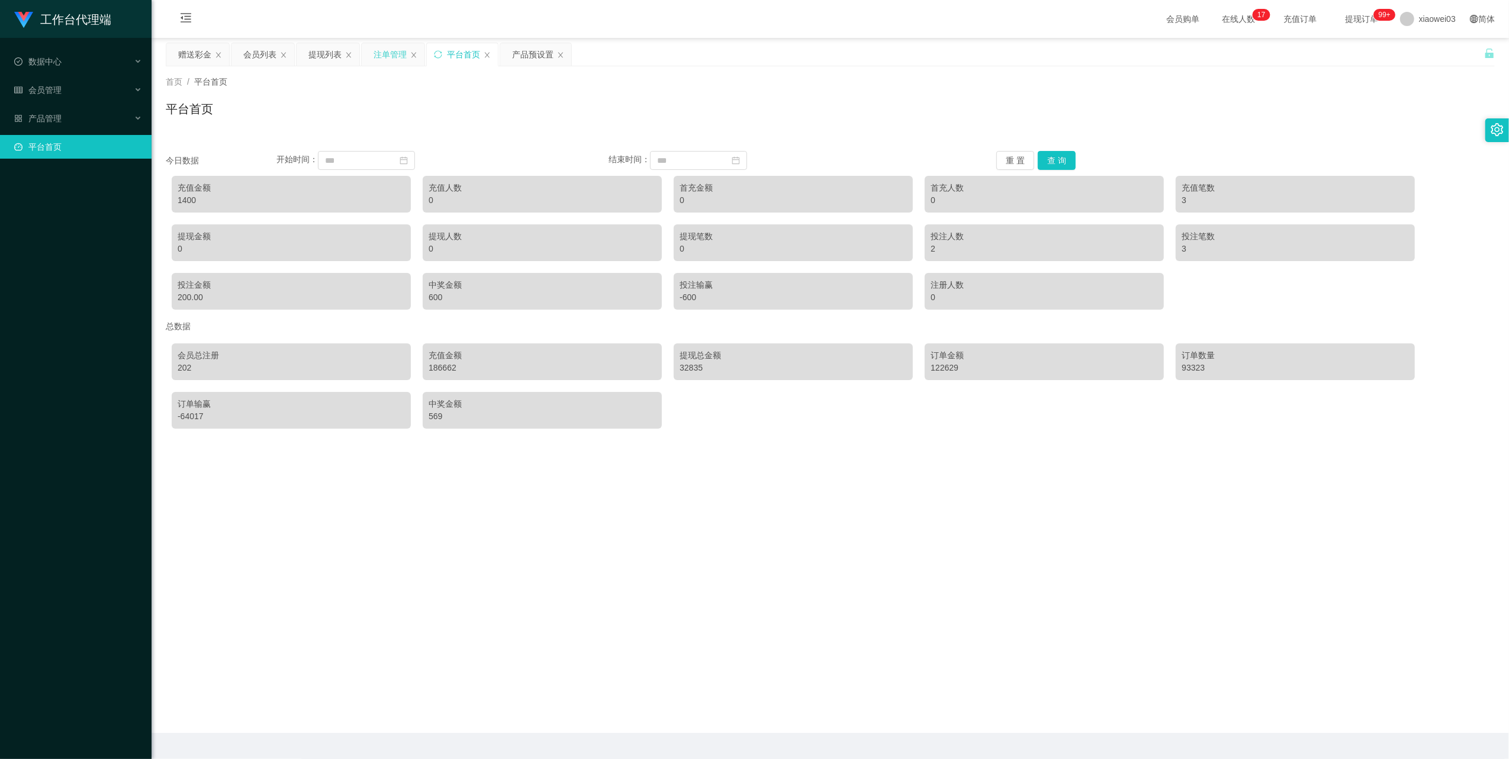
click at [387, 56] on div "注单管理" at bounding box center [390, 54] width 33 height 22
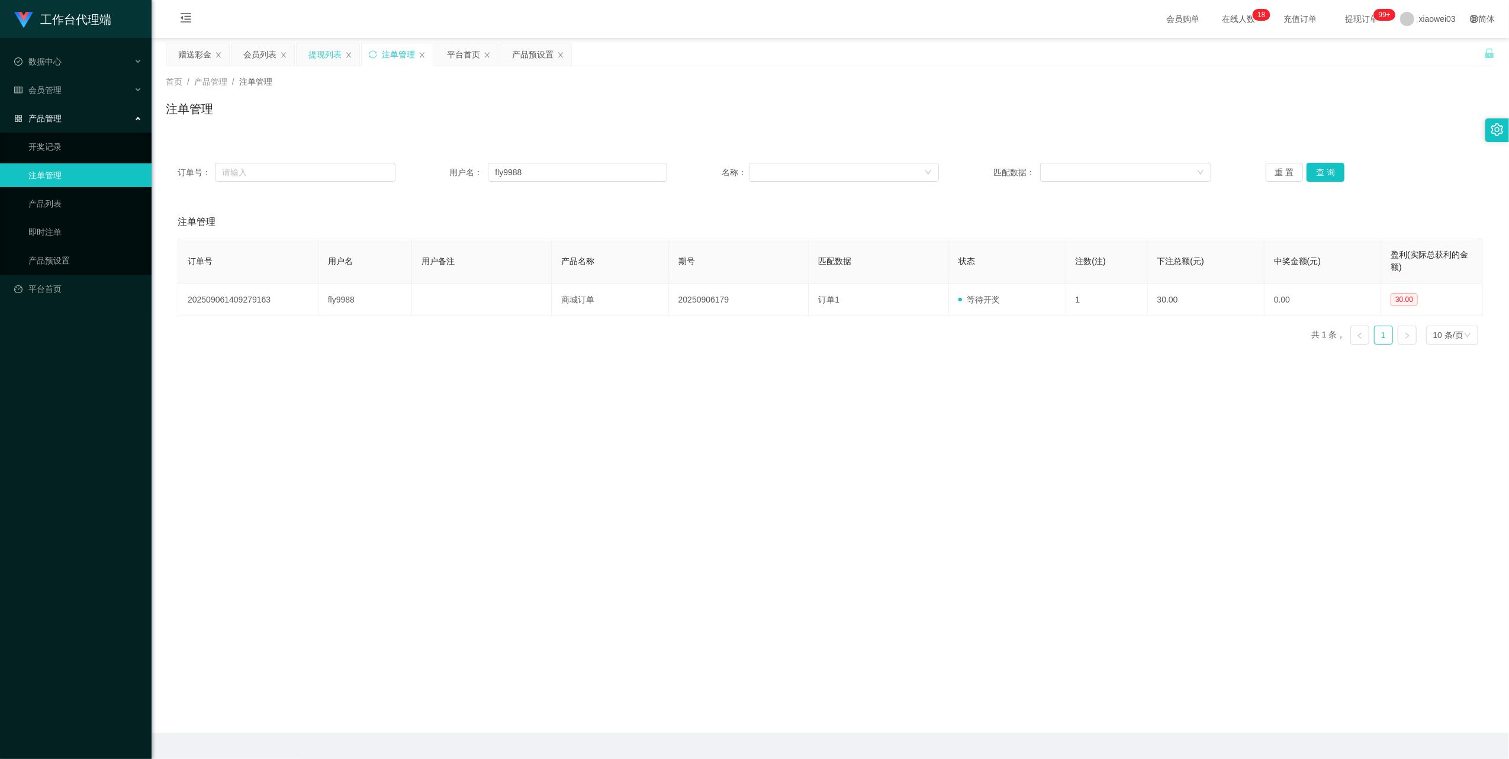
drag, startPoint x: 313, startPoint y: 55, endPoint x: 346, endPoint y: 92, distance: 50.3
click at [311, 54] on div "提现列表" at bounding box center [324, 54] width 33 height 22
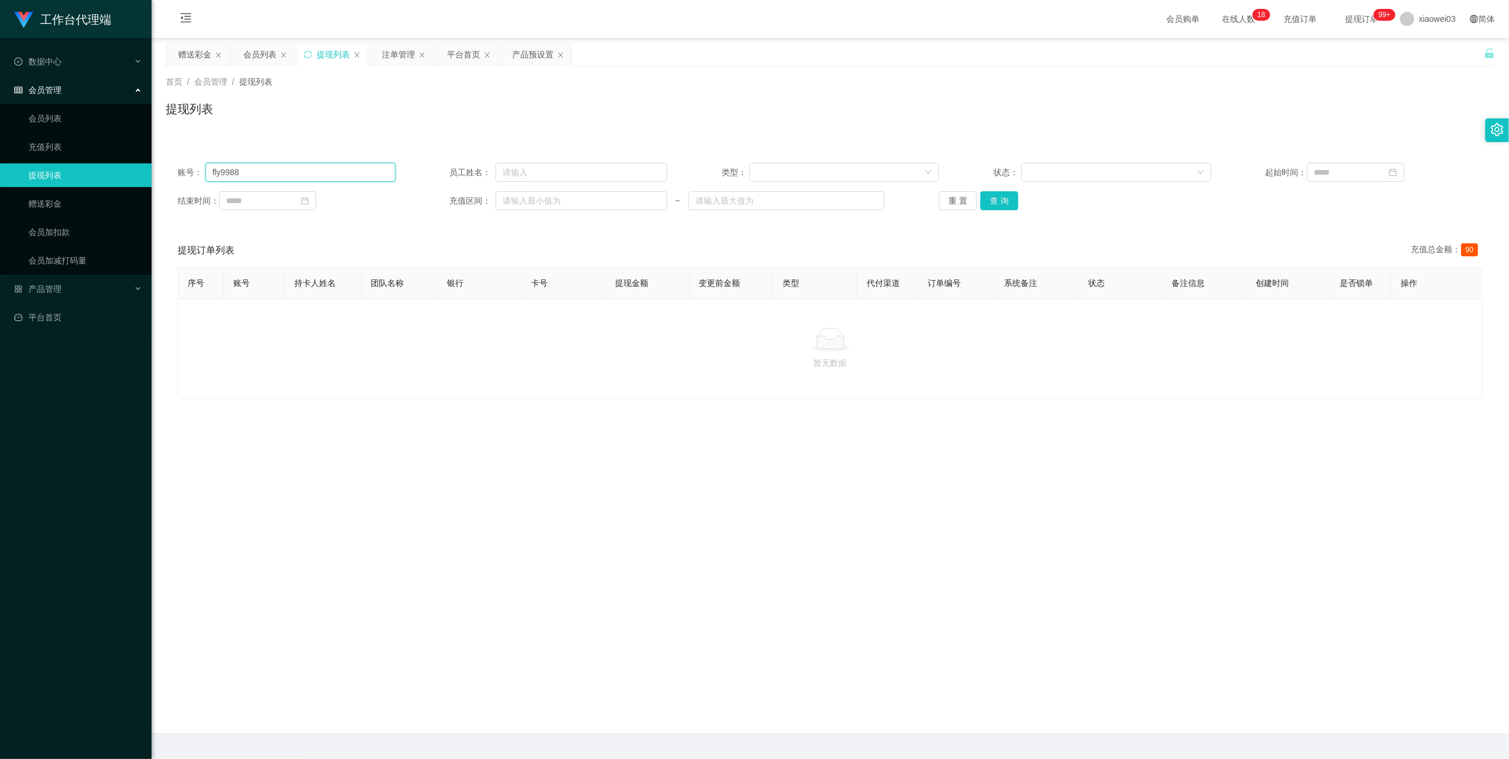
click at [342, 178] on input "fly9988" at bounding box center [300, 172] width 190 height 19
drag, startPoint x: 342, startPoint y: 178, endPoint x: 527, endPoint y: 221, distance: 189.6
click at [342, 178] on input "fly9988" at bounding box center [300, 172] width 190 height 19
click at [1005, 195] on button "查 询" at bounding box center [999, 200] width 38 height 19
click at [1005, 195] on div "重 置 查 询" at bounding box center [1048, 200] width 218 height 19
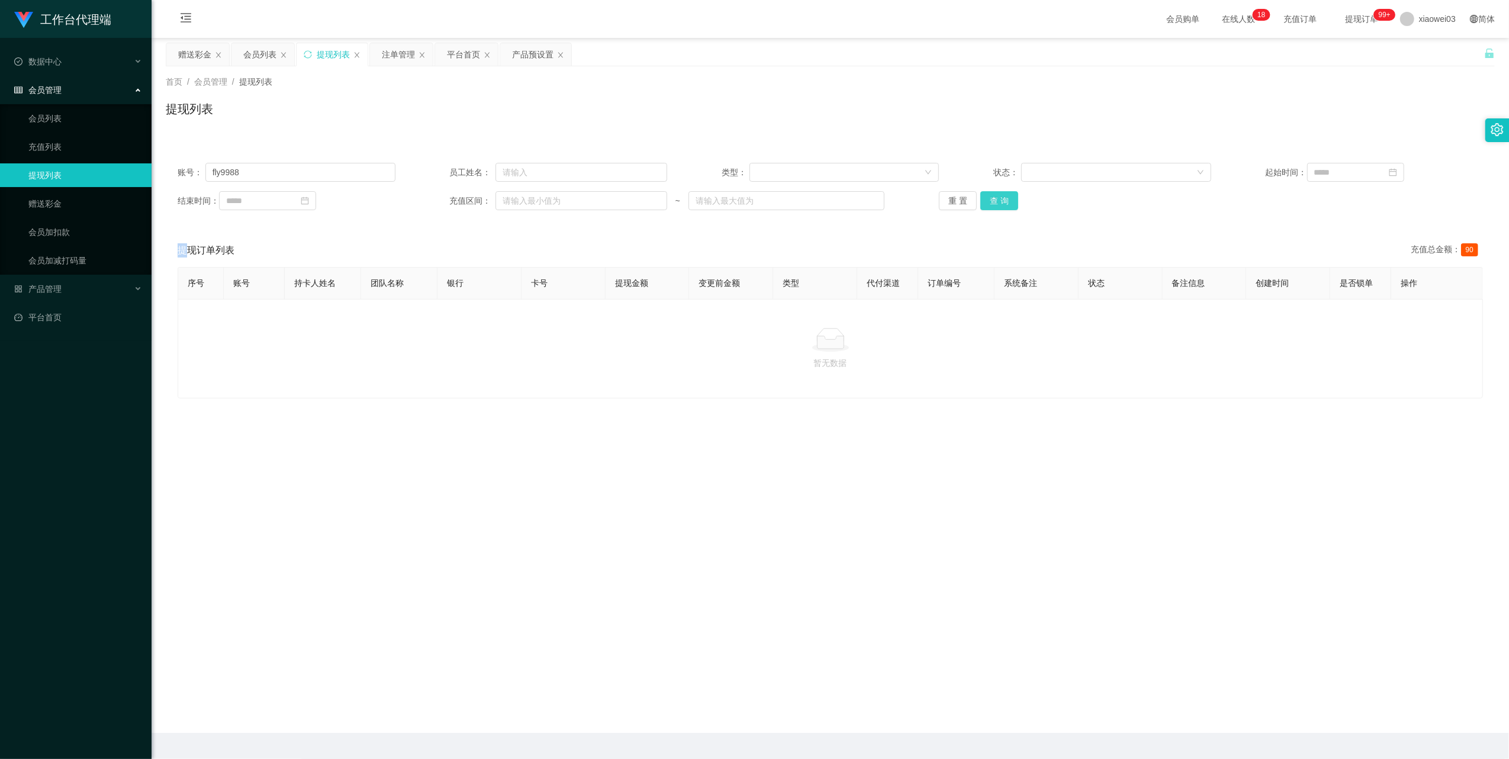
click at [1005, 195] on button "查 询" at bounding box center [999, 200] width 38 height 19
click at [988, 198] on button "查 询" at bounding box center [999, 200] width 38 height 19
click at [997, 202] on button "查 询" at bounding box center [999, 200] width 38 height 19
click at [235, 246] on div "提现订单列表 充值总金额： 90" at bounding box center [830, 250] width 1305 height 33
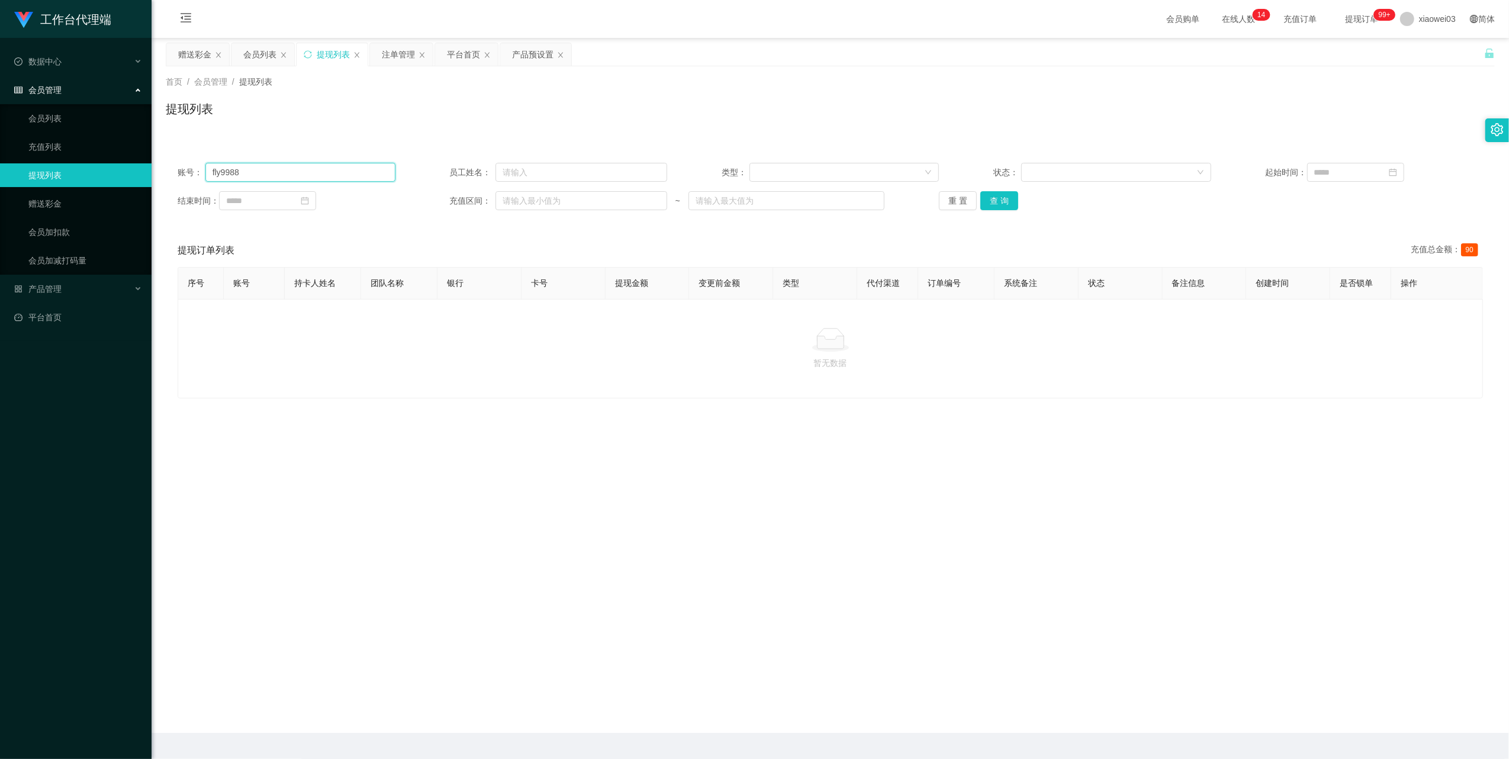
click at [278, 165] on input "fly9988" at bounding box center [300, 172] width 190 height 19
drag, startPoint x: 278, startPoint y: 165, endPoint x: 287, endPoint y: 168, distance: 9.0
click at [279, 166] on input "fly9988" at bounding box center [300, 172] width 190 height 19
click at [980, 194] on button "查 询" at bounding box center [999, 200] width 38 height 19
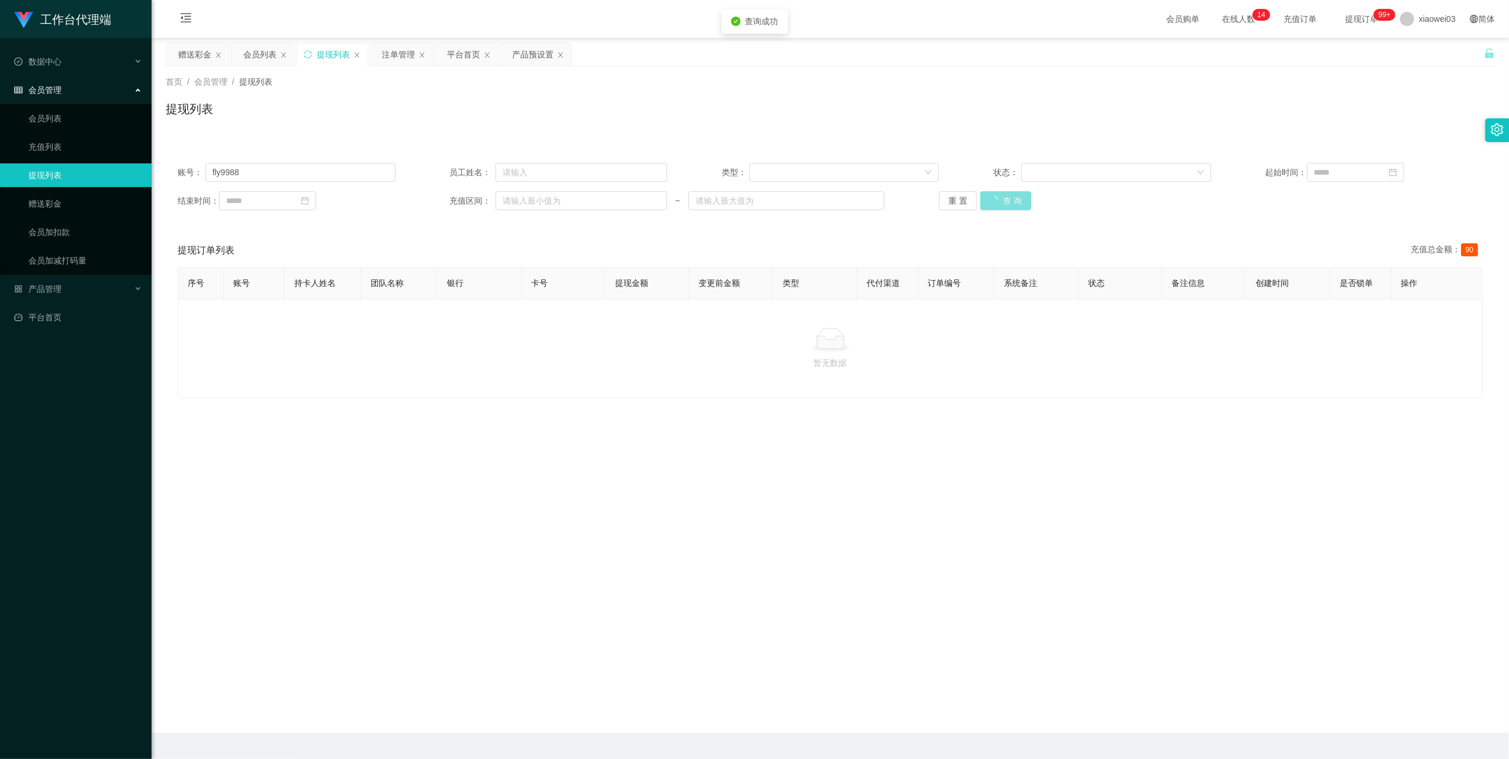
click at [980, 194] on button "查 询" at bounding box center [1005, 200] width 51 height 19
click at [979, 194] on div "重 置 查 询" at bounding box center [1048, 200] width 218 height 19
click at [980, 194] on button "查 询" at bounding box center [999, 200] width 38 height 19
click at [980, 194] on button "查 询" at bounding box center [1005, 200] width 51 height 19
click at [979, 194] on div "重 置 查 询" at bounding box center [1048, 200] width 218 height 19
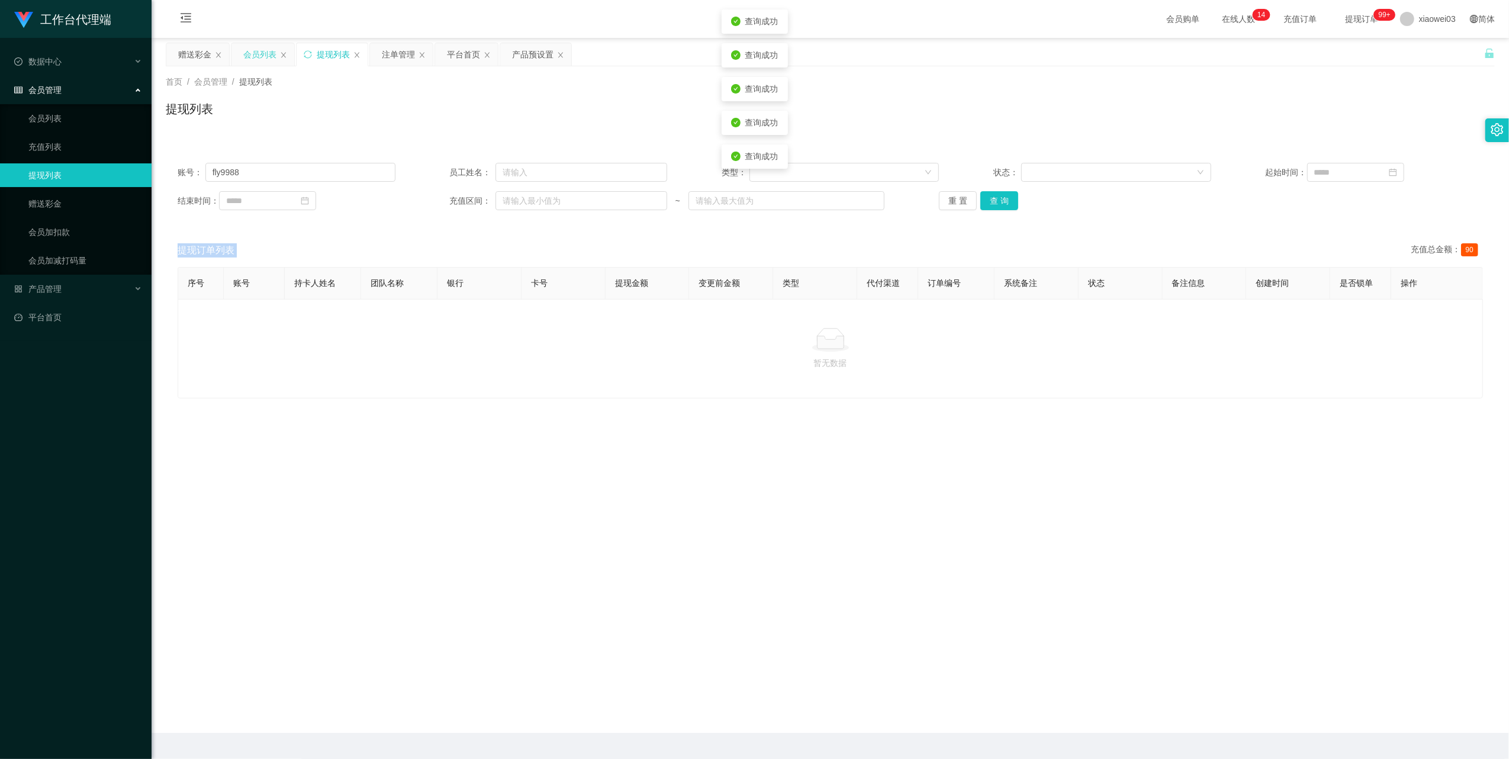
drag, startPoint x: 272, startPoint y: 56, endPoint x: 316, endPoint y: 159, distance: 112.5
click at [272, 56] on div "会员列表" at bounding box center [259, 54] width 33 height 22
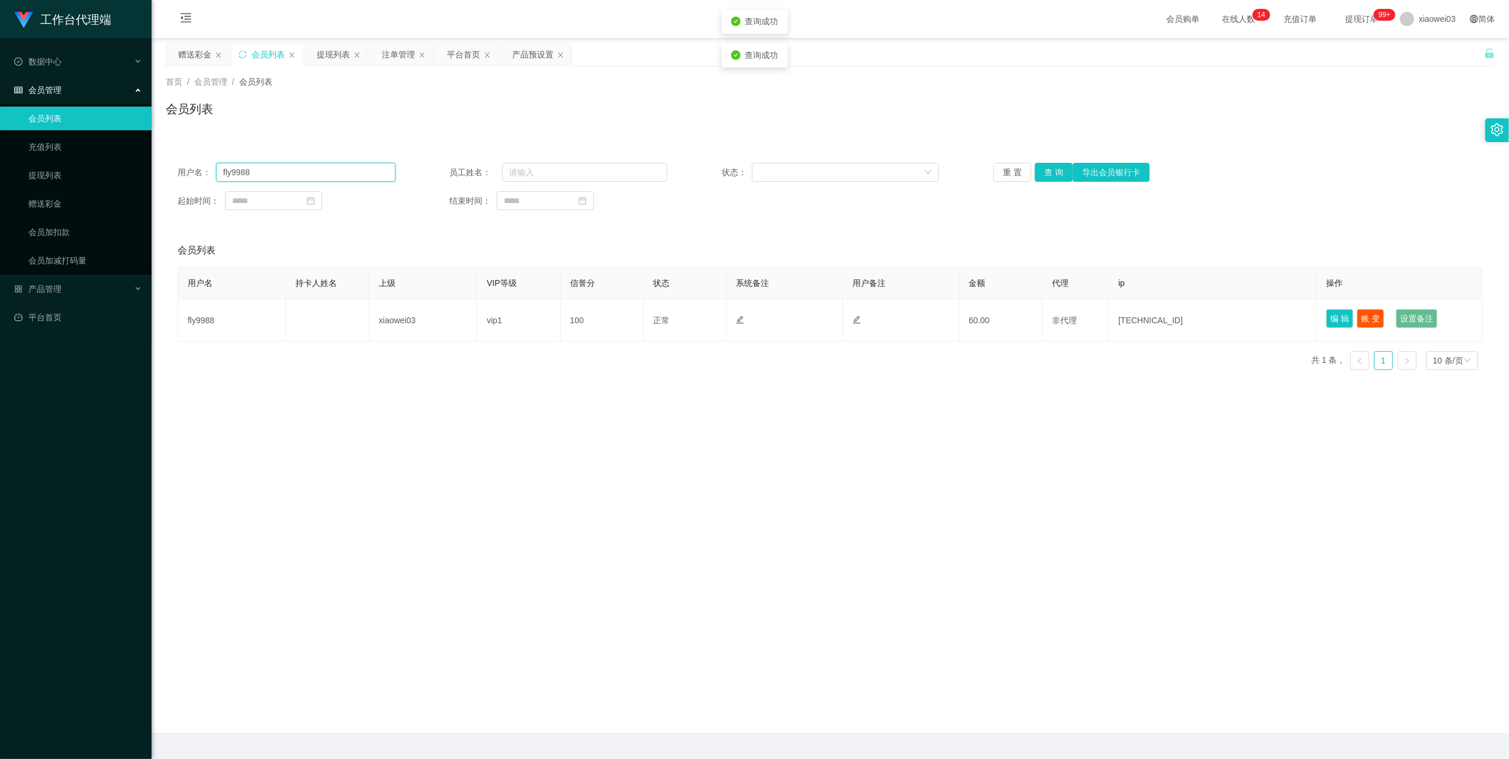
click at [337, 173] on input "fly9988" at bounding box center [305, 172] width 179 height 19
click at [1050, 181] on button "查 询" at bounding box center [1054, 172] width 38 height 19
click at [1049, 176] on button "查 询" at bounding box center [1054, 172] width 38 height 19
click at [1049, 176] on button "查 询" at bounding box center [1060, 172] width 51 height 19
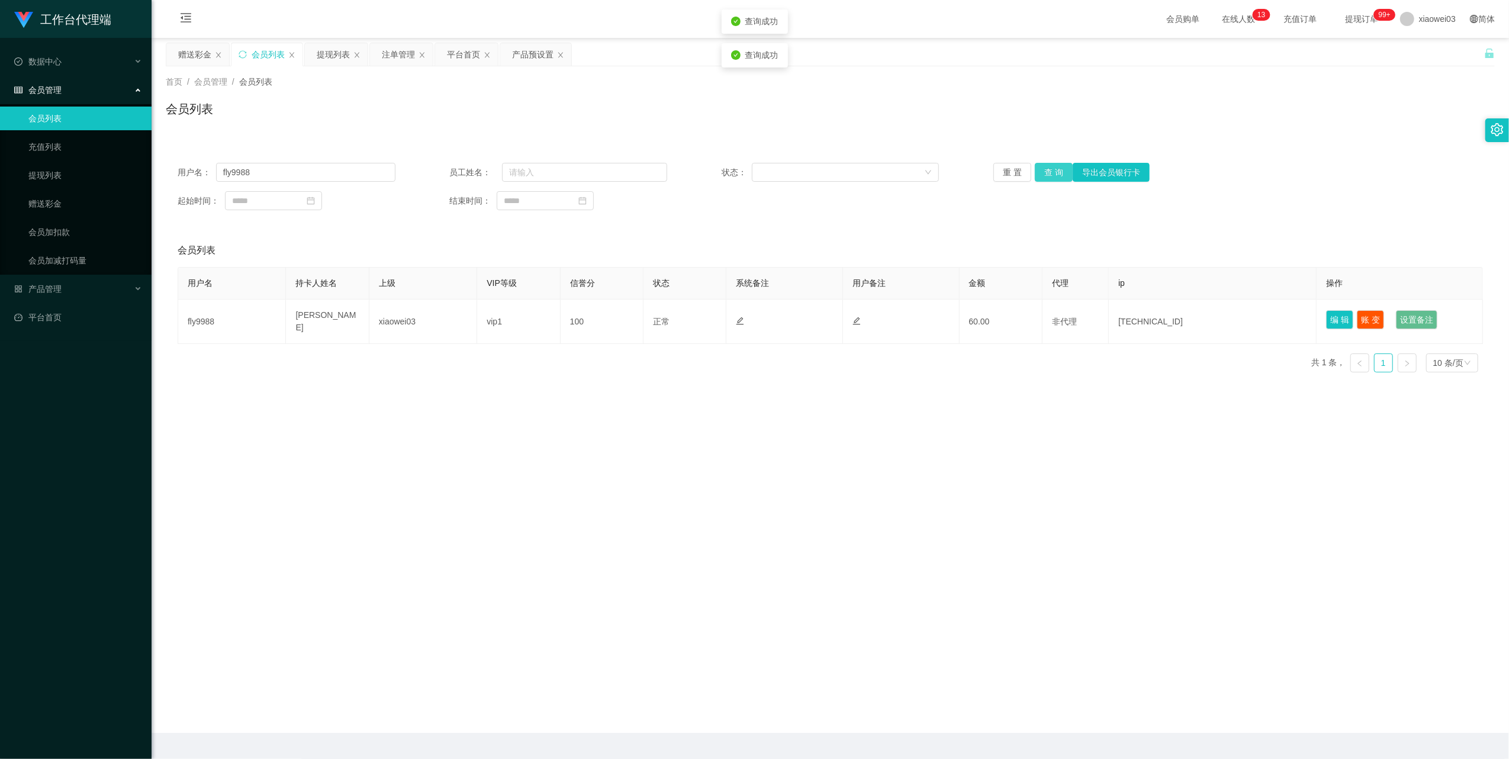
click at [1049, 176] on button "查 询" at bounding box center [1054, 172] width 38 height 19
click at [333, 174] on input "fly9988" at bounding box center [305, 172] width 179 height 19
click at [1049, 175] on button "查 询" at bounding box center [1054, 172] width 38 height 19
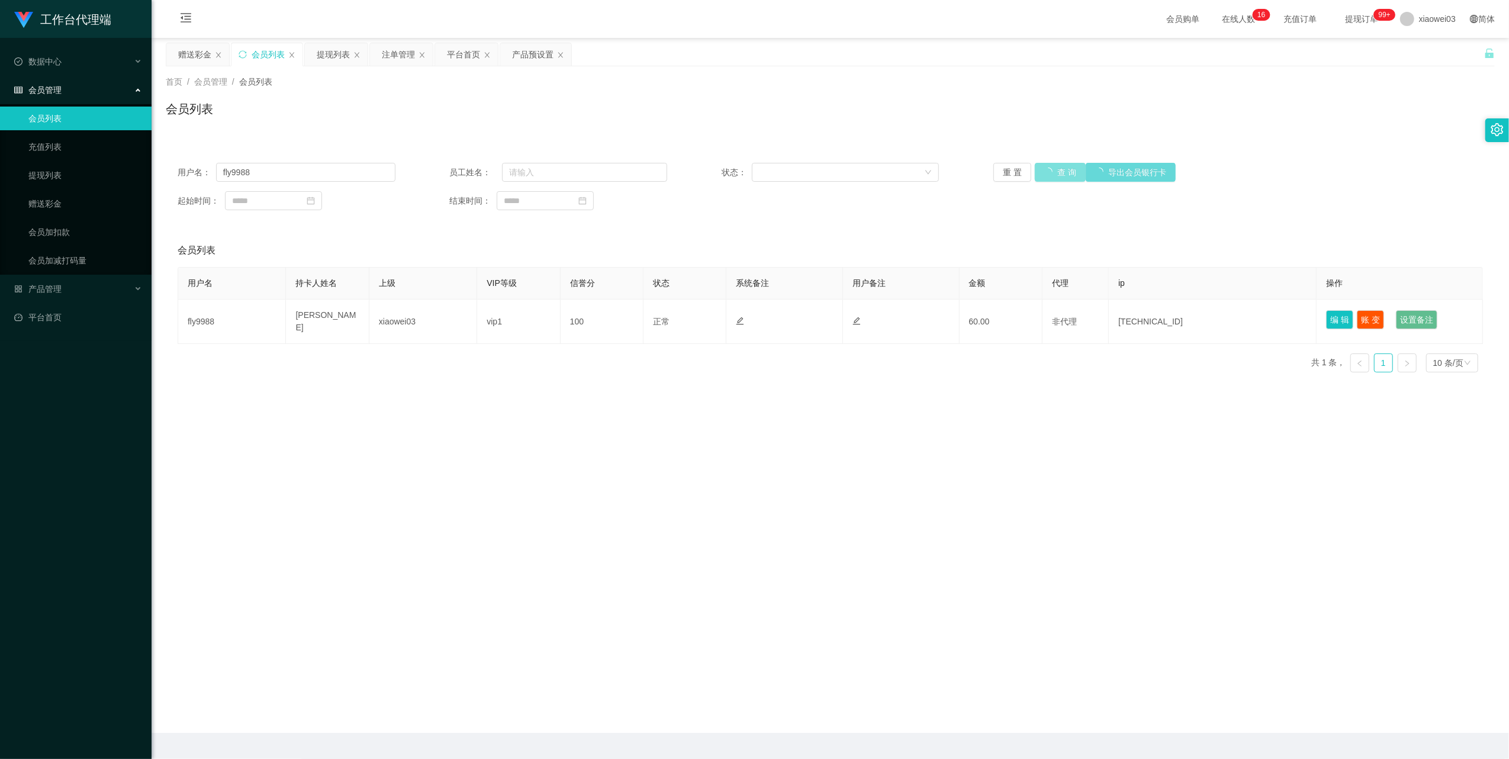
click at [1049, 175] on button "查 询" at bounding box center [1060, 172] width 51 height 19
click at [1049, 175] on div "重 置 查 询 导出会员银行卡" at bounding box center [1102, 172] width 218 height 19
click at [340, 57] on div "提现列表" at bounding box center [333, 54] width 33 height 22
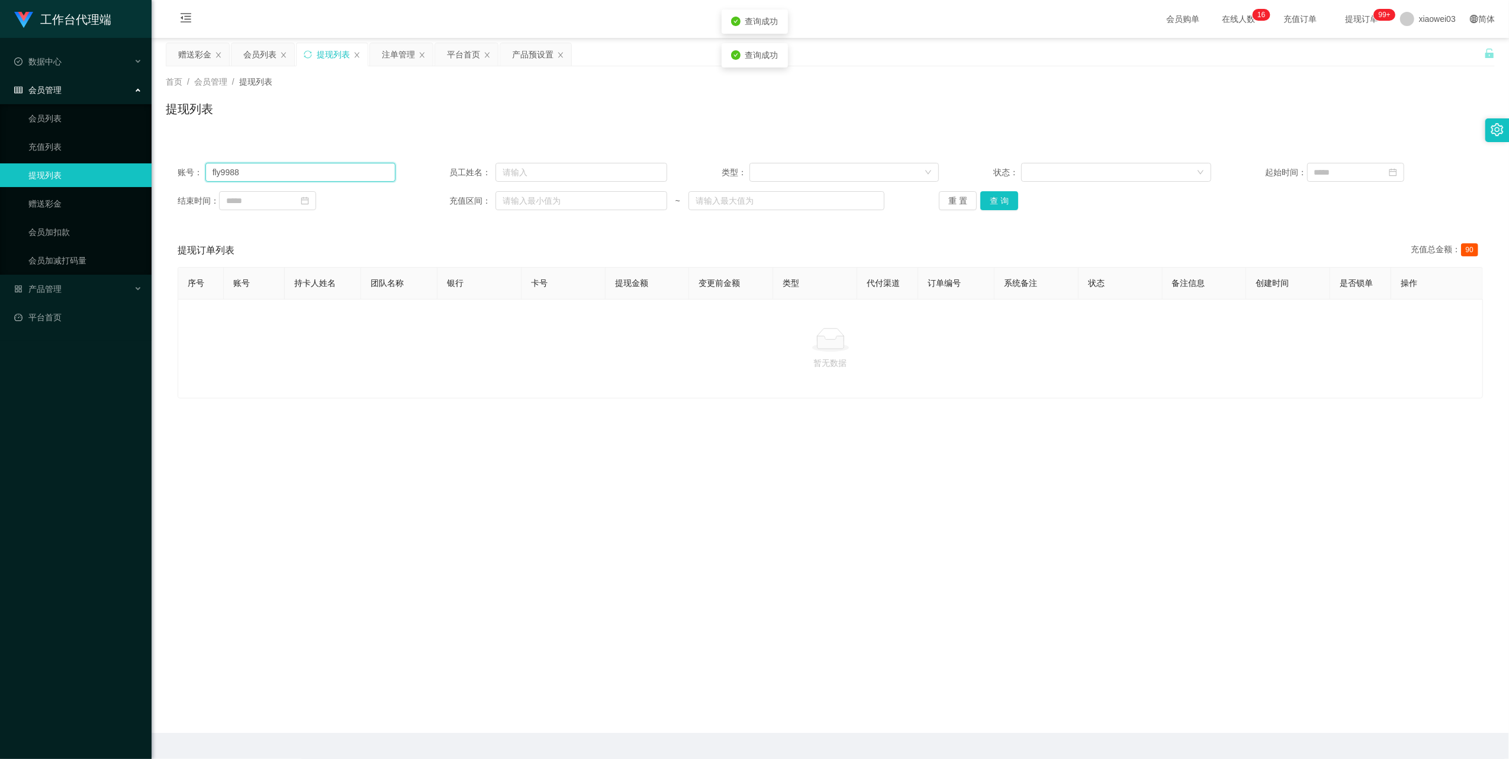
click at [314, 171] on input "fly9988" at bounding box center [300, 172] width 190 height 19
click at [986, 202] on button "查 询" at bounding box center [999, 200] width 38 height 19
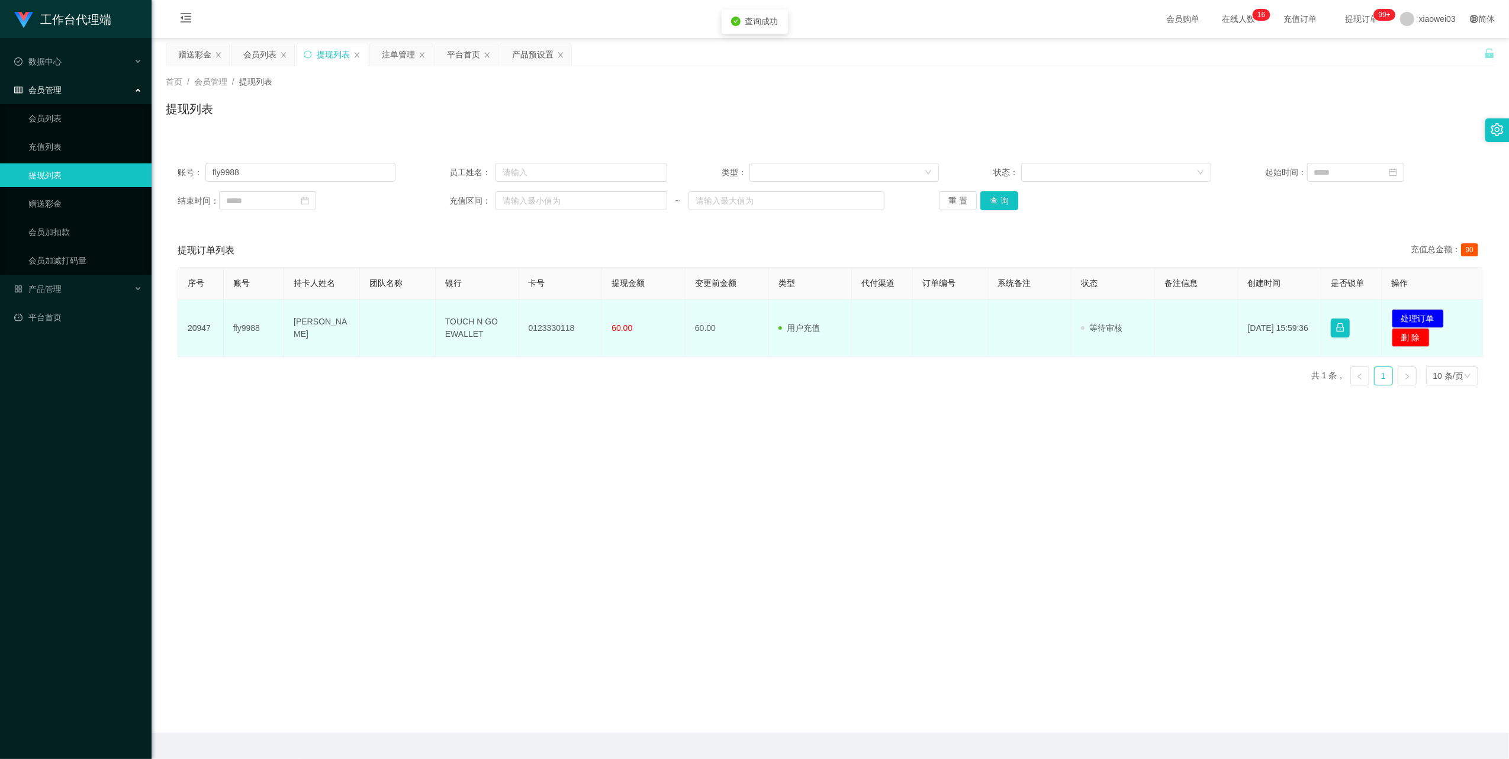
click at [557, 323] on td "0123330118" at bounding box center [560, 328] width 83 height 57
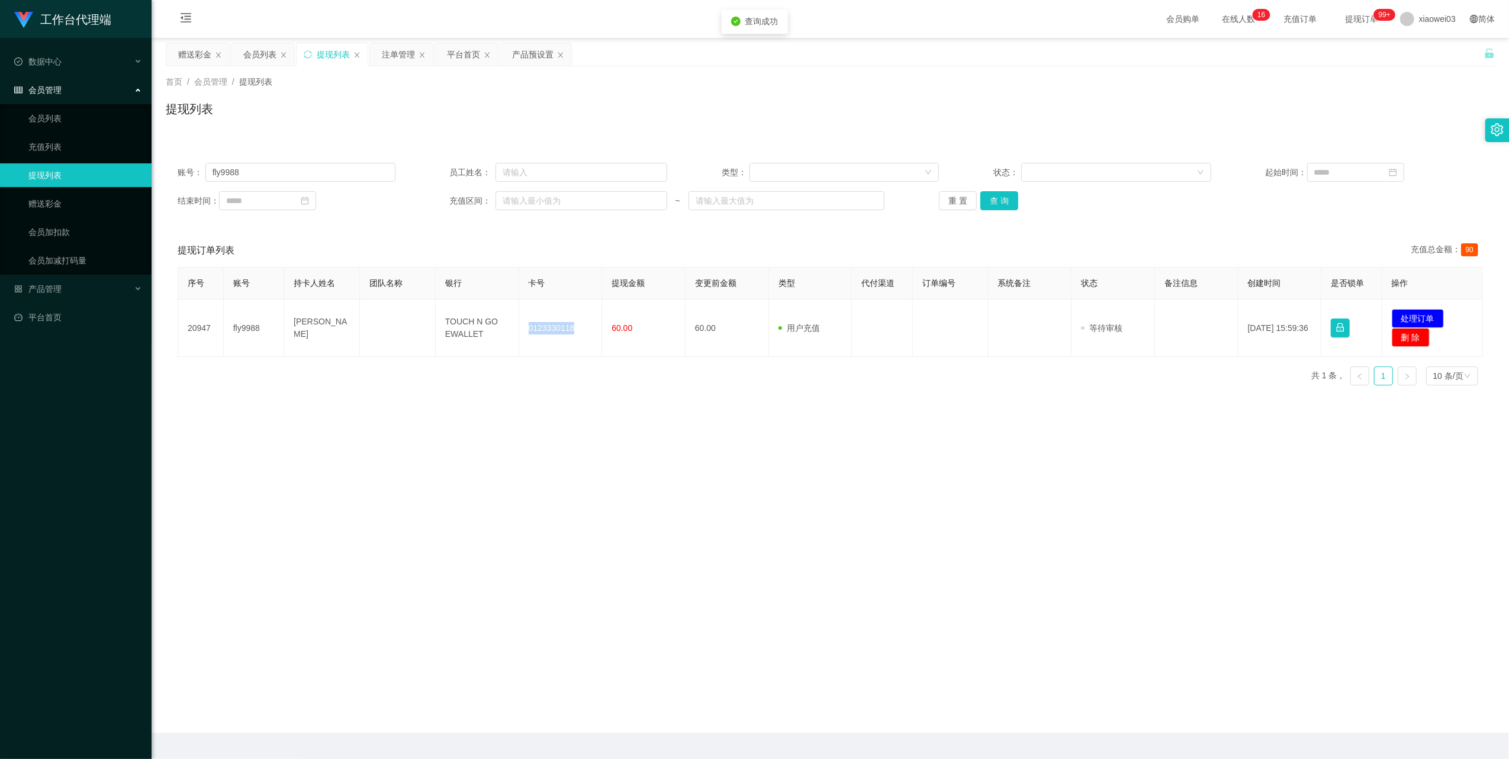
copy td "0123330118"
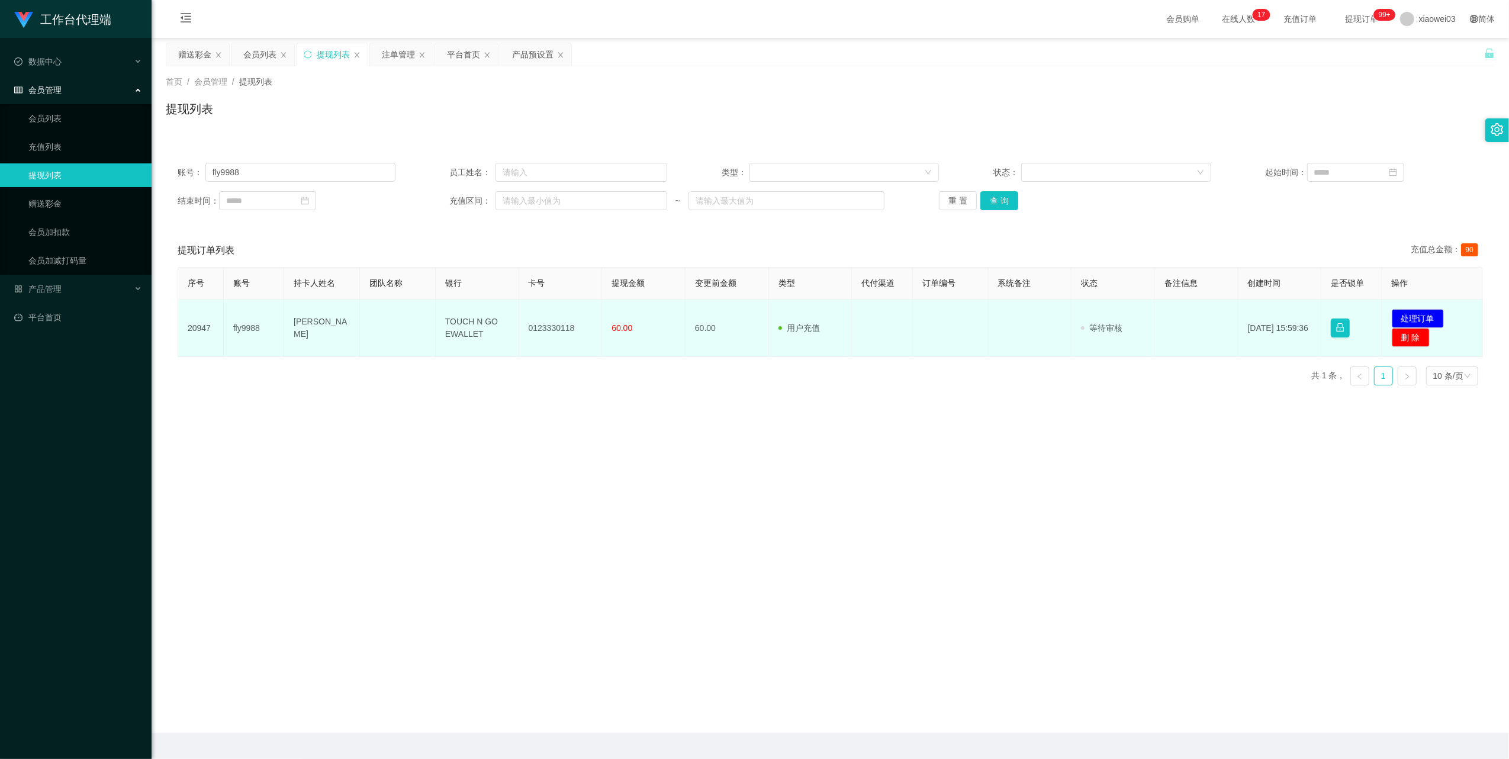
click at [467, 323] on td "TOUCH N GO EWALLET" at bounding box center [477, 328] width 83 height 57
click at [470, 323] on td "TOUCH N GO EWALLET" at bounding box center [477, 328] width 83 height 57
click at [1404, 313] on button "处理订单" at bounding box center [1418, 318] width 52 height 19
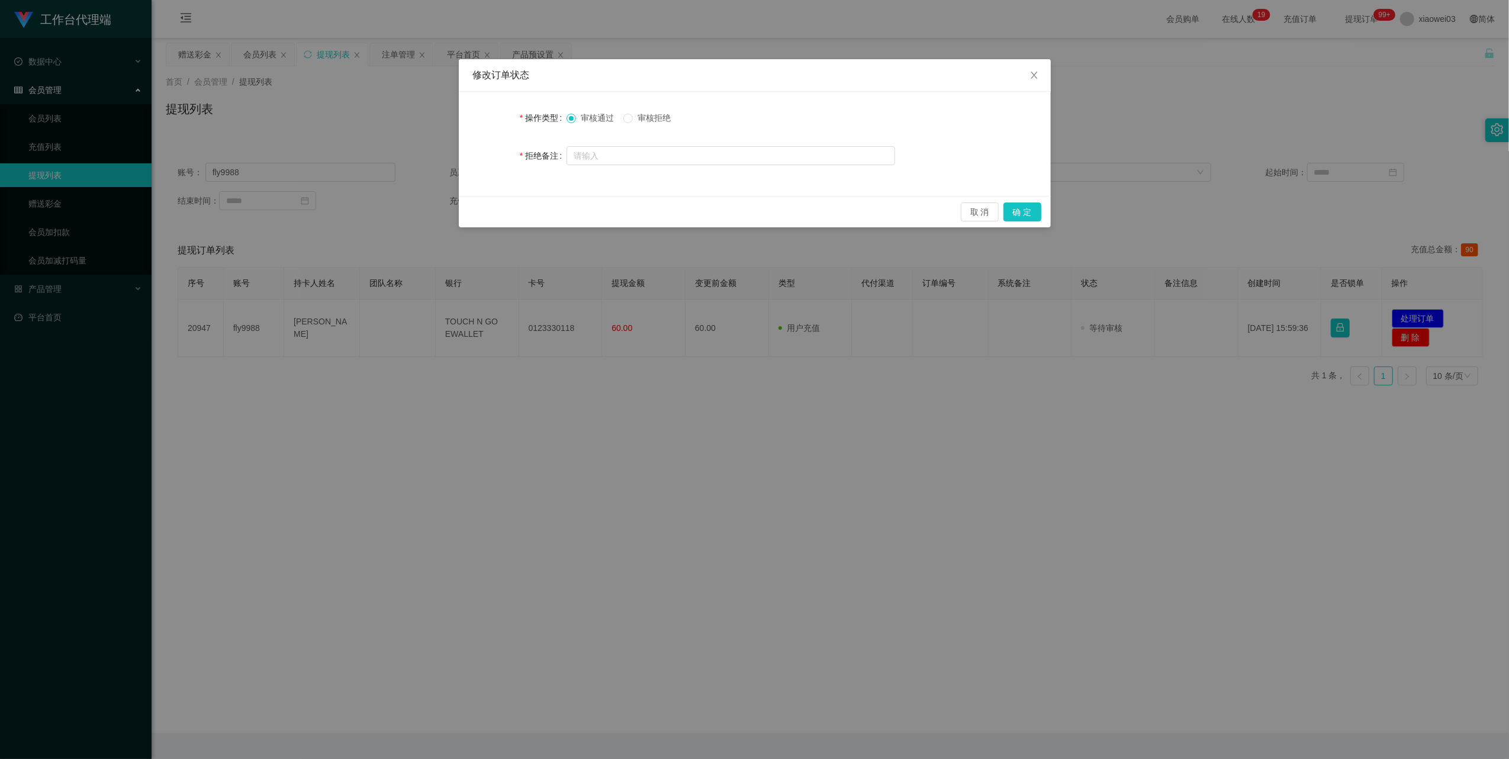
click at [718, 628] on div "修改订单状态 操作类型 审核通过 审核拒绝 拒绝备注 取 消 确 定" at bounding box center [754, 379] width 1509 height 759
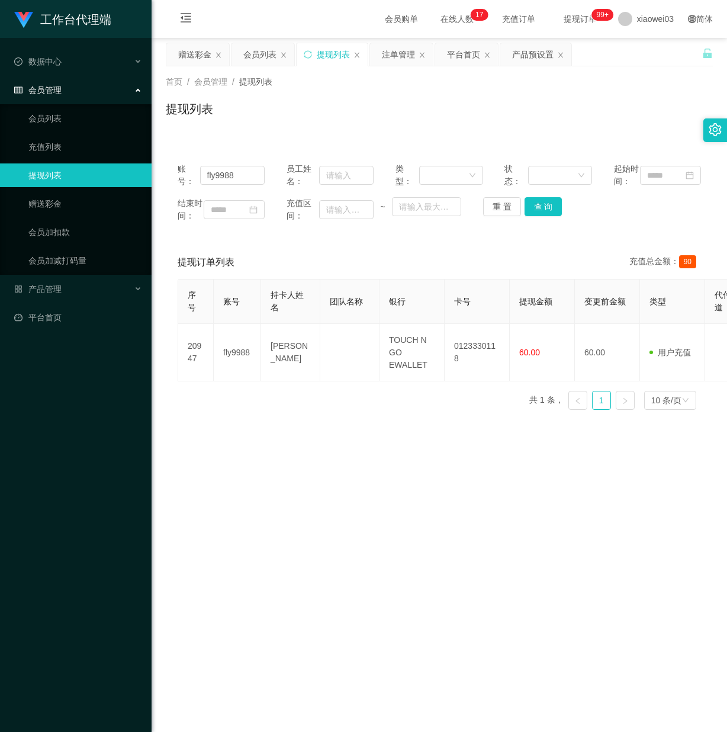
click at [413, 584] on main "关闭左侧 关闭右侧 关闭其它 刷新页面 赠送彩金 会员列表 提现列表 注单管理 平台首页 产品预设置 首页 / 会员管理 / 提现列表 / 提现列表 账号： …" at bounding box center [439, 385] width 575 height 695
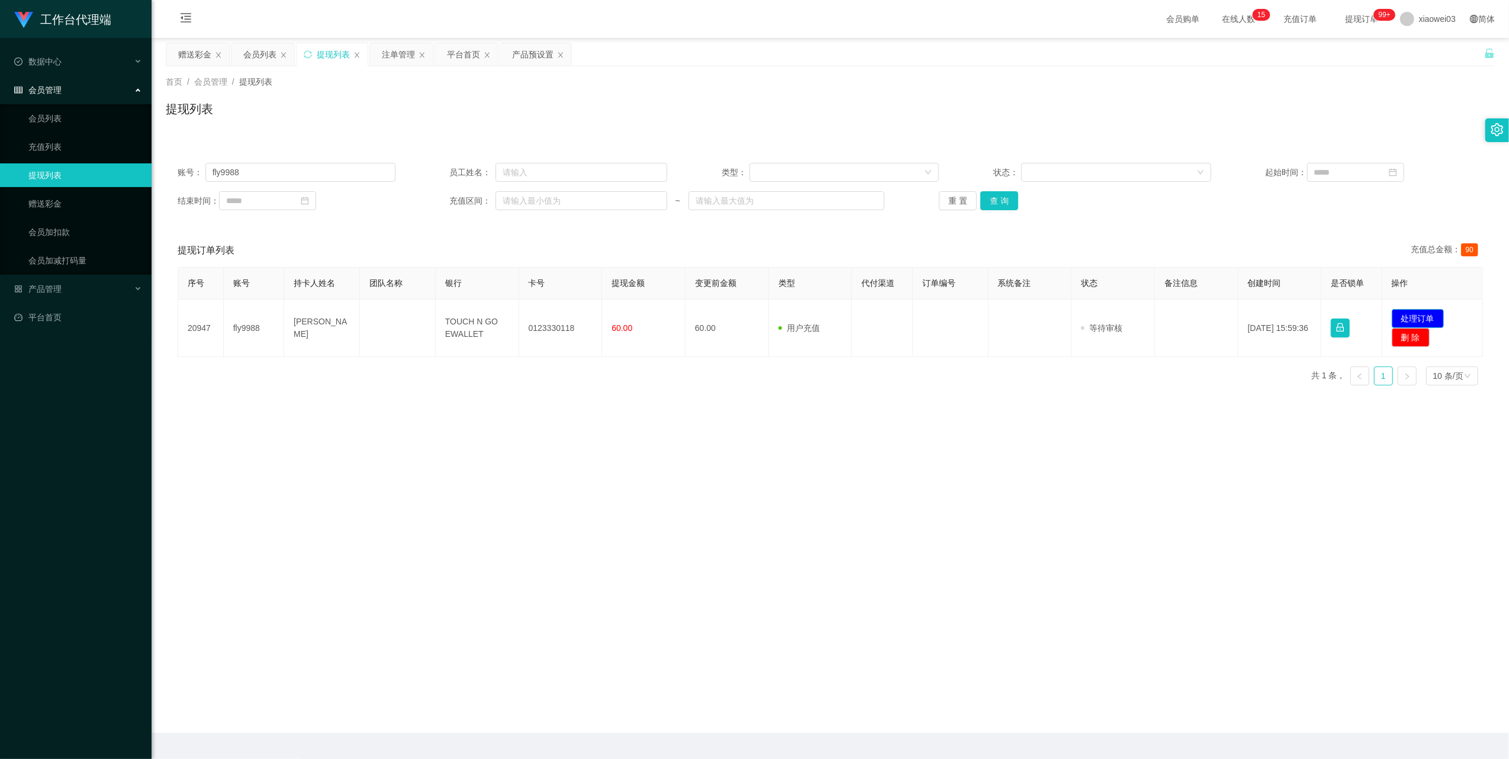
drag, startPoint x: 1398, startPoint y: 316, endPoint x: 1334, endPoint y: 296, distance: 66.9
click at [1398, 316] on button "处理订单" at bounding box center [1418, 318] width 52 height 19
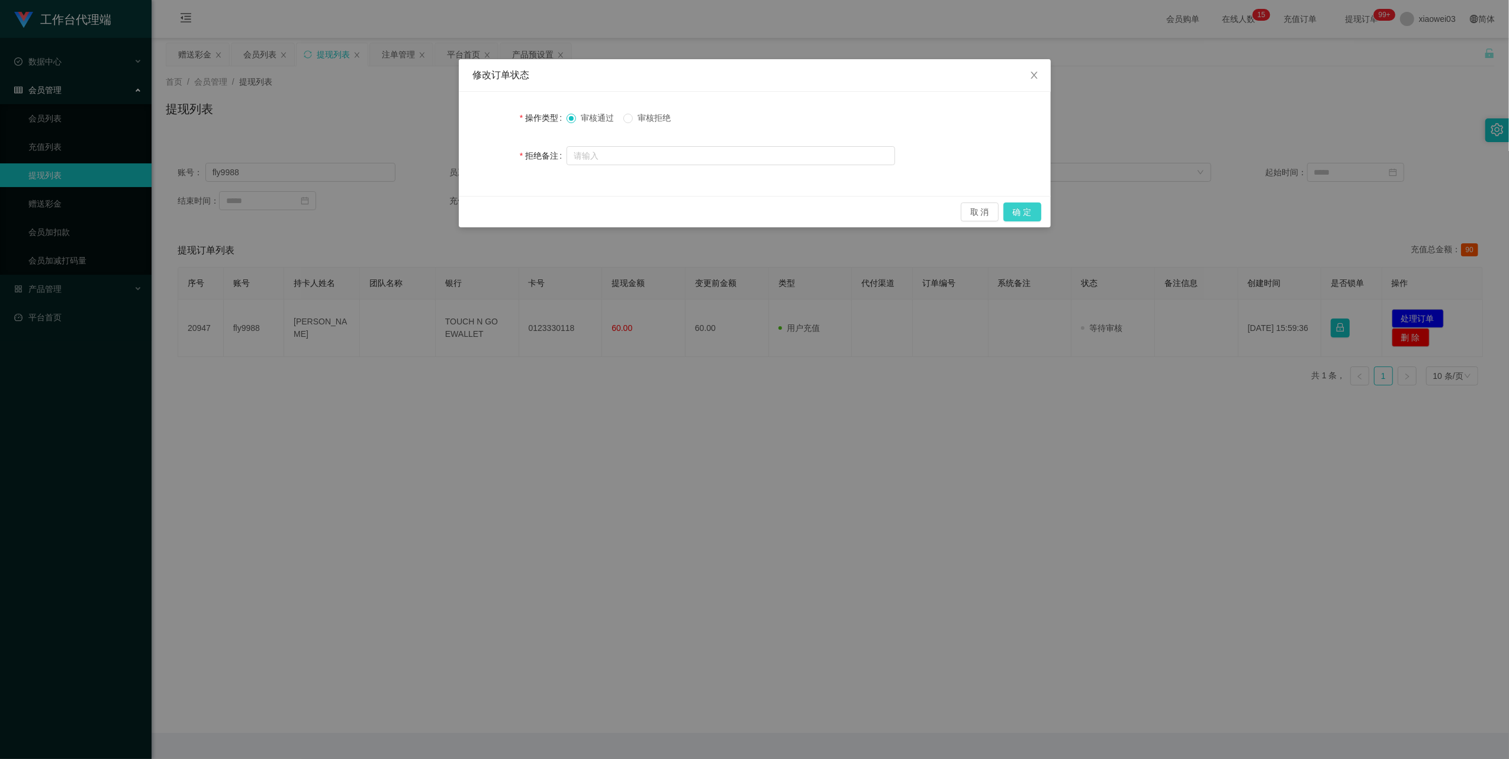
click at [1023, 209] on button "确 定" at bounding box center [1023, 211] width 38 height 19
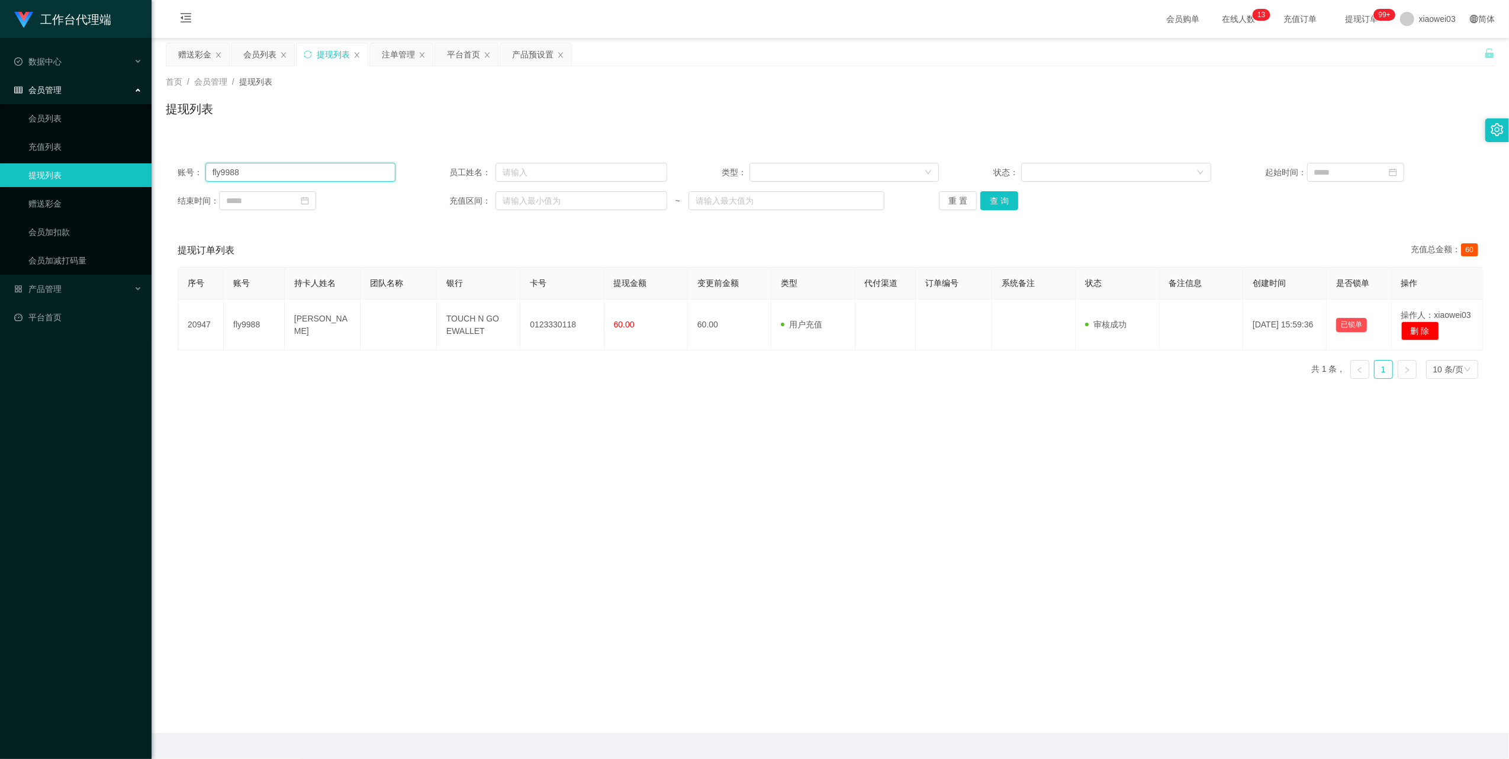
click at [340, 173] on input "fly9988" at bounding box center [300, 172] width 190 height 19
paste input "017699806"
type input "0176998068"
click at [996, 199] on button "查 询" at bounding box center [999, 200] width 38 height 19
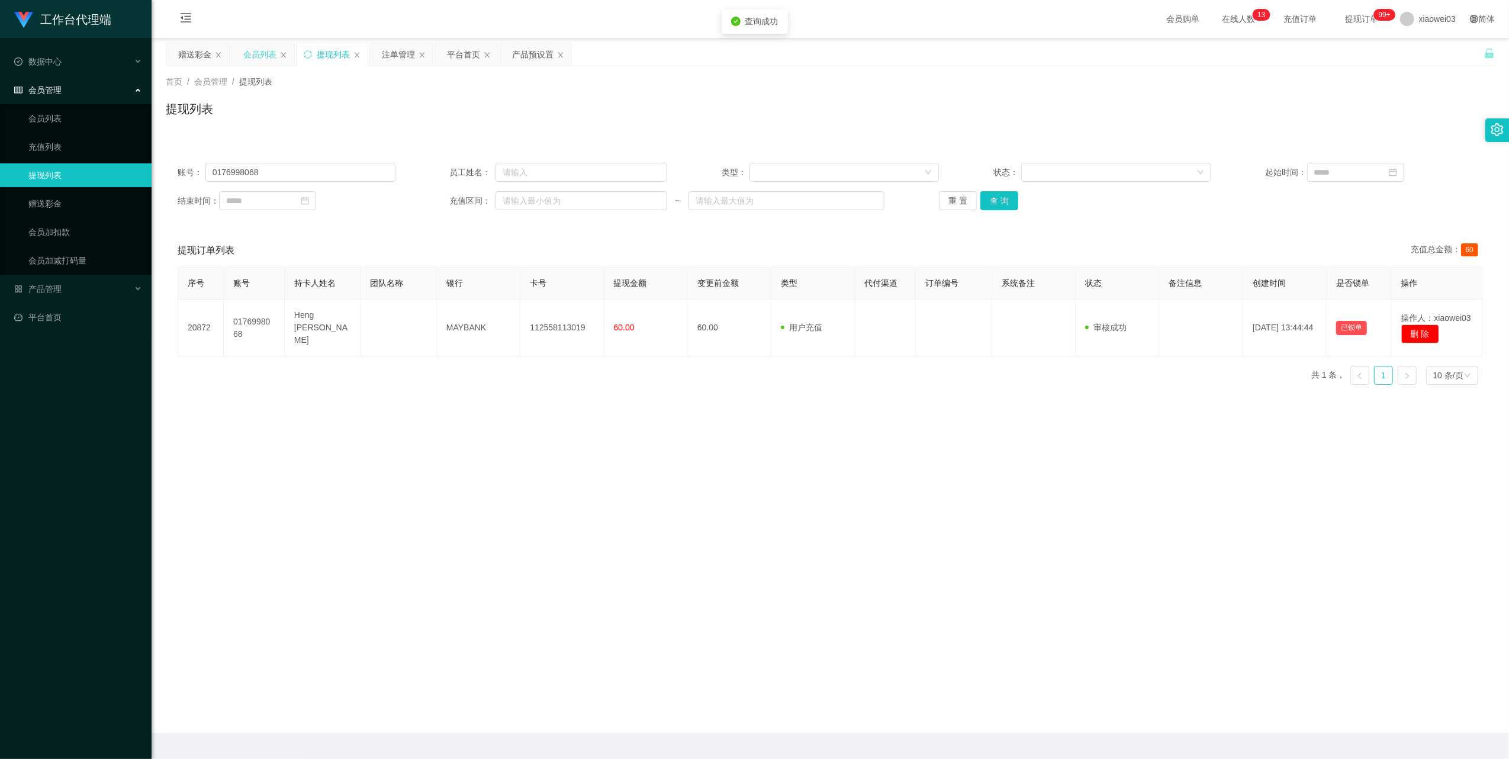
click at [271, 60] on div "会员列表" at bounding box center [259, 54] width 33 height 22
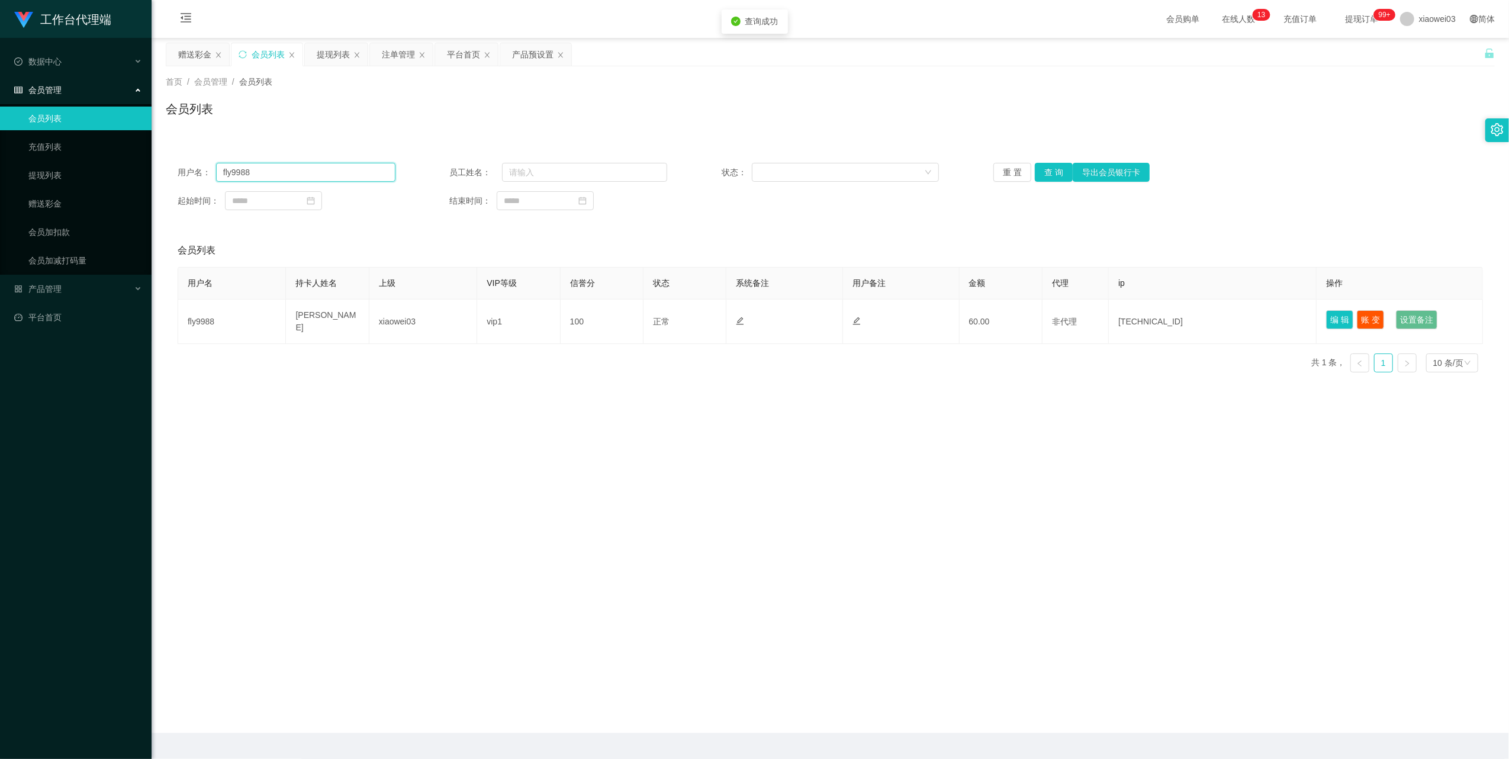
click at [307, 167] on input "fly9988" at bounding box center [305, 172] width 179 height 19
paste input "017699806"
type input "0176998068"
click at [1054, 171] on button "查 询" at bounding box center [1054, 172] width 38 height 19
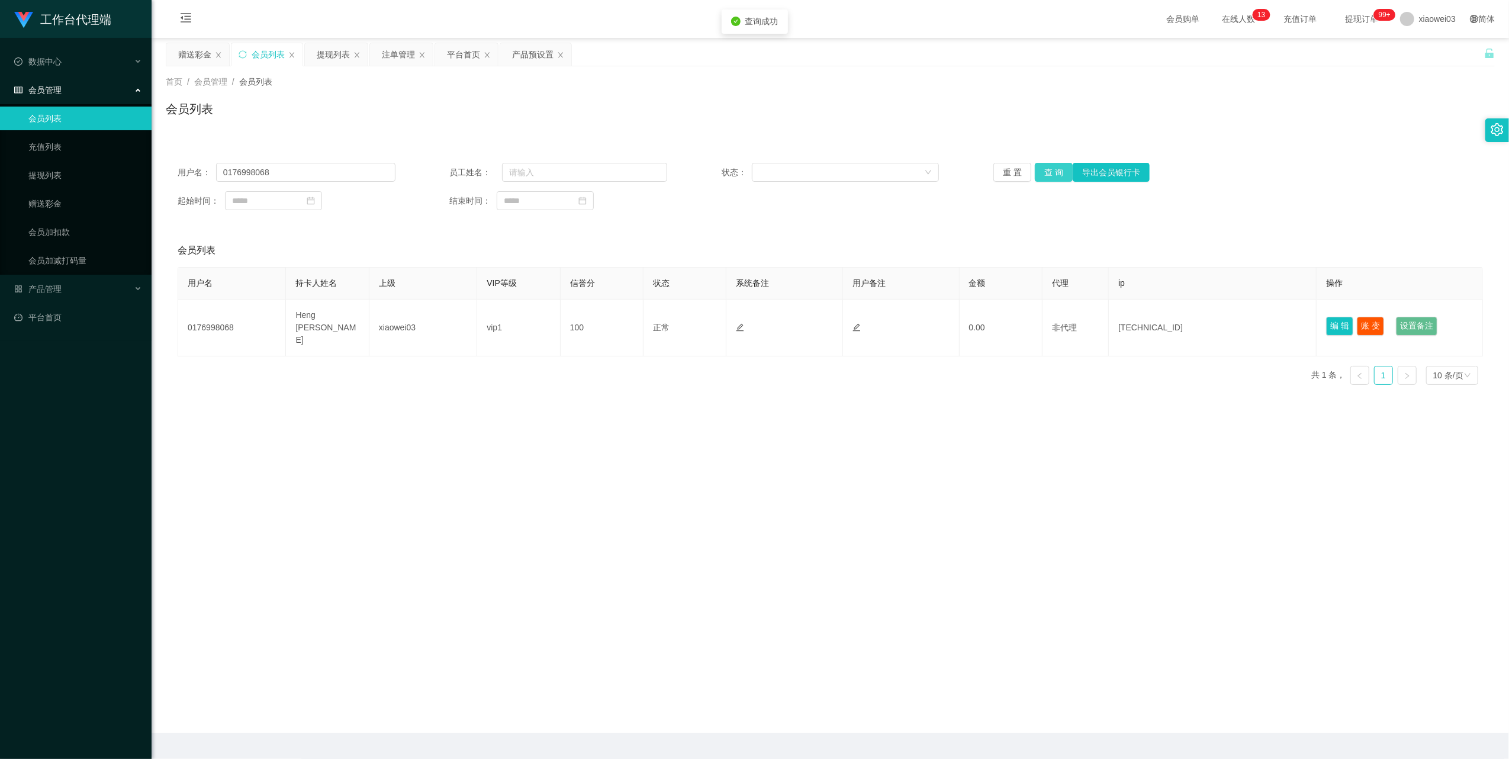
click at [1054, 171] on button "查 询" at bounding box center [1054, 172] width 38 height 19
click at [330, 55] on div "提现列表" at bounding box center [333, 54] width 33 height 22
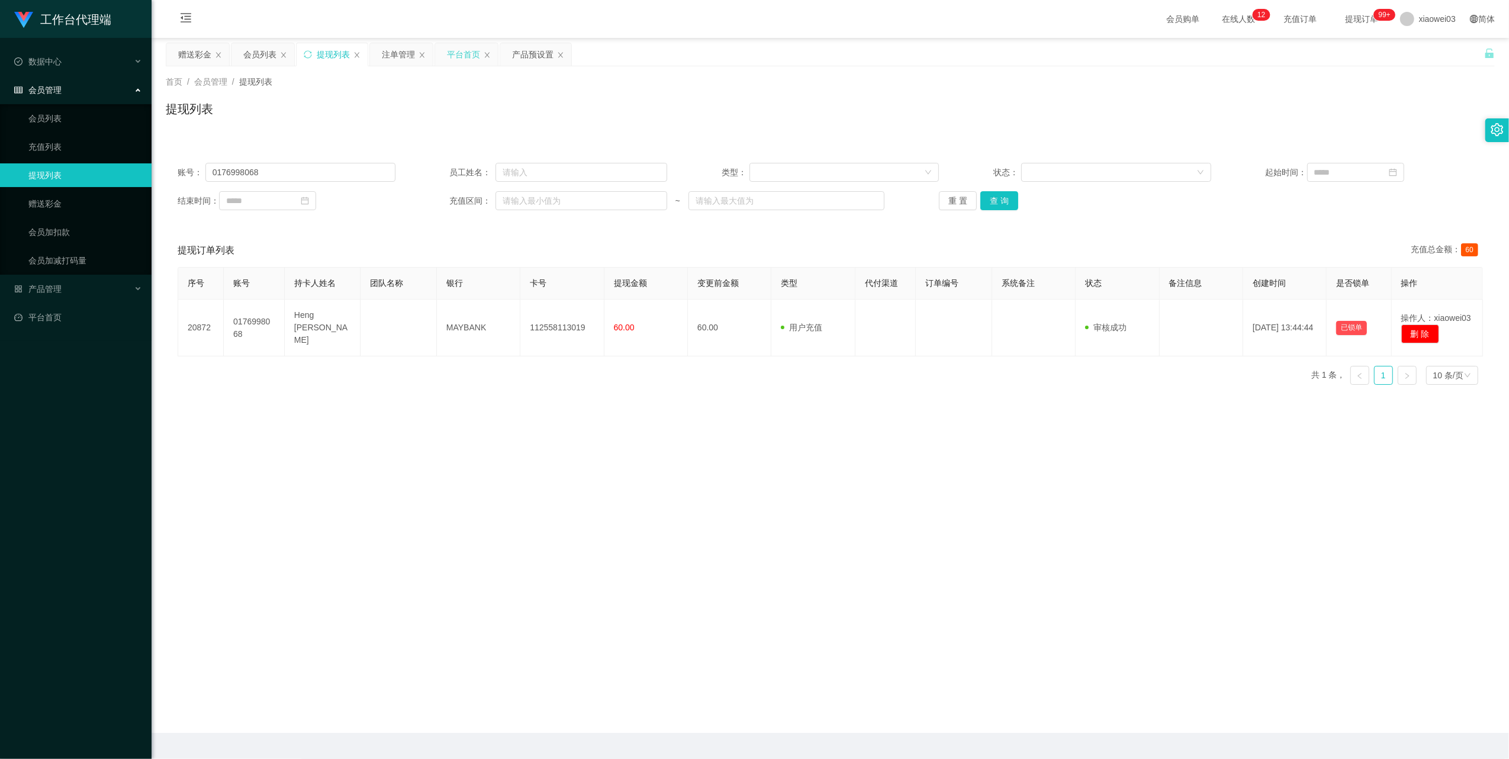
click at [464, 55] on div "平台首页" at bounding box center [463, 54] width 33 height 22
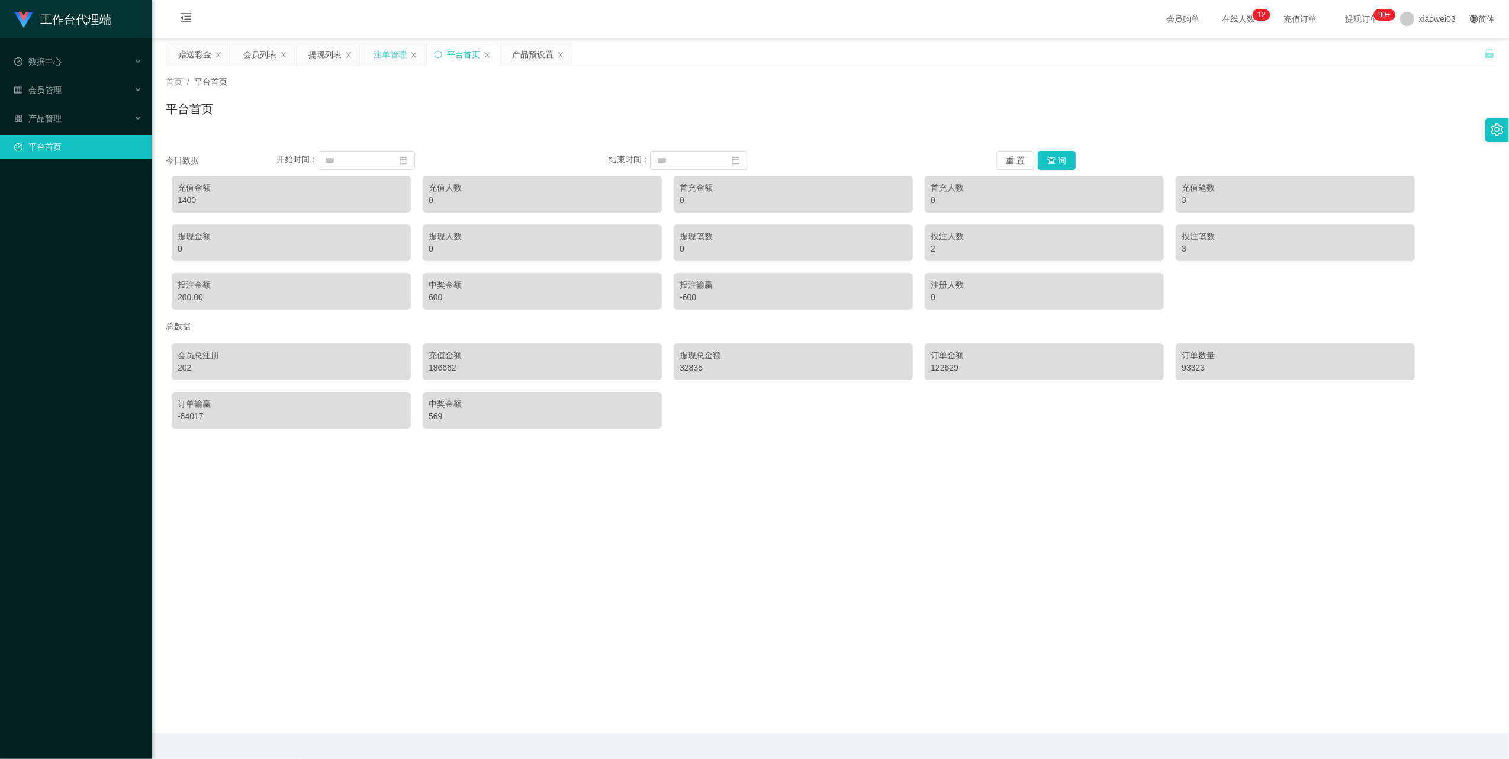
click at [380, 52] on div "注单管理" at bounding box center [390, 54] width 33 height 22
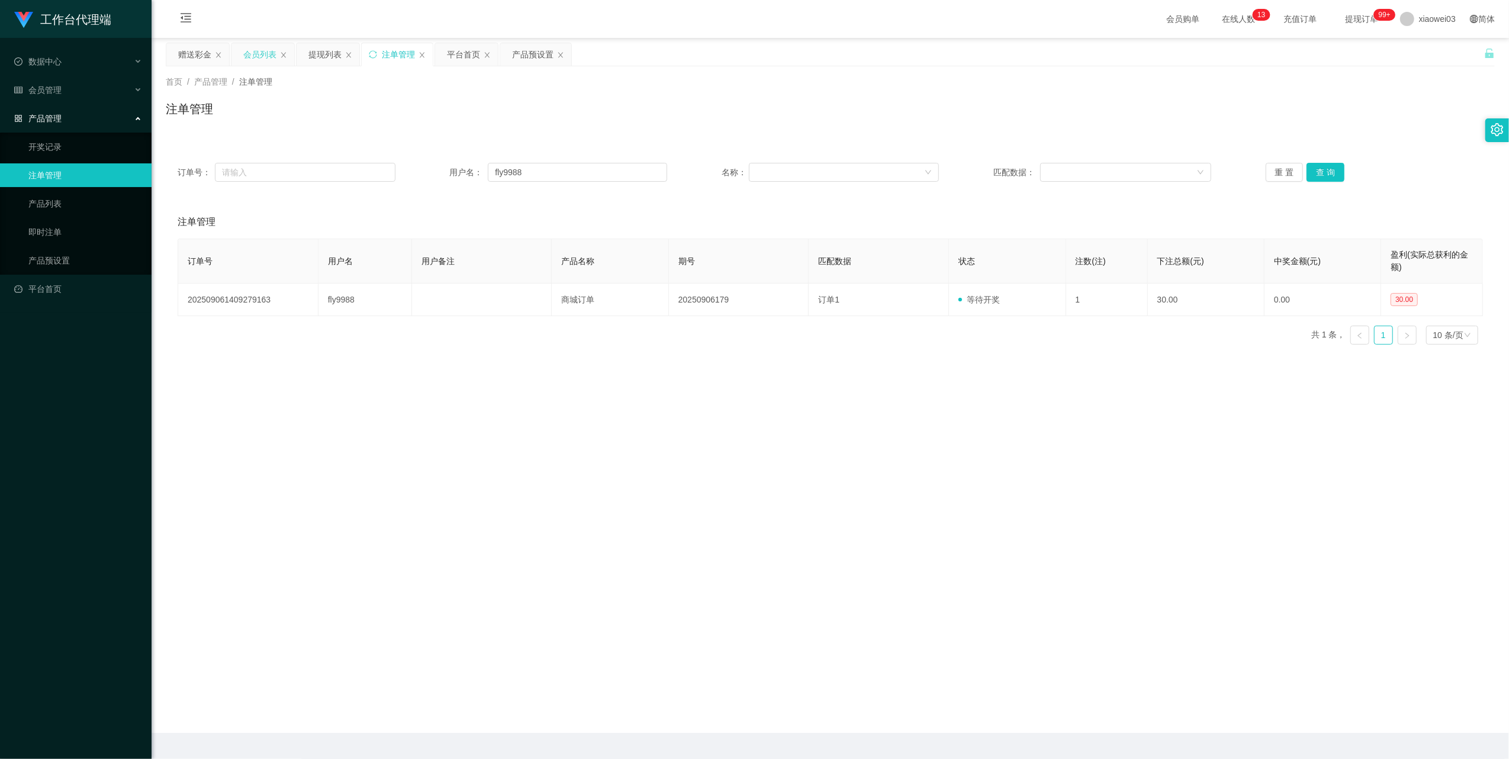
click at [256, 46] on div "会员列表" at bounding box center [259, 54] width 33 height 22
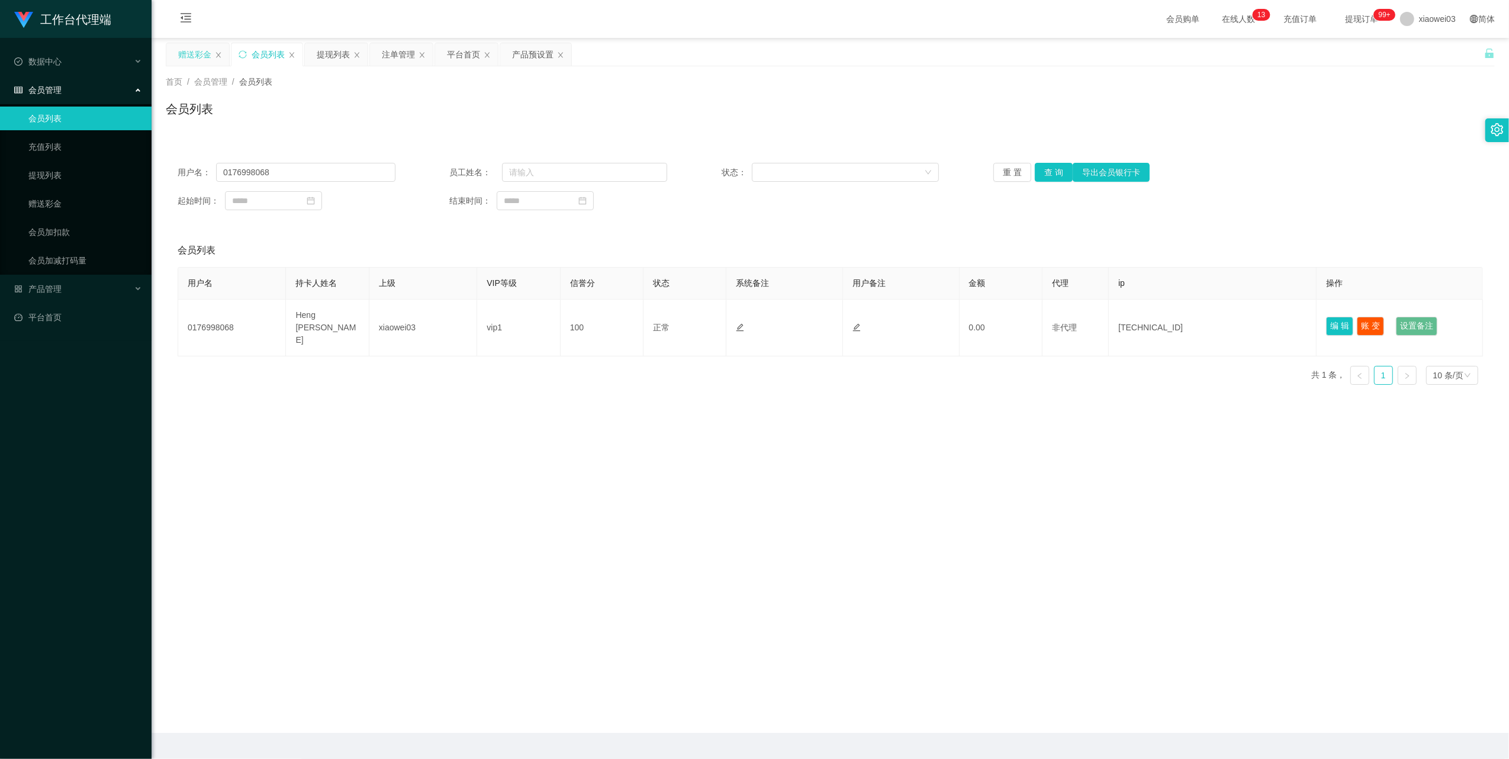
click at [183, 58] on div "赠送彩金" at bounding box center [194, 54] width 33 height 22
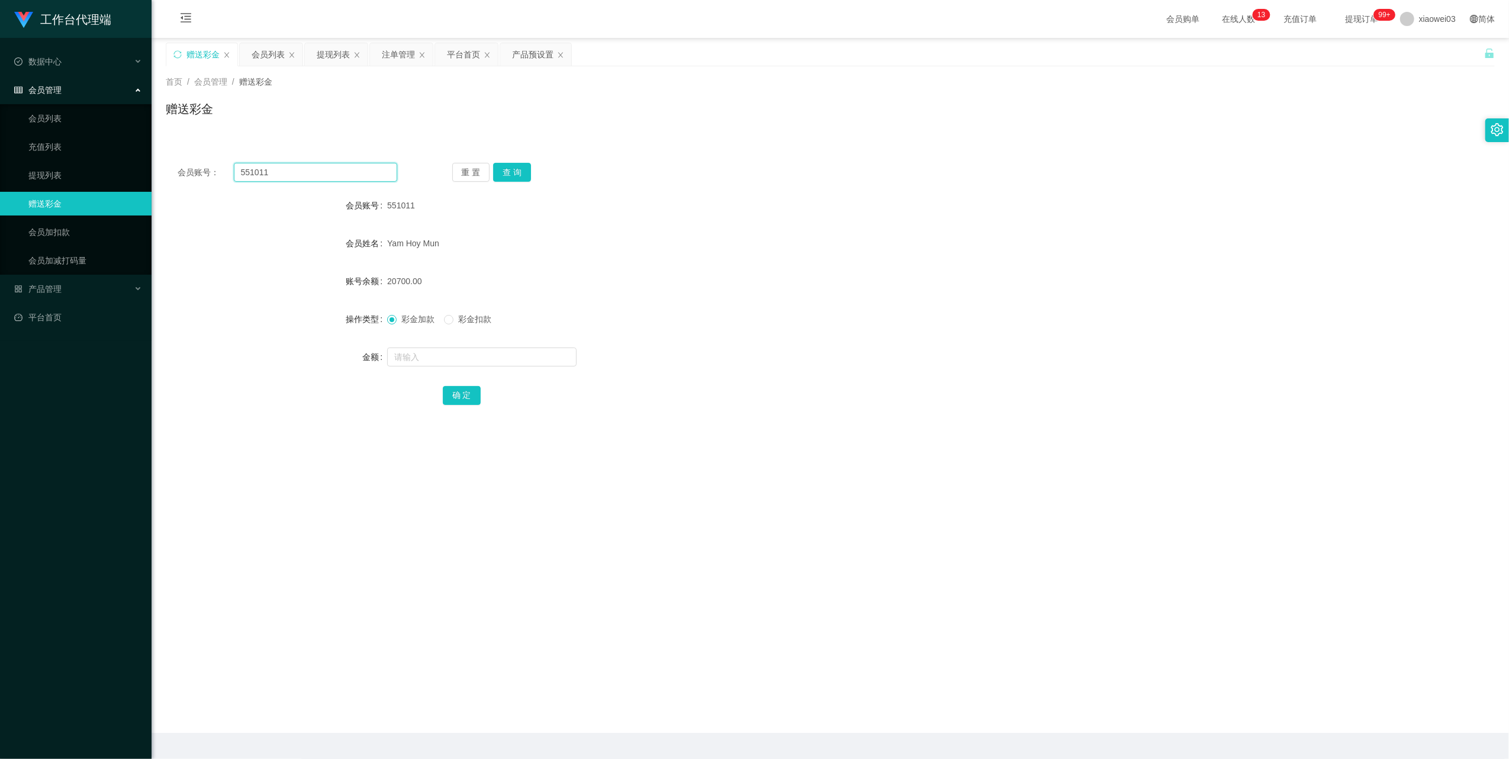
click at [336, 163] on input "551011" at bounding box center [315, 172] width 163 height 19
click at [335, 178] on input "551011" at bounding box center [315, 172] width 163 height 19
paste input "0176998068"
type input "0176998068"
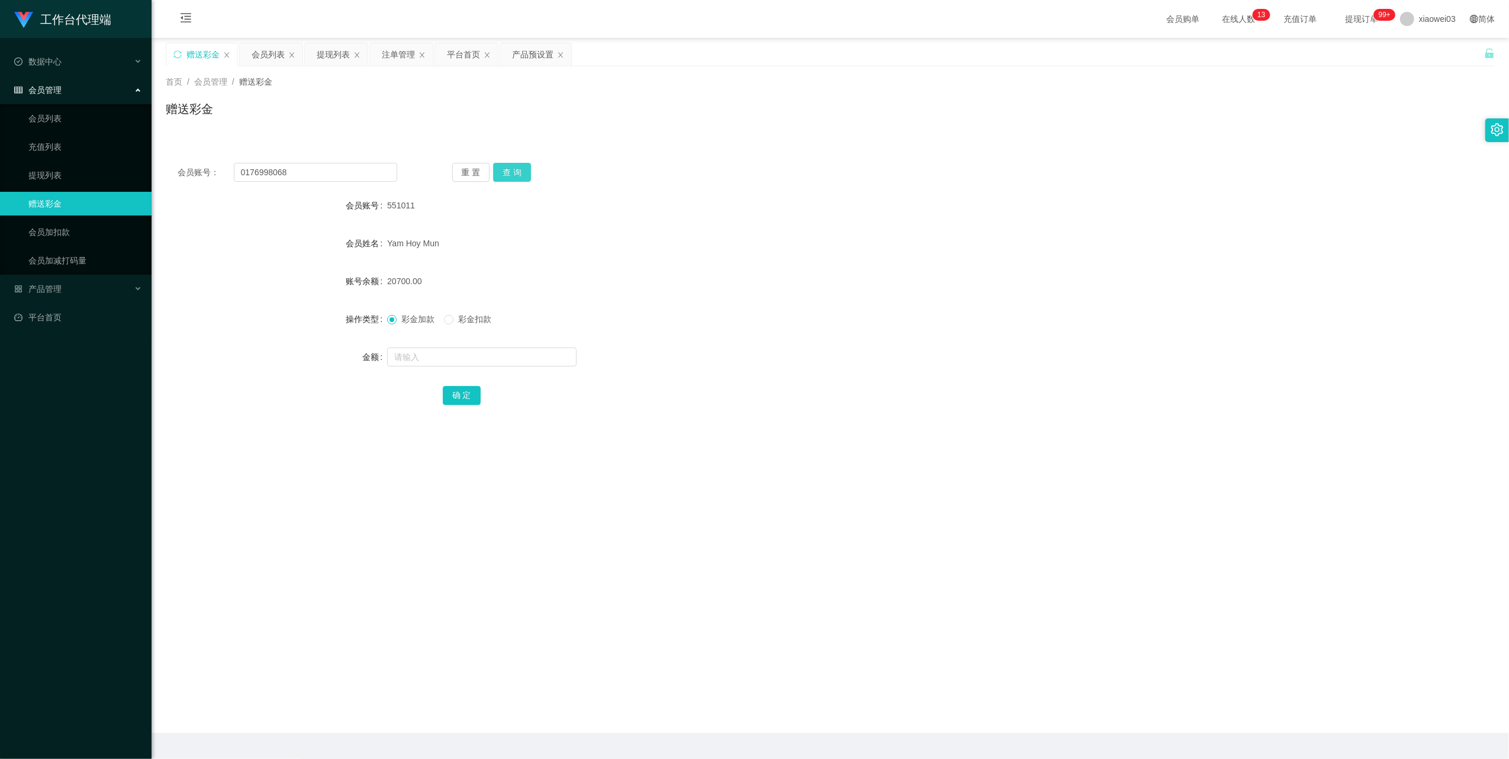
click at [519, 178] on button "查 询" at bounding box center [512, 172] width 38 height 19
click at [467, 355] on input "text" at bounding box center [481, 357] width 189 height 19
type input "200"
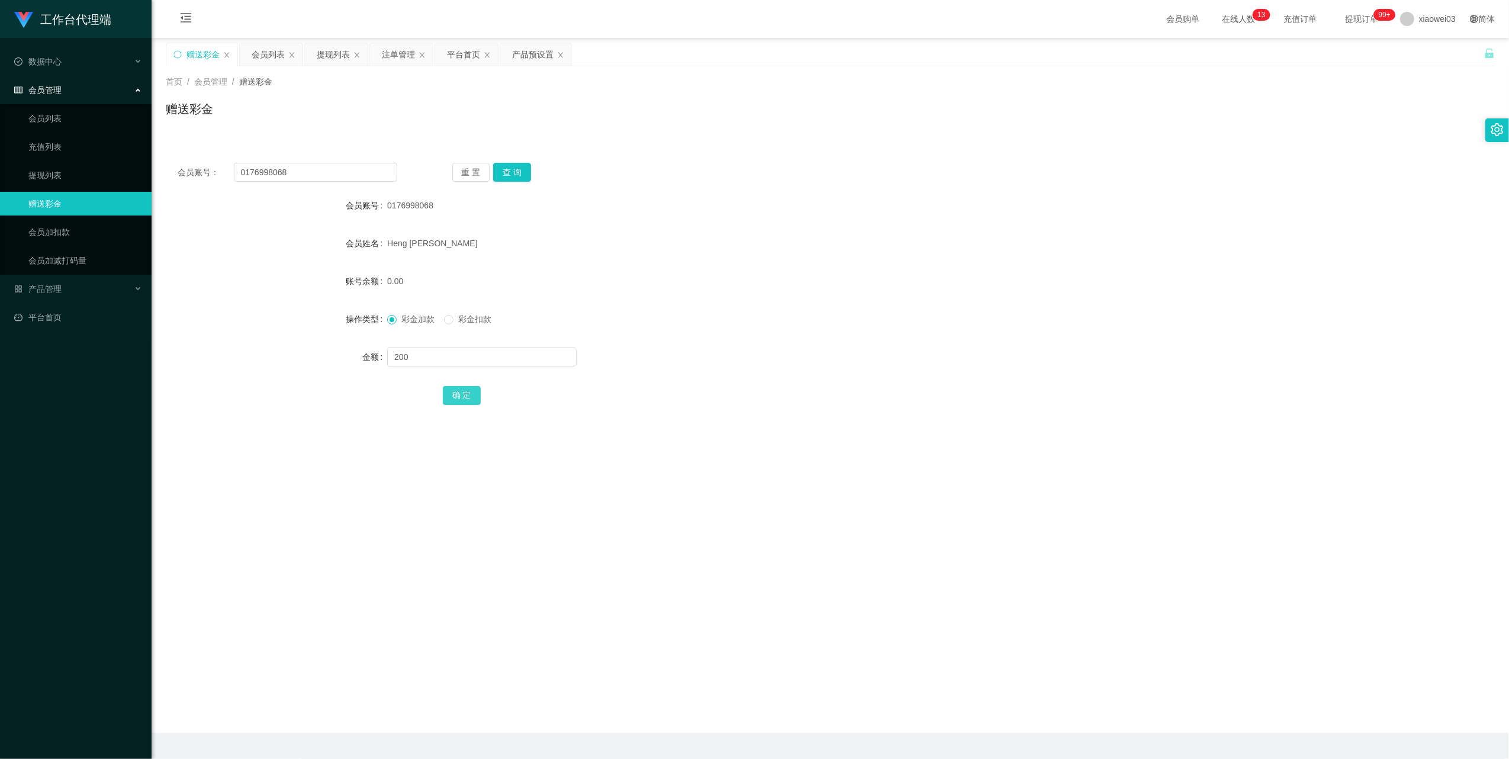
click at [465, 398] on button "确 定" at bounding box center [462, 395] width 38 height 19
click at [343, 173] on input "0176998068" at bounding box center [315, 172] width 163 height 19
drag, startPoint x: 343, startPoint y: 173, endPoint x: 418, endPoint y: 211, distance: 83.9
click at [343, 173] on input "0176998068" at bounding box center [315, 172] width 163 height 19
click at [512, 176] on button "查 询" at bounding box center [512, 172] width 38 height 19
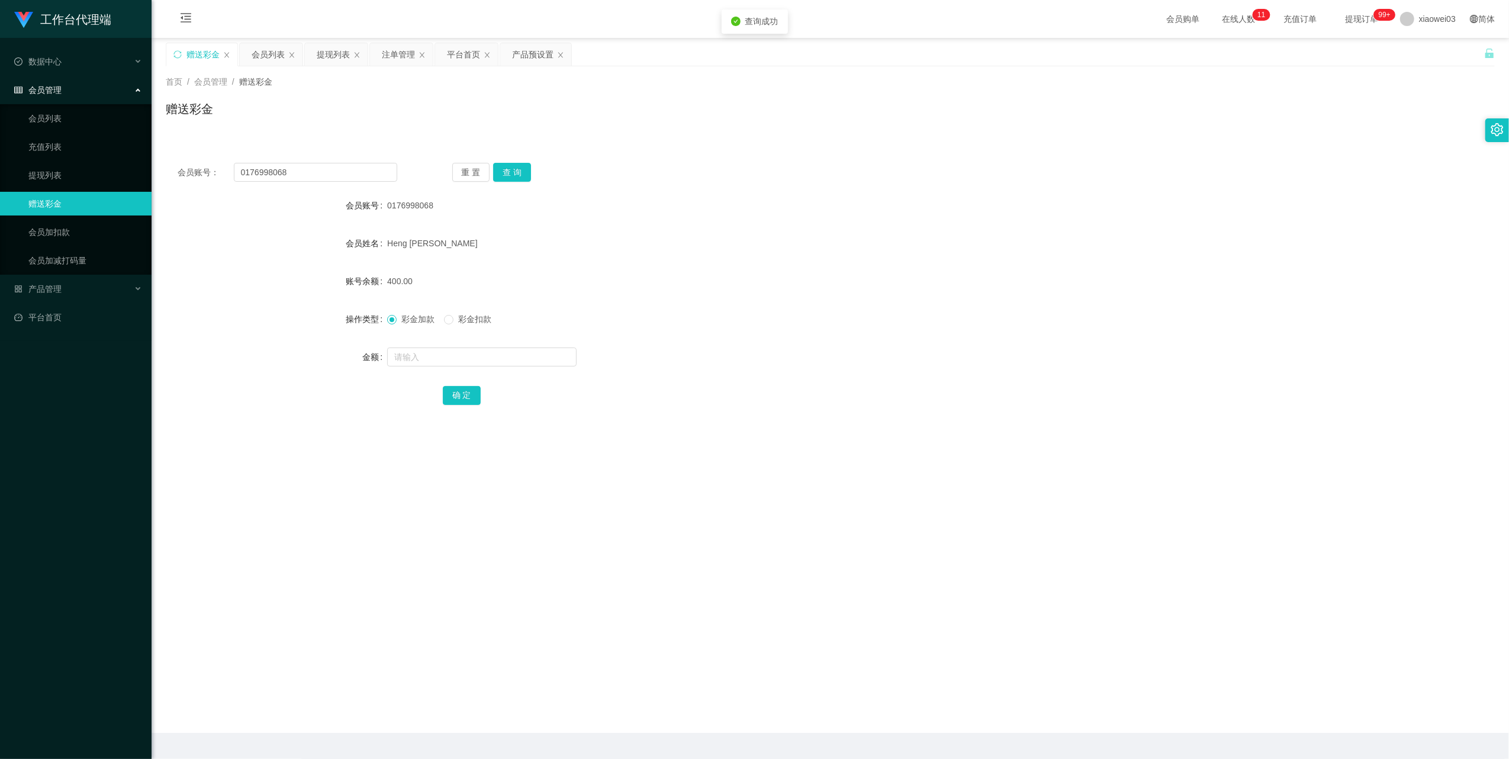
click at [462, 322] on span "彩金扣款" at bounding box center [475, 318] width 43 height 9
click at [462, 354] on input "text" at bounding box center [481, 357] width 189 height 19
type input "200"
click at [457, 392] on button "确 定" at bounding box center [462, 395] width 38 height 19
click at [510, 172] on button "查 询" at bounding box center [512, 172] width 38 height 19
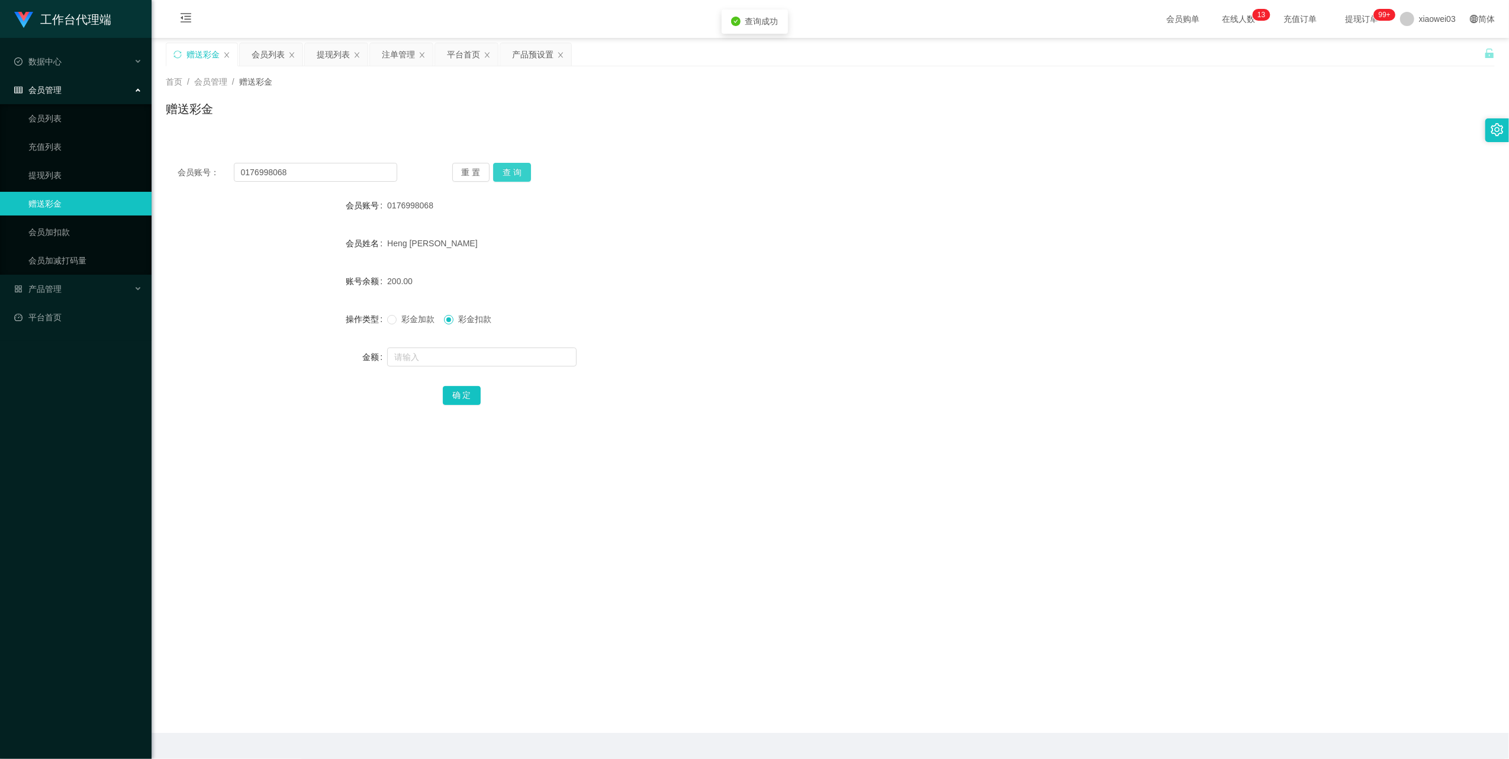
click at [510, 172] on button "查 询" at bounding box center [512, 172] width 38 height 19
click at [510, 172] on button "查 询" at bounding box center [518, 172] width 51 height 19
click at [510, 172] on div "重 置 查 询" at bounding box center [562, 172] width 220 height 19
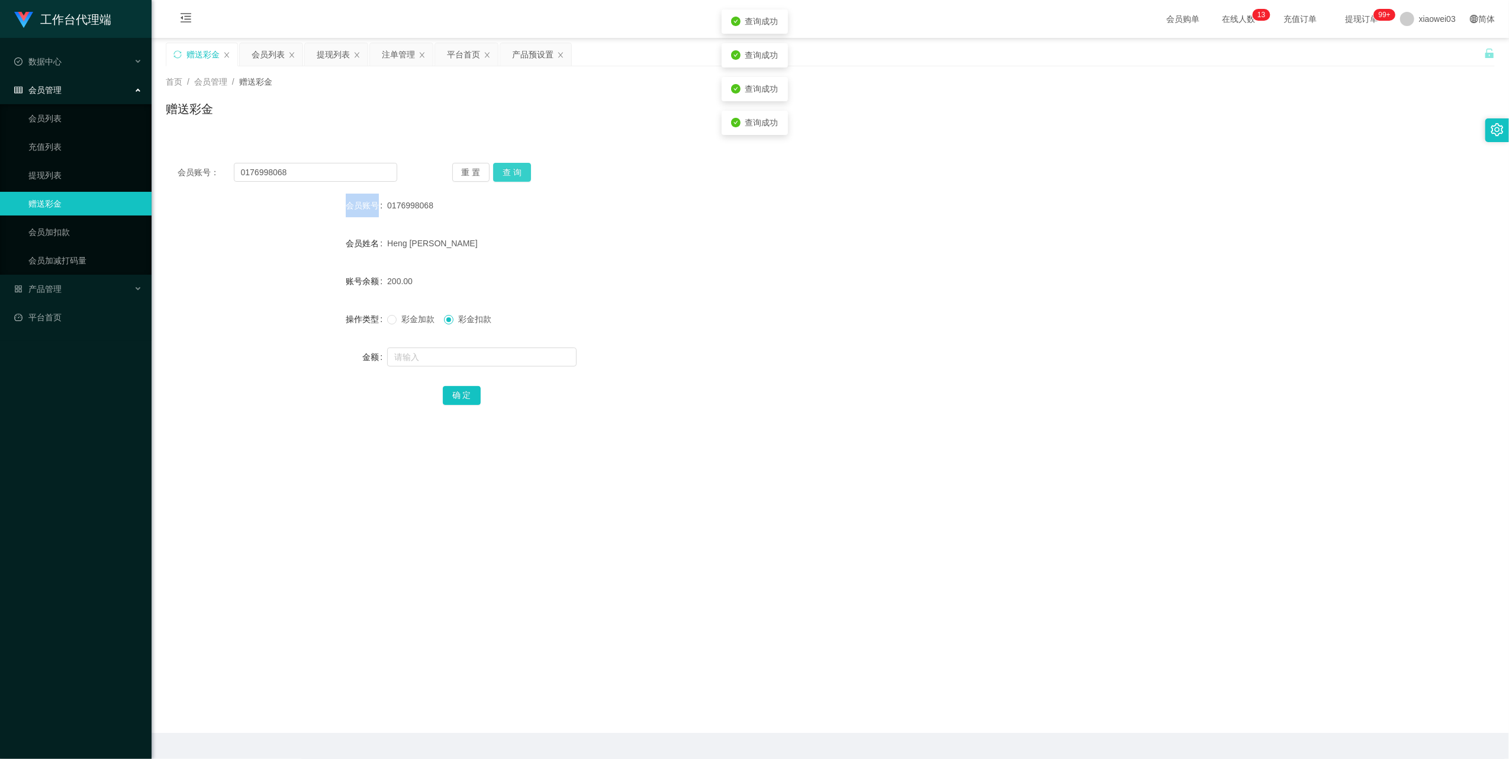
click at [510, 172] on button "查 询" at bounding box center [512, 172] width 38 height 19
click at [510, 172] on button "查 询" at bounding box center [518, 172] width 51 height 19
click at [510, 172] on div "重 置 查 询" at bounding box center [562, 172] width 220 height 19
drag, startPoint x: 510, startPoint y: 172, endPoint x: 510, endPoint y: 221, distance: 49.7
click at [510, 221] on form "会员账号 0176998068 会员姓名 [PERSON_NAME] 账号余额 200.00 操作类型 彩金加款 彩金扣款 金额 确 定" at bounding box center [830, 300] width 1329 height 213
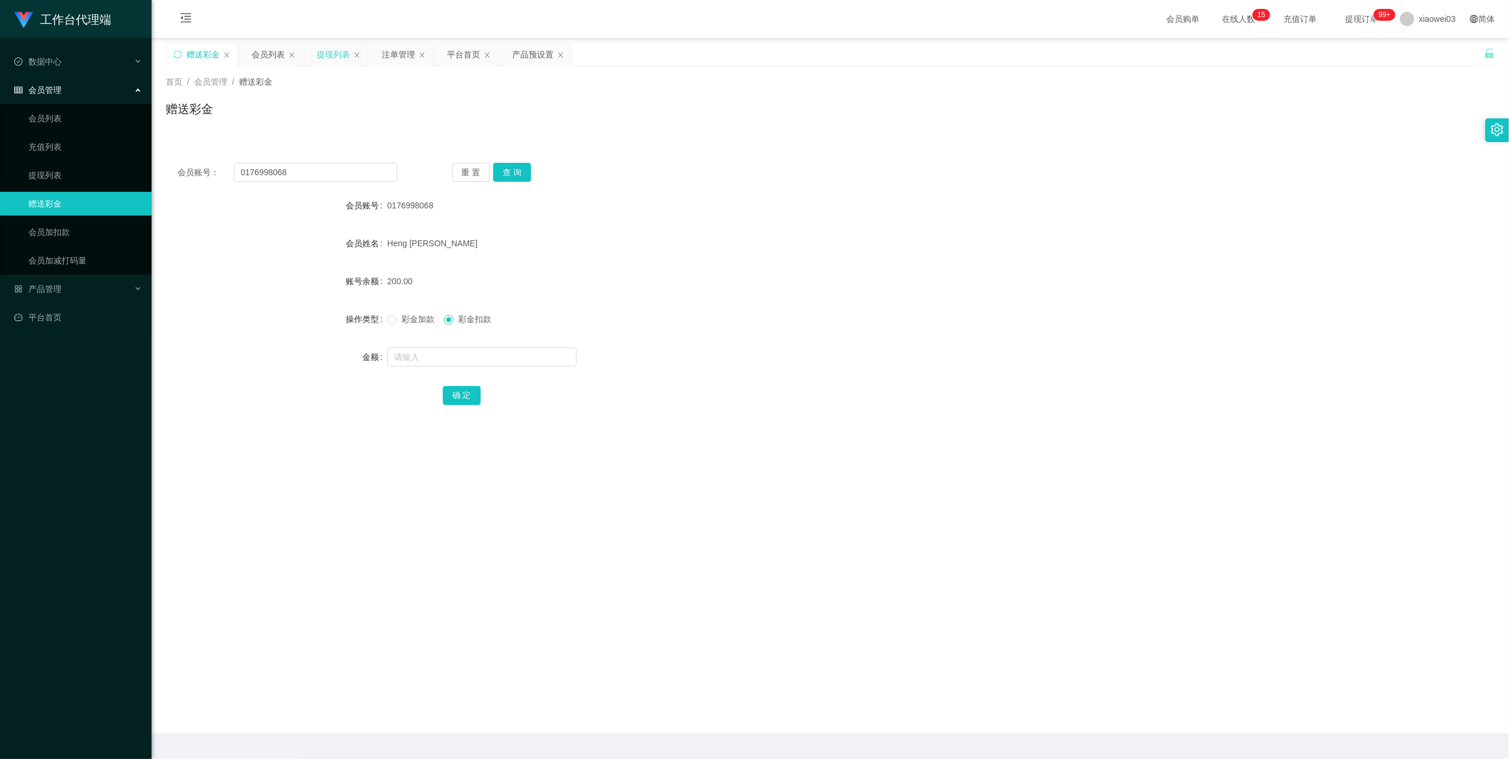
click at [323, 60] on div "提现列表" at bounding box center [333, 54] width 33 height 22
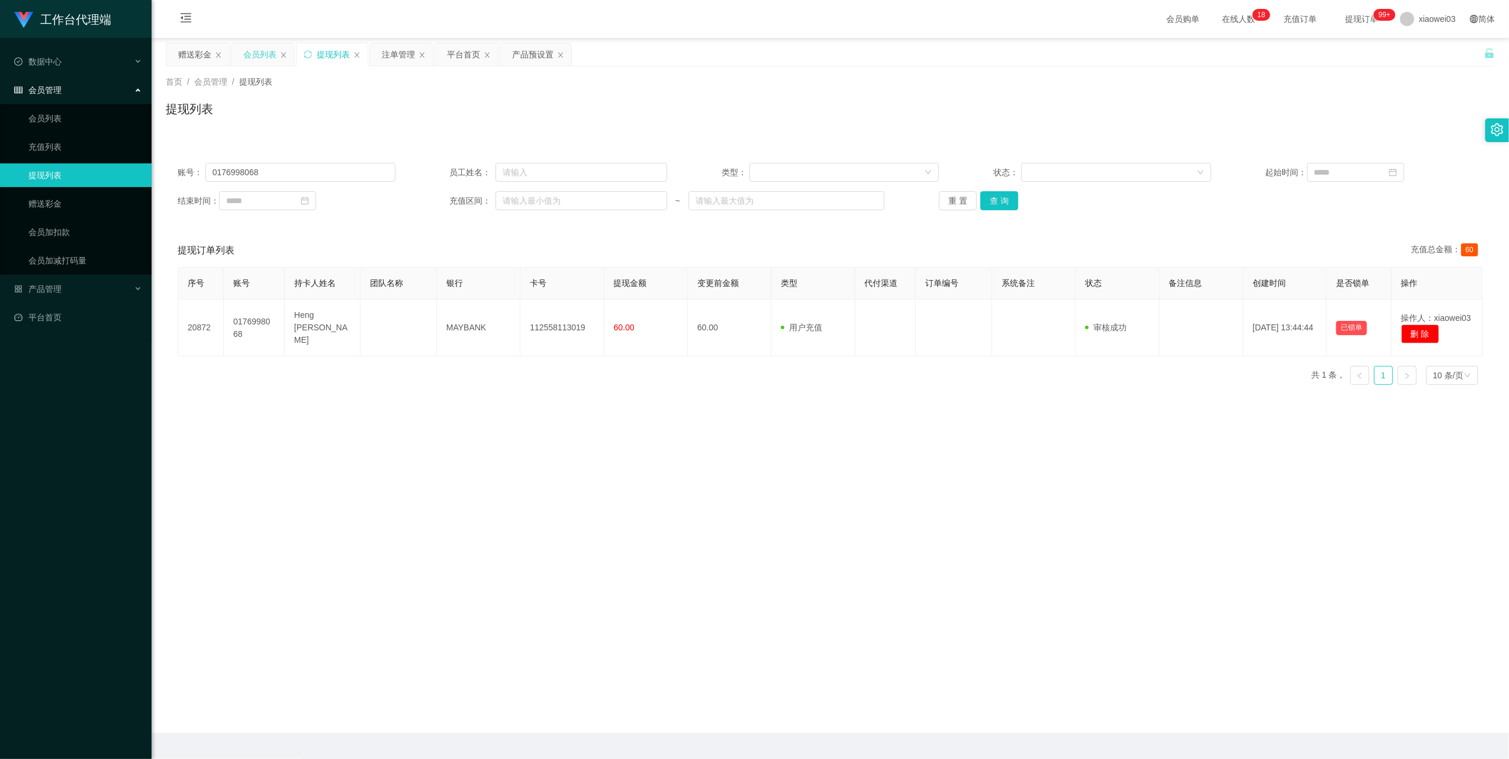
click at [264, 55] on div "会员列表" at bounding box center [259, 54] width 33 height 22
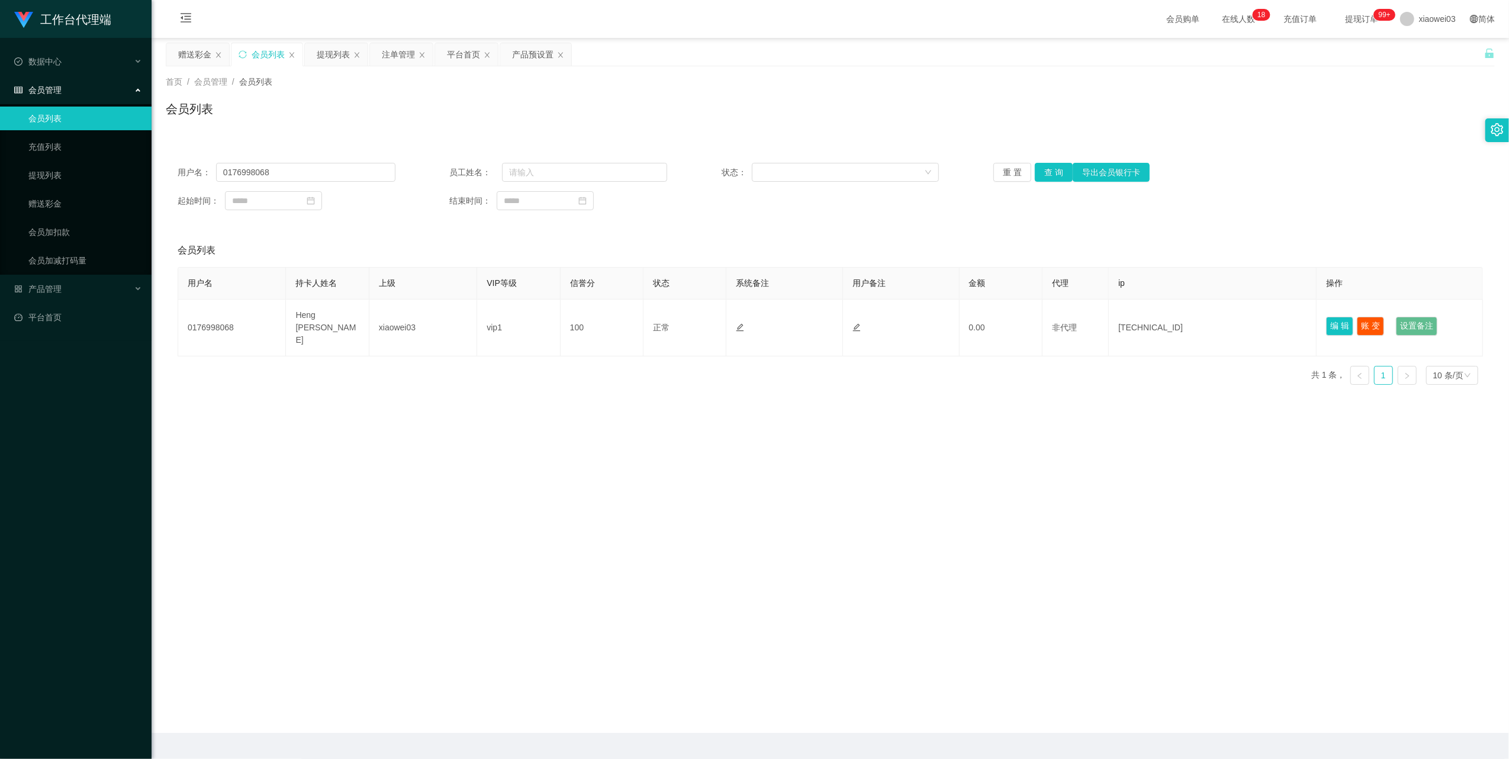
drag, startPoint x: 192, startPoint y: 57, endPoint x: 231, endPoint y: 71, distance: 41.6
click at [192, 57] on div "赠送彩金" at bounding box center [194, 54] width 33 height 22
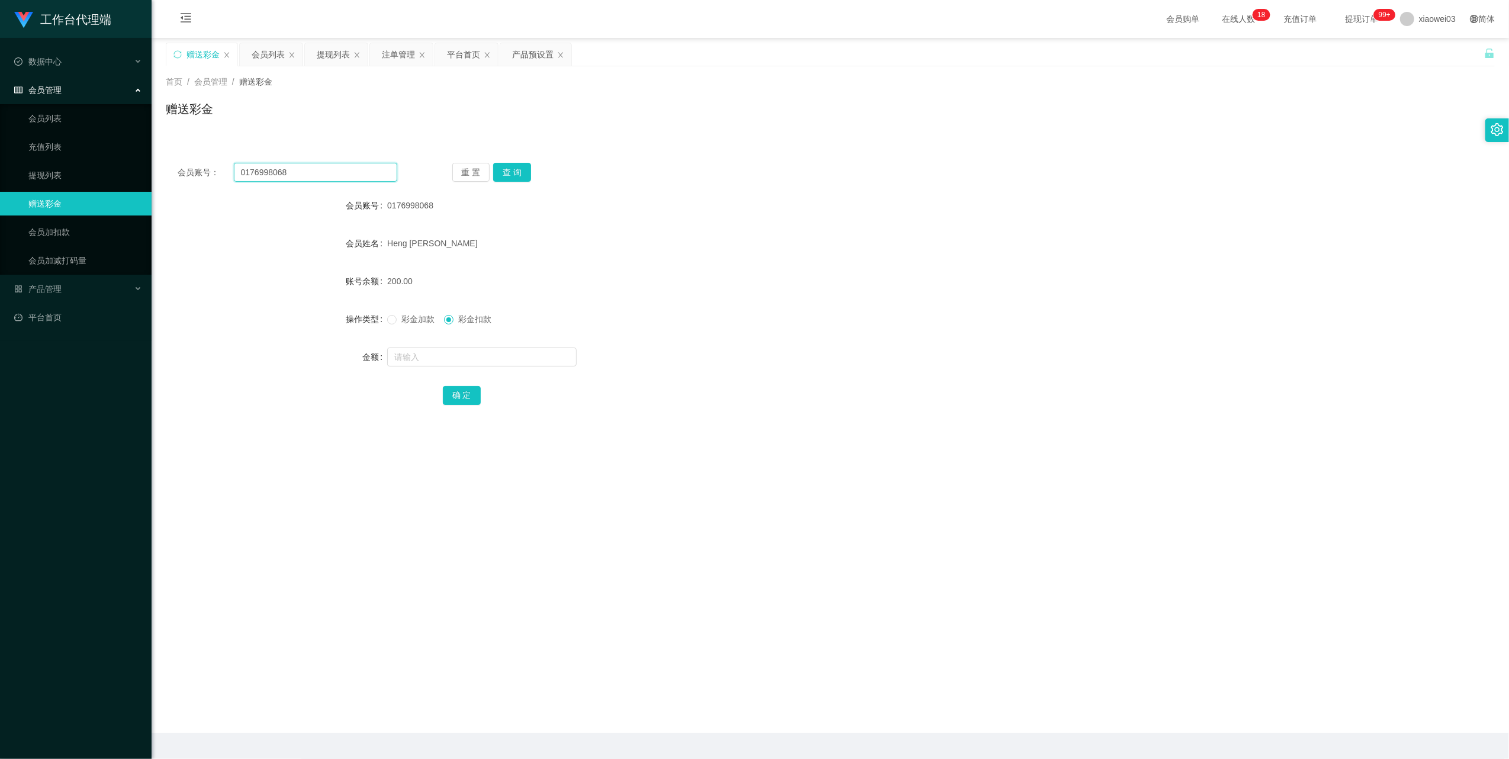
click at [300, 178] on input "0176998068" at bounding box center [315, 172] width 163 height 19
paste input "56829"
type input "0176956829"
click at [510, 179] on button "查 询" at bounding box center [512, 172] width 38 height 19
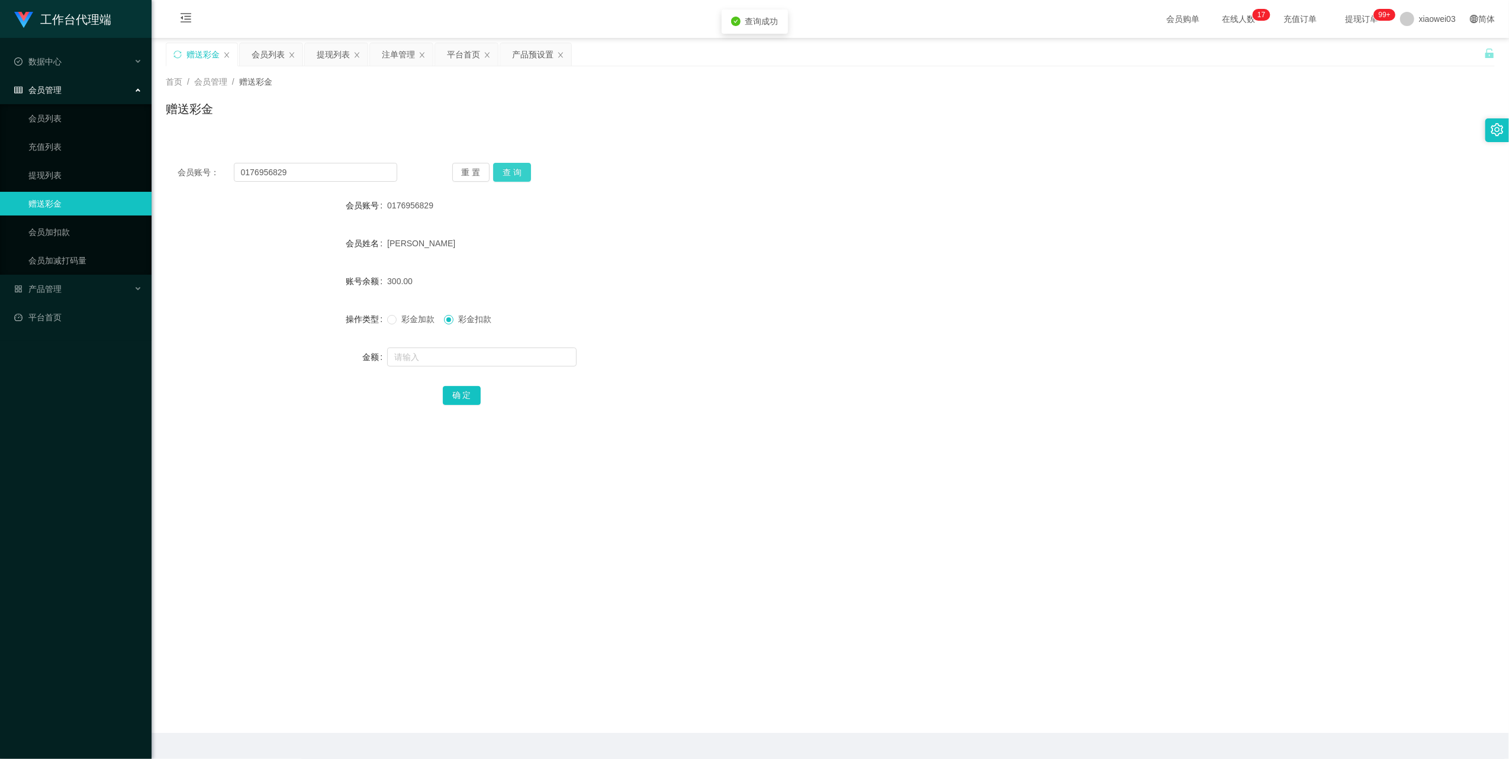
click at [510, 179] on button "查 询" at bounding box center [512, 172] width 38 height 19
click at [327, 58] on div "提现列表" at bounding box center [333, 54] width 33 height 22
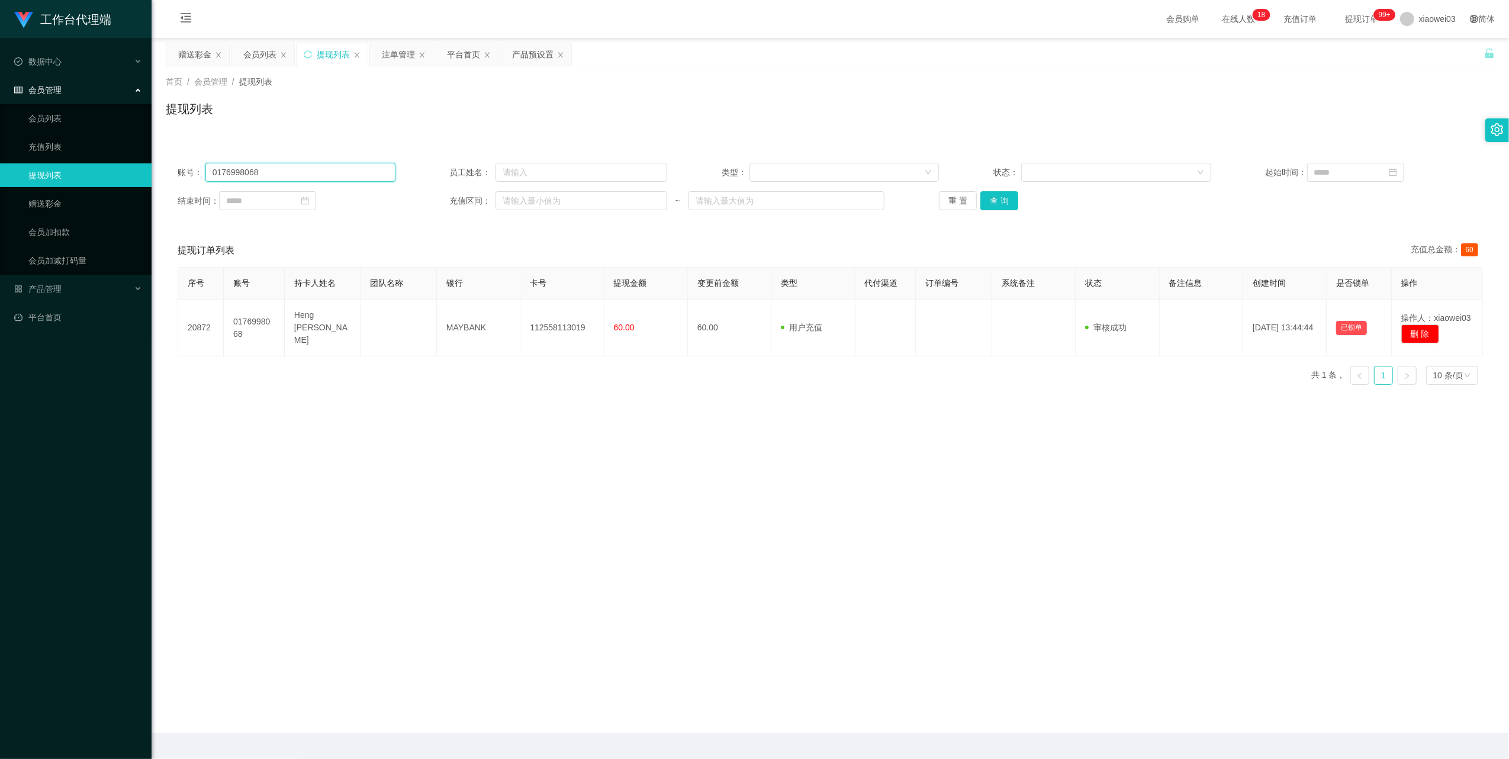
click at [323, 176] on input "0176998068" at bounding box center [300, 172] width 190 height 19
click at [1007, 192] on button "查 询" at bounding box center [999, 200] width 38 height 19
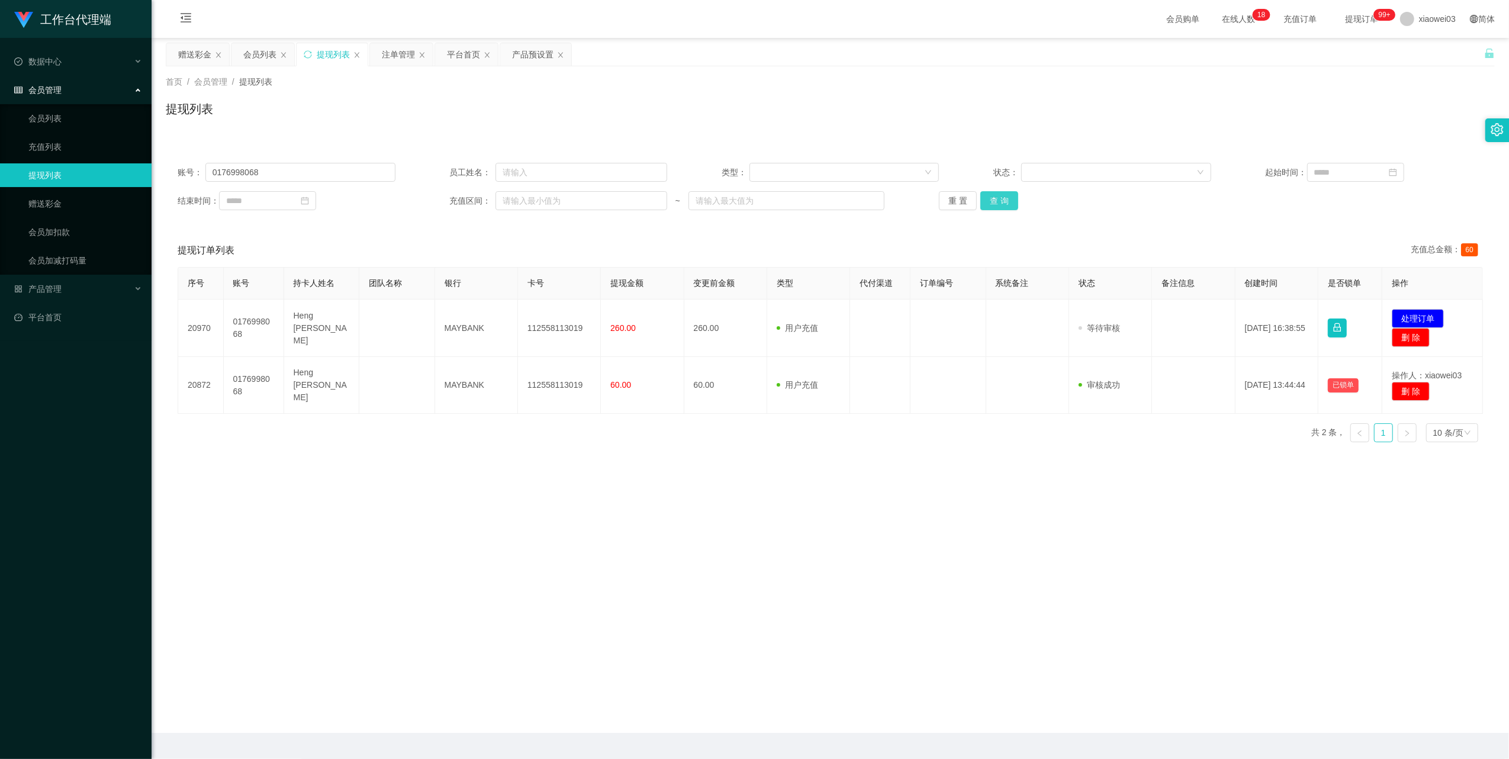
click at [1007, 192] on button "查 询" at bounding box center [999, 200] width 38 height 19
click at [1007, 192] on div "重 置 查 询" at bounding box center [1048, 200] width 218 height 19
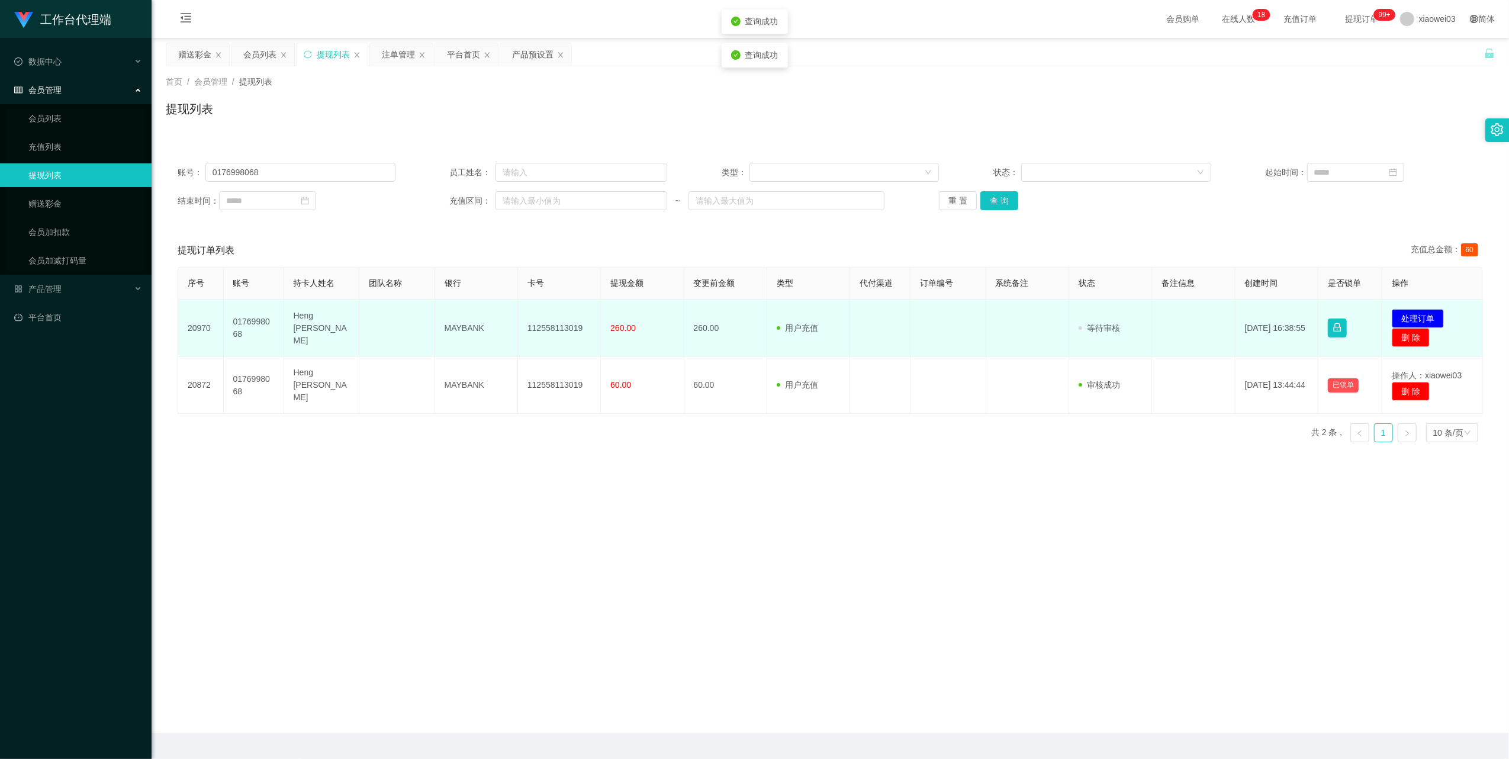
click at [571, 326] on td "112558113019" at bounding box center [559, 328] width 83 height 57
click at [460, 329] on td "MAYBANK" at bounding box center [476, 328] width 83 height 57
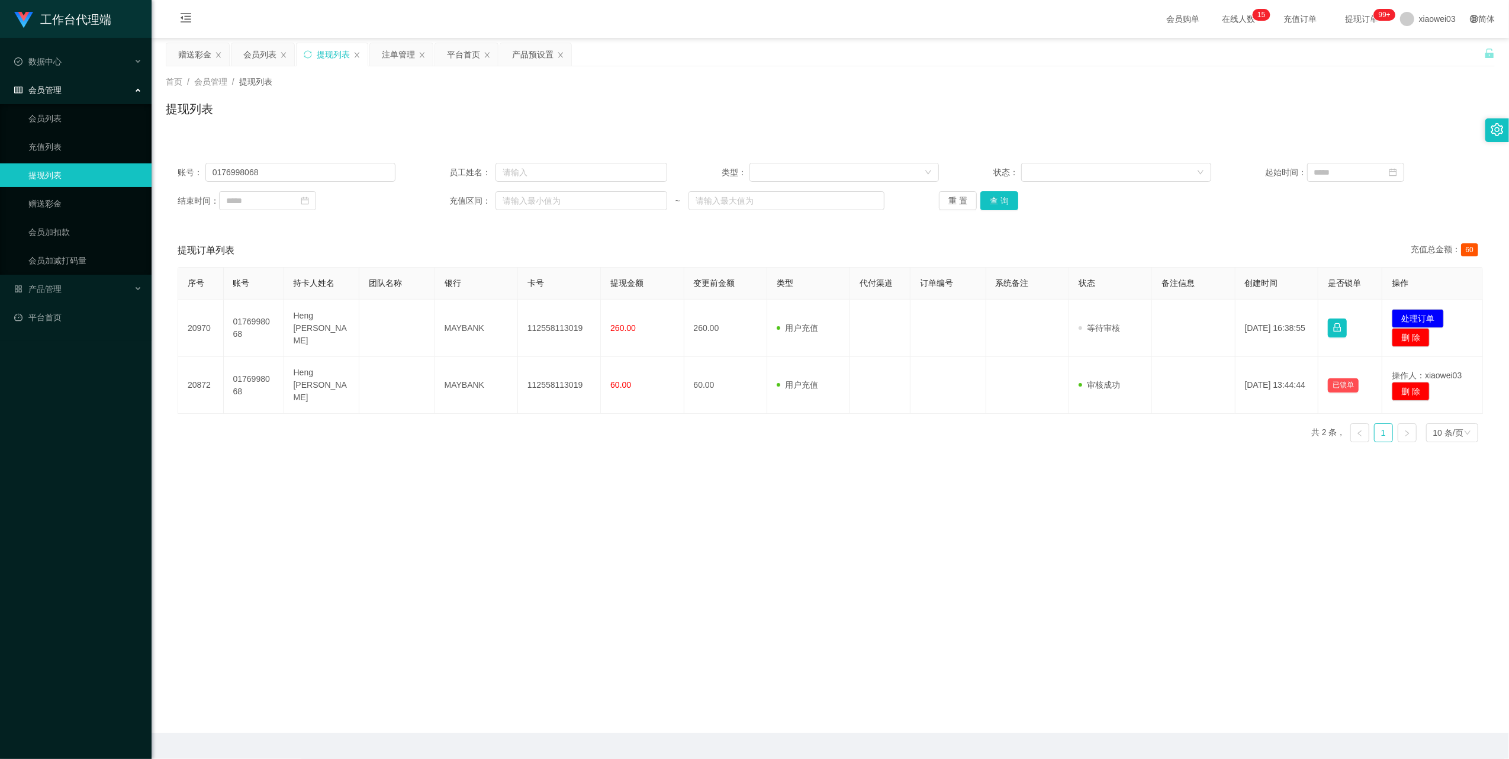
click at [1248, 528] on main "关闭左侧 关闭右侧 关闭其它 刷新页面 赠送彩金 会员列表 提现列表 注单管理 平台首页 产品预设置 首页 / 会员管理 / 提现列表 / 提现列表 账号： …" at bounding box center [831, 385] width 1358 height 695
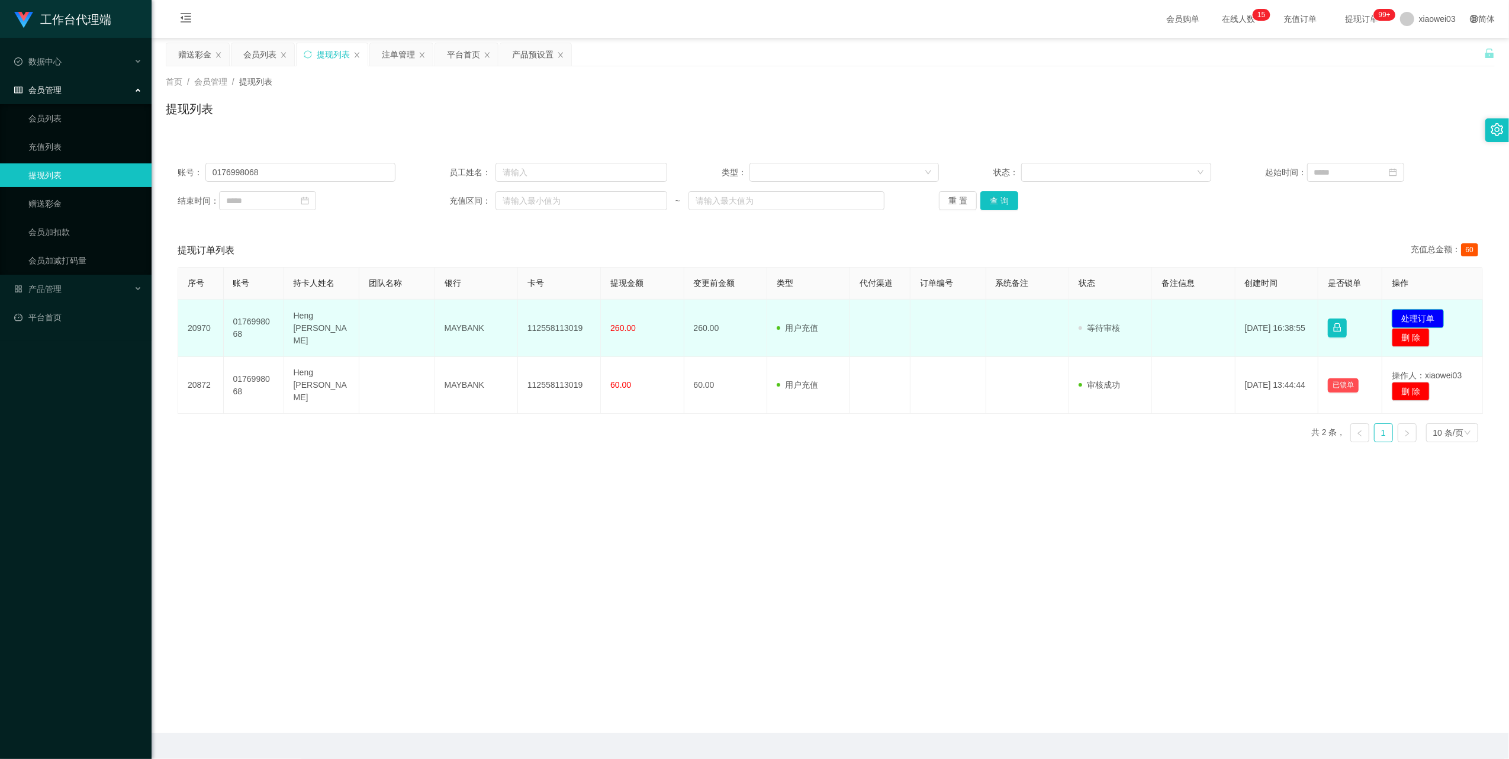
click at [1403, 313] on button "处理订单" at bounding box center [1418, 318] width 52 height 19
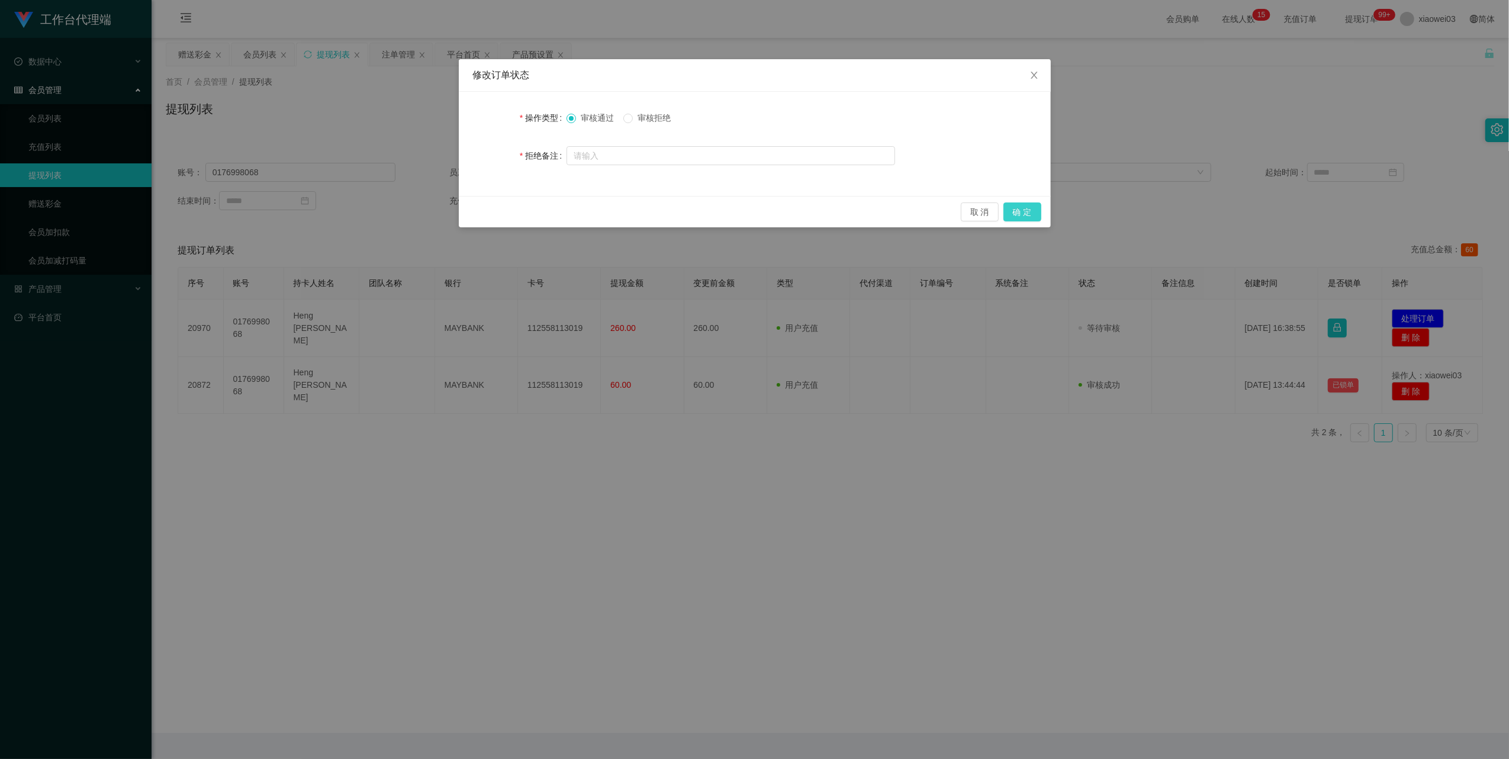
click at [1031, 212] on button "确 定" at bounding box center [1023, 211] width 38 height 19
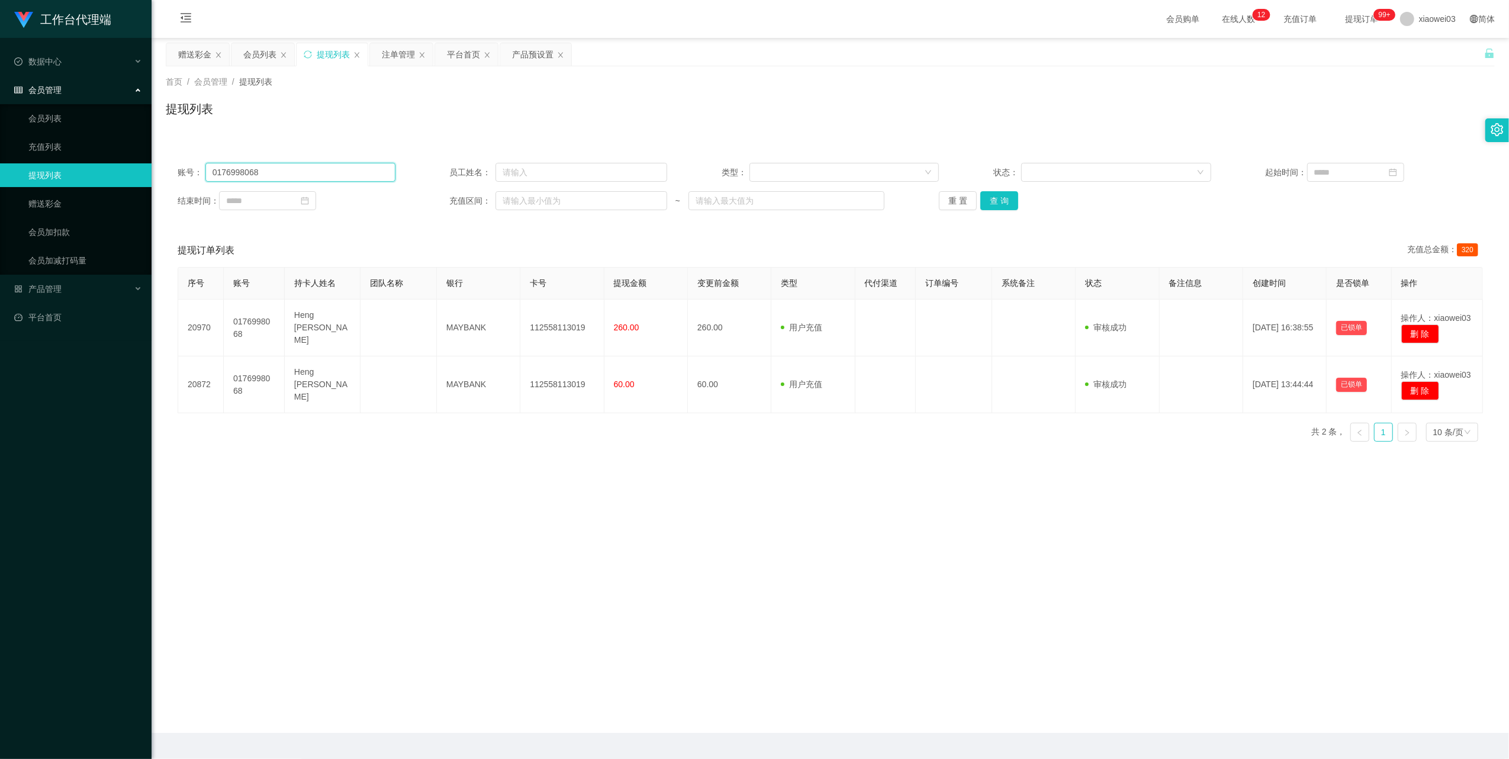
click at [326, 164] on input "0176998068" at bounding box center [300, 172] width 190 height 19
drag, startPoint x: 326, startPoint y: 164, endPoint x: 488, endPoint y: 221, distance: 171.9
click at [325, 166] on input "0176998068" at bounding box center [300, 172] width 190 height 19
click at [1004, 204] on button "查 询" at bounding box center [999, 200] width 38 height 19
click at [1004, 204] on div "重 置 查 询" at bounding box center [1048, 200] width 218 height 19
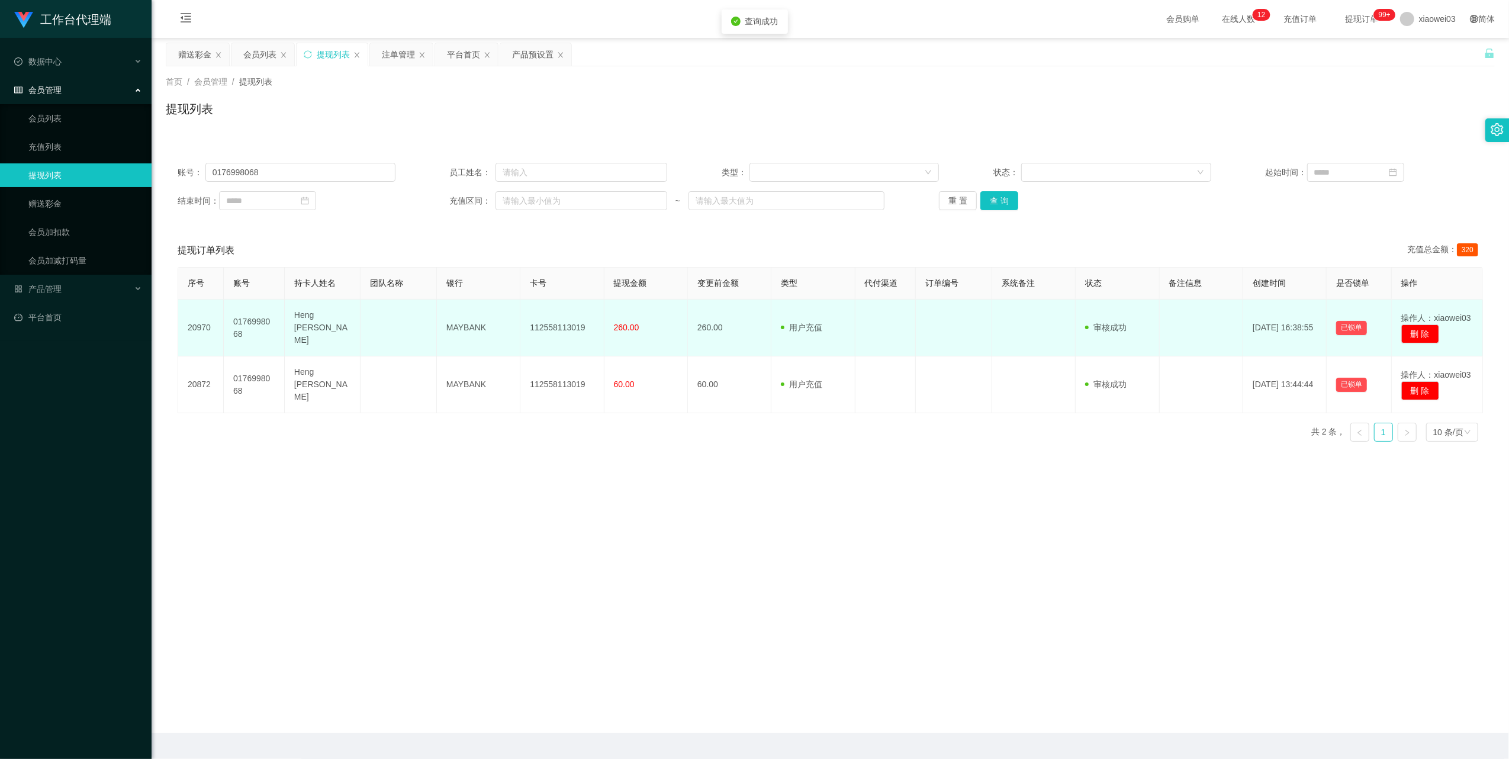
click at [576, 323] on td "112558113019" at bounding box center [561, 328] width 83 height 57
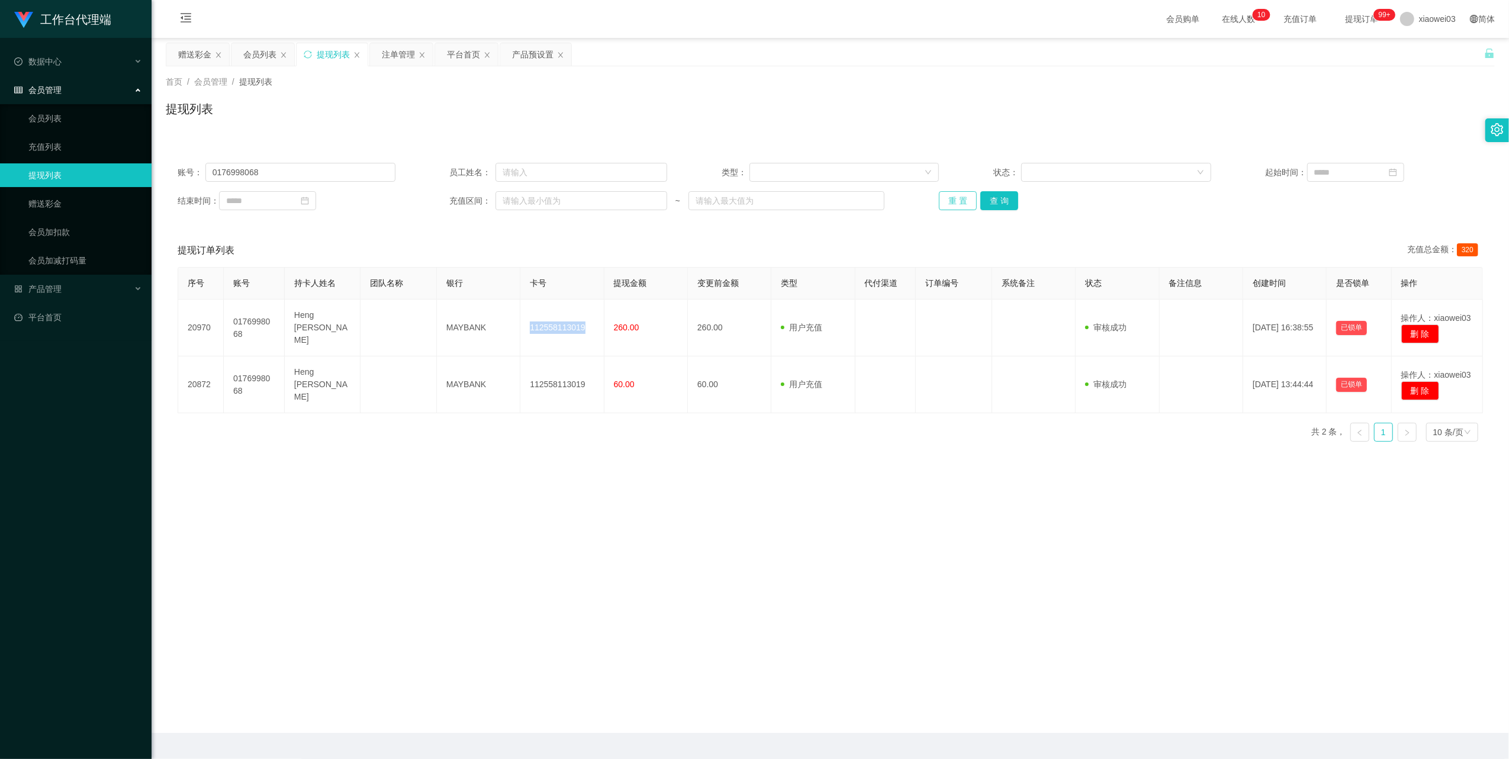
click at [957, 202] on button "重 置" at bounding box center [958, 200] width 38 height 19
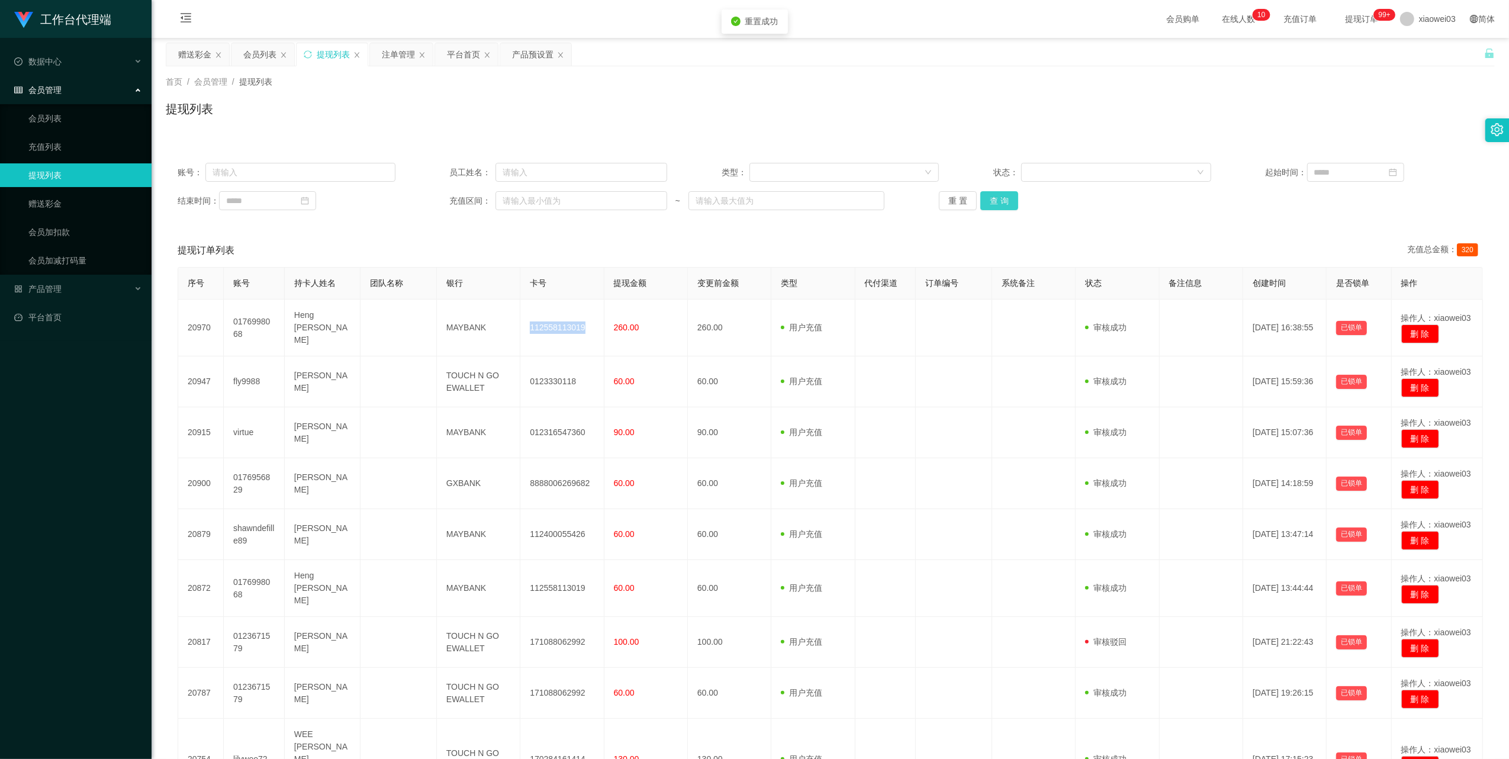
click at [998, 200] on button "查 询" at bounding box center [999, 200] width 38 height 19
drag, startPoint x: 363, startPoint y: 178, endPoint x: 374, endPoint y: 180, distance: 11.5
click at [363, 178] on input "text" at bounding box center [300, 172] width 190 height 19
paste input "virtue"
click at [1011, 202] on button "查 询" at bounding box center [999, 200] width 38 height 19
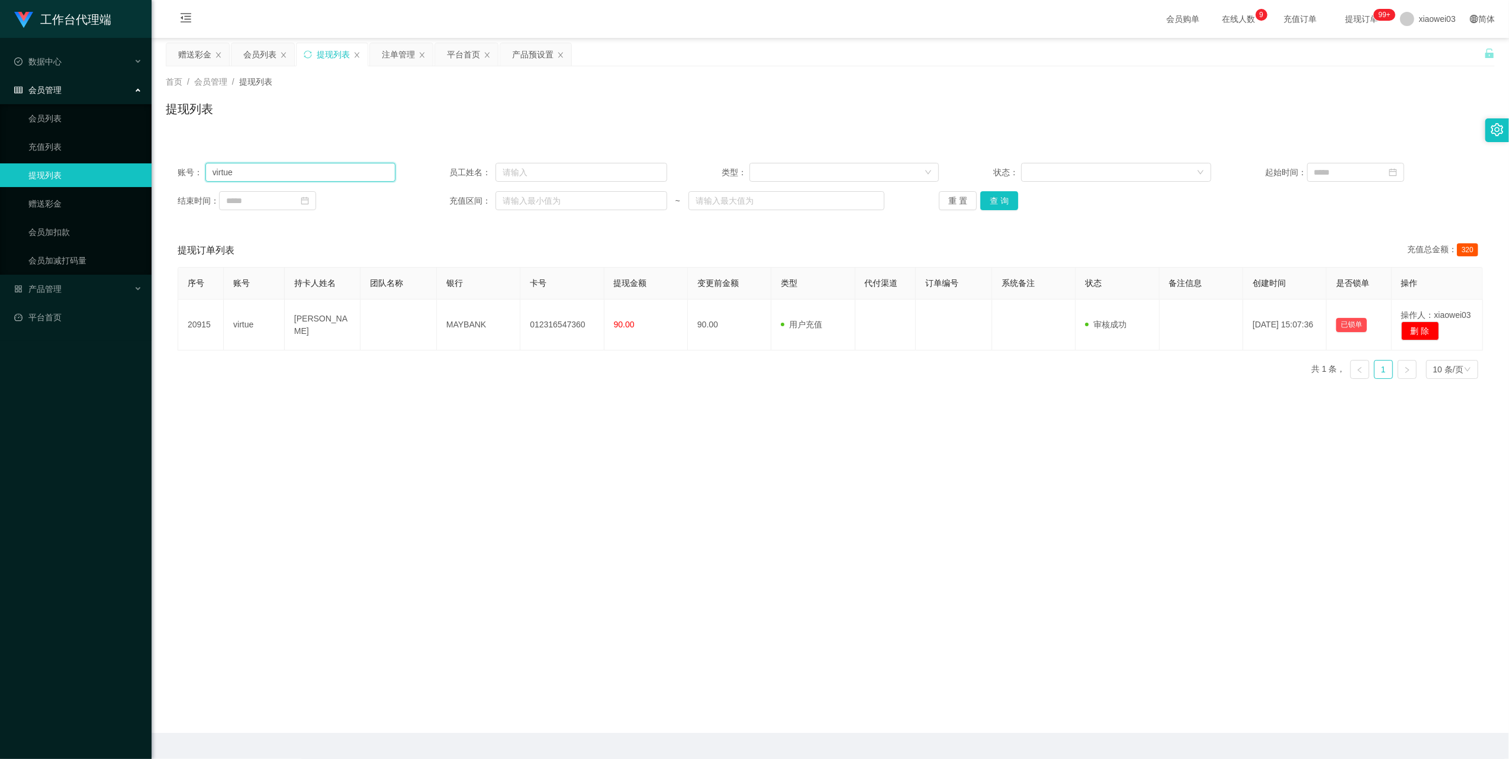
click at [274, 175] on input "virtue" at bounding box center [300, 172] width 190 height 19
drag, startPoint x: 274, startPoint y: 175, endPoint x: 472, endPoint y: 234, distance: 207.6
click at [274, 176] on input "virtue" at bounding box center [300, 172] width 190 height 19
click at [1003, 197] on button "查 询" at bounding box center [999, 200] width 38 height 19
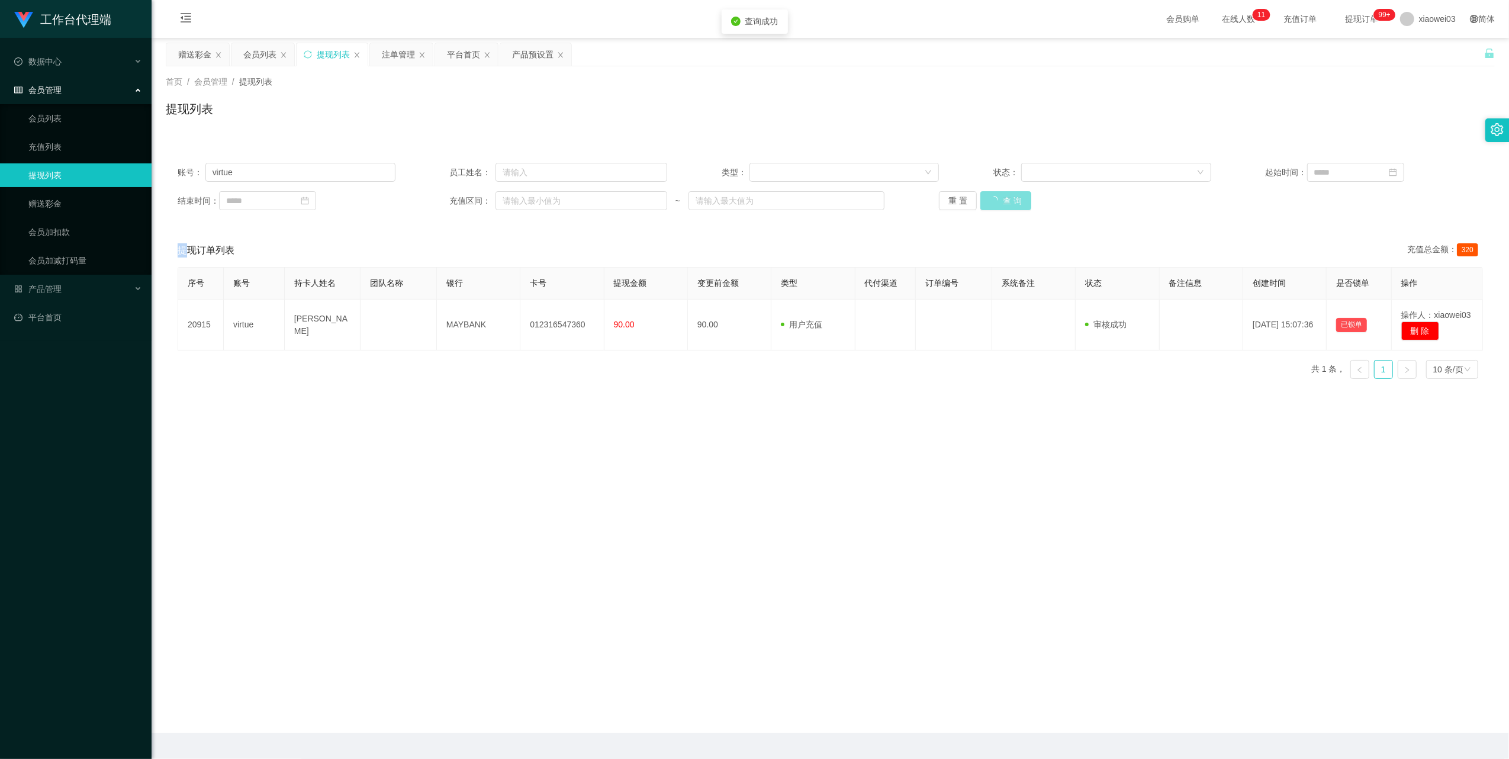
click at [1003, 197] on div "重 置 查 询" at bounding box center [1048, 200] width 218 height 19
click at [353, 173] on input "virtue" at bounding box center [300, 172] width 190 height 19
drag, startPoint x: 353, startPoint y: 173, endPoint x: 396, endPoint y: 195, distance: 48.5
click at [353, 173] on input "virtue" at bounding box center [300, 172] width 190 height 19
paste input "0176956829"
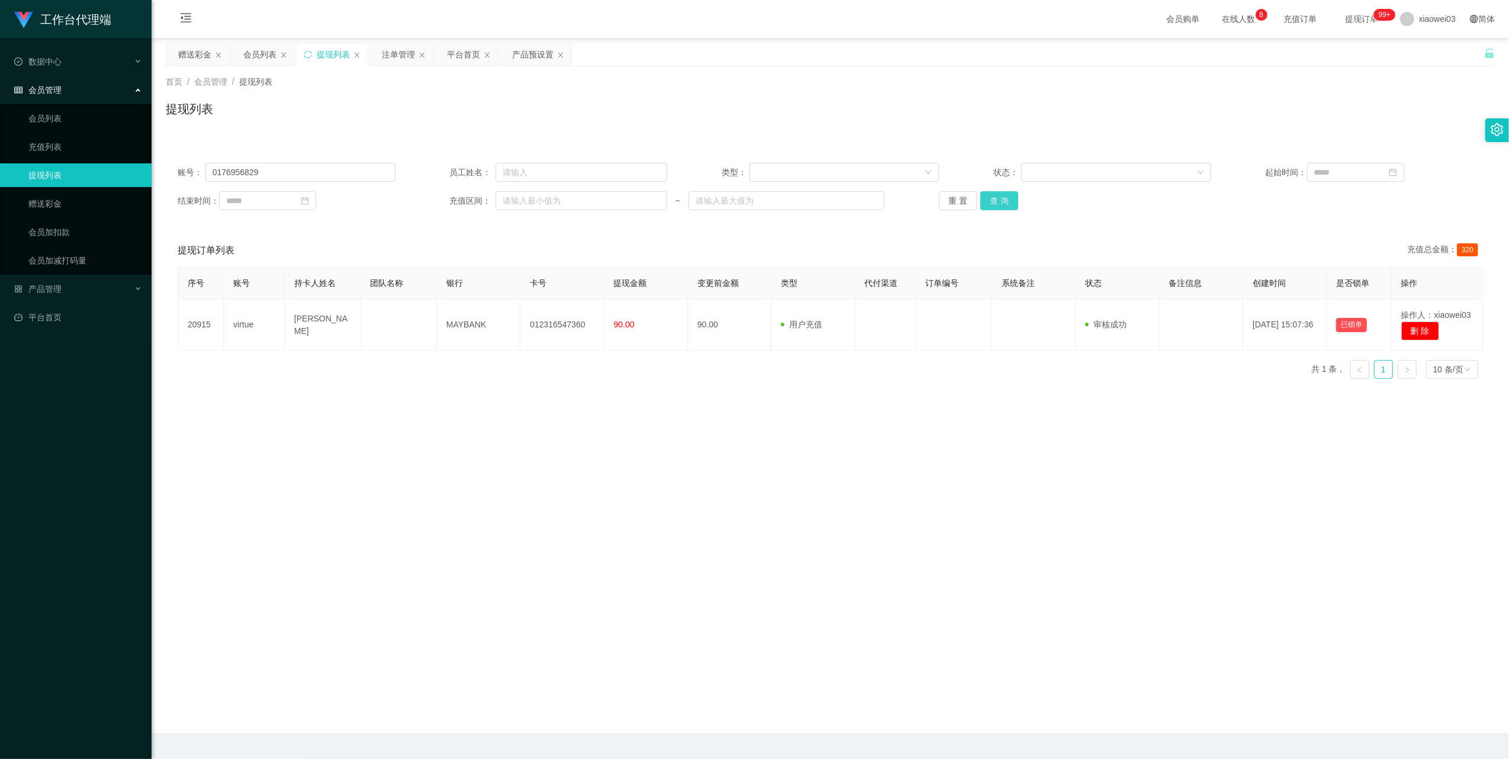
click at [996, 199] on button "查 询" at bounding box center [999, 200] width 38 height 19
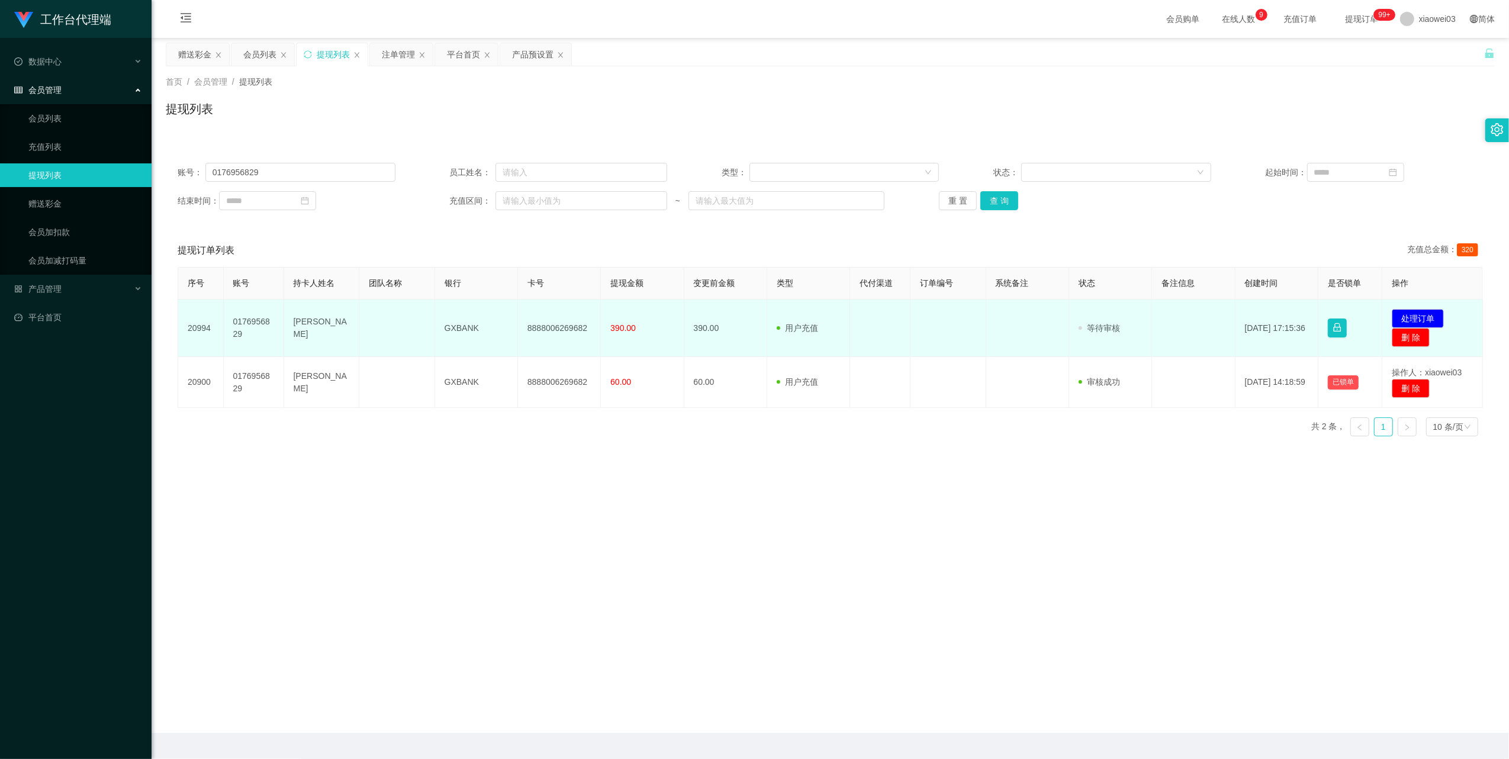
click at [571, 322] on td "8888006269682" at bounding box center [559, 328] width 83 height 57
click at [463, 327] on td "GXBANK" at bounding box center [476, 328] width 83 height 57
click at [1407, 311] on button "处理订单" at bounding box center [1418, 318] width 52 height 19
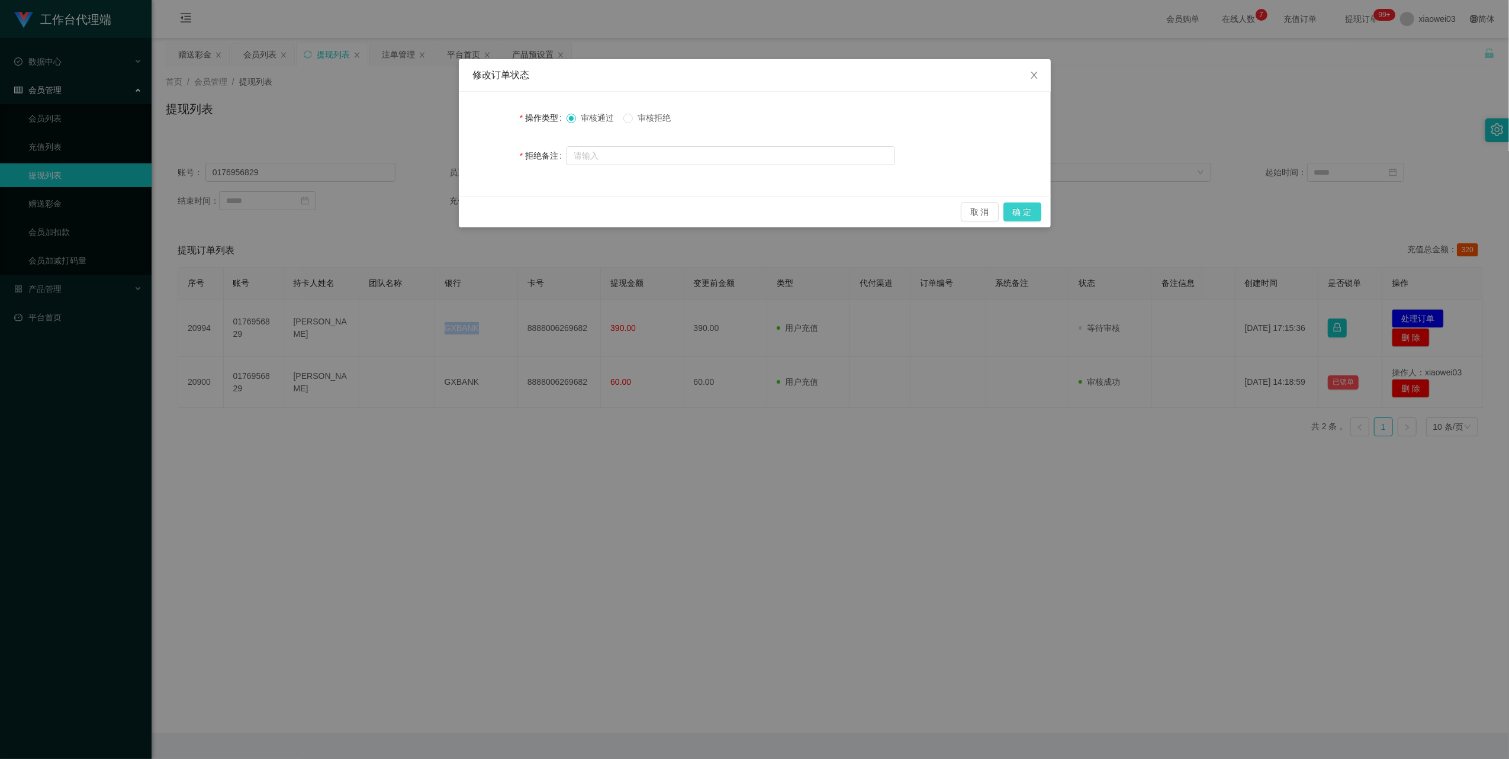
click at [1033, 210] on button "确 定" at bounding box center [1023, 211] width 38 height 19
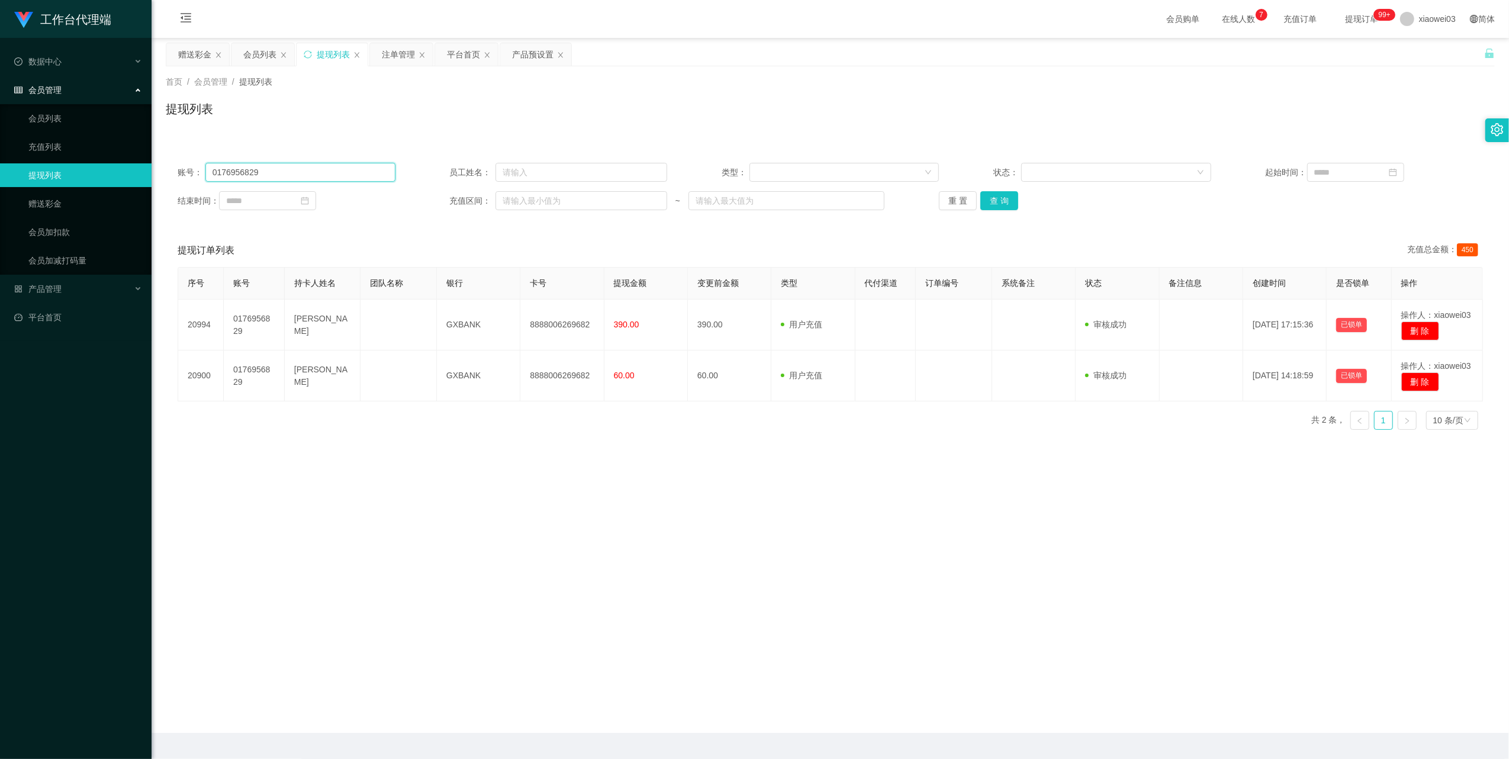
click at [343, 172] on input "0176956829" at bounding box center [300, 172] width 190 height 19
paste input "shawndefille8"
click at [995, 193] on button "查 询" at bounding box center [999, 200] width 38 height 19
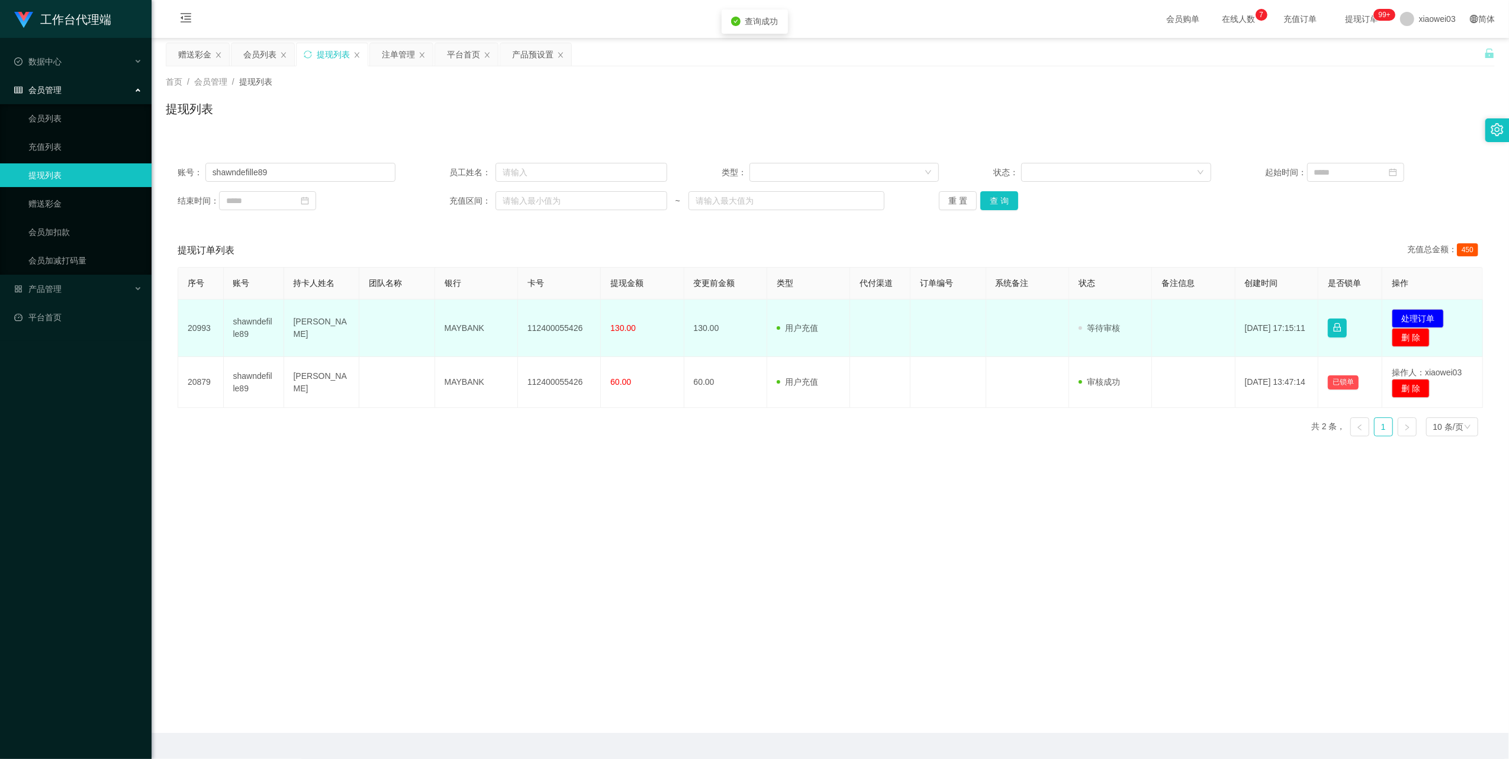
click at [560, 332] on td "112400055426" at bounding box center [559, 328] width 83 height 57
click at [468, 334] on td "MAYBANK" at bounding box center [476, 328] width 83 height 57
click at [467, 323] on td "MAYBANK" at bounding box center [476, 328] width 83 height 57
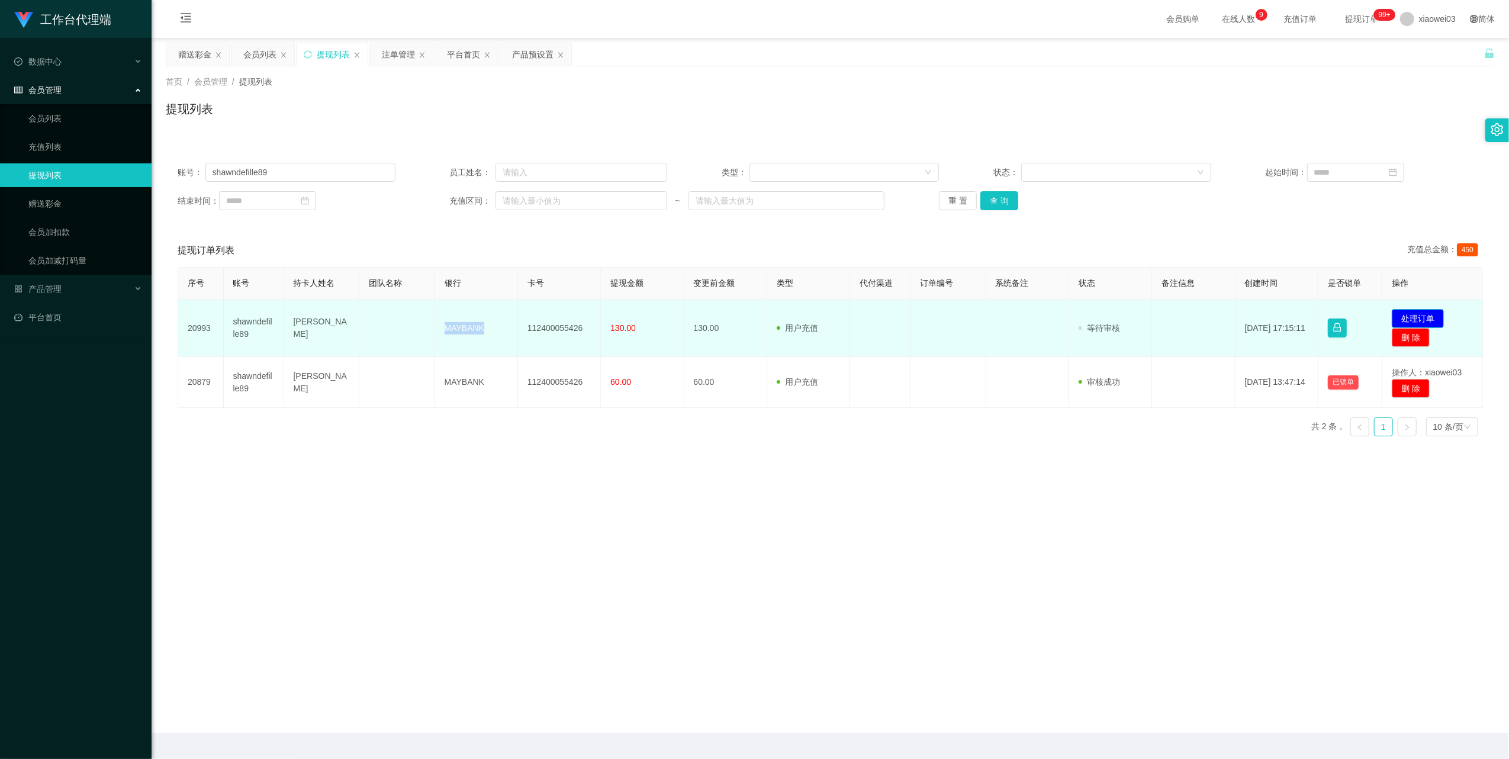
click at [1414, 313] on button "处理订单" at bounding box center [1418, 318] width 52 height 19
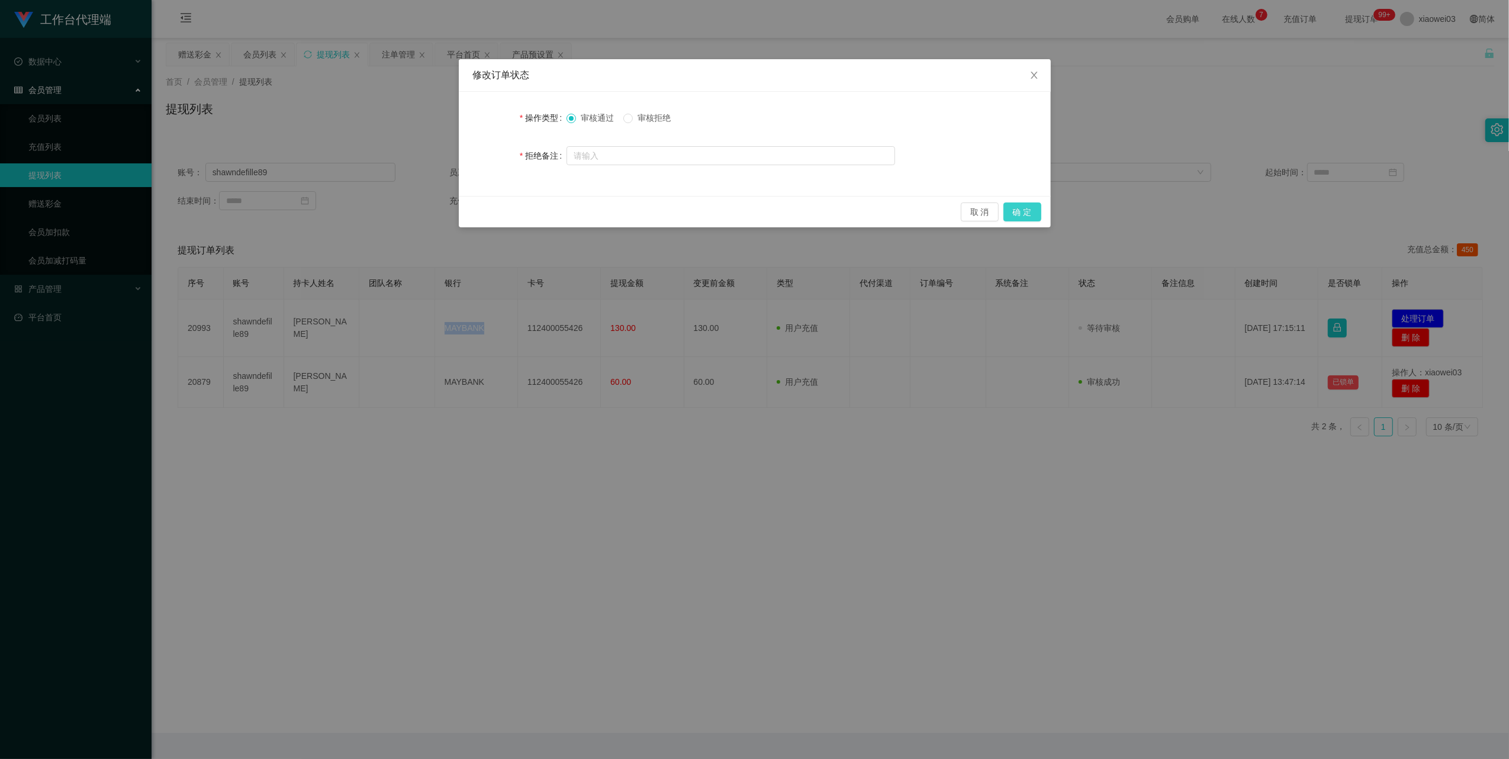
drag, startPoint x: 1020, startPoint y: 211, endPoint x: 1033, endPoint y: 210, distance: 13.1
click at [1019, 211] on button "确 定" at bounding box center [1023, 211] width 38 height 19
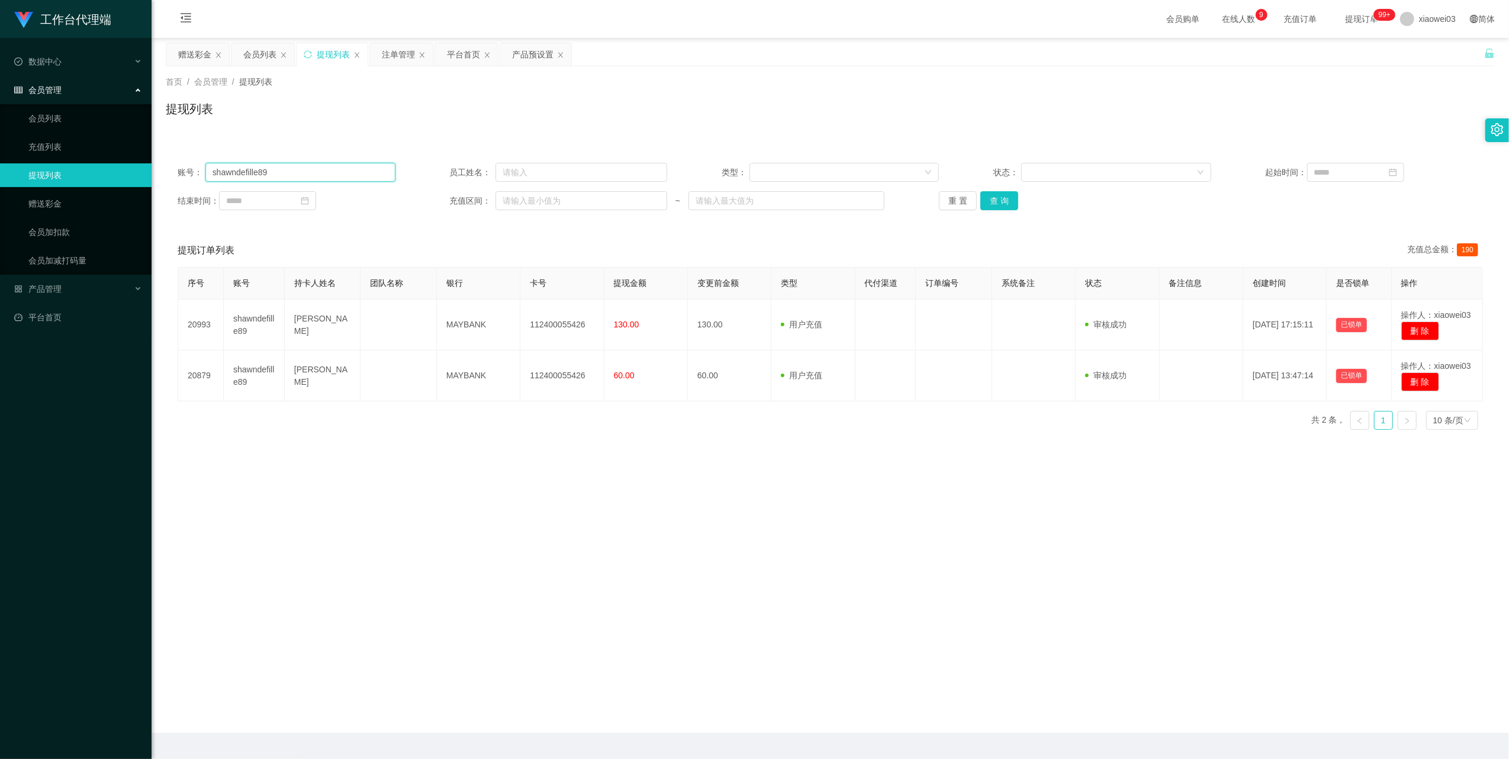
click at [320, 166] on input "shawndefille89" at bounding box center [300, 172] width 190 height 19
paste input "virtue"
type input "virtue"
click at [1002, 202] on button "查 询" at bounding box center [999, 200] width 38 height 19
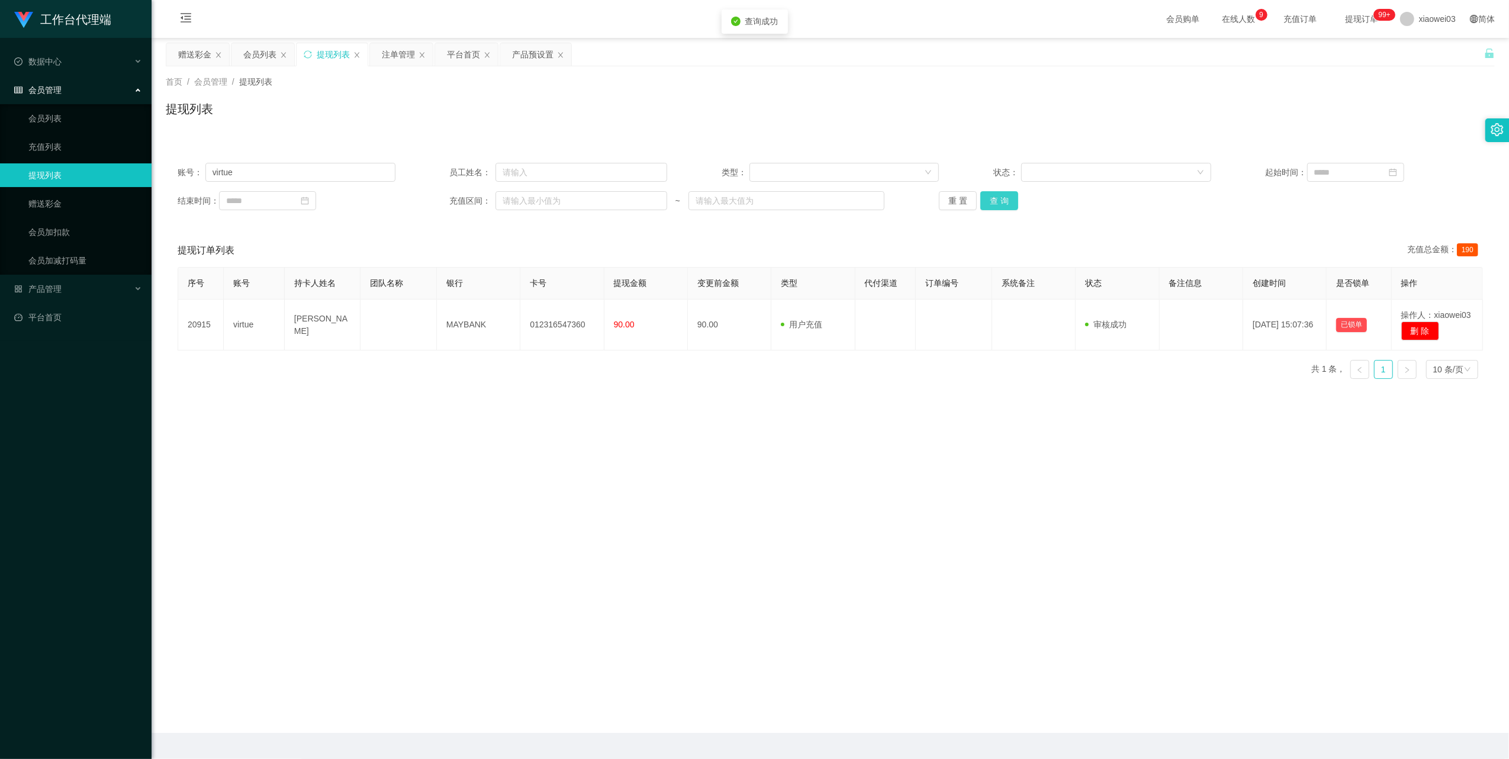
click at [1002, 202] on button "查 询" at bounding box center [999, 200] width 38 height 19
click at [308, 169] on input "virtue" at bounding box center [300, 172] width 190 height 19
click at [307, 169] on input "virtue" at bounding box center [300, 172] width 190 height 19
click at [988, 204] on button "查 询" at bounding box center [999, 200] width 38 height 19
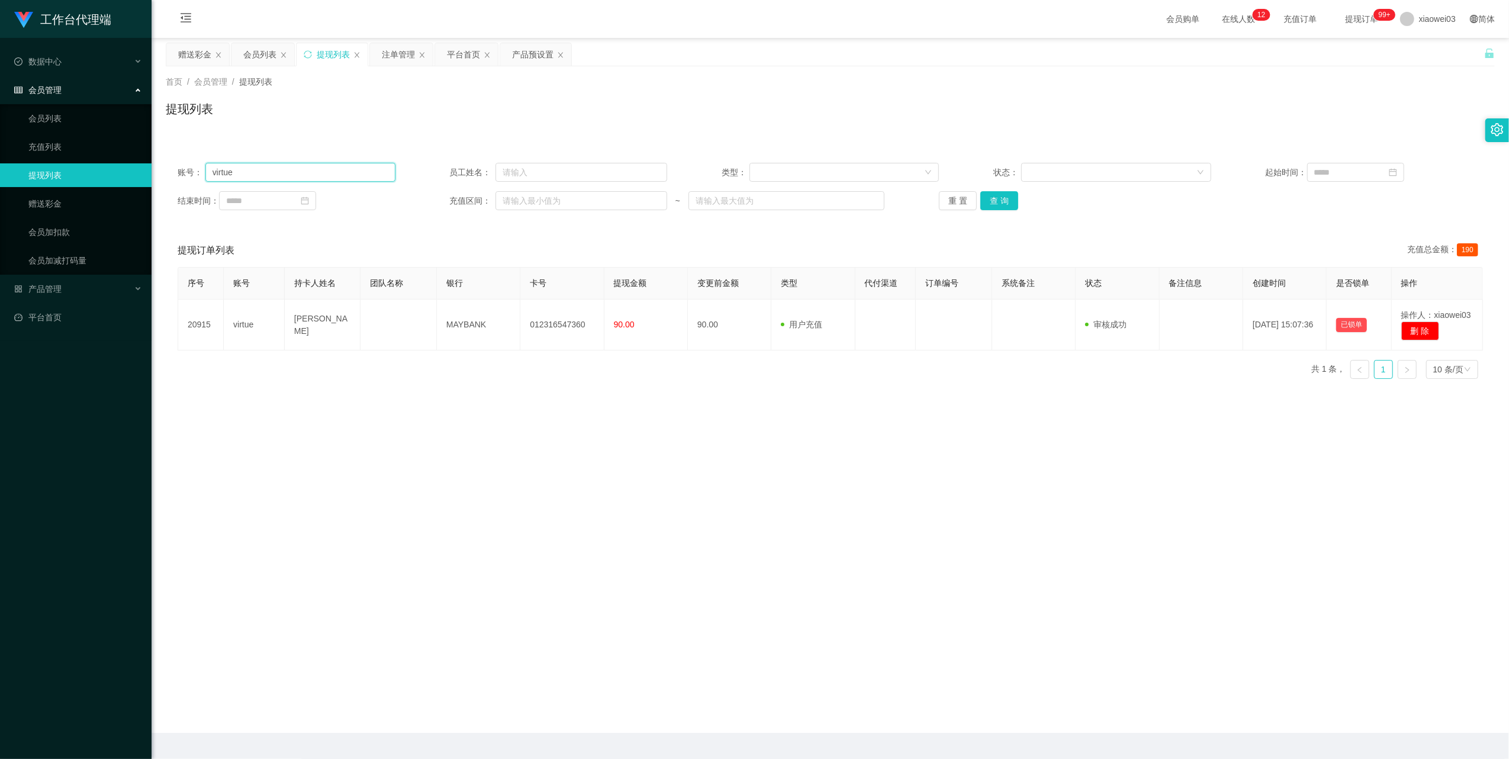
click at [321, 169] on input "virtue" at bounding box center [300, 172] width 190 height 19
click at [998, 205] on button "查 询" at bounding box center [999, 200] width 38 height 19
click at [319, 168] on input "virtue" at bounding box center [300, 172] width 190 height 19
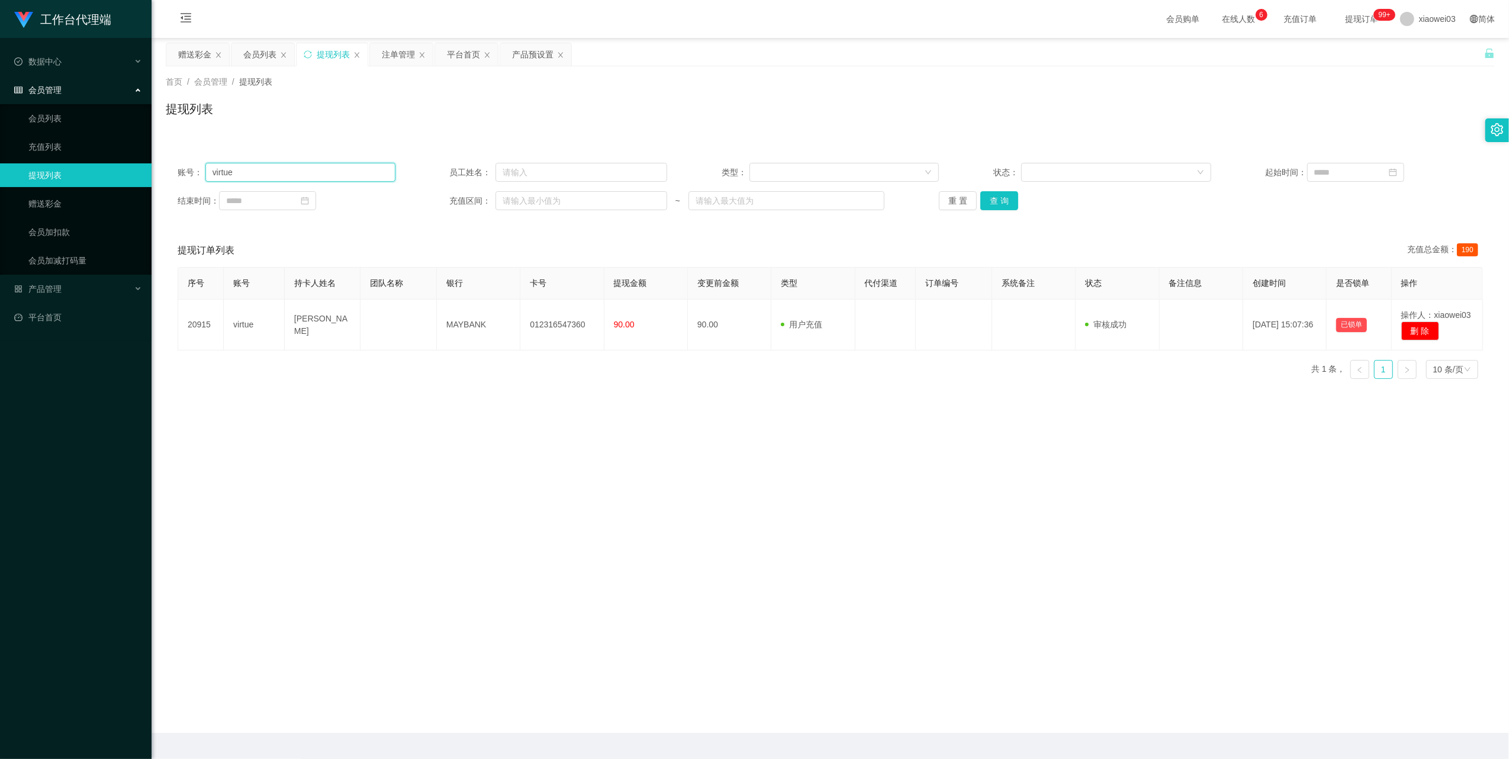
click at [319, 168] on input "virtue" at bounding box center [300, 172] width 190 height 19
click at [996, 200] on button "查 询" at bounding box center [999, 200] width 38 height 19
